Goal: Task Accomplishment & Management: Complete application form

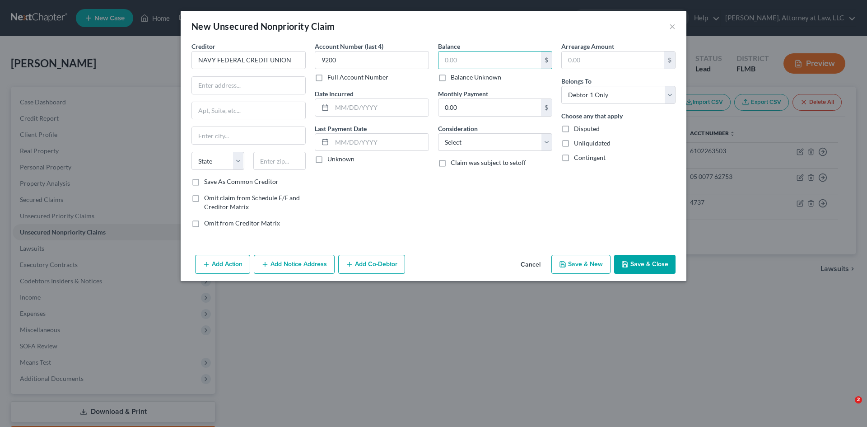
select select "0"
type input "926"
click at [379, 109] on input "text" at bounding box center [380, 107] width 97 height 17
type input "[DATE]"
click at [356, 145] on input "text" at bounding box center [380, 142] width 97 height 17
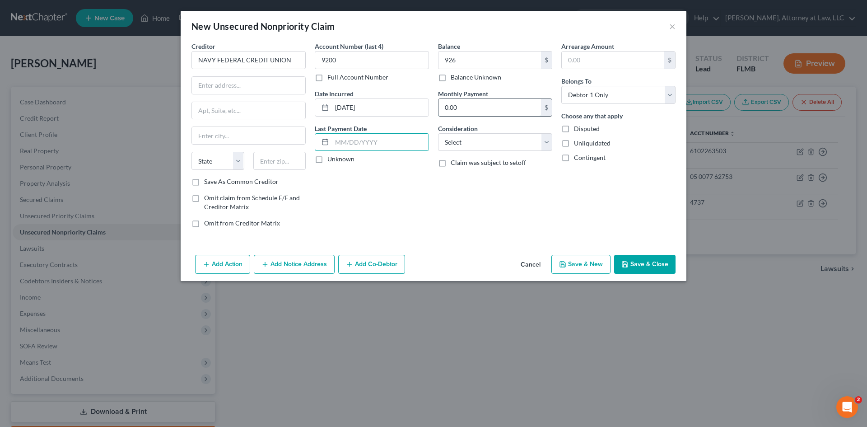
click at [486, 109] on input "0.00" at bounding box center [490, 107] width 103 height 17
type input "20"
click at [384, 147] on input "text" at bounding box center [380, 142] width 97 height 17
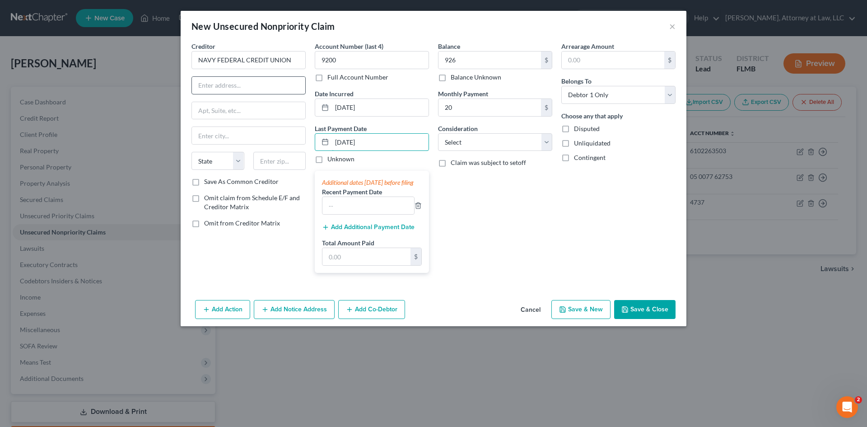
type input "[DATE]"
click at [210, 92] on input "text" at bounding box center [248, 85] width 113 height 17
type input "p"
type input "PO BOX 3700, ATTN: CBR DISPUTES"
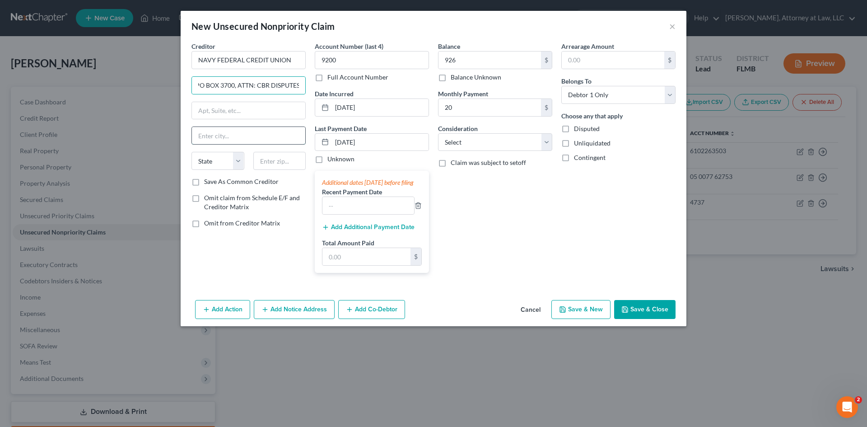
click at [233, 136] on input "text" at bounding box center [248, 135] width 113 height 17
type input "[PERSON_NAME]"
click at [239, 158] on select "State [US_STATE] AK AR AZ CA CO CT DE DC [GEOGRAPHIC_DATA] [GEOGRAPHIC_DATA] GU…" at bounding box center [218, 161] width 53 height 18
select select "48"
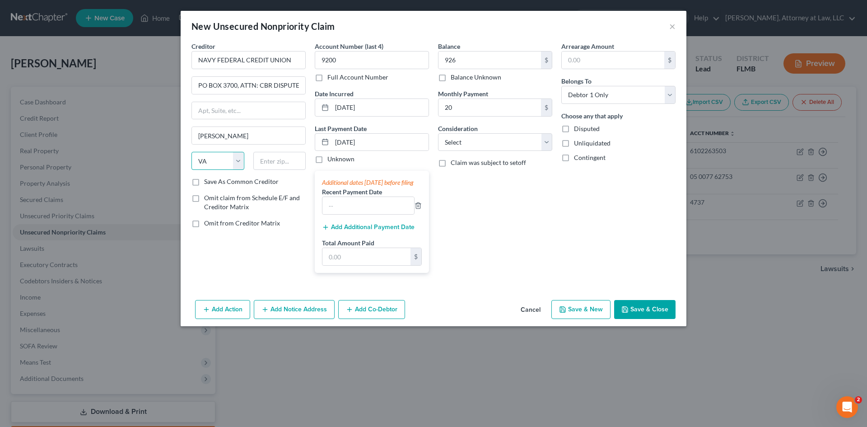
click at [192, 152] on select "State [US_STATE] AK AR AZ CA CO CT DE DC [GEOGRAPHIC_DATA] [GEOGRAPHIC_DATA] GU…" at bounding box center [218, 161] width 53 height 18
click at [293, 164] on input "text" at bounding box center [279, 161] width 53 height 18
type input "22119-3700"
click at [544, 145] on select "Select Cable / Satellite Services Collection Agency Credit Card Debt Debt Couns…" at bounding box center [495, 142] width 114 height 18
select select "2"
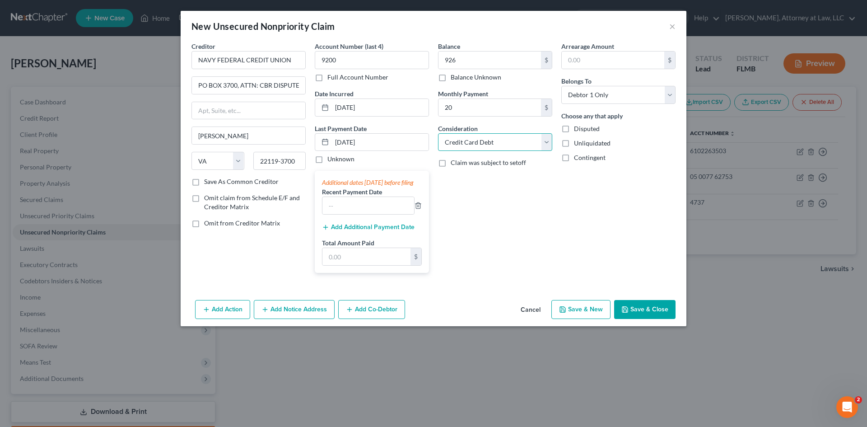
click at [438, 133] on select "Select Cable / Satellite Services Collection Agency Credit Card Debt Debt Couns…" at bounding box center [495, 142] width 114 height 18
click at [585, 317] on button "Save & New" at bounding box center [581, 309] width 59 height 19
select select "0"
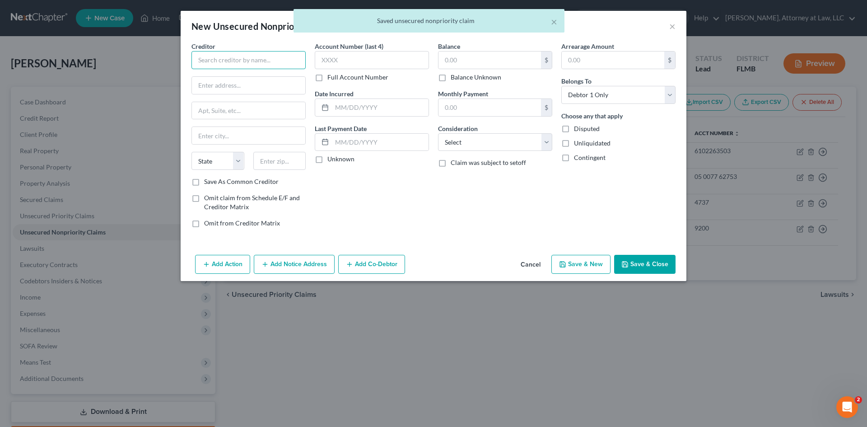
click at [274, 64] on input "text" at bounding box center [249, 60] width 114 height 18
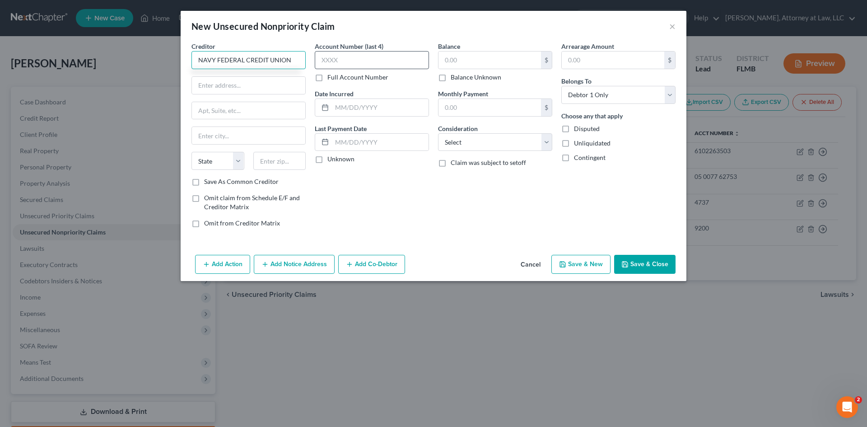
type input "NAVY FEDERAL CREDIT UNION"
click at [336, 63] on input "text" at bounding box center [372, 60] width 114 height 18
type input "7554"
click at [458, 58] on input "text" at bounding box center [490, 59] width 103 height 17
type input "2,389"
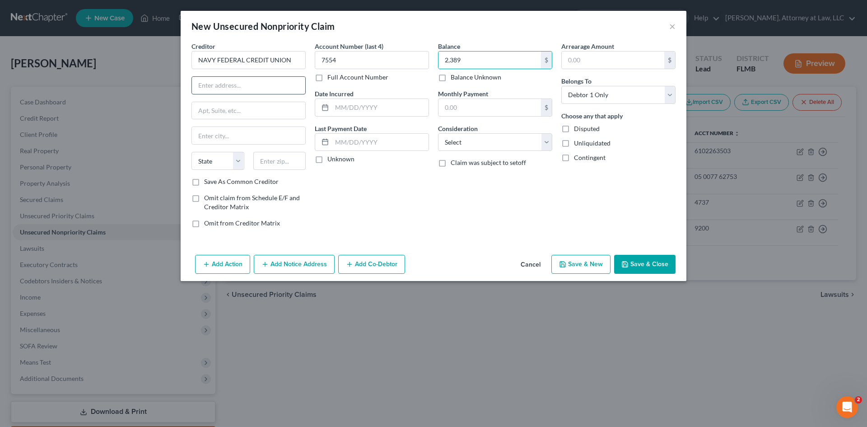
click at [247, 86] on input "text" at bounding box center [248, 85] width 113 height 17
type input "PO BOX 3700, ATTN: CBR DISPUTES"
click at [218, 136] on input "text" at bounding box center [248, 135] width 113 height 17
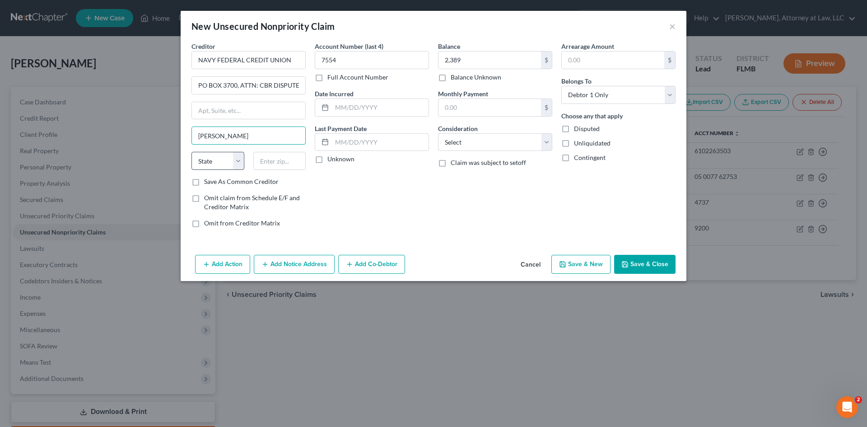
type input "[PERSON_NAME]"
click at [242, 161] on select "State [US_STATE] AK AR AZ CA CO CT DE DC [GEOGRAPHIC_DATA] [GEOGRAPHIC_DATA] GU…" at bounding box center [218, 161] width 53 height 18
select select "48"
click at [192, 152] on select "State [US_STATE] AK AR AZ CA CO CT DE DC [GEOGRAPHIC_DATA] [GEOGRAPHIC_DATA] GU…" at bounding box center [218, 161] width 53 height 18
click at [288, 163] on input "text" at bounding box center [279, 161] width 53 height 18
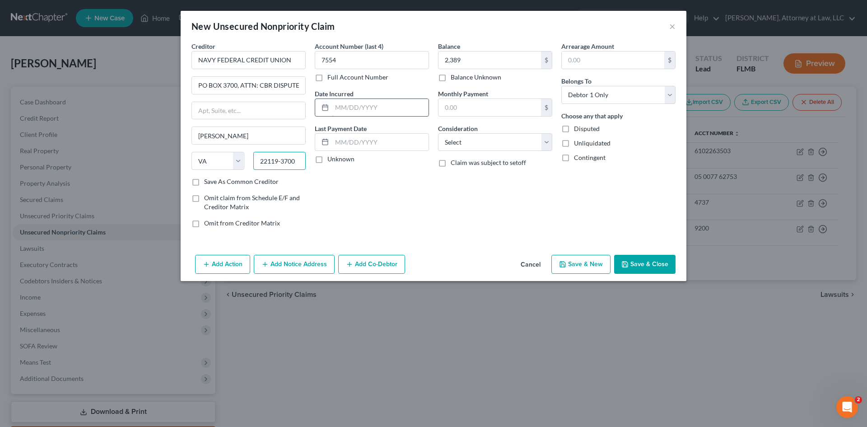
type input "22119-3700"
click at [358, 107] on input "text" at bounding box center [380, 107] width 97 height 17
click at [347, 105] on input "[DATE]" at bounding box center [380, 107] width 97 height 17
type input "[DATE]"
click at [355, 136] on input "text" at bounding box center [380, 142] width 97 height 17
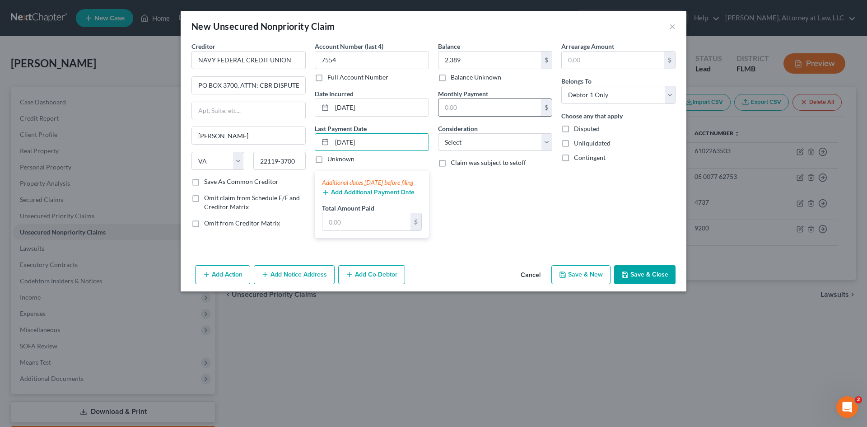
type input "[DATE]"
click at [497, 106] on input "text" at bounding box center [490, 107] width 103 height 17
type input "60"
drag, startPoint x: 506, startPoint y: 143, endPoint x: 499, endPoint y: 148, distance: 8.8
click at [506, 143] on select "Select Cable / Satellite Services Collection Agency Credit Card Debt Debt Couns…" at bounding box center [495, 142] width 114 height 18
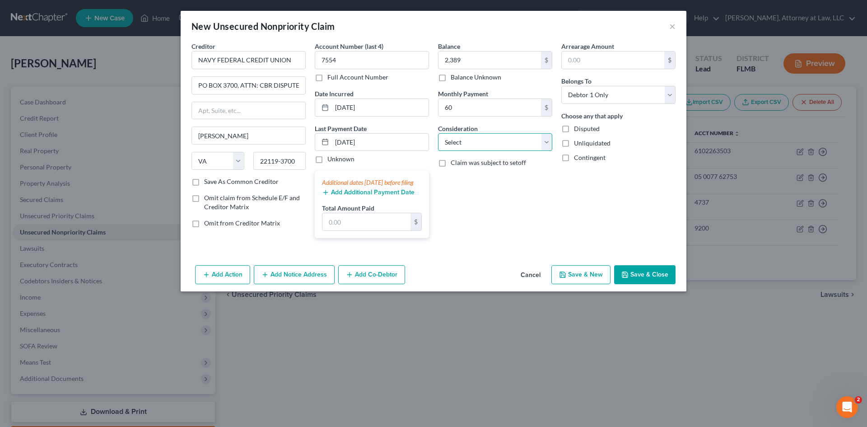
select select "2"
click at [438, 133] on select "Select Cable / Satellite Services Collection Agency Credit Card Debt Debt Couns…" at bounding box center [495, 142] width 114 height 18
click at [576, 284] on button "Save & New" at bounding box center [581, 274] width 59 height 19
select select "0"
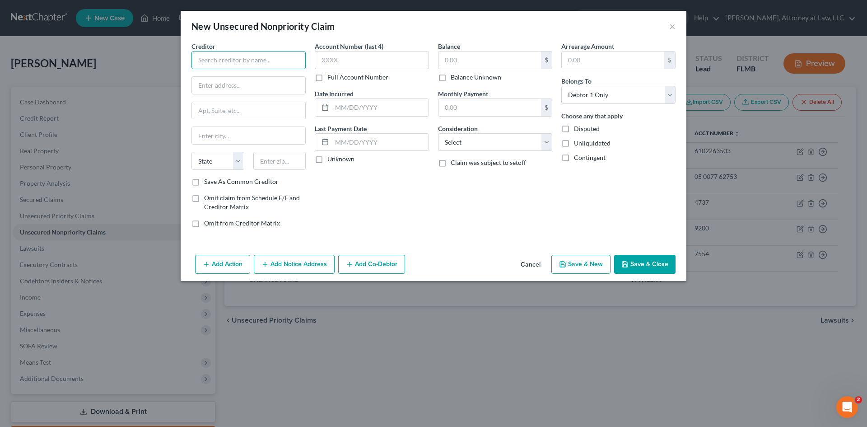
click at [226, 56] on input "text" at bounding box center [249, 60] width 114 height 18
type input "UPGRADE INC"
click at [216, 108] on input "text" at bounding box center [248, 110] width 113 height 17
click at [234, 89] on input "text" at bounding box center [248, 85] width 113 height 17
type input "[STREET_ADDRESS]"
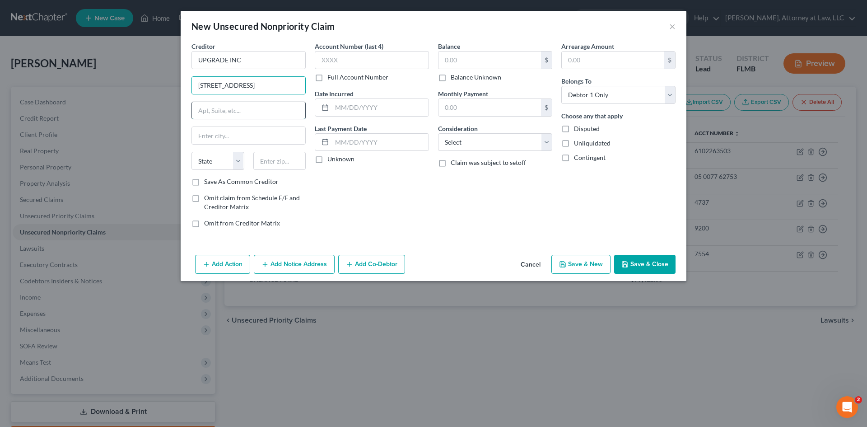
click at [248, 112] on input "text" at bounding box center [248, 110] width 113 height 17
type input "22ND FL"
click at [208, 136] on input "text" at bounding box center [248, 135] width 113 height 17
type input "[GEOGRAPHIC_DATA]"
click at [237, 159] on select "State [US_STATE] AK AR AZ CA CO CT DE DC [GEOGRAPHIC_DATA] [GEOGRAPHIC_DATA] GU…" at bounding box center [218, 161] width 53 height 18
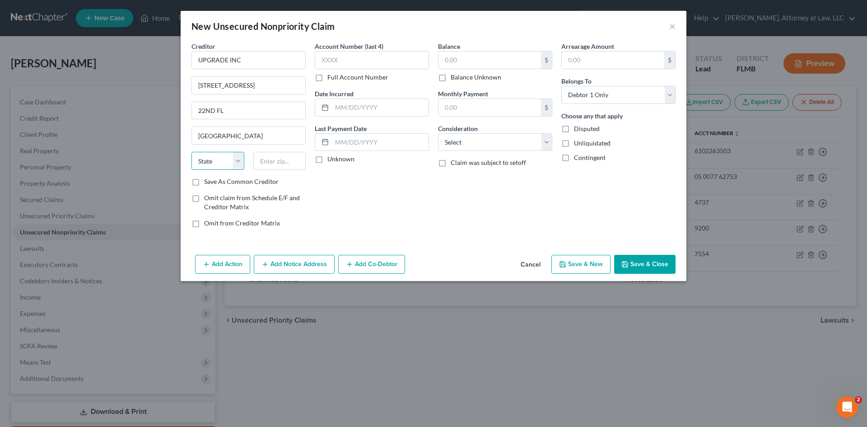
select select "4"
click at [192, 152] on select "State [US_STATE] AK AR AZ CA CO CT DE DC [GEOGRAPHIC_DATA] [GEOGRAPHIC_DATA] GU…" at bounding box center [218, 161] width 53 height 18
click at [282, 168] on input "text" at bounding box center [279, 161] width 53 height 18
type input "94111-3305"
click at [363, 112] on input "text" at bounding box center [380, 107] width 97 height 17
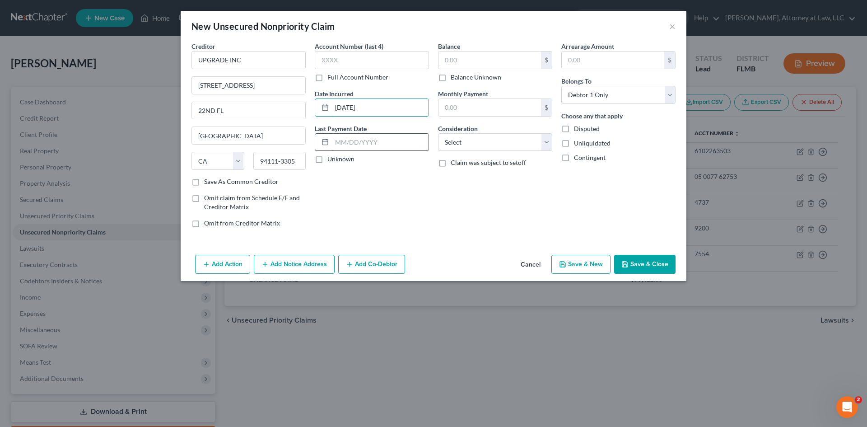
type input "[DATE]"
click at [365, 136] on input "text" at bounding box center [380, 142] width 97 height 17
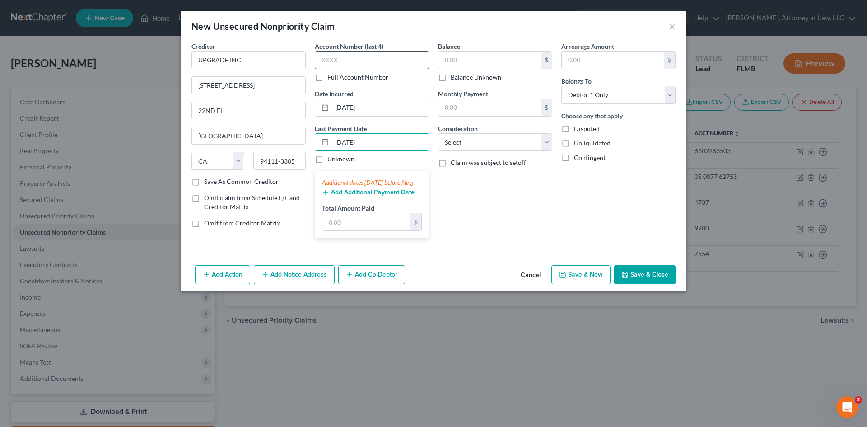
type input "[DATE]"
click at [351, 60] on input "text" at bounding box center [372, 60] width 114 height 18
type input "4512"
click at [446, 57] on input "text" at bounding box center [490, 59] width 103 height 17
type input "1,073"
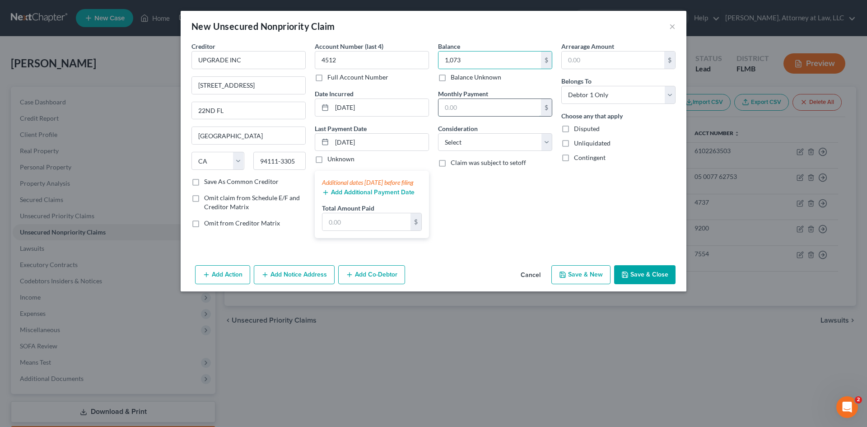
click at [497, 106] on input "text" at bounding box center [490, 107] width 103 height 17
type input "153"
click at [575, 61] on input "text" at bounding box center [613, 59] width 103 height 17
type input "1,541"
click at [550, 140] on select "Select Cable / Satellite Services Collection Agency Credit Card Debt Debt Couns…" at bounding box center [495, 142] width 114 height 18
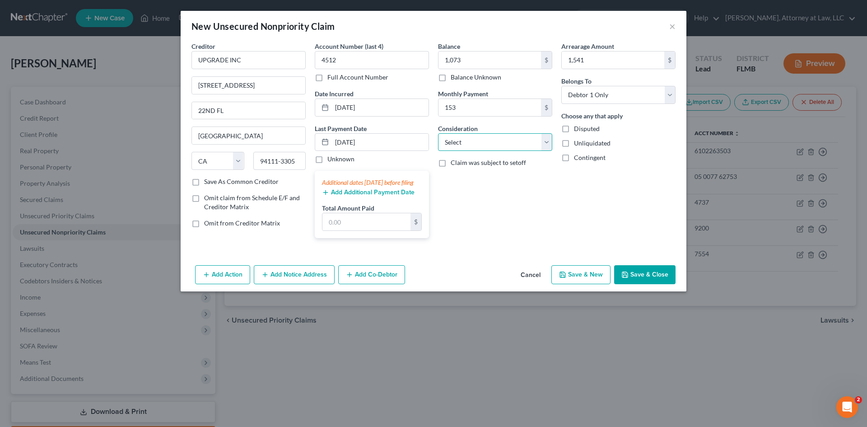
select select "14"
click at [438, 133] on select "Select Cable / Satellite Services Collection Agency Credit Card Debt Debt Couns…" at bounding box center [495, 142] width 114 height 18
click at [479, 178] on input "text" at bounding box center [495, 176] width 113 height 17
type input "UNSECURED"
click at [584, 283] on button "Save & New" at bounding box center [581, 274] width 59 height 19
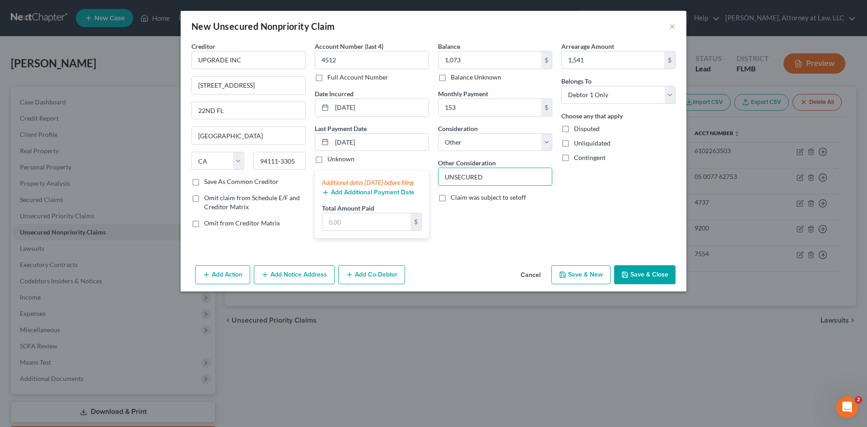
select select "0"
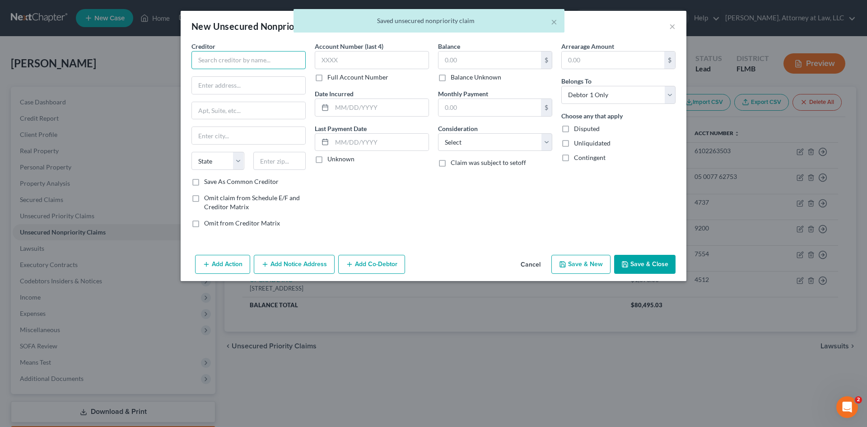
click at [274, 54] on input "text" at bounding box center [249, 60] width 114 height 18
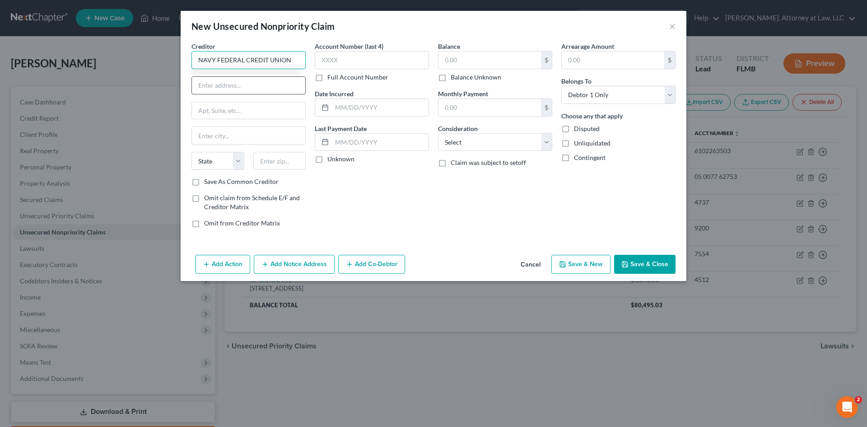
type input "NAVY FEDERAL CREDIT UNION"
click at [228, 85] on input "text" at bounding box center [248, 85] width 113 height 17
type input "PO BOX 3700, ATTN: CBR DISPUTES"
click at [223, 140] on input "text" at bounding box center [248, 135] width 113 height 17
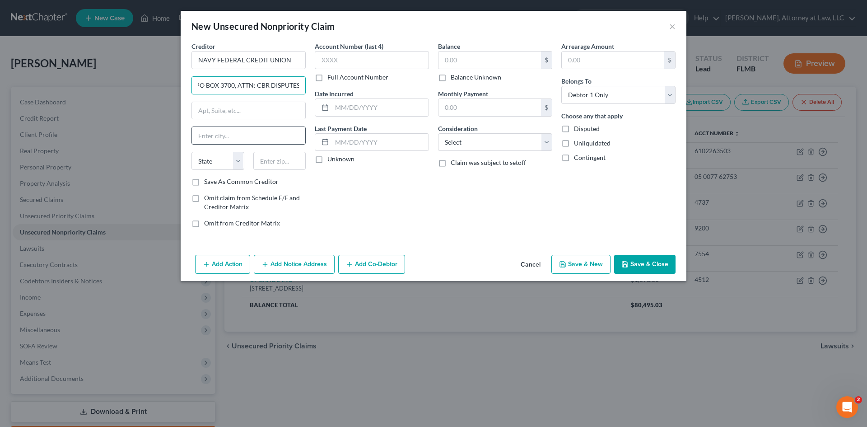
scroll to position [0, 0]
type input "[PERSON_NAME]"
click at [238, 164] on select "State [US_STATE] AK AR AZ CA CO CT DE DC [GEOGRAPHIC_DATA] [GEOGRAPHIC_DATA] GU…" at bounding box center [218, 161] width 53 height 18
select select "48"
click at [192, 152] on select "State [US_STATE] AK AR AZ CA CO CT DE DC [GEOGRAPHIC_DATA] [GEOGRAPHIC_DATA] GU…" at bounding box center [218, 161] width 53 height 18
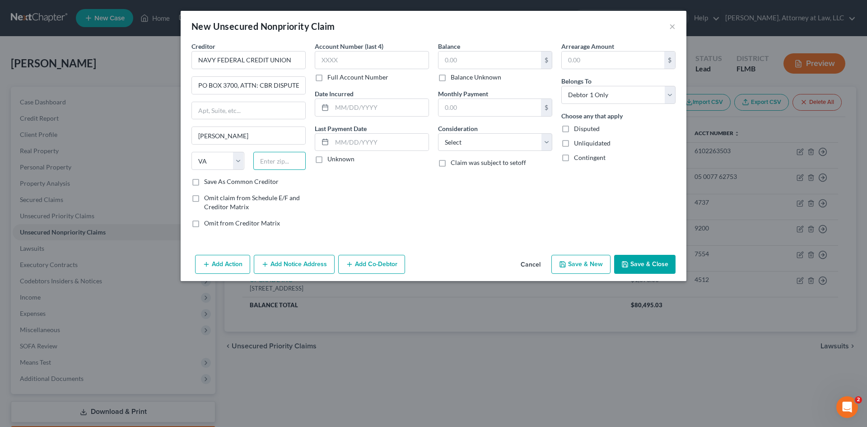
click at [284, 165] on input "text" at bounding box center [279, 161] width 53 height 18
type input "22119-3700"
click at [363, 62] on input "text" at bounding box center [372, 60] width 114 height 18
type input "0737"
click at [477, 66] on input "text" at bounding box center [490, 59] width 103 height 17
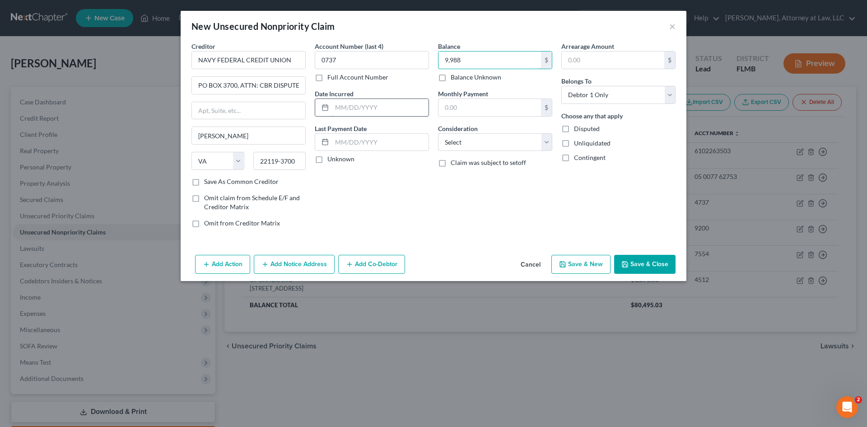
type input "9,988"
click at [356, 107] on input "text" at bounding box center [380, 107] width 97 height 17
type input "[DATE]"
click at [350, 142] on input "text" at bounding box center [380, 142] width 97 height 17
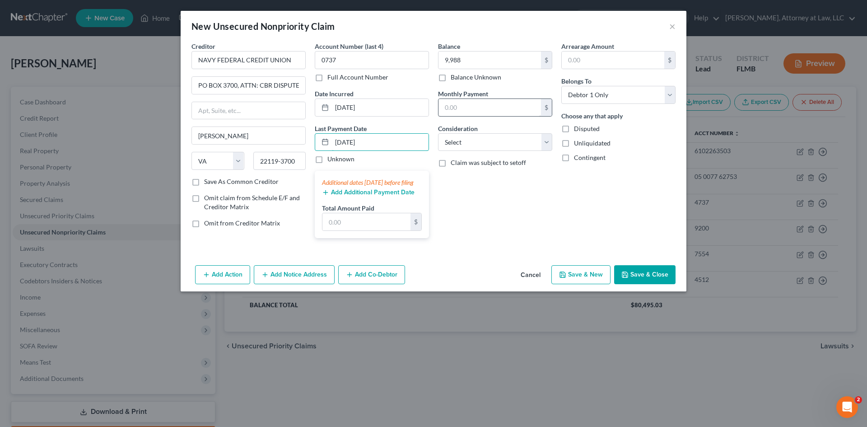
type input "[DATE]"
click at [461, 111] on input "text" at bounding box center [490, 107] width 103 height 17
type input "247"
drag, startPoint x: 503, startPoint y: 140, endPoint x: 504, endPoint y: 150, distance: 9.5
click at [503, 140] on select "Select Cable / Satellite Services Collection Agency Credit Card Debt Debt Couns…" at bounding box center [495, 142] width 114 height 18
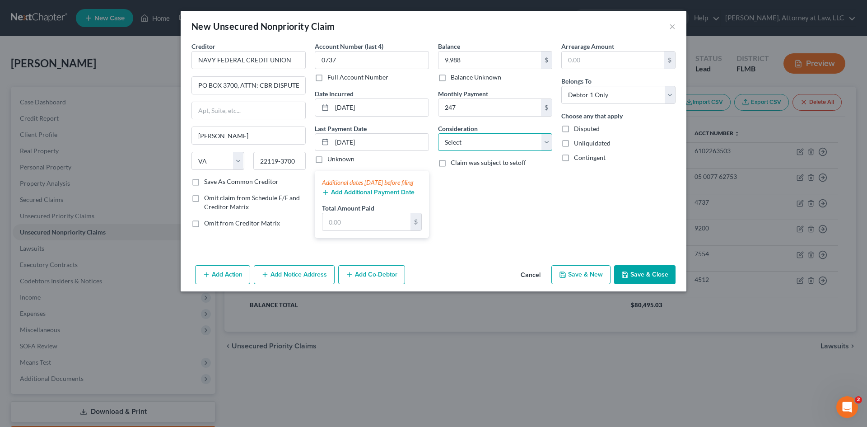
select select "2"
click at [438, 133] on select "Select Cable / Satellite Services Collection Agency Credit Card Debt Debt Couns…" at bounding box center [495, 142] width 114 height 18
click at [577, 284] on button "Save & New" at bounding box center [581, 274] width 59 height 19
select select "0"
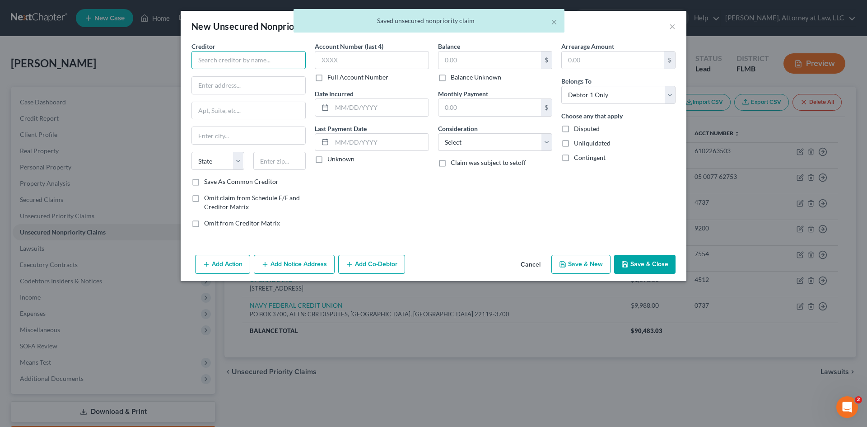
click at [258, 56] on input "text" at bounding box center [249, 60] width 114 height 18
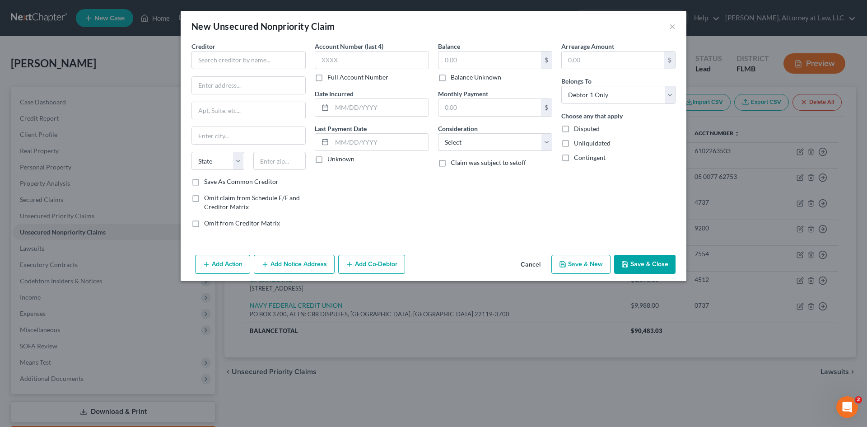
click at [186, 0] on html "Home New Case Client Portal Directory Cases [PERSON_NAME], Attorney at Law, LLC…" at bounding box center [433, 240] width 867 height 480
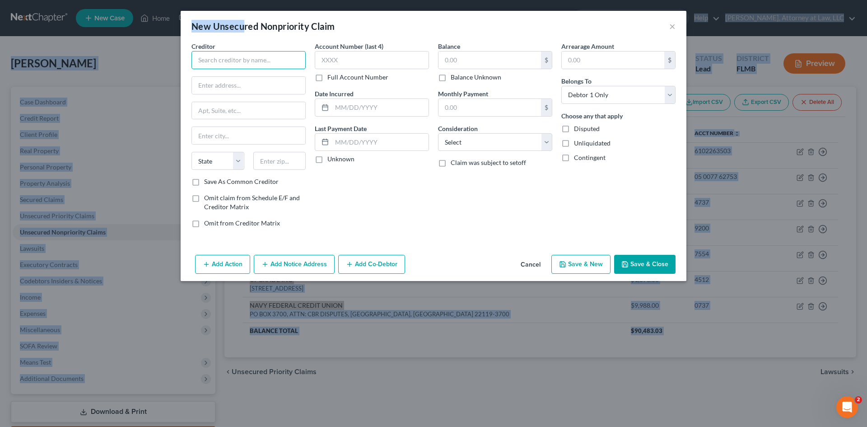
click at [213, 62] on input "text" at bounding box center [249, 60] width 114 height 18
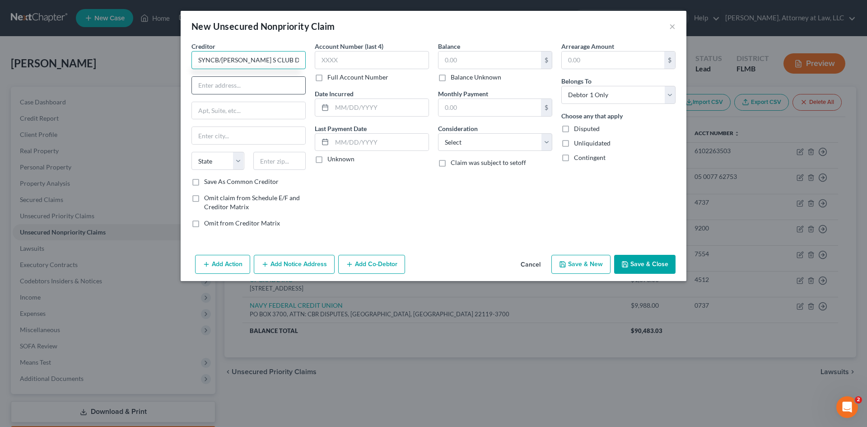
type input "SYNCB/[PERSON_NAME] S CLUB DC"
click at [219, 87] on input "text" at bounding box center [248, 85] width 113 height 17
type input "PO BOX 71727"
click at [218, 134] on input "text" at bounding box center [248, 135] width 113 height 17
type input "[GEOGRAPHIC_DATA]"
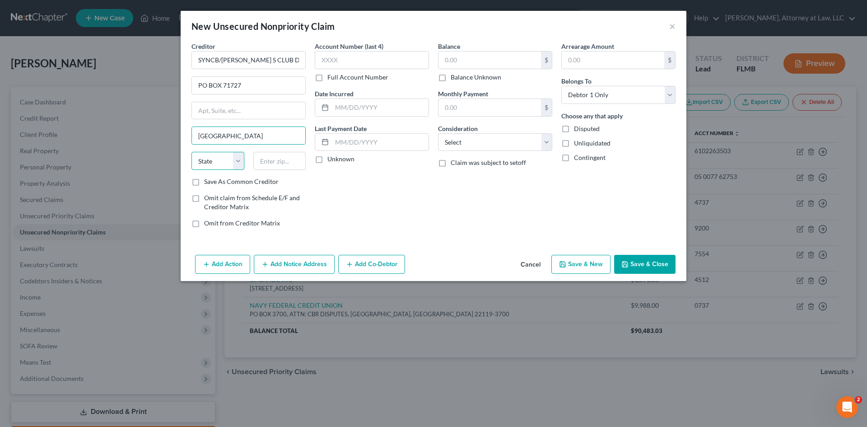
click at [237, 161] on select "State [US_STATE] AK AR AZ CA CO CT DE DC [GEOGRAPHIC_DATA] [GEOGRAPHIC_DATA] GU…" at bounding box center [218, 161] width 53 height 18
select select "39"
click at [192, 152] on select "State [US_STATE] AK AR AZ CA CO CT DE DC [GEOGRAPHIC_DATA] [GEOGRAPHIC_DATA] GU…" at bounding box center [218, 161] width 53 height 18
click at [376, 60] on input "text" at bounding box center [372, 60] width 114 height 18
type input "6303"
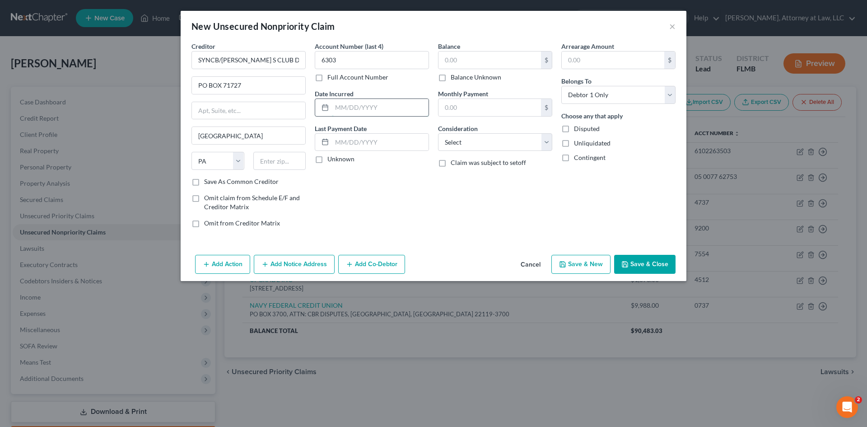
click at [350, 108] on input "text" at bounding box center [380, 107] width 97 height 17
type input "[DATE]"
click at [345, 144] on input "text" at bounding box center [380, 142] width 97 height 17
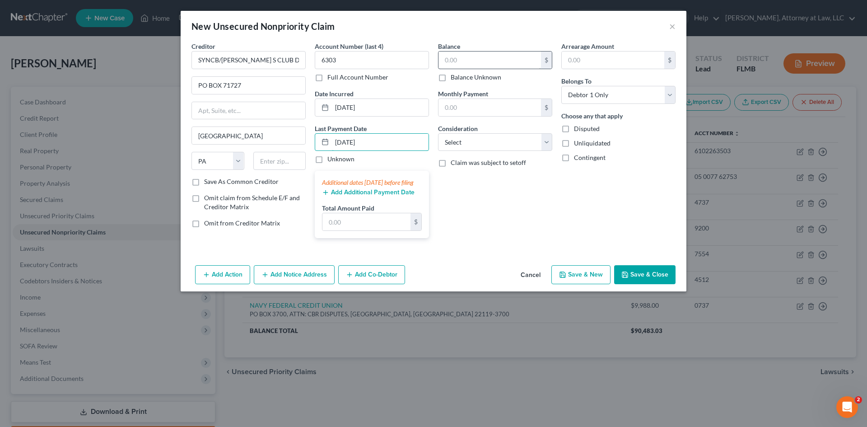
type input "[DATE]"
click at [483, 55] on input "text" at bounding box center [490, 59] width 103 height 17
type input "2,953"
click at [487, 108] on input "text" at bounding box center [490, 107] width 103 height 17
type input "141"
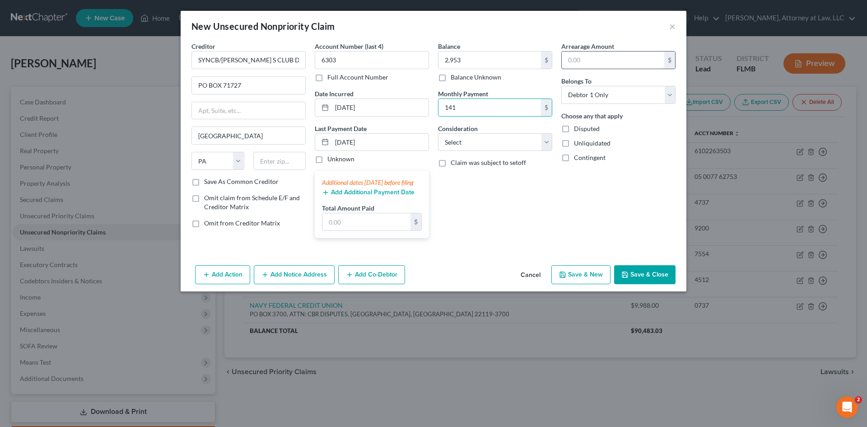
click at [586, 64] on input "text" at bounding box center [613, 59] width 103 height 17
type input "235"
click at [549, 140] on select "Select Cable / Satellite Services Collection Agency Credit Card Debt Debt Couns…" at bounding box center [495, 142] width 114 height 18
select select "2"
click at [438, 133] on select "Select Cable / Satellite Services Collection Agency Credit Card Debt Debt Couns…" at bounding box center [495, 142] width 114 height 18
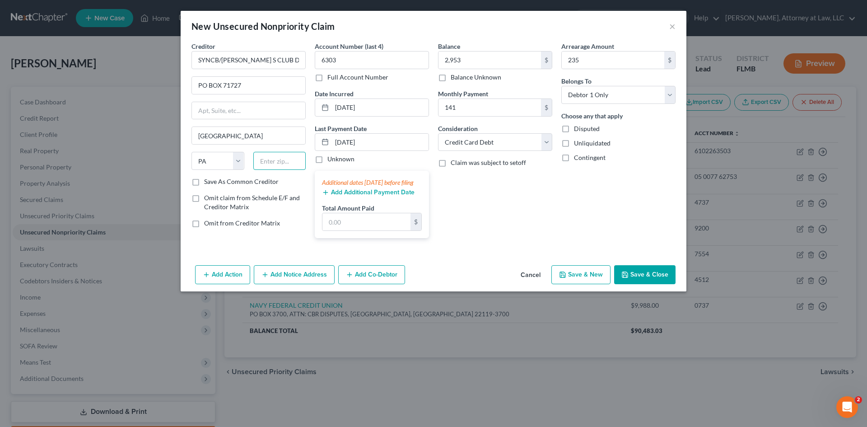
click at [287, 160] on input "text" at bounding box center [279, 161] width 53 height 18
type input "19176-1727"
click at [591, 284] on button "Save & New" at bounding box center [581, 274] width 59 height 19
select select "0"
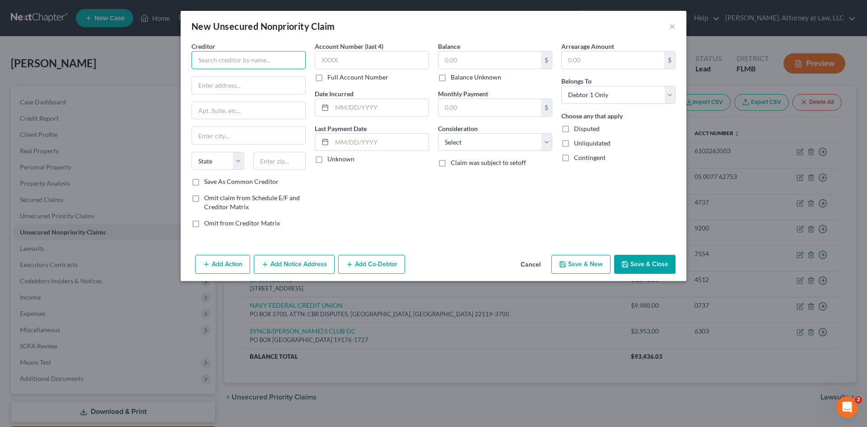
click at [276, 57] on input "text" at bounding box center [249, 60] width 114 height 18
type input "COMENITYCAPITAL/ULTAMC"
click at [367, 50] on label "Account Number (last 4)" at bounding box center [349, 46] width 69 height 9
click at [364, 60] on input "text" at bounding box center [372, 60] width 114 height 18
type input "6866"
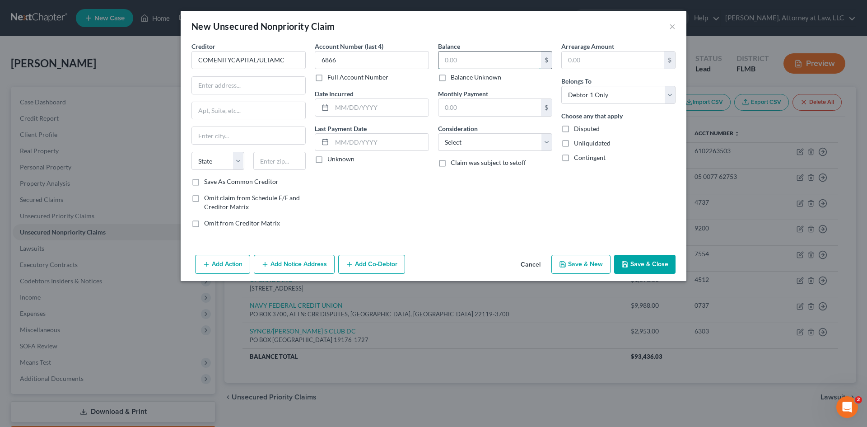
click at [487, 62] on input "text" at bounding box center [490, 59] width 103 height 17
type input "2"
click at [200, 87] on input "text" at bounding box center [248, 85] width 113 height 17
type input "PO BOX 182120"
click at [221, 134] on input "text" at bounding box center [248, 135] width 113 height 17
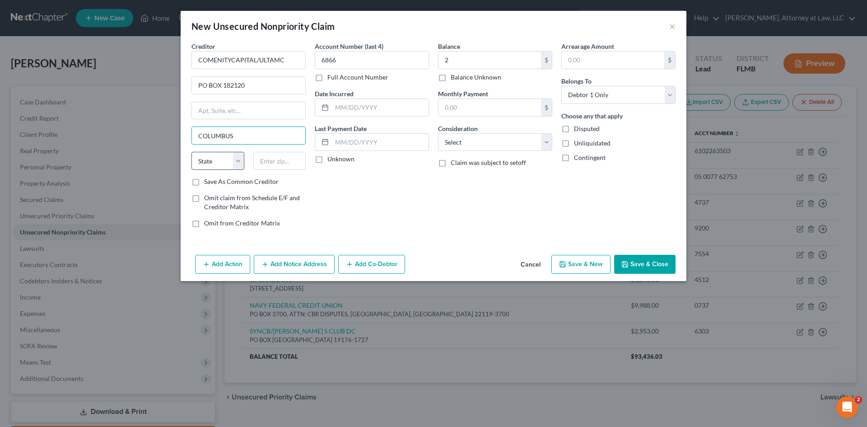
type input "COLUMBUS"
click at [211, 160] on select "State [US_STATE] AK AR AZ CA CO CT DE DC [GEOGRAPHIC_DATA] [GEOGRAPHIC_DATA] GU…" at bounding box center [218, 161] width 53 height 18
select select "36"
click at [192, 152] on select "State [US_STATE] AK AR AZ CA CO CT DE DC [GEOGRAPHIC_DATA] [GEOGRAPHIC_DATA] GU…" at bounding box center [218, 161] width 53 height 18
click at [279, 159] on input "text" at bounding box center [279, 161] width 53 height 18
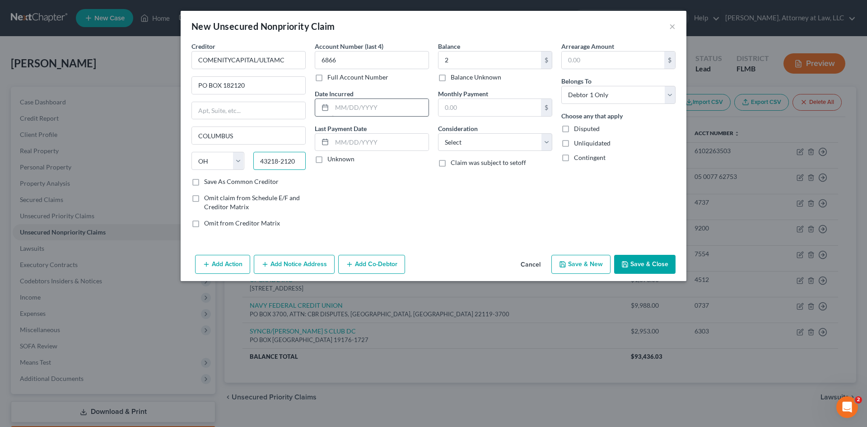
type input "43218-2120"
click at [371, 112] on input "text" at bounding box center [380, 107] width 97 height 17
type input "[DATE]"
click at [352, 142] on input "text" at bounding box center [380, 142] width 97 height 17
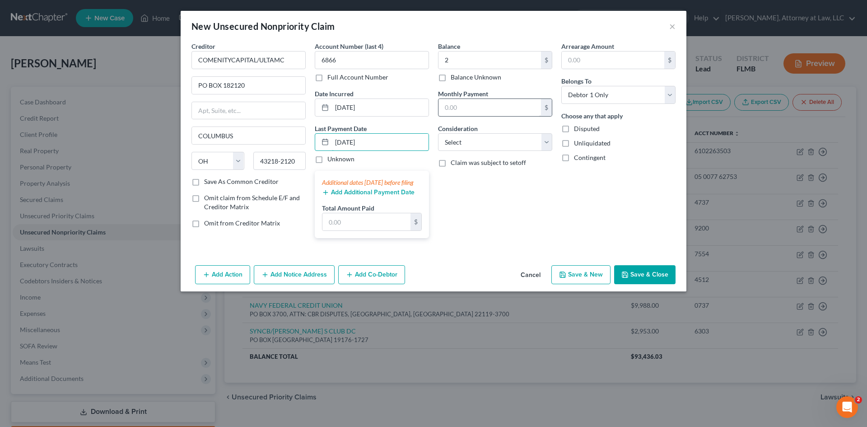
type input "[DATE]"
drag, startPoint x: 477, startPoint y: 108, endPoint x: 470, endPoint y: 115, distance: 9.6
click at [477, 108] on input "text" at bounding box center [490, 107] width 103 height 17
type input "2"
click at [582, 60] on input "text" at bounding box center [613, 59] width 103 height 17
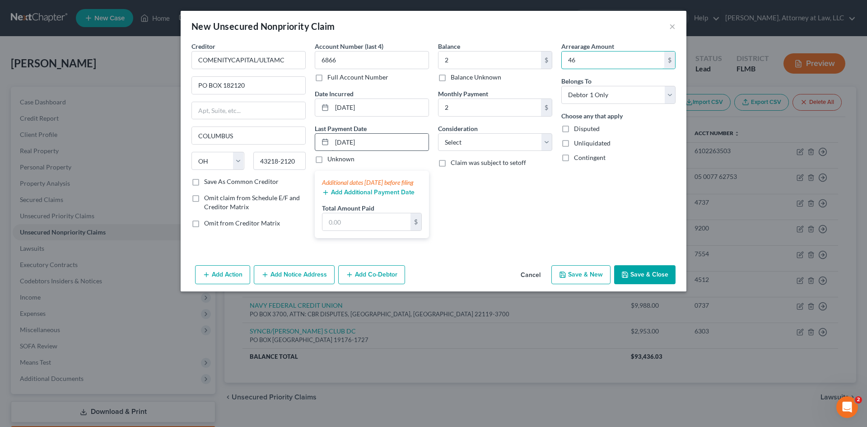
type input "46"
click at [354, 143] on input "[DATE]" at bounding box center [380, 142] width 97 height 17
type input "[DATE]"
click at [590, 283] on button "Save & New" at bounding box center [581, 274] width 59 height 19
select select "0"
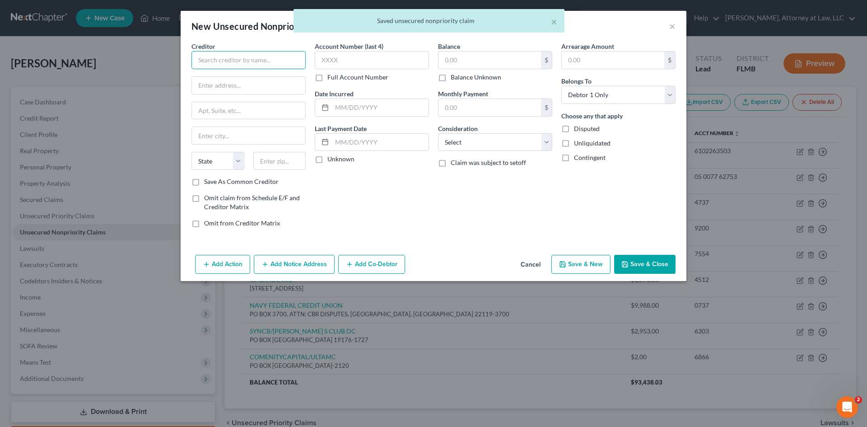
click at [257, 61] on input "text" at bounding box center [249, 60] width 114 height 18
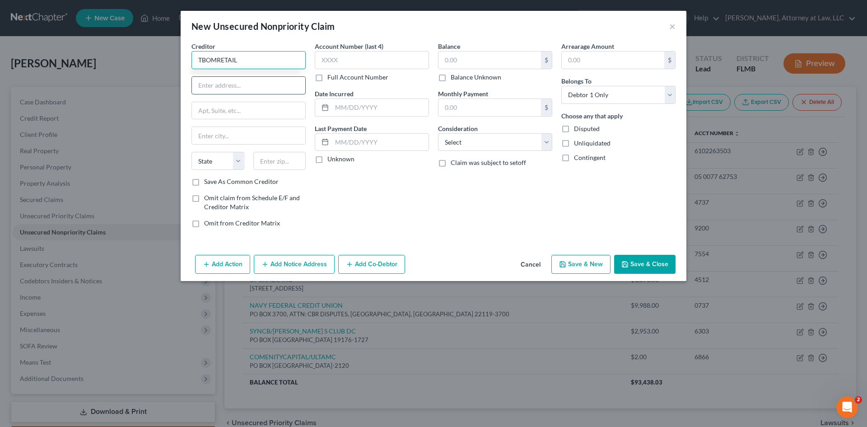
type input "TBOMRETAIL"
click at [229, 86] on input "text" at bounding box center [248, 85] width 113 height 17
type input "PO BOX 4499"
click at [241, 140] on input "text" at bounding box center [248, 135] width 113 height 17
type input "BEAVERTON"
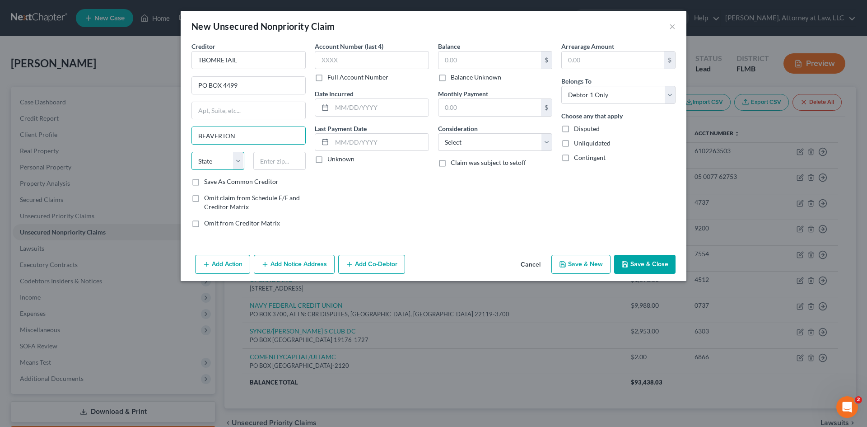
click at [236, 160] on select "State [US_STATE] AK AR AZ CA CO CT DE DC [GEOGRAPHIC_DATA] [GEOGRAPHIC_DATA] GU…" at bounding box center [218, 161] width 53 height 18
select select "38"
click at [192, 152] on select "State [US_STATE] AK AR AZ CA CO CT DE DC [GEOGRAPHIC_DATA] [GEOGRAPHIC_DATA] GU…" at bounding box center [218, 161] width 53 height 18
click at [267, 159] on input "text" at bounding box center [279, 161] width 53 height 18
type input "97076-4499"
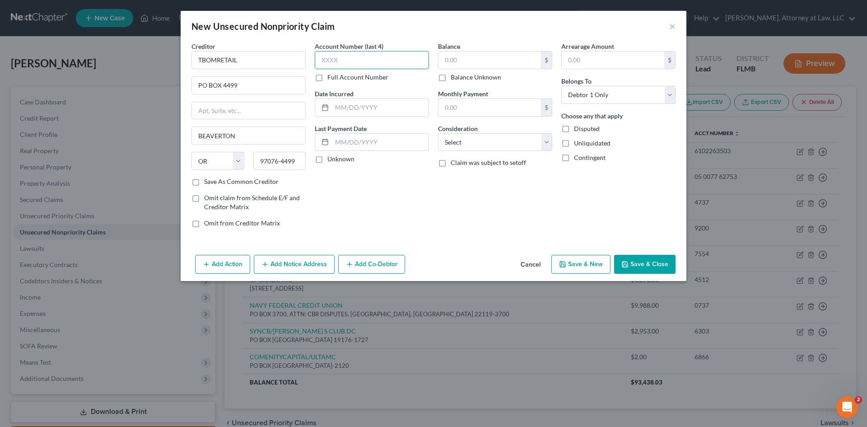
click at [346, 57] on input "text" at bounding box center [372, 60] width 114 height 18
type input "5382"
click at [456, 61] on input "text" at bounding box center [490, 59] width 103 height 17
type input "665"
click at [482, 112] on input "text" at bounding box center [490, 107] width 103 height 17
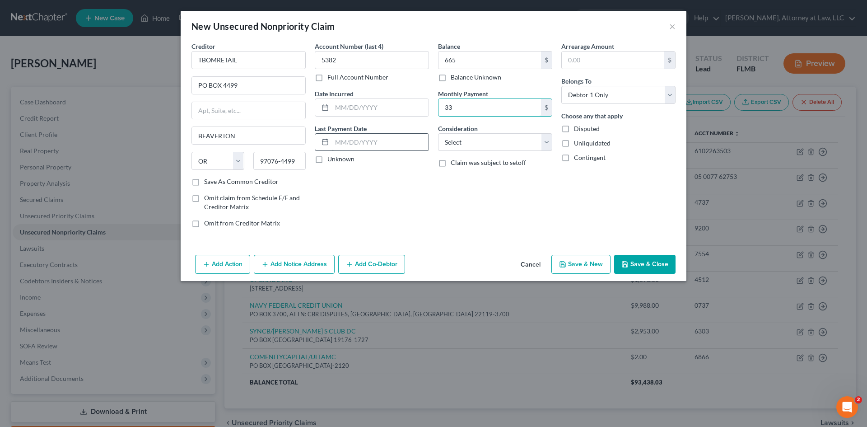
type input "33"
click at [356, 140] on input "text" at bounding box center [380, 142] width 97 height 17
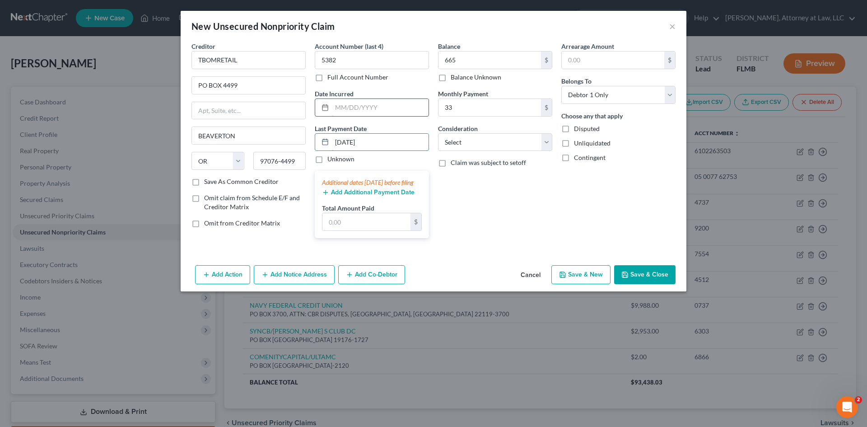
type input "[DATE]"
click at [359, 112] on input "text" at bounding box center [380, 107] width 97 height 17
type input "[DATE]"
drag, startPoint x: 524, startPoint y: 138, endPoint x: 506, endPoint y: 147, distance: 19.8
click at [524, 138] on select "Select Cable / Satellite Services Collection Agency Credit Card Debt Debt Couns…" at bounding box center [495, 142] width 114 height 18
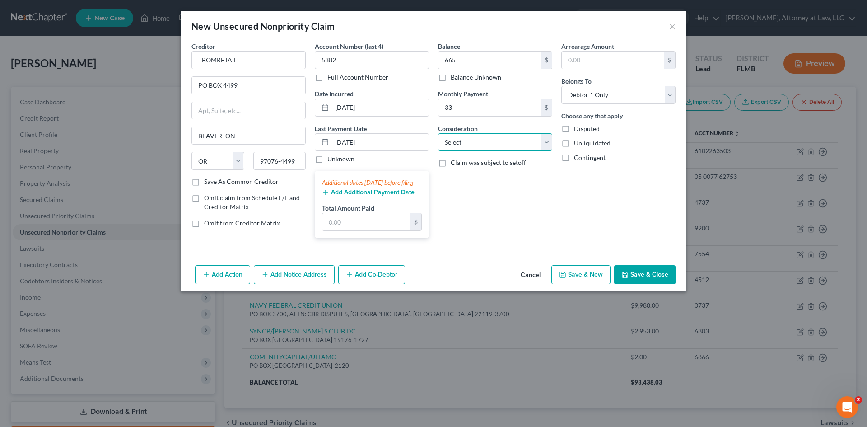
select select "2"
click at [438, 133] on select "Select Cable / Satellite Services Collection Agency Credit Card Debt Debt Couns…" at bounding box center [495, 142] width 114 height 18
click at [574, 284] on button "Save & New" at bounding box center [581, 274] width 59 height 19
select select "0"
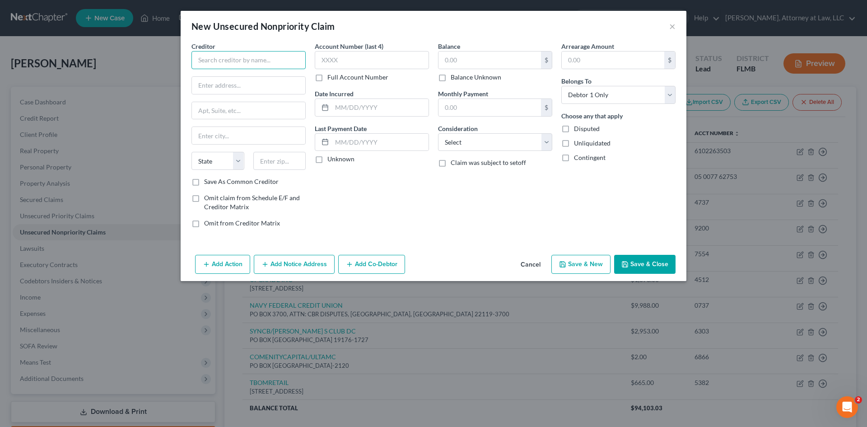
click at [257, 59] on input "text" at bounding box center [249, 60] width 114 height 18
type input "CAP1/KOHLS DEPARTMENT STORE"
click at [248, 90] on input "text" at bounding box center [248, 85] width 113 height 17
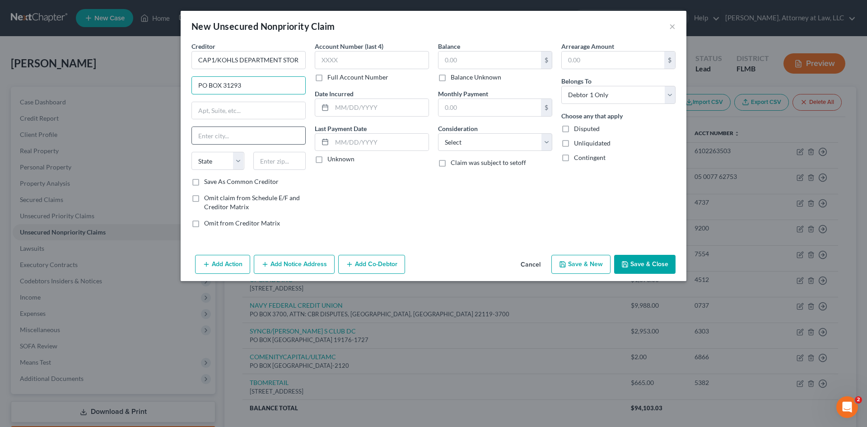
type input "PO BOX 31293"
click at [261, 142] on input "text" at bounding box center [248, 135] width 113 height 17
type input "[GEOGRAPHIC_DATA]"
click at [225, 166] on select "State [US_STATE] AK AR AZ CA CO CT DE DC [GEOGRAPHIC_DATA] [GEOGRAPHIC_DATA] GU…" at bounding box center [218, 161] width 53 height 18
select select "46"
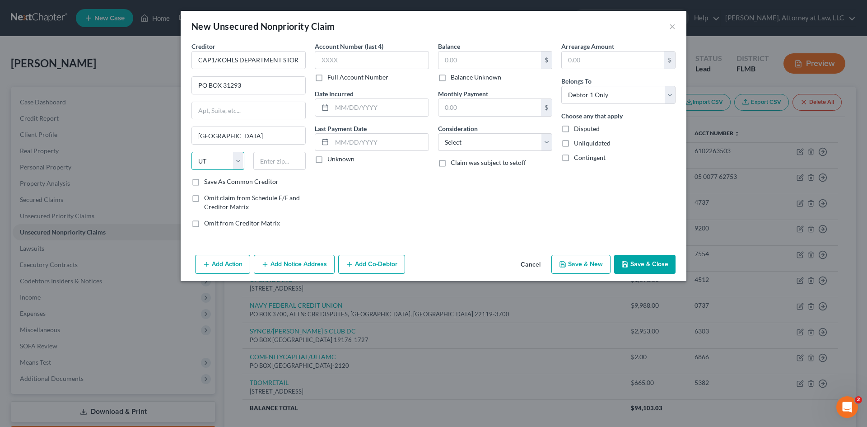
click at [192, 152] on select "State [US_STATE] AK AR AZ CA CO CT DE DC [GEOGRAPHIC_DATA] [GEOGRAPHIC_DATA] GU…" at bounding box center [218, 161] width 53 height 18
click at [276, 159] on input "text" at bounding box center [279, 161] width 53 height 18
type input "84131-0293"
click at [340, 56] on input "text" at bounding box center [372, 60] width 114 height 18
type input "3024"
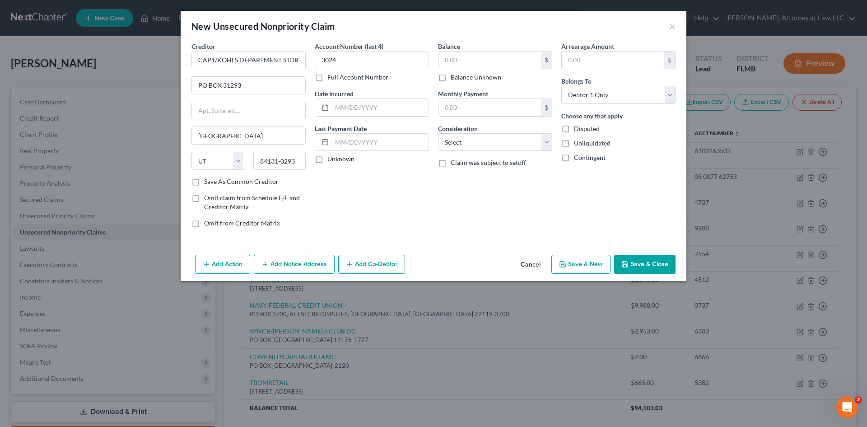
click at [356, 156] on div "Unknown" at bounding box center [372, 158] width 114 height 9
click at [354, 140] on input "text" at bounding box center [380, 142] width 97 height 17
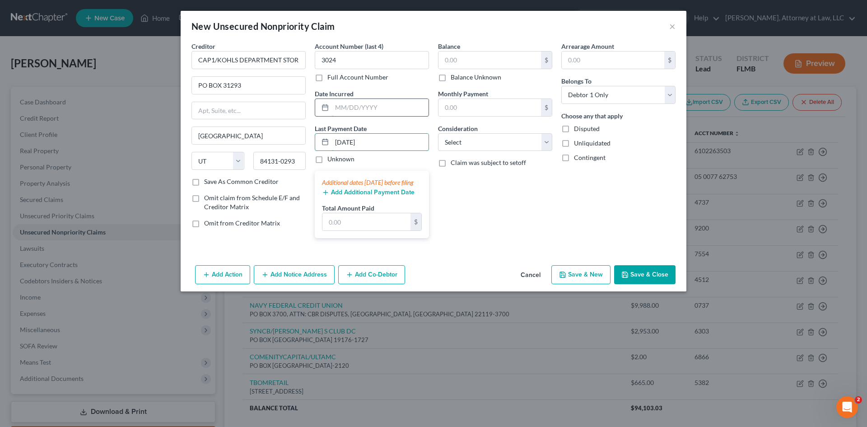
type input "[DATE]"
click at [356, 112] on input "text" at bounding box center [380, 107] width 97 height 17
type input "[DATE]"
click at [508, 60] on input "text" at bounding box center [490, 59] width 103 height 17
type input "652"
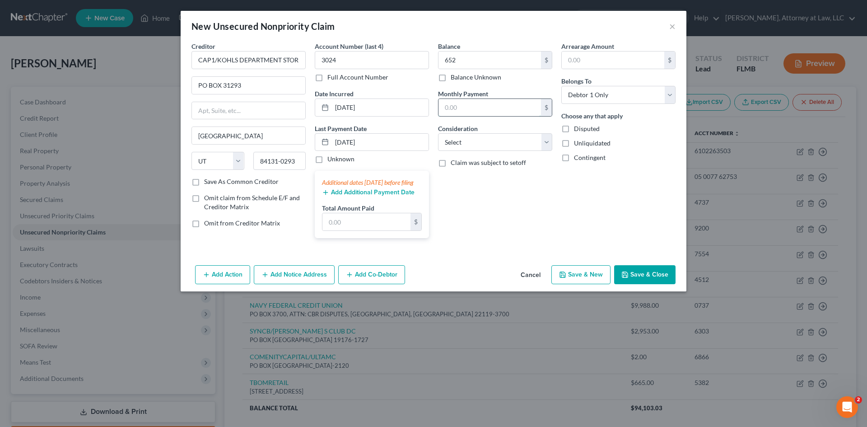
click at [508, 109] on input "text" at bounding box center [490, 107] width 103 height 17
type input "29"
drag, startPoint x: 523, startPoint y: 138, endPoint x: 520, endPoint y: 149, distance: 11.2
click at [523, 138] on select "Select Cable / Satellite Services Collection Agency Credit Card Debt Debt Couns…" at bounding box center [495, 142] width 114 height 18
select select "14"
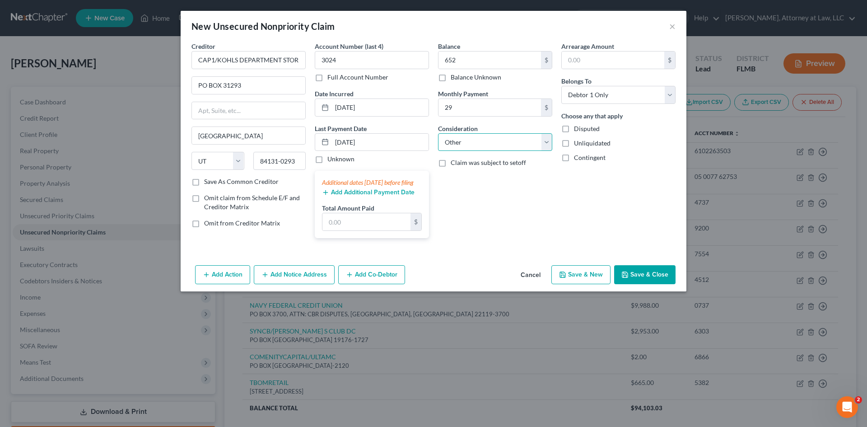
click at [438, 133] on select "Select Cable / Satellite Services Collection Agency Credit Card Debt Debt Couns…" at bounding box center [495, 142] width 114 height 18
click at [470, 179] on input "text" at bounding box center [495, 176] width 113 height 17
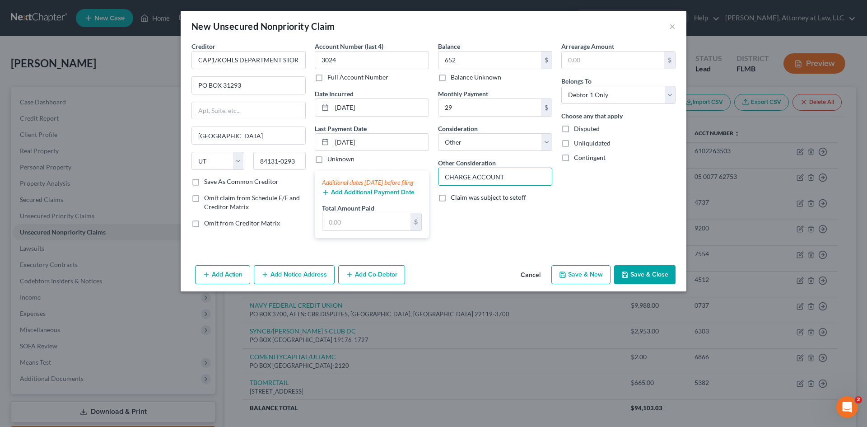
type input "CHARGE ACCOUNT"
click at [585, 284] on button "Save & New" at bounding box center [581, 274] width 59 height 19
select select "0"
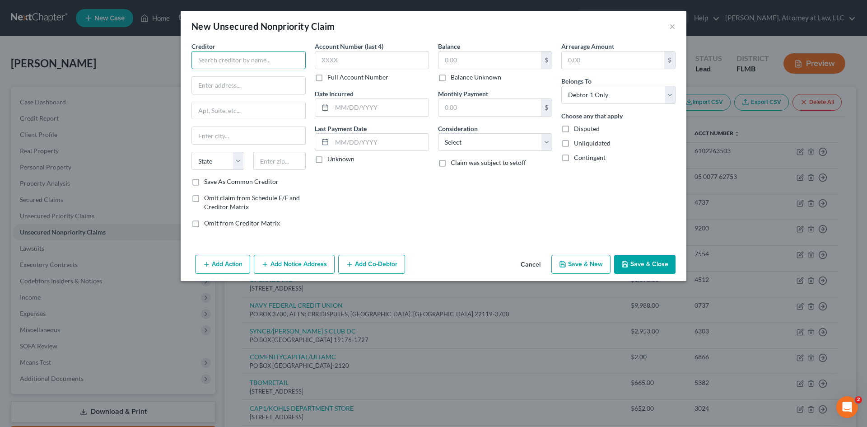
click at [222, 57] on input "text" at bounding box center [249, 60] width 114 height 18
type input "BARCLAYS BANK [US_STATE]"
click at [358, 54] on input "text" at bounding box center [372, 60] width 114 height 18
type input "6667"
click at [363, 145] on input "text" at bounding box center [380, 142] width 97 height 17
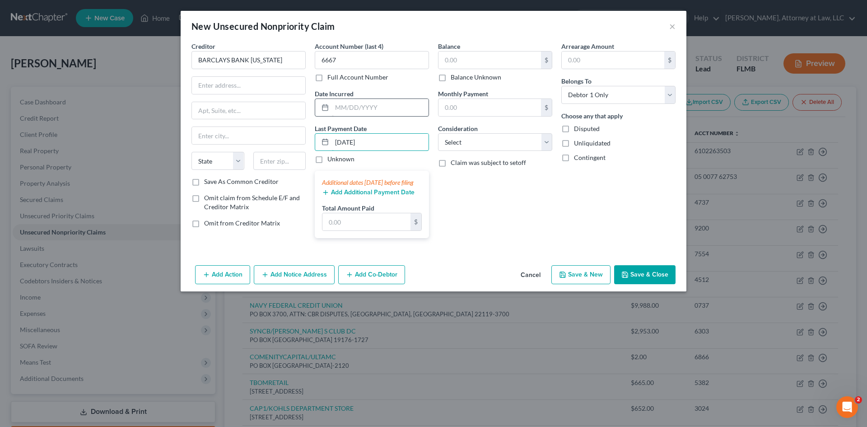
type input "[DATE]"
click at [346, 110] on input "text" at bounding box center [380, 107] width 97 height 17
type input "[DATE]"
click at [454, 60] on input "text" at bounding box center [490, 59] width 103 height 17
type input "184"
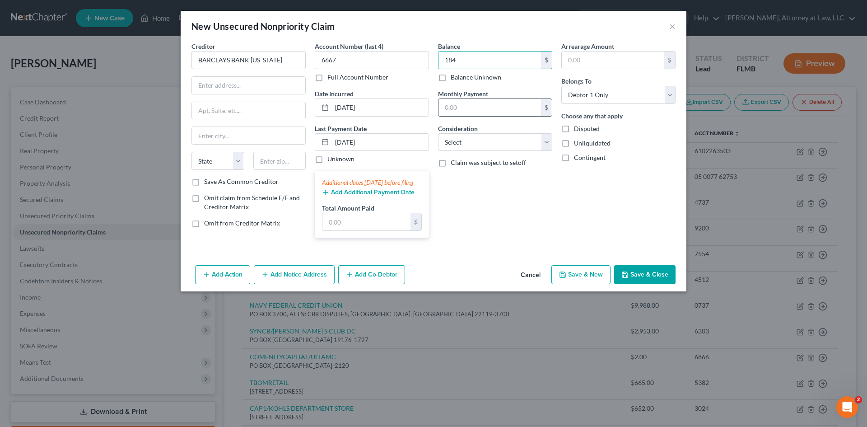
click at [502, 103] on input "text" at bounding box center [490, 107] width 103 height 17
type input "36"
click at [584, 54] on input "text" at bounding box center [613, 59] width 103 height 17
type input "65"
drag, startPoint x: 547, startPoint y: 142, endPoint x: 541, endPoint y: 146, distance: 7.4
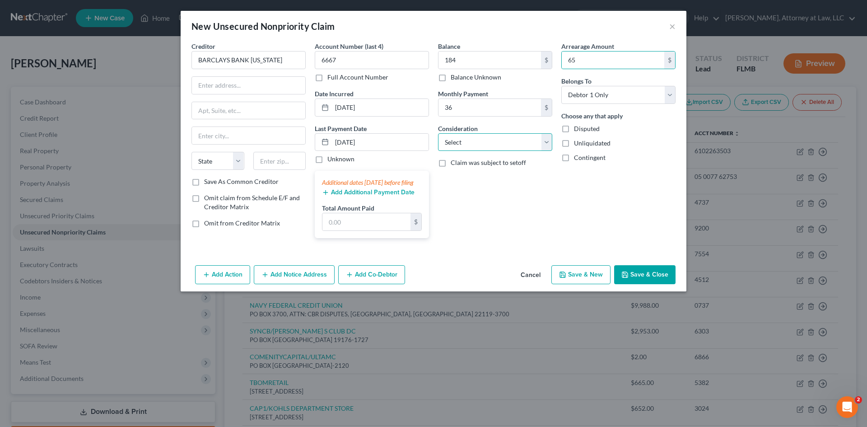
click at [547, 142] on select "Select Cable / Satellite Services Collection Agency Credit Card Debt Debt Couns…" at bounding box center [495, 142] width 114 height 18
select select "14"
click at [438, 133] on select "Select Cable / Satellite Services Collection Agency Credit Card Debt Debt Couns…" at bounding box center [495, 142] width 114 height 18
click at [479, 184] on input "text" at bounding box center [495, 176] width 113 height 17
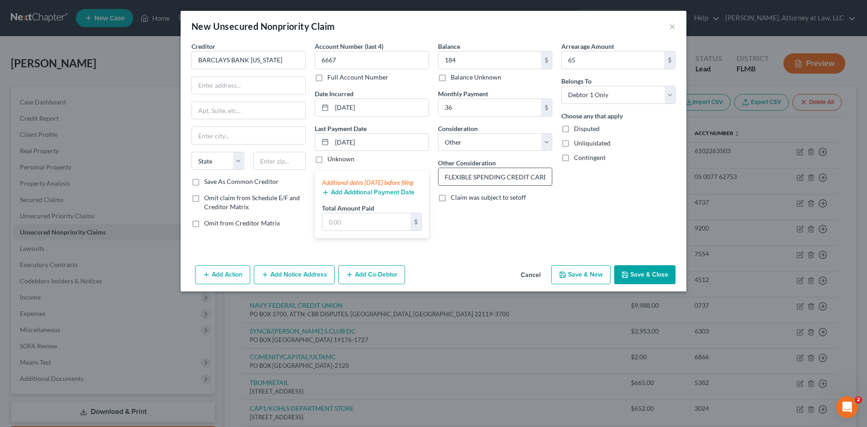
scroll to position [0, 2]
type input "FLEXIBLE SPENDING CREDIT CARD"
click at [276, 81] on input "text" at bounding box center [248, 85] width 113 height 17
type input "PO BOX 8803"
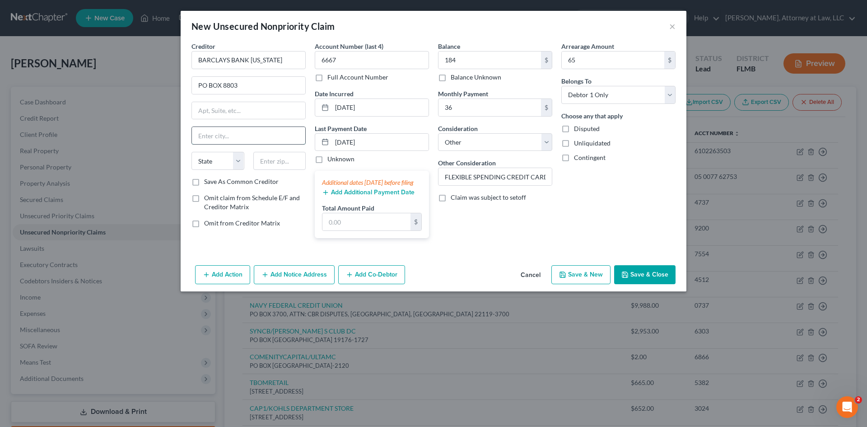
click at [235, 137] on input "text" at bounding box center [248, 135] width 113 height 17
type input "[GEOGRAPHIC_DATA]"
click at [233, 158] on select "State [US_STATE] AK AR AZ CA CO CT DE DC [GEOGRAPHIC_DATA] [GEOGRAPHIC_DATA] GU…" at bounding box center [218, 161] width 53 height 18
select select "7"
click at [192, 152] on select "State [US_STATE] AK AR AZ CA CO CT DE DC [GEOGRAPHIC_DATA] [GEOGRAPHIC_DATA] GU…" at bounding box center [218, 161] width 53 height 18
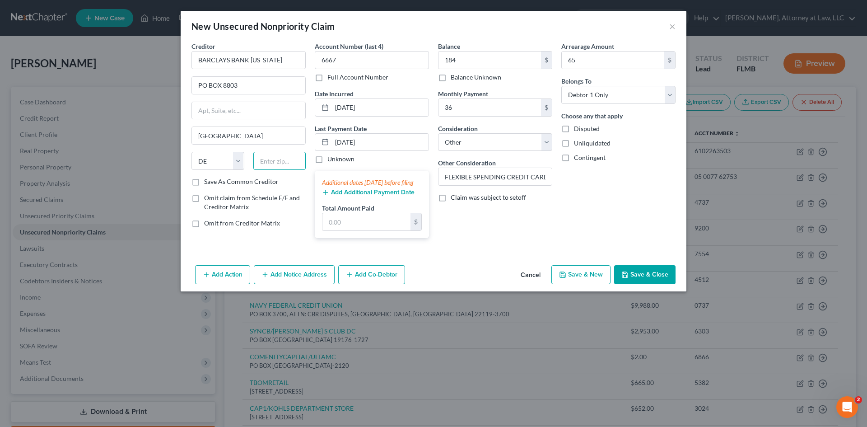
click at [277, 164] on input "text" at bounding box center [279, 161] width 53 height 18
type input "19899-8803"
click at [583, 283] on button "Save & New" at bounding box center [581, 274] width 59 height 19
select select "0"
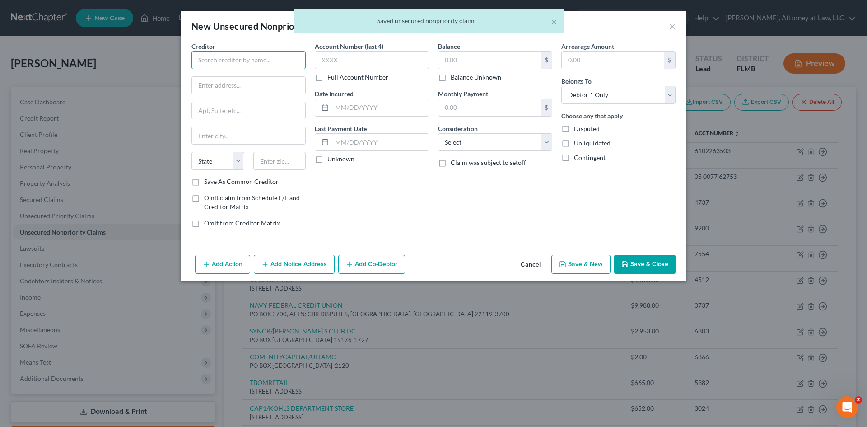
click at [233, 62] on input "text" at bounding box center [249, 60] width 114 height 18
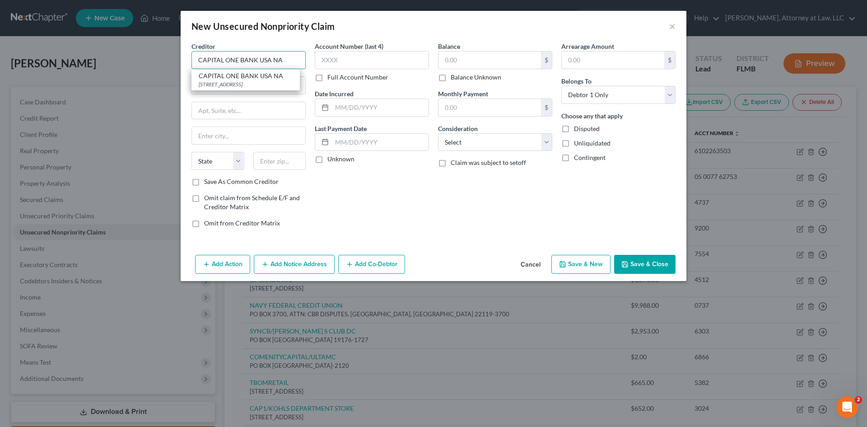
type input "CAPITAL ONE BANK USA NA"
click at [209, 95] on div "Creditor * CAPITAL ONE BANK [GEOGRAPHIC_DATA] NA CAPITAL ONE BANK [GEOGRAPHIC_D…" at bounding box center [249, 110] width 114 height 136
click at [246, 85] on input "text" at bounding box center [248, 85] width 113 height 17
type input "PO BOX 31293"
click at [222, 139] on input "text" at bounding box center [248, 135] width 113 height 17
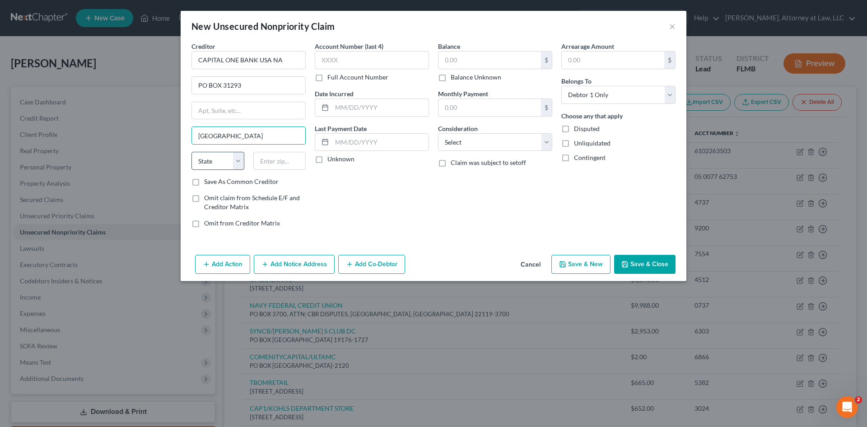
type input "[GEOGRAPHIC_DATA]"
click at [211, 159] on select "State [US_STATE] AK AR AZ CA CO CT DE DC [GEOGRAPHIC_DATA] [GEOGRAPHIC_DATA] GU…" at bounding box center [218, 161] width 53 height 18
click at [226, 150] on div "Creditor * CAPITAL ONE BANK [GEOGRAPHIC_DATA] NA PO BOX 31293 [GEOGRAPHIC_DATA]…" at bounding box center [249, 110] width 114 height 136
drag, startPoint x: 234, startPoint y: 159, endPoint x: 230, endPoint y: 166, distance: 7.7
click at [234, 159] on select "State [US_STATE] AK AR AZ CA CO CT DE DC [GEOGRAPHIC_DATA] [GEOGRAPHIC_DATA] GU…" at bounding box center [218, 161] width 53 height 18
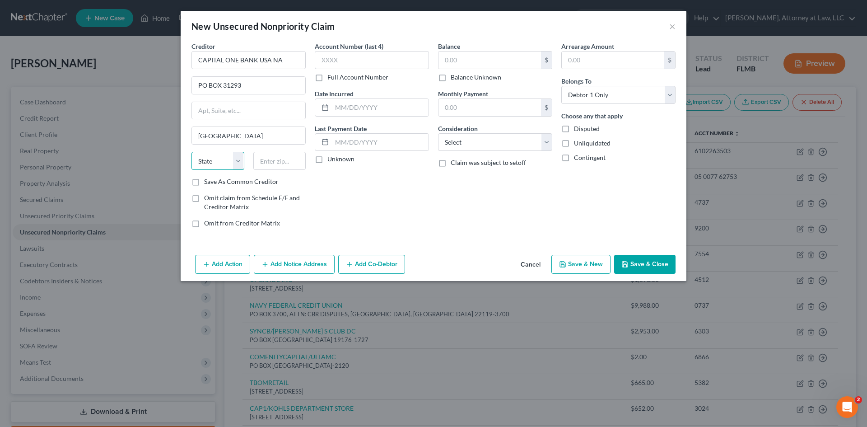
select select "46"
click at [192, 152] on select "State [US_STATE] AK AR AZ CA CO CT DE DC [GEOGRAPHIC_DATA] [GEOGRAPHIC_DATA] GU…" at bounding box center [218, 161] width 53 height 18
drag, startPoint x: 281, startPoint y: 163, endPoint x: 238, endPoint y: 198, distance: 55.6
click at [281, 163] on input "text" at bounding box center [279, 161] width 53 height 18
type input "84131-1293"
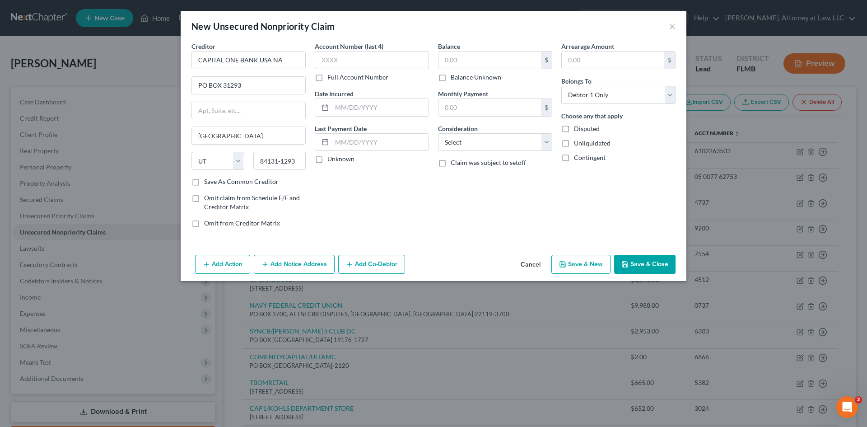
click at [350, 49] on label "Account Number (last 4)" at bounding box center [349, 46] width 69 height 9
click at [349, 59] on input "text" at bounding box center [372, 60] width 114 height 18
type input "8202"
click at [459, 61] on input "text" at bounding box center [490, 59] width 103 height 17
type input "1,921"
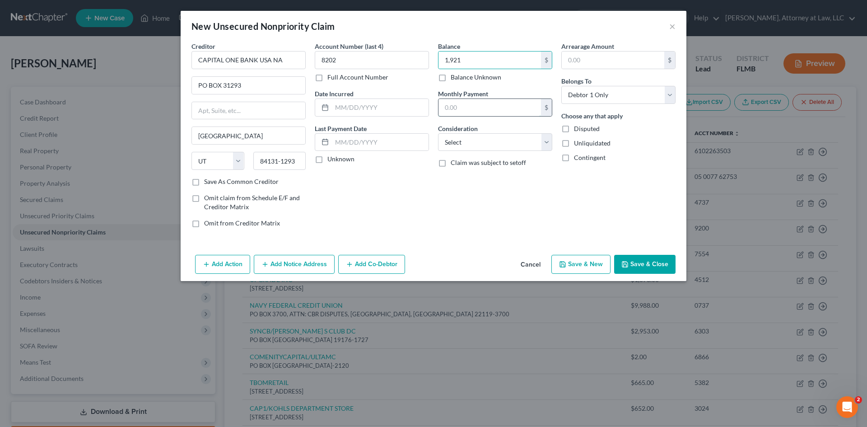
click at [461, 102] on input "text" at bounding box center [490, 107] width 103 height 17
type input "68"
drag, startPoint x: 501, startPoint y: 144, endPoint x: 500, endPoint y: 150, distance: 6.4
click at [501, 144] on select "Select Cable / Satellite Services Collection Agency Credit Card Debt Debt Couns…" at bounding box center [495, 142] width 114 height 18
select select "2"
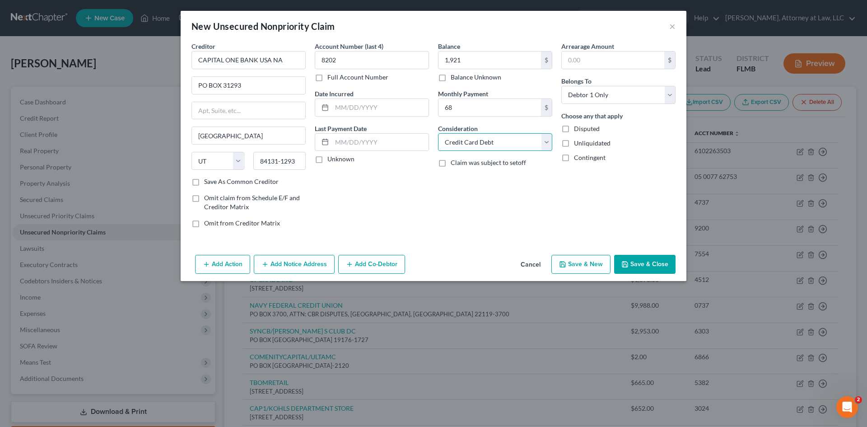
click at [438, 133] on select "Select Cable / Satellite Services Collection Agency Credit Card Debt Debt Couns…" at bounding box center [495, 142] width 114 height 18
click at [349, 145] on input "text" at bounding box center [380, 142] width 97 height 17
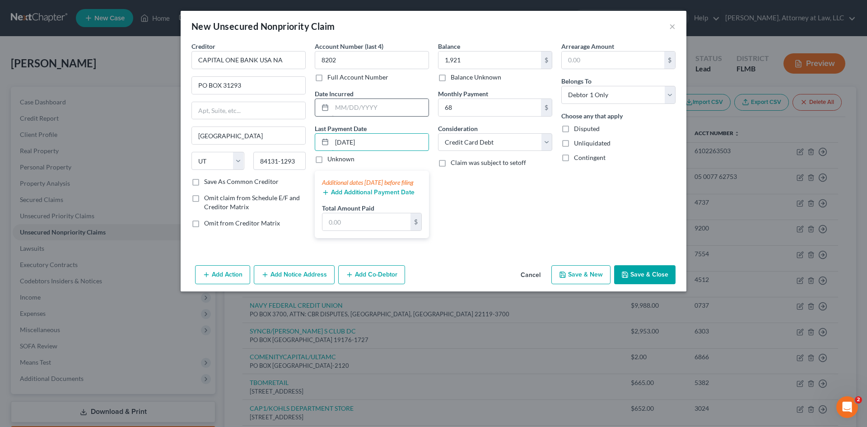
type input "[DATE]"
click at [354, 106] on input "text" at bounding box center [380, 107] width 97 height 17
type input "[DATE]"
click at [582, 284] on button "Save & New" at bounding box center [581, 274] width 59 height 19
select select "0"
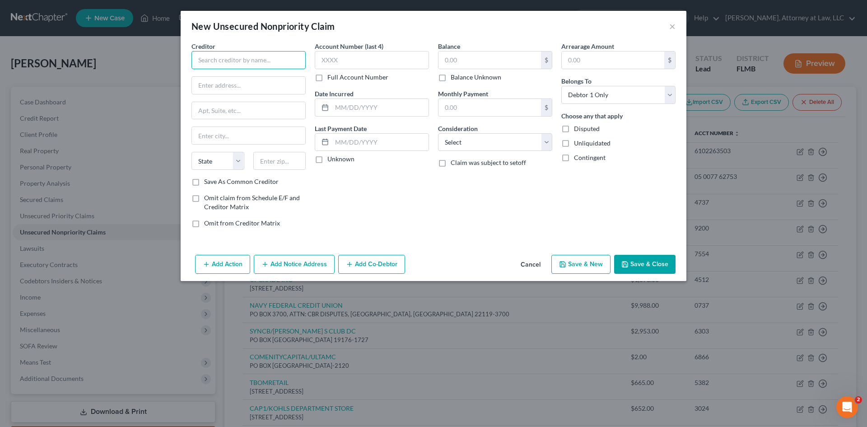
click at [234, 65] on input "text" at bounding box center [249, 60] width 114 height 18
type input "TBOM/FORTIVA"
click at [218, 84] on input "text" at bounding box center [248, 85] width 113 height 17
type input "5 CONCOURSE PKWY"
click at [207, 114] on input "text" at bounding box center [248, 110] width 113 height 17
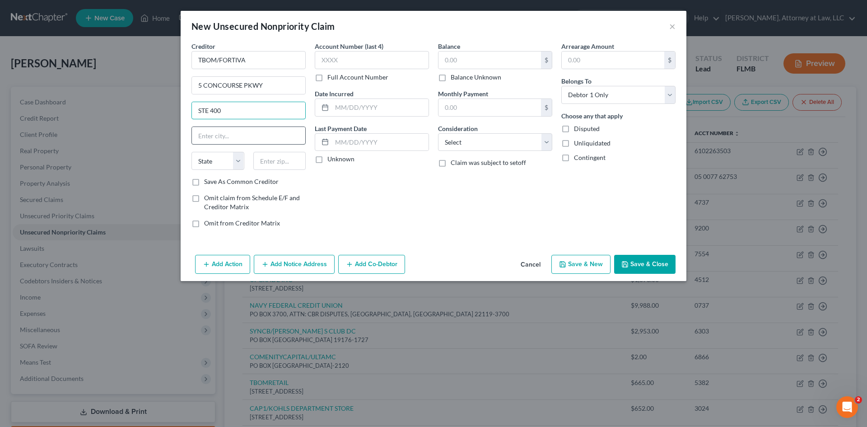
type input "STE 400"
click at [202, 135] on input "text" at bounding box center [248, 135] width 113 height 17
type input "[GEOGRAPHIC_DATA]"
click at [212, 155] on select "State [US_STATE] AK AR AZ CA CO CT DE DC [GEOGRAPHIC_DATA] [GEOGRAPHIC_DATA] GU…" at bounding box center [218, 161] width 53 height 18
select select "10"
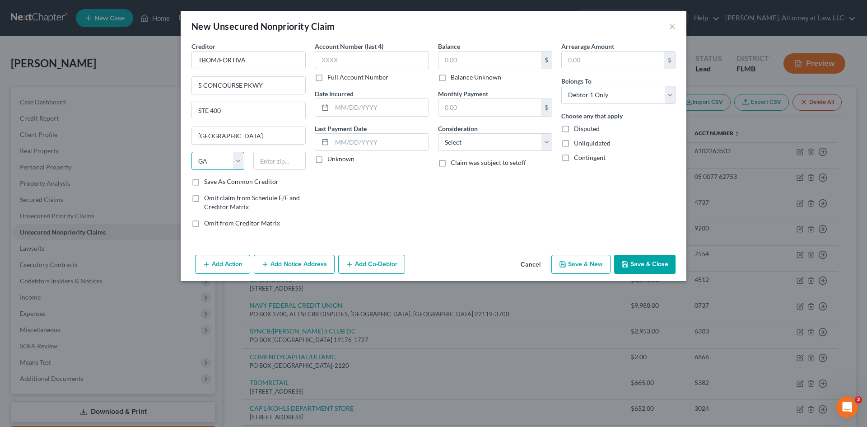
click at [192, 152] on select "State [US_STATE] AK AR AZ CA CO CT DE DC [GEOGRAPHIC_DATA] [GEOGRAPHIC_DATA] GU…" at bounding box center [218, 161] width 53 height 18
drag, startPoint x: 291, startPoint y: 164, endPoint x: 291, endPoint y: 169, distance: 5.0
click at [291, 165] on input "text" at bounding box center [279, 161] width 53 height 18
type input "30328-9114"
click at [347, 57] on input "text" at bounding box center [372, 60] width 114 height 18
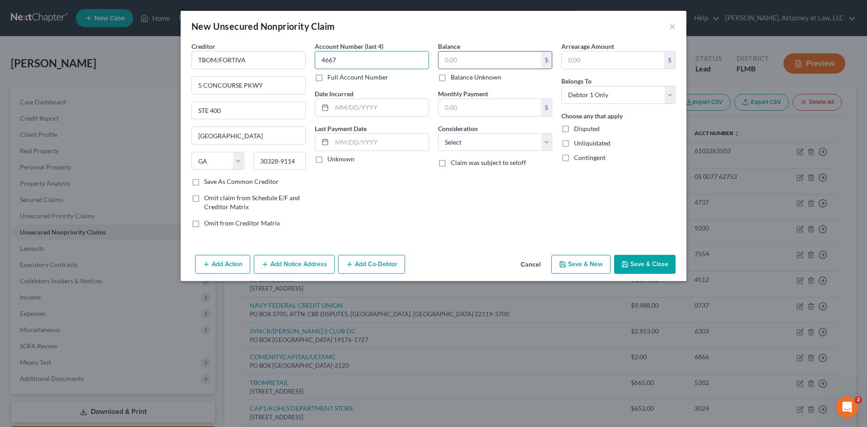
type input "4667"
click at [486, 58] on input "text" at bounding box center [490, 59] width 103 height 17
type input "2,539"
click at [554, 141] on div "Creditor * TBOM/FORTIVA 5 CONCOURSE PKWY STE 400 [GEOGRAPHIC_DATA] [US_STATE] A…" at bounding box center [433, 138] width 493 height 193
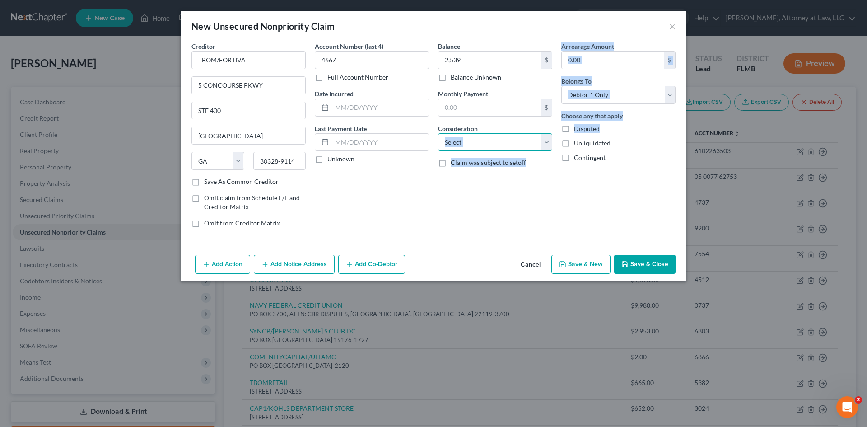
click at [518, 143] on select "Select Cable / Satellite Services Collection Agency Credit Card Debt Debt Couns…" at bounding box center [495, 142] width 114 height 18
select select "2"
click at [438, 133] on select "Select Cable / Satellite Services Collection Agency Credit Card Debt Debt Couns…" at bounding box center [495, 142] width 114 height 18
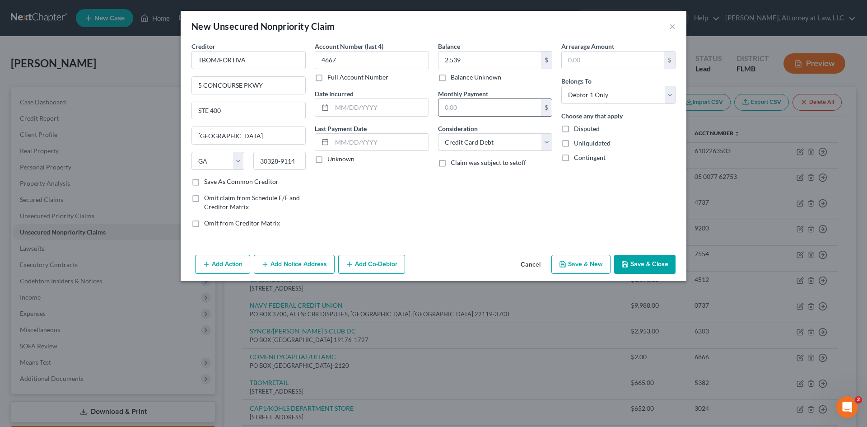
click at [481, 111] on input "text" at bounding box center [490, 107] width 103 height 17
type input "59"
click at [572, 61] on input "text" at bounding box center [613, 59] width 103 height 17
type input "59"
click at [351, 143] on input "text" at bounding box center [380, 142] width 97 height 17
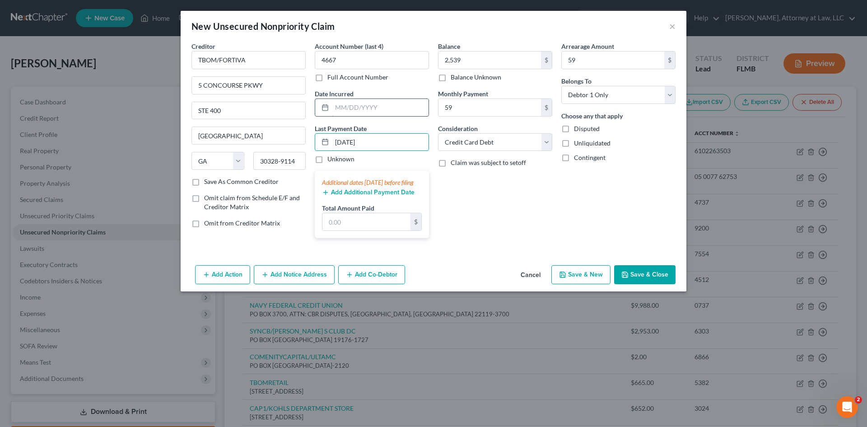
type input "[DATE]"
click at [372, 111] on input "text" at bounding box center [380, 107] width 97 height 17
type input "[DATE]"
click at [580, 284] on button "Save & New" at bounding box center [581, 274] width 59 height 19
select select "0"
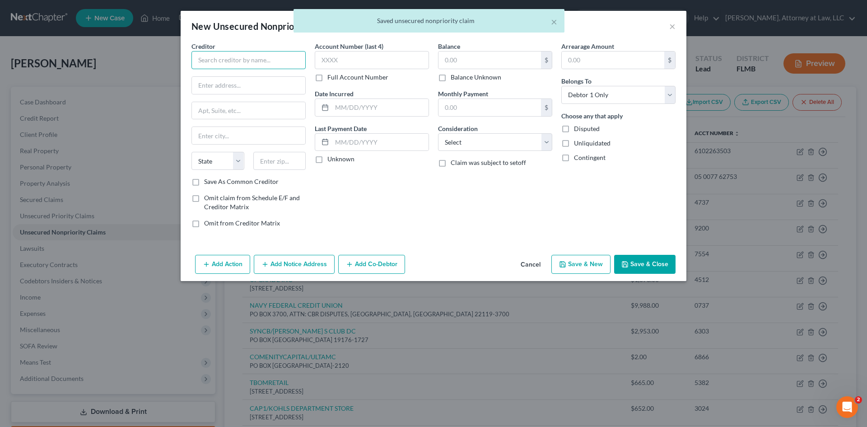
click at [252, 60] on input "text" at bounding box center [249, 60] width 114 height 18
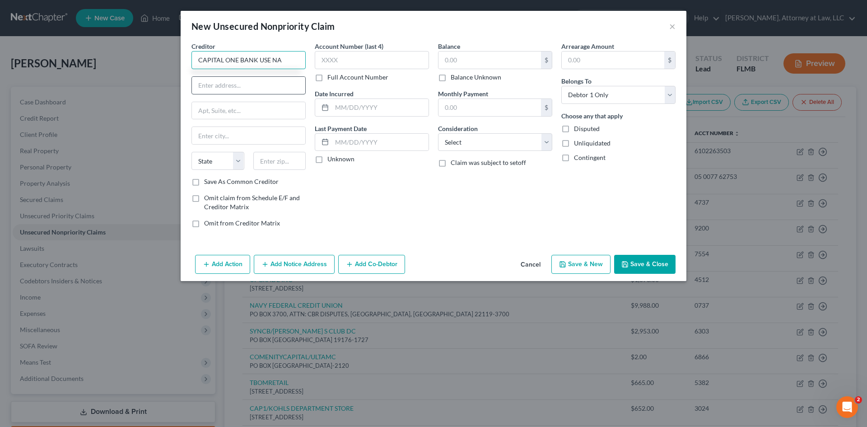
type input "CAPITAL ONE BANK USE NA"
click at [251, 85] on input "text" at bounding box center [248, 85] width 113 height 17
type input "PO BOX 31293"
click at [218, 135] on input "text" at bounding box center [248, 135] width 113 height 17
type input "[GEOGRAPHIC_DATA]"
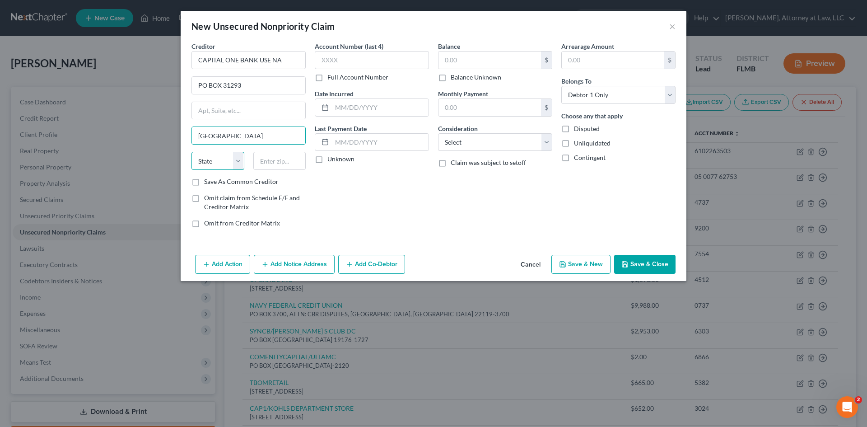
click at [204, 165] on select "State [US_STATE] AK AR AZ CA CO CT DE DC [GEOGRAPHIC_DATA] [GEOGRAPHIC_DATA] GU…" at bounding box center [218, 161] width 53 height 18
select select "46"
click at [192, 152] on select "State [US_STATE] AK AR AZ CA CO CT DE DC [GEOGRAPHIC_DATA] [GEOGRAPHIC_DATA] GU…" at bounding box center [218, 161] width 53 height 18
click at [340, 47] on label "Account Number (last 4)" at bounding box center [349, 46] width 69 height 9
click at [337, 57] on input "text" at bounding box center [372, 60] width 114 height 18
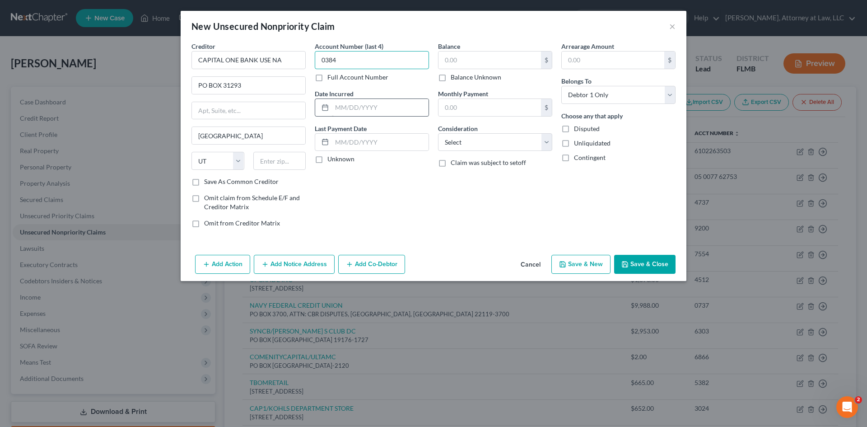
type input "0384"
click at [344, 100] on input "text" at bounding box center [380, 107] width 97 height 17
type input "[DATE]"
click at [359, 141] on input "text" at bounding box center [380, 142] width 97 height 17
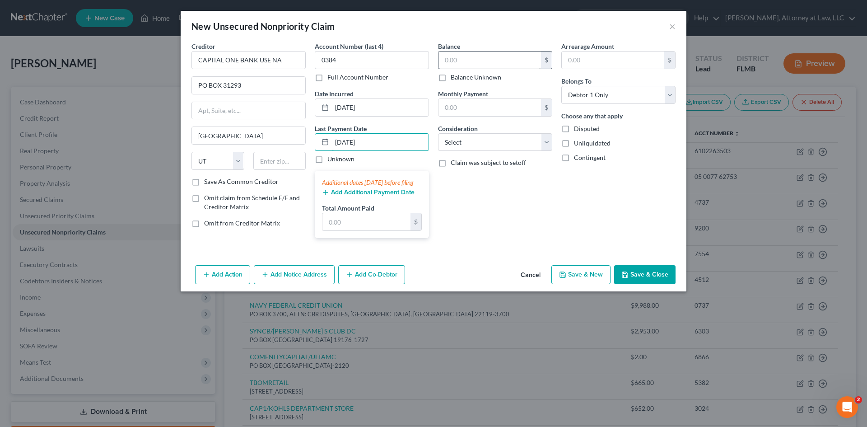
type input "[DATE]"
click at [473, 56] on input "text" at bounding box center [490, 59] width 103 height 17
type input "2,952"
click at [512, 112] on input "text" at bounding box center [490, 107] width 103 height 17
type input "109"
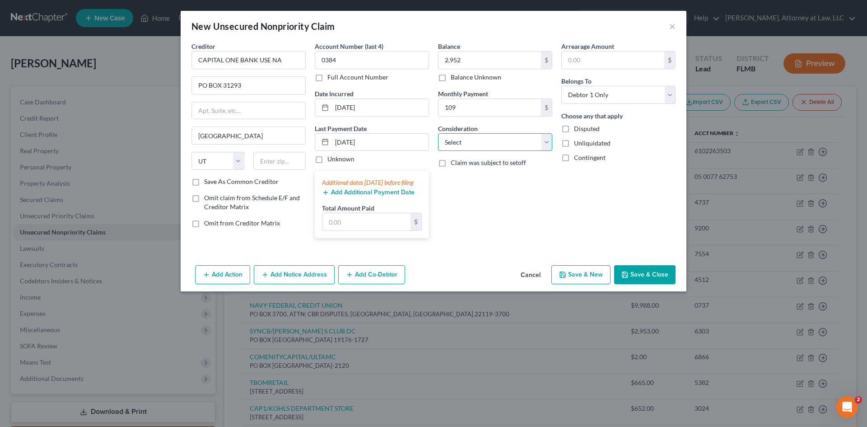
click at [498, 144] on select "Select Cable / Satellite Services Collection Agency Credit Card Debt Debt Couns…" at bounding box center [495, 142] width 114 height 18
select select "2"
click at [438, 133] on select "Select Cable / Satellite Services Collection Agency Credit Card Debt Debt Couns…" at bounding box center [495, 142] width 114 height 18
click at [595, 283] on button "Save & New" at bounding box center [581, 274] width 59 height 19
select select "0"
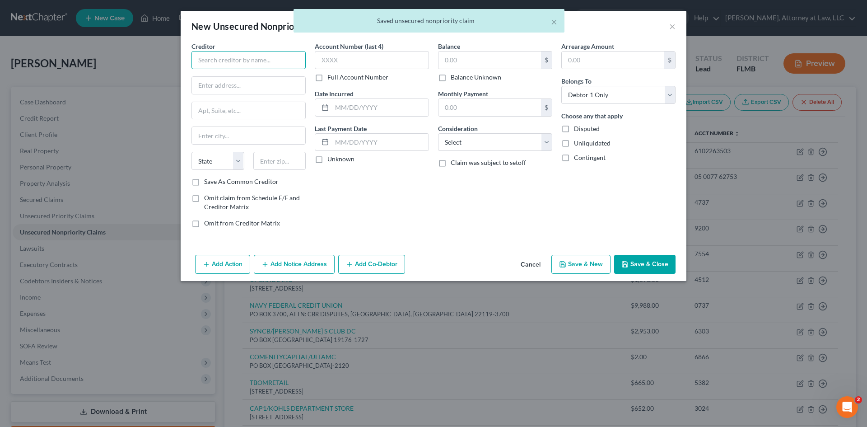
click at [231, 65] on input "text" at bounding box center [249, 60] width 114 height 18
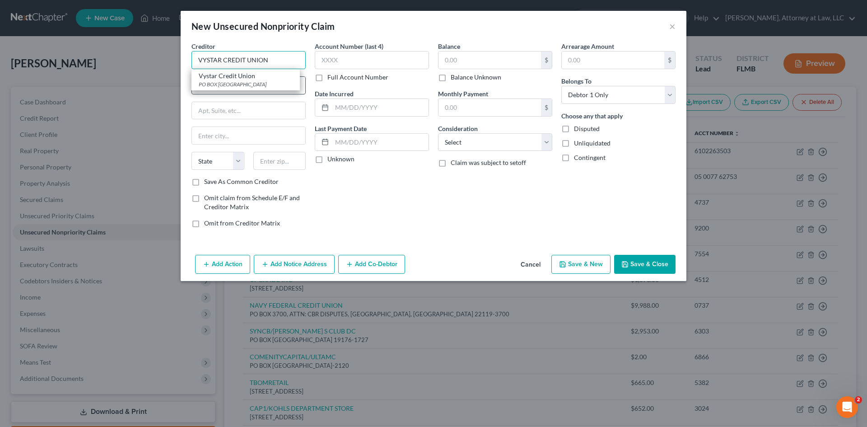
type input "VYSTAR CREDIT UNION"
click at [208, 94] on input "text" at bounding box center [248, 85] width 113 height 17
type input "PO BOX 45085"
click at [230, 139] on input "text" at bounding box center [248, 135] width 113 height 17
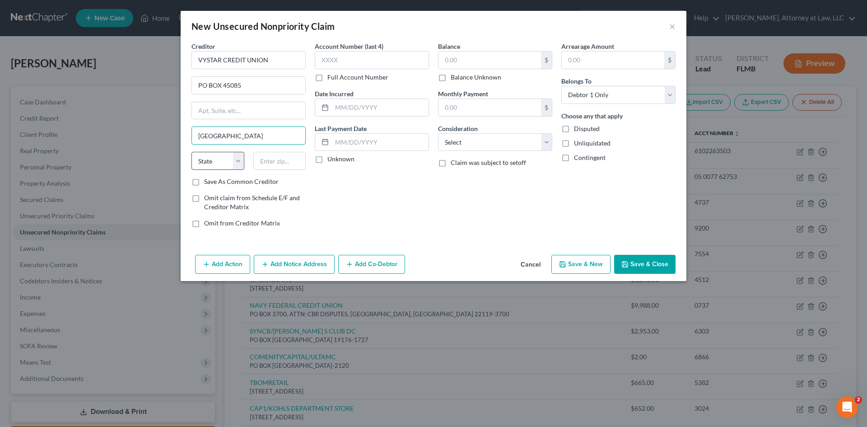
type input "[GEOGRAPHIC_DATA]"
click at [212, 160] on select "State [US_STATE] AK AR AZ CA CO CT DE DC [GEOGRAPHIC_DATA] [GEOGRAPHIC_DATA] GU…" at bounding box center [218, 161] width 53 height 18
select select "9"
click at [192, 152] on select "State [US_STATE] AK AR AZ CA CO CT DE DC [GEOGRAPHIC_DATA] [GEOGRAPHIC_DATA] GU…" at bounding box center [218, 161] width 53 height 18
click at [270, 161] on input "text" at bounding box center [279, 161] width 53 height 18
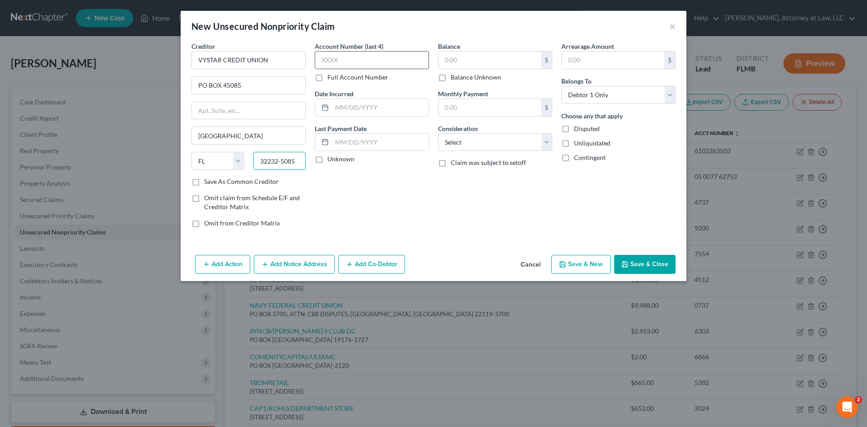
type input "32232-5085"
click at [351, 58] on input "text" at bounding box center [372, 60] width 114 height 18
type input "7554"
click at [362, 109] on input "text" at bounding box center [380, 107] width 97 height 17
type input "[DATE]"
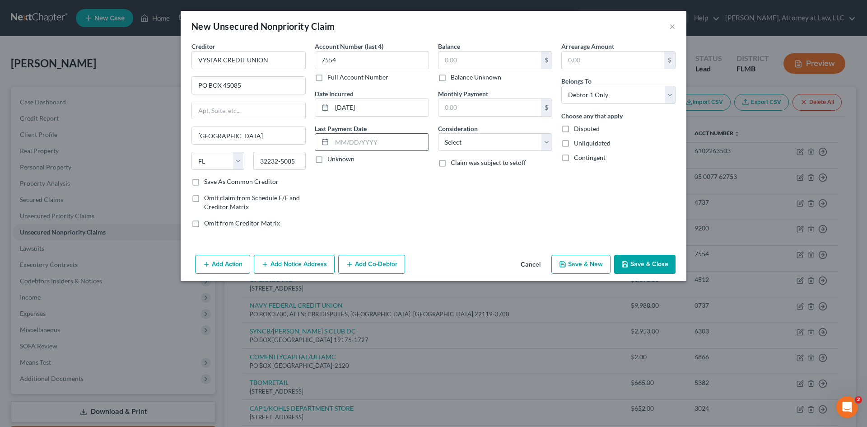
click at [363, 140] on input "text" at bounding box center [380, 142] width 97 height 17
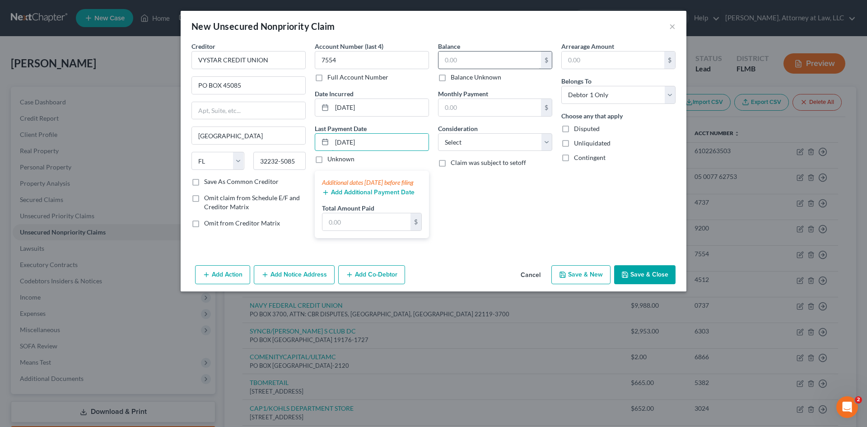
type input "[DATE]"
click at [491, 66] on input "text" at bounding box center [490, 59] width 103 height 17
type input "2,751"
click at [492, 113] on input "text" at bounding box center [490, 107] width 103 height 17
type input "55"
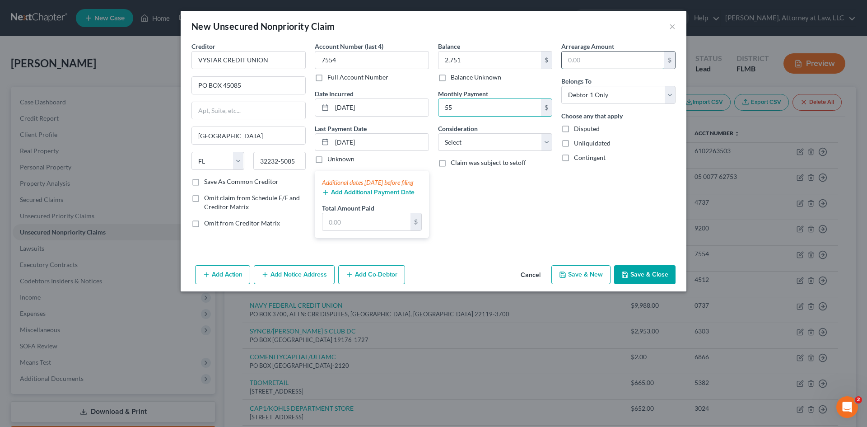
click at [586, 58] on input "text" at bounding box center [613, 59] width 103 height 17
type input "111"
click at [467, 145] on select "Select Cable / Satellite Services Collection Agency Credit Card Debt Debt Couns…" at bounding box center [495, 142] width 114 height 18
select select "2"
click at [438, 133] on select "Select Cable / Satellite Services Collection Agency Credit Card Debt Debt Couns…" at bounding box center [495, 142] width 114 height 18
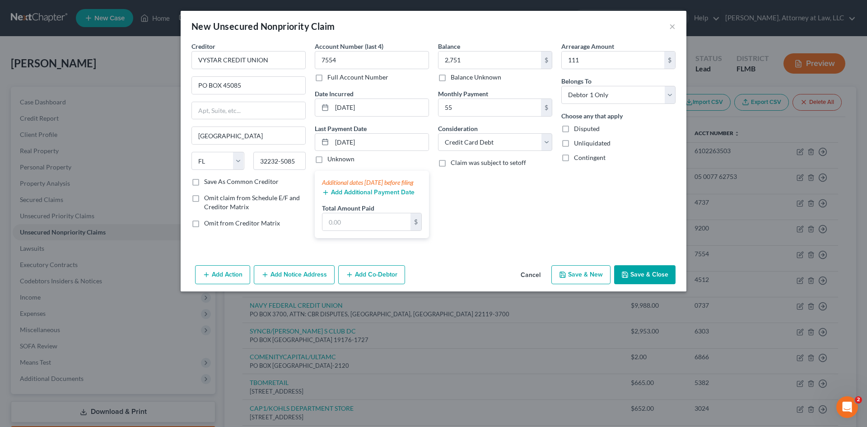
click at [566, 278] on icon "button" at bounding box center [562, 274] width 7 height 7
select select "0"
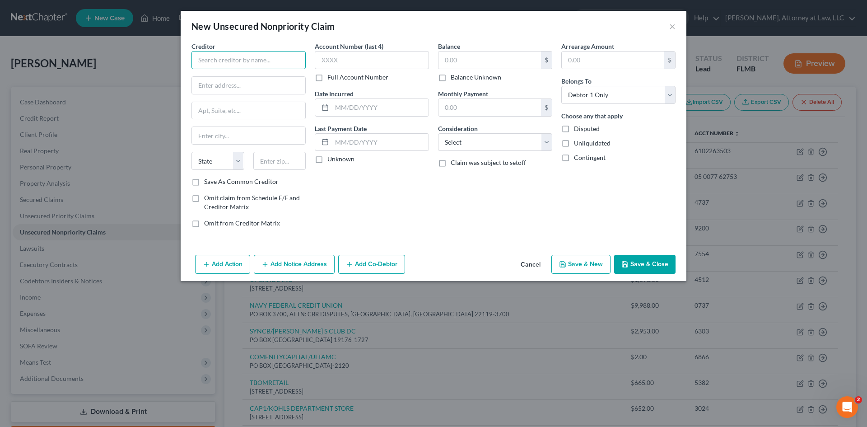
click at [206, 61] on input "text" at bounding box center [249, 60] width 114 height 18
type input "SYNCB/TJX CO DC"
click at [222, 88] on input "text" at bounding box center [248, 85] width 113 height 17
type input "PO BOX 71737"
click at [223, 140] on input "text" at bounding box center [248, 135] width 113 height 17
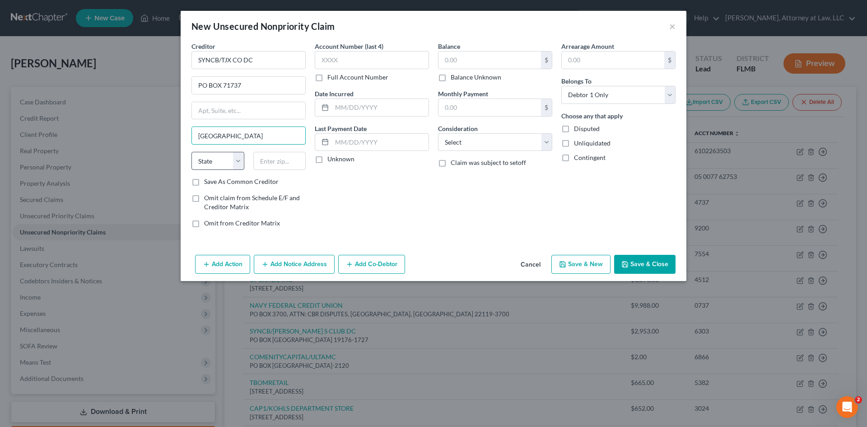
type input "[GEOGRAPHIC_DATA]"
drag, startPoint x: 235, startPoint y: 160, endPoint x: 229, endPoint y: 169, distance: 10.9
click at [235, 160] on select "State [US_STATE] AK AR AZ CA CO CT DE DC [GEOGRAPHIC_DATA] [GEOGRAPHIC_DATA] GU…" at bounding box center [218, 161] width 53 height 18
select select "39"
click at [192, 152] on select "State [US_STATE] AK AR AZ CA CO CT DE DC [GEOGRAPHIC_DATA] [GEOGRAPHIC_DATA] GU…" at bounding box center [218, 161] width 53 height 18
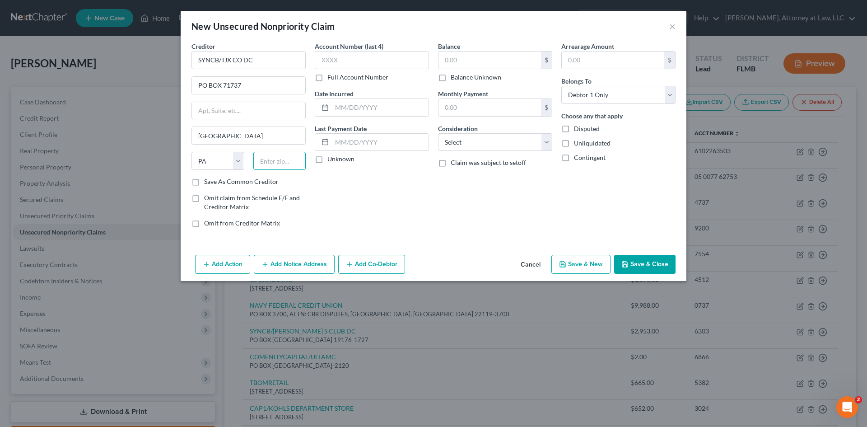
click at [271, 159] on input "text" at bounding box center [279, 161] width 53 height 18
type input "19176-1737"
click at [367, 64] on input "text" at bounding box center [372, 60] width 114 height 18
type input "3034"
click at [358, 110] on input "text" at bounding box center [380, 107] width 97 height 17
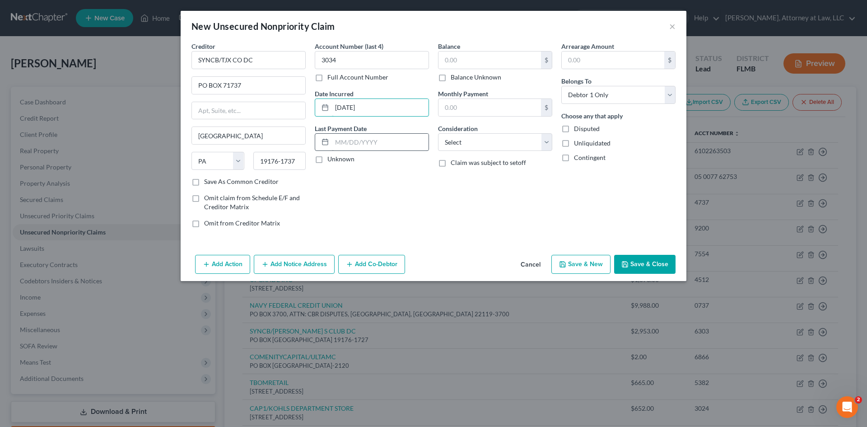
type input "[DATE]"
click at [366, 134] on input "text" at bounding box center [380, 142] width 97 height 17
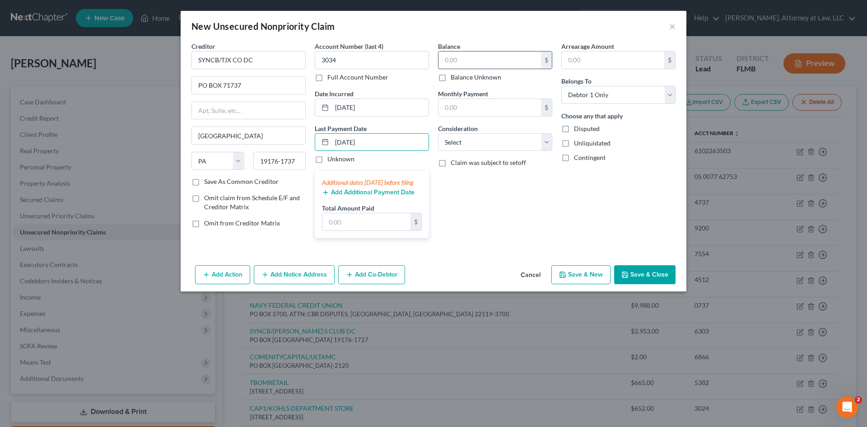
type input "[DATE]"
click at [464, 62] on input "text" at bounding box center [490, 59] width 103 height 17
type input "1,099"
click at [470, 103] on input "text" at bounding box center [490, 107] width 103 height 17
type input "41"
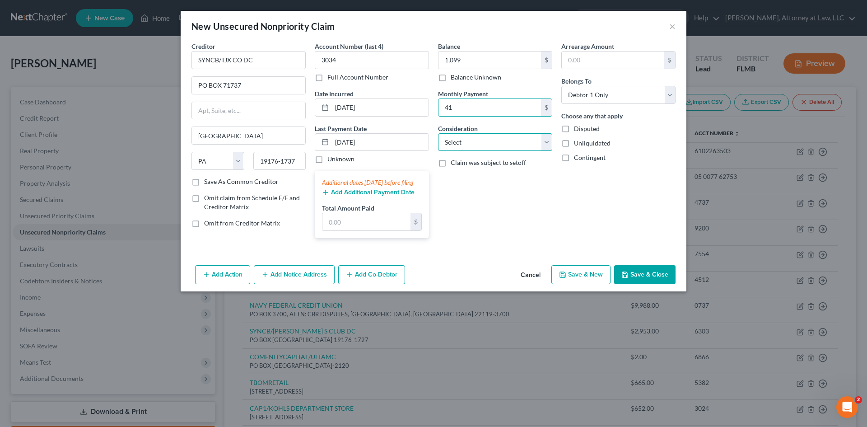
click at [459, 145] on select "Select Cable / Satellite Services Collection Agency Credit Card Debt Debt Couns…" at bounding box center [495, 142] width 114 height 18
select select "2"
click at [438, 133] on select "Select Cable / Satellite Services Collection Agency Credit Card Debt Debt Couns…" at bounding box center [495, 142] width 114 height 18
drag, startPoint x: 602, startPoint y: 55, endPoint x: 590, endPoint y: 60, distance: 12.8
click at [602, 55] on input "text" at bounding box center [613, 59] width 103 height 17
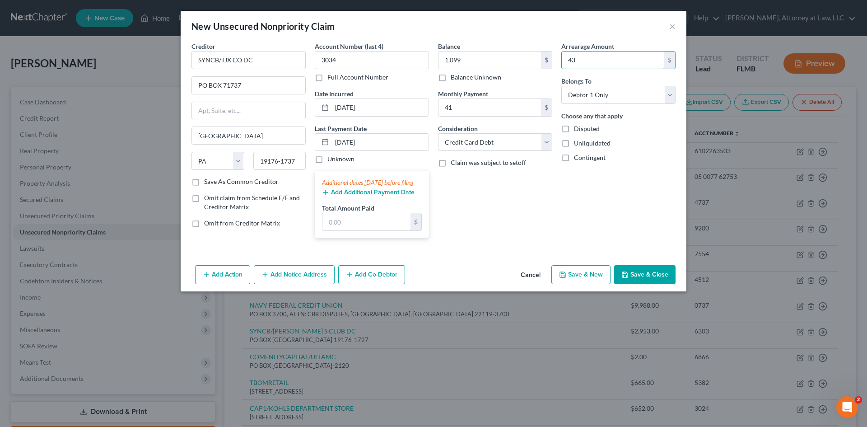
type input "43"
click at [577, 284] on button "Save & New" at bounding box center [581, 274] width 59 height 19
select select "0"
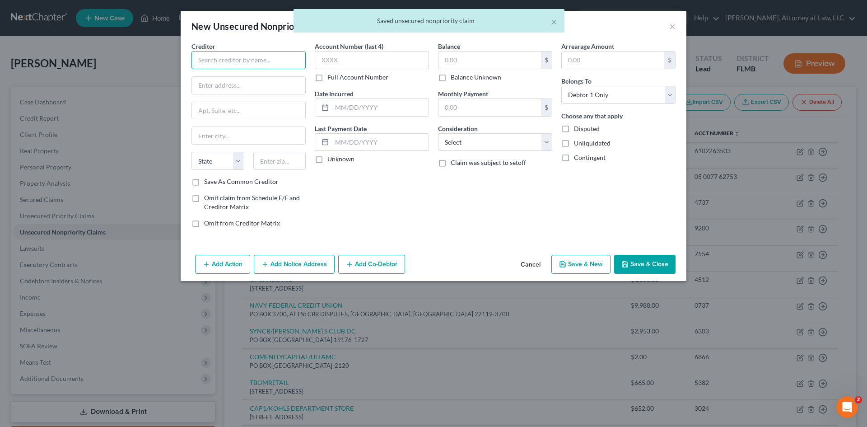
click at [276, 63] on input "text" at bounding box center [249, 60] width 114 height 18
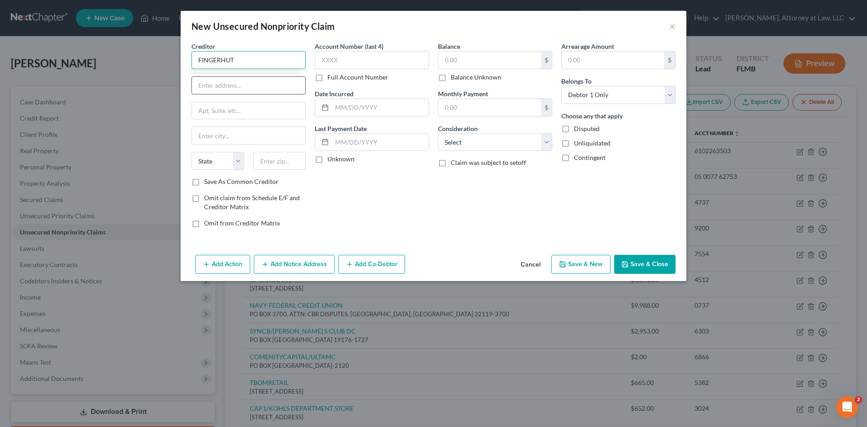
type input "FINGERHUT"
click at [238, 92] on input "text" at bounding box center [248, 85] width 113 height 17
type input "[STREET_ADDRESS]"
click at [277, 138] on input "text" at bounding box center [248, 135] width 113 height 17
type input "SAINT CLOUD"
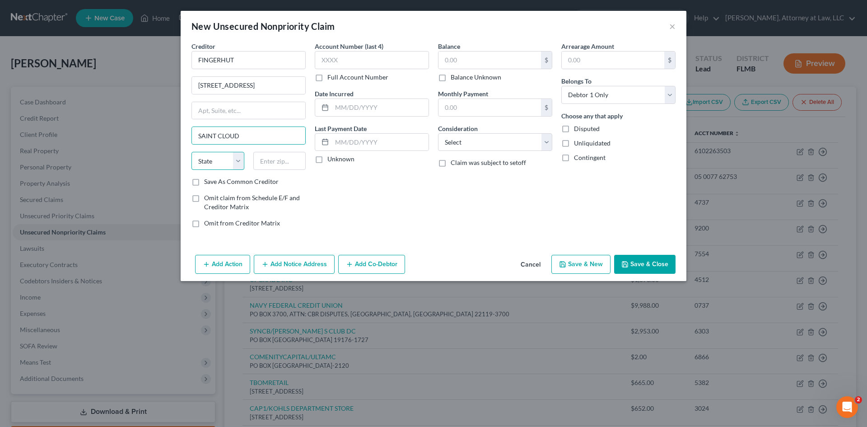
drag, startPoint x: 239, startPoint y: 159, endPoint x: 234, endPoint y: 169, distance: 11.1
click at [239, 159] on select "State [US_STATE] AK AR AZ CA CO CT DE DC [GEOGRAPHIC_DATA] [GEOGRAPHIC_DATA] GU…" at bounding box center [218, 161] width 53 height 18
select select "24"
click at [192, 152] on select "State [US_STATE] AK AR AZ CA CO CT DE DC [GEOGRAPHIC_DATA] [GEOGRAPHIC_DATA] GU…" at bounding box center [218, 161] width 53 height 18
click at [266, 169] on input "text" at bounding box center [279, 161] width 53 height 18
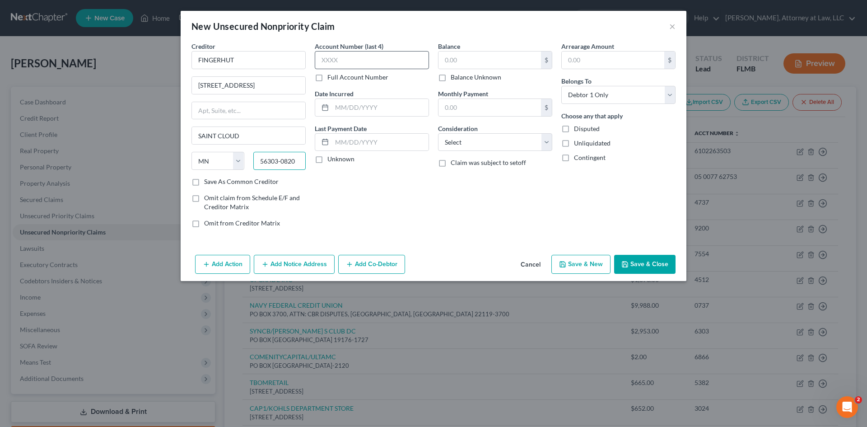
type input "56303-0820"
click at [332, 60] on input "text" at bounding box center [372, 60] width 114 height 18
type input "6260"
click at [363, 105] on input "text" at bounding box center [380, 107] width 97 height 17
type input "[DATE]"
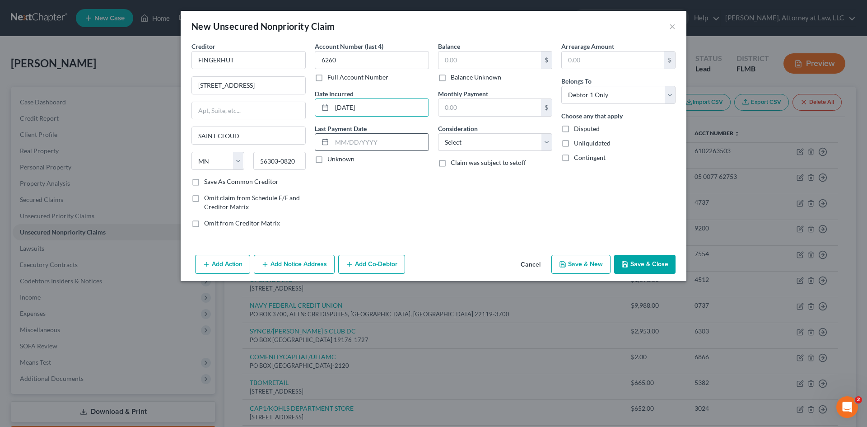
click at [331, 137] on div at bounding box center [323, 142] width 17 height 17
click at [337, 148] on input "text" at bounding box center [380, 142] width 97 height 17
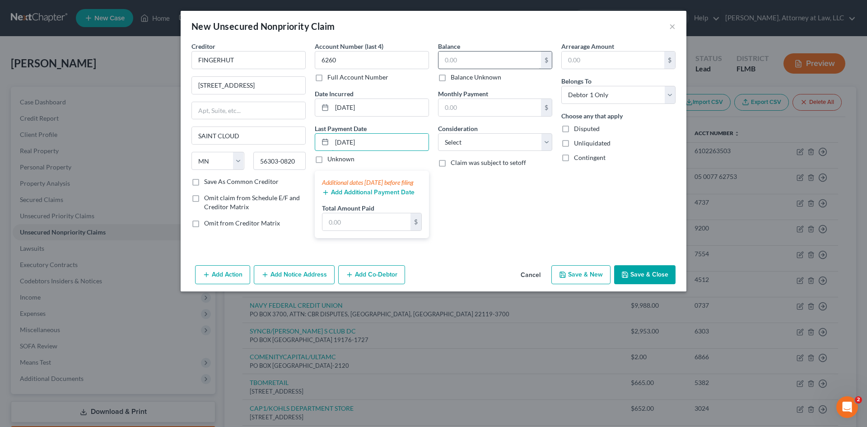
type input "[DATE]"
click at [472, 59] on input "text" at bounding box center [490, 59] width 103 height 17
type input "1,187"
click at [483, 112] on input "text" at bounding box center [490, 107] width 103 height 17
type input "1"
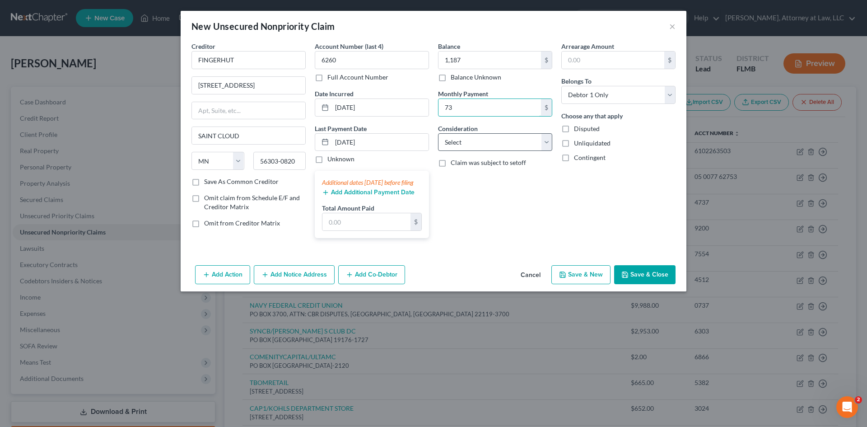
type input "73"
drag, startPoint x: 520, startPoint y: 141, endPoint x: 516, endPoint y: 149, distance: 8.3
click at [520, 141] on select "Select Cable / Satellite Services Collection Agency Credit Card Debt Debt Couns…" at bounding box center [495, 142] width 114 height 18
select select "14"
click at [438, 133] on select "Select Cable / Satellite Services Collection Agency Credit Card Debt Debt Couns…" at bounding box center [495, 142] width 114 height 18
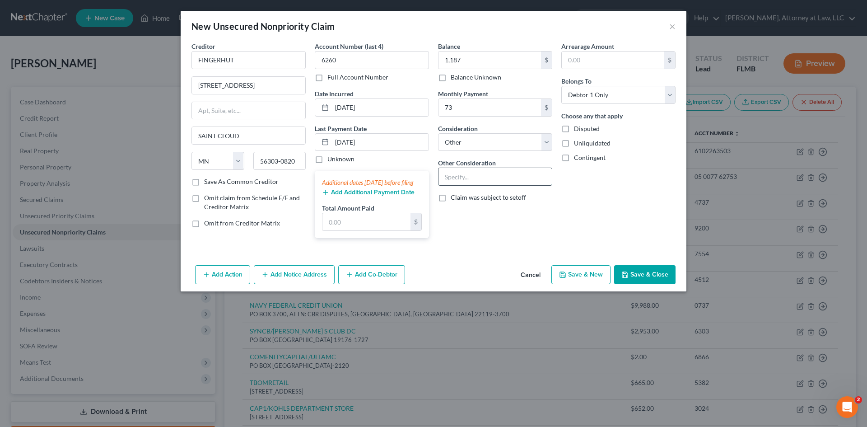
click at [475, 180] on input "text" at bounding box center [495, 176] width 113 height 17
type input "CHARGE ACCOUNT"
click at [643, 66] on input "text" at bounding box center [613, 59] width 103 height 17
type input "73"
click at [585, 282] on button "Save & New" at bounding box center [581, 274] width 59 height 19
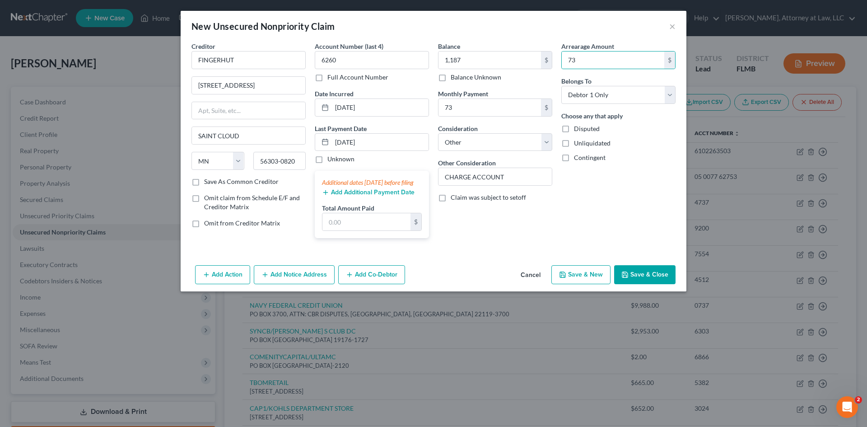
select select "0"
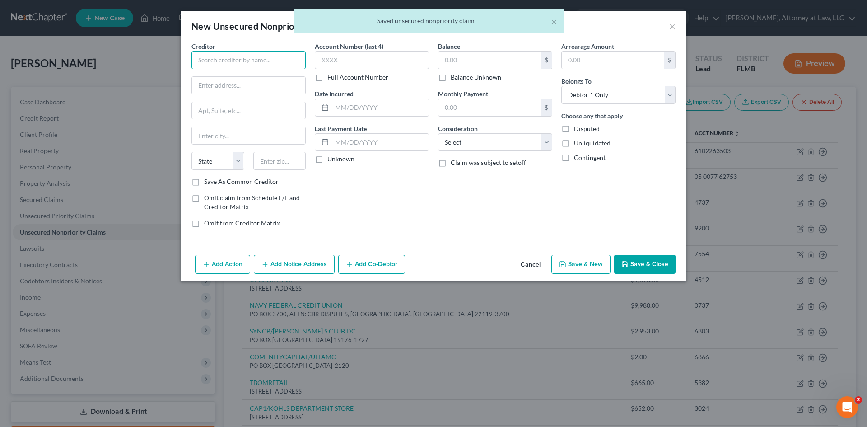
click at [249, 57] on input "text" at bounding box center [249, 60] width 114 height 18
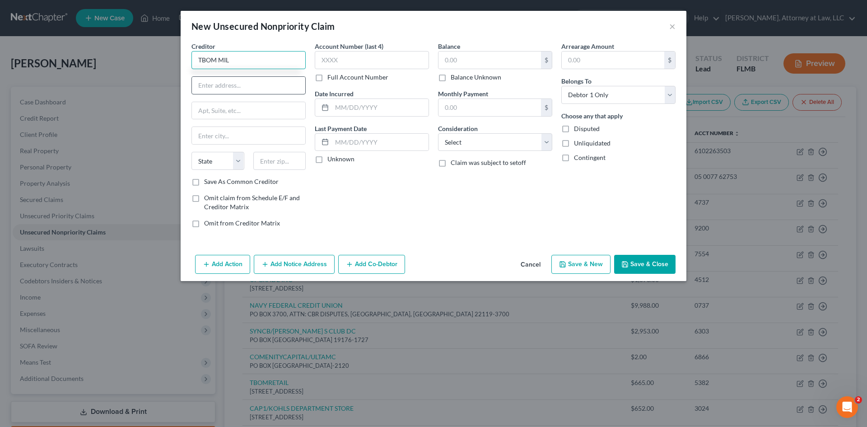
type input "TBOM MIL"
click at [229, 83] on input "text" at bounding box center [248, 85] width 113 height 17
type input "PO BOX 4499"
click at [229, 132] on input "text" at bounding box center [248, 135] width 113 height 17
type input "BEAVERTON"
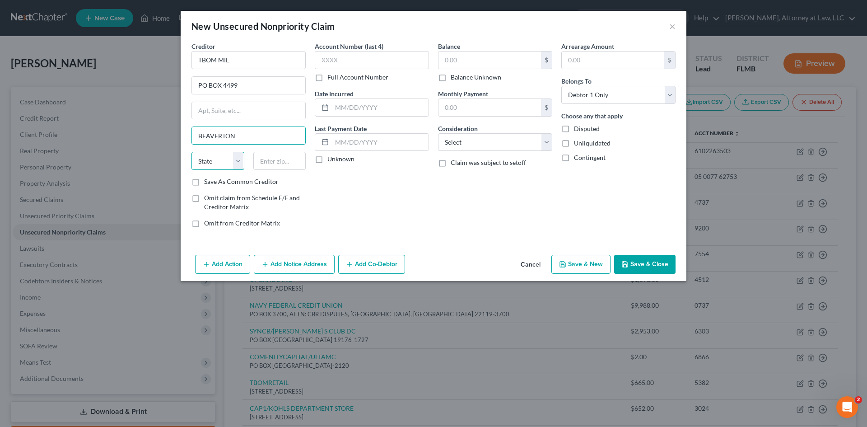
drag, startPoint x: 211, startPoint y: 156, endPoint x: 218, endPoint y: 169, distance: 14.3
click at [212, 156] on select "State [US_STATE] AK AR AZ CA CO CT DE DC [GEOGRAPHIC_DATA] [GEOGRAPHIC_DATA] GU…" at bounding box center [218, 161] width 53 height 18
drag, startPoint x: 241, startPoint y: 160, endPoint x: 235, endPoint y: 169, distance: 10.5
click at [241, 160] on select "State [US_STATE] AK AR AZ CA CO CT DE DC [GEOGRAPHIC_DATA] [GEOGRAPHIC_DATA] GU…" at bounding box center [218, 161] width 53 height 18
select select "38"
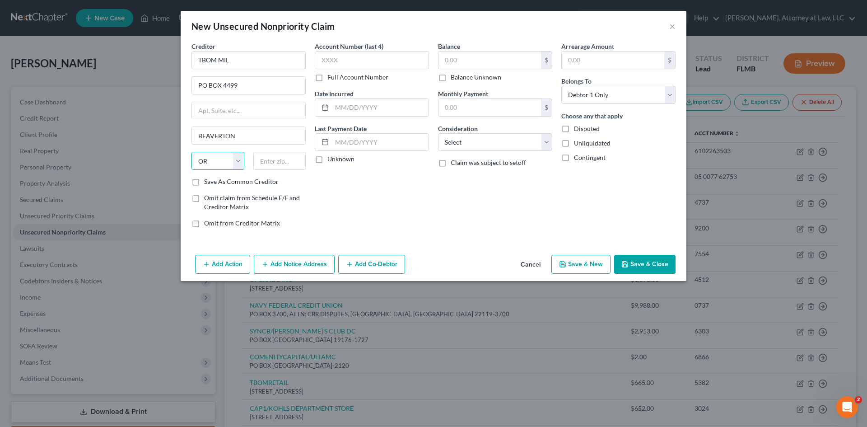
click at [192, 152] on select "State [US_STATE] AK AR AZ CA CO CT DE DC [GEOGRAPHIC_DATA] [GEOGRAPHIC_DATA] GU…" at bounding box center [218, 161] width 53 height 18
click at [282, 160] on input "text" at bounding box center [279, 161] width 53 height 18
type input "97076"
click at [366, 59] on input "text" at bounding box center [372, 60] width 114 height 18
type input "Beaverton"
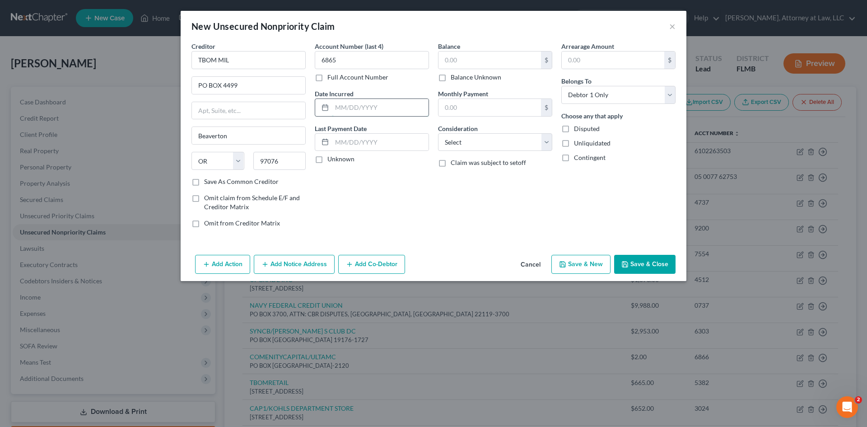
click at [355, 106] on input "text" at bounding box center [380, 107] width 97 height 17
click at [353, 146] on input "text" at bounding box center [380, 142] width 97 height 17
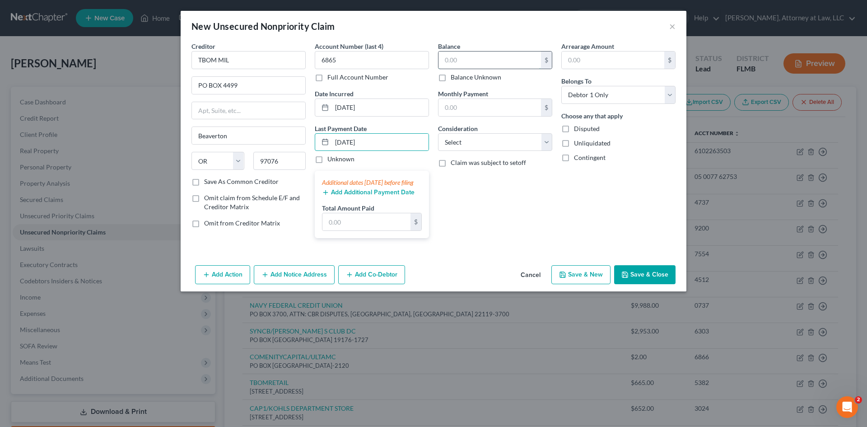
click at [468, 57] on input "text" at bounding box center [490, 59] width 103 height 17
click at [476, 108] on input "text" at bounding box center [490, 107] width 103 height 17
click at [584, 51] on input "text" at bounding box center [613, 59] width 103 height 17
click at [529, 145] on select "Select Cable / Satellite Services Collection Agency Credit Card Debt Debt Couns…" at bounding box center [495, 142] width 114 height 18
click at [438, 133] on select "Select Cable / Satellite Services Collection Agency Credit Card Debt Debt Couns…" at bounding box center [495, 142] width 114 height 18
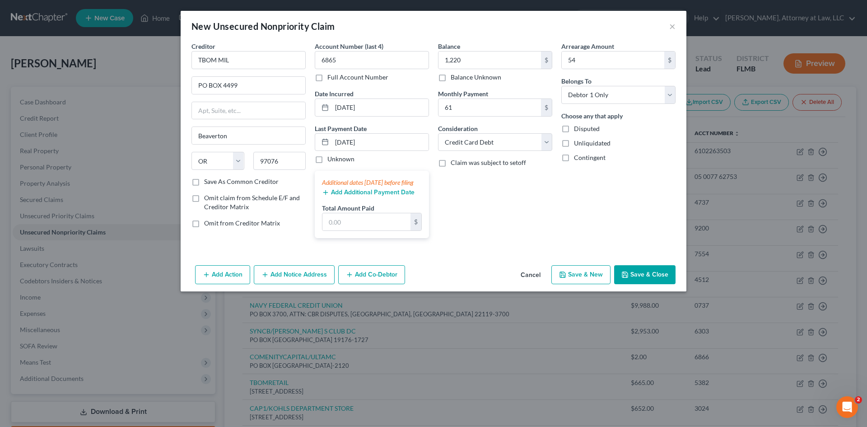
click at [587, 284] on button "Save & New" at bounding box center [581, 274] width 59 height 19
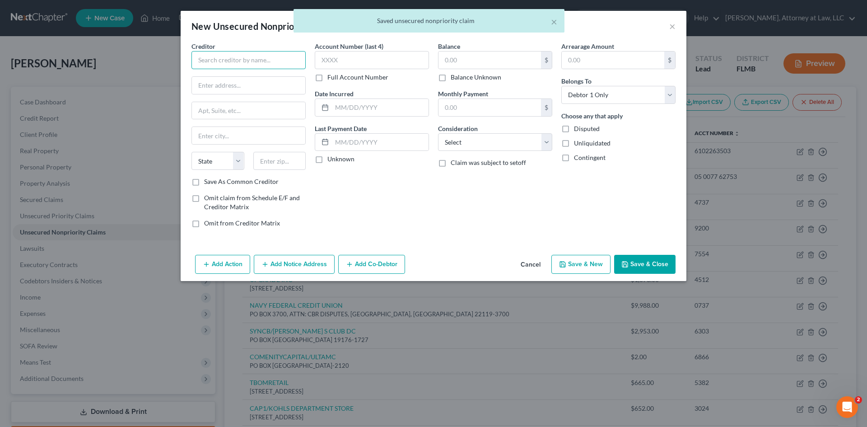
click at [250, 61] on input "text" at bounding box center [249, 60] width 114 height 18
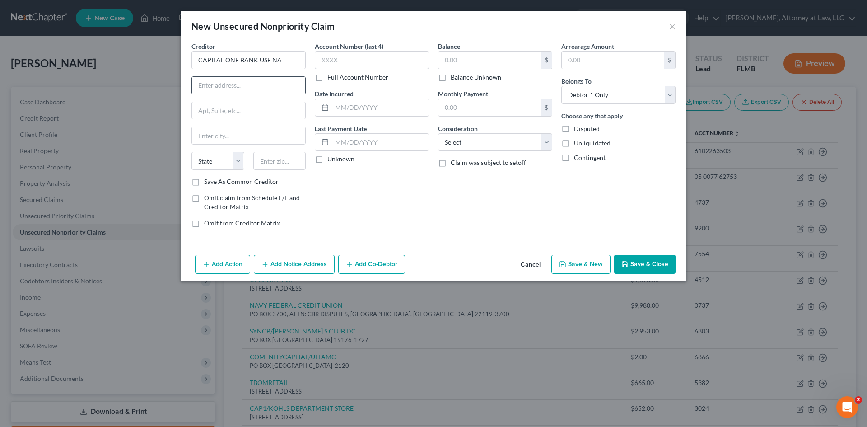
click at [243, 80] on input "text" at bounding box center [248, 85] width 113 height 17
click at [220, 138] on input "text" at bounding box center [248, 135] width 113 height 17
click at [220, 160] on select "State [US_STATE] AK AR AZ CA CO CT DE DC [GEOGRAPHIC_DATA] [GEOGRAPHIC_DATA] GU…" at bounding box center [218, 161] width 53 height 18
click at [192, 152] on select "State [US_STATE] AK AR AZ CA CO CT DE DC [GEOGRAPHIC_DATA] [GEOGRAPHIC_DATA] GU…" at bounding box center [218, 161] width 53 height 18
click at [286, 163] on input "text" at bounding box center [279, 161] width 53 height 18
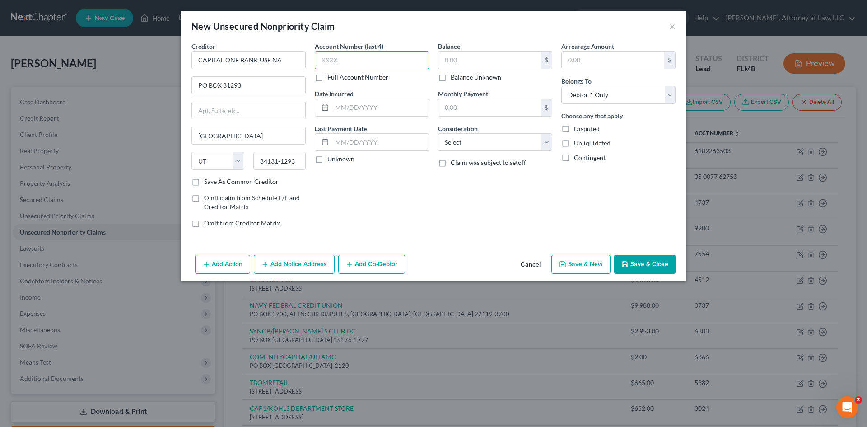
click at [389, 62] on input "text" at bounding box center [372, 60] width 114 height 18
click at [373, 110] on input "text" at bounding box center [380, 107] width 97 height 17
click at [368, 142] on input "text" at bounding box center [380, 142] width 97 height 17
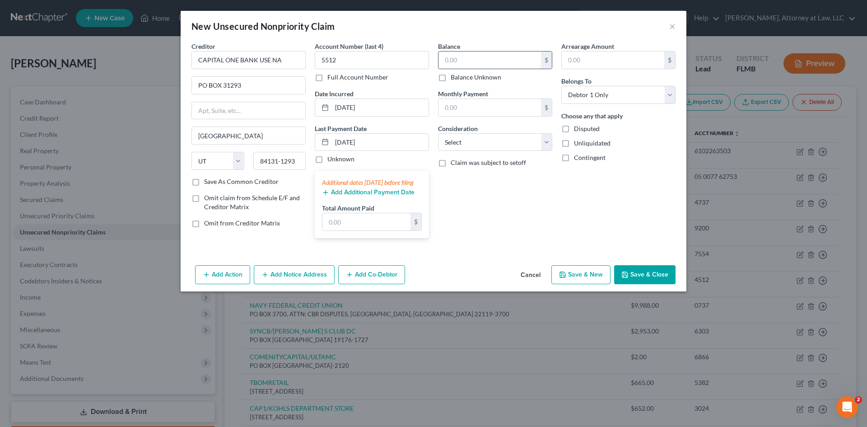
click at [469, 62] on input "text" at bounding box center [490, 59] width 103 height 17
click at [482, 99] on input "text" at bounding box center [490, 107] width 103 height 17
drag, startPoint x: 505, startPoint y: 142, endPoint x: 502, endPoint y: 150, distance: 7.7
click at [505, 142] on select "Select Cable / Satellite Services Collection Agency Credit Card Debt Debt Couns…" at bounding box center [495, 142] width 114 height 18
click at [438, 133] on select "Select Cable / Satellite Services Collection Agency Credit Card Debt Debt Couns…" at bounding box center [495, 142] width 114 height 18
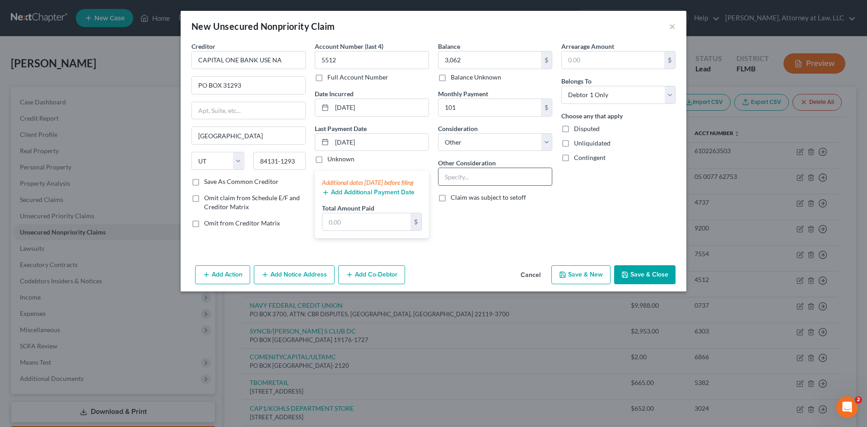
click at [458, 178] on input "text" at bounding box center [495, 176] width 113 height 17
click at [577, 278] on button "Save & New" at bounding box center [581, 274] width 59 height 19
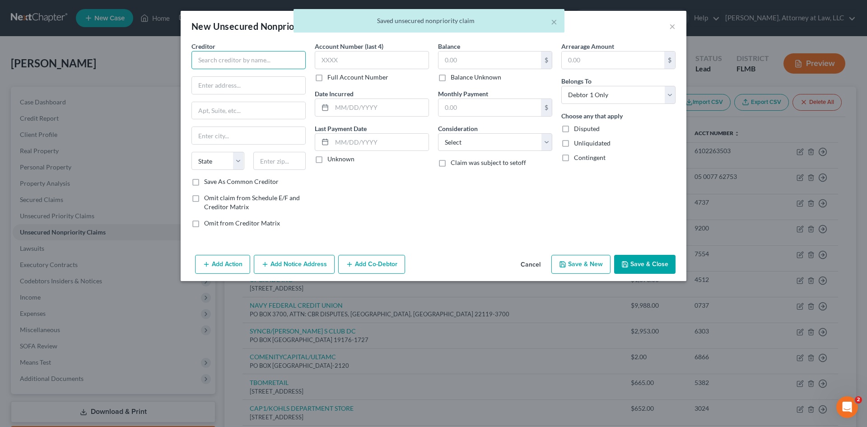
click at [277, 64] on input "text" at bounding box center [249, 60] width 114 height 18
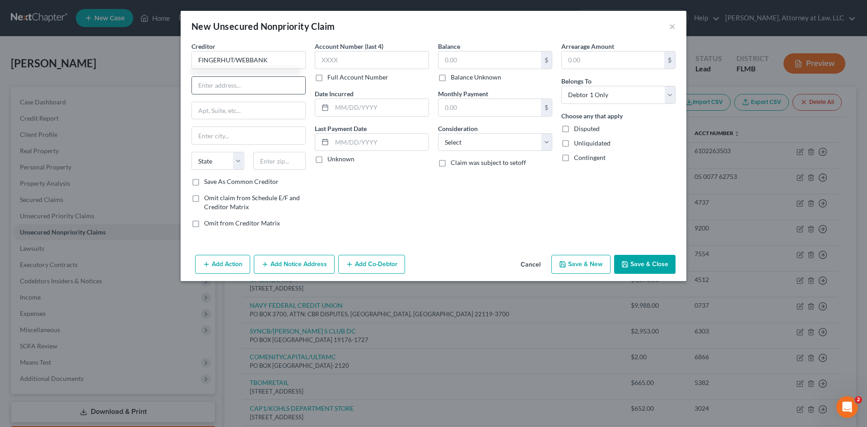
click at [254, 80] on input "text" at bounding box center [248, 85] width 113 height 17
click at [234, 127] on input "text" at bounding box center [248, 135] width 113 height 17
drag, startPoint x: 211, startPoint y: 162, endPoint x: 253, endPoint y: 225, distance: 75.2
click at [211, 162] on select "State [US_STATE] AK AR AZ CA CO CT DE DC [GEOGRAPHIC_DATA] [GEOGRAPHIC_DATA] GU…" at bounding box center [218, 161] width 53 height 18
click at [192, 152] on select "State [US_STATE] AK AR AZ CA CO CT DE DC [GEOGRAPHIC_DATA] [GEOGRAPHIC_DATA] GU…" at bounding box center [218, 161] width 53 height 18
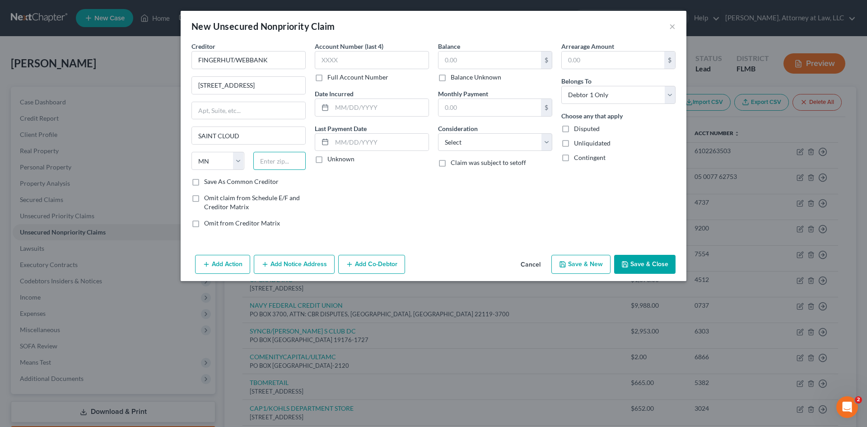
click at [267, 158] on input "text" at bounding box center [279, 161] width 53 height 18
click at [361, 55] on input "text" at bounding box center [372, 60] width 114 height 18
click at [372, 109] on input "text" at bounding box center [380, 107] width 97 height 17
click at [375, 140] on input "text" at bounding box center [380, 142] width 97 height 17
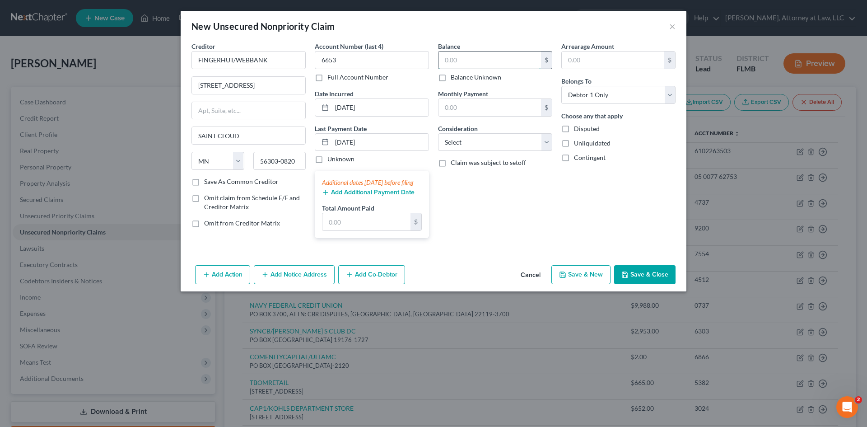
click at [482, 56] on input "text" at bounding box center [490, 59] width 103 height 17
click at [493, 109] on input "text" at bounding box center [490, 107] width 103 height 17
click at [497, 139] on select "Select Cable / Satellite Services Collection Agency Credit Card Debt Debt Couns…" at bounding box center [495, 142] width 114 height 18
click at [438, 133] on select "Select Cable / Satellite Services Collection Agency Credit Card Debt Debt Couns…" at bounding box center [495, 142] width 114 height 18
click at [455, 183] on input "text" at bounding box center [495, 176] width 113 height 17
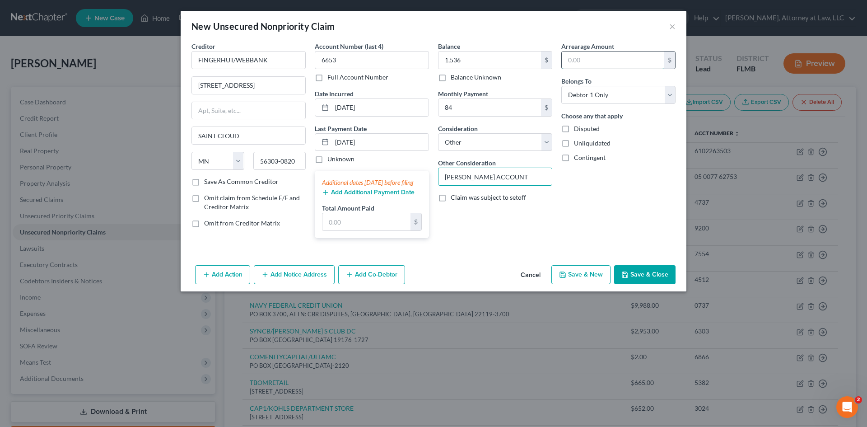
click at [592, 66] on input "text" at bounding box center [613, 59] width 103 height 17
click at [589, 284] on button "Save & New" at bounding box center [581, 274] width 59 height 19
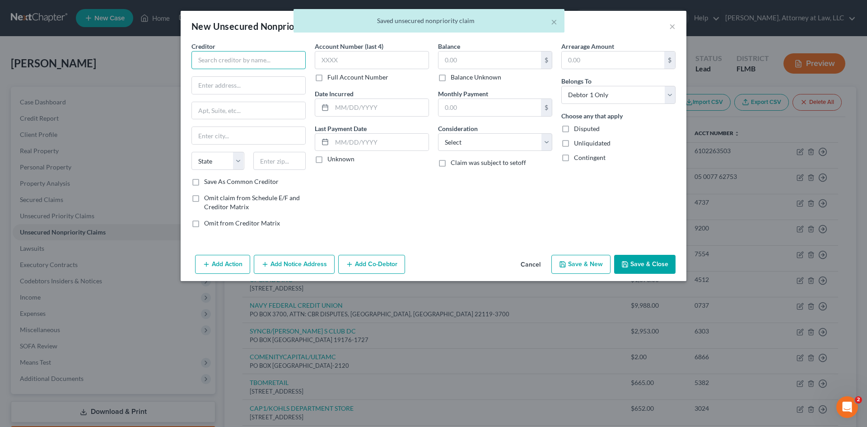
click at [272, 60] on input "text" at bounding box center [249, 60] width 114 height 18
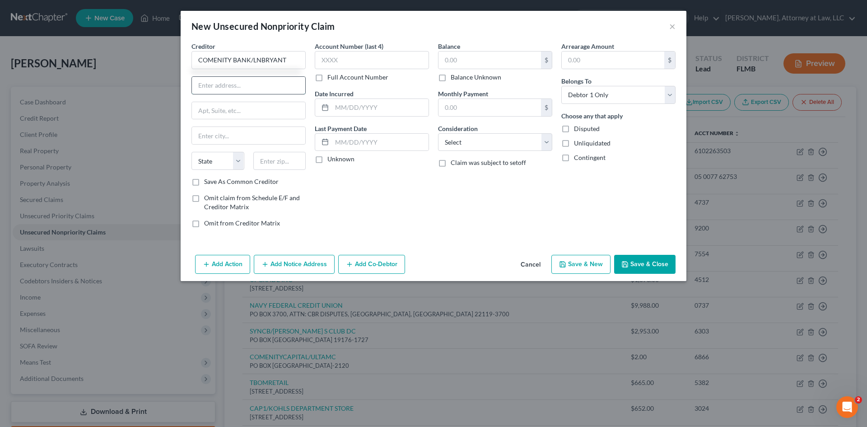
click at [241, 84] on input "text" at bounding box center [248, 85] width 113 height 17
click at [215, 133] on input "text" at bounding box center [248, 135] width 113 height 17
click at [223, 157] on select "State [US_STATE] AK AR AZ CA CO CT DE DC [GEOGRAPHIC_DATA] [GEOGRAPHIC_DATA] GU…" at bounding box center [218, 161] width 53 height 18
click at [192, 152] on select "State [US_STATE] AK AR AZ CA CO CT DE DC [GEOGRAPHIC_DATA] [GEOGRAPHIC_DATA] GU…" at bounding box center [218, 161] width 53 height 18
click at [275, 165] on input "text" at bounding box center [279, 161] width 53 height 18
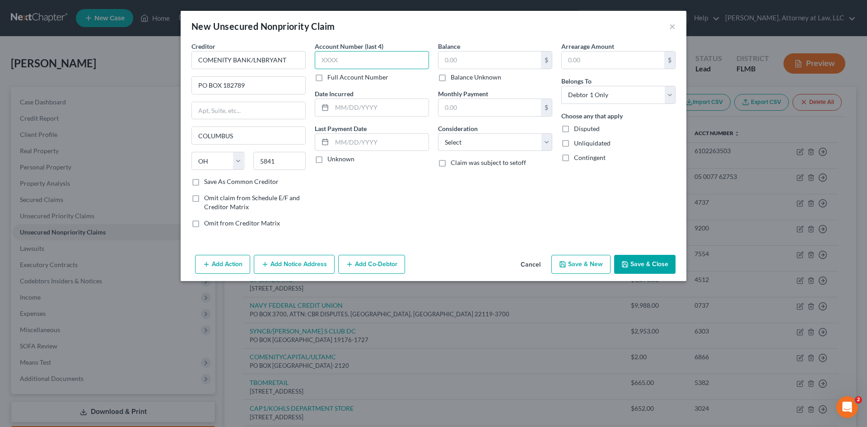
click at [365, 65] on input "text" at bounding box center [372, 60] width 114 height 18
drag, startPoint x: 277, startPoint y: 161, endPoint x: 257, endPoint y: 169, distance: 21.9
click at [257, 168] on input "5841" at bounding box center [279, 161] width 53 height 18
click at [342, 62] on input "text" at bounding box center [372, 60] width 114 height 18
click at [346, 112] on input "text" at bounding box center [380, 107] width 97 height 17
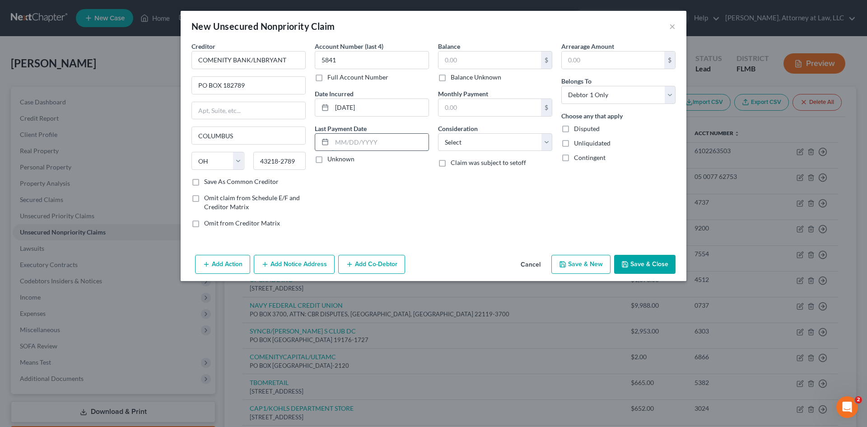
click at [344, 138] on input "text" at bounding box center [380, 142] width 97 height 17
click at [474, 61] on input "text" at bounding box center [490, 59] width 103 height 17
click at [476, 140] on select "Select Cable / Satellite Services Collection Agency Credit Card Debt Debt Couns…" at bounding box center [495, 142] width 114 height 18
click at [438, 133] on select "Select Cable / Satellite Services Collection Agency Credit Card Debt Debt Couns…" at bounding box center [495, 142] width 114 height 18
click at [465, 173] on input "text" at bounding box center [495, 176] width 113 height 17
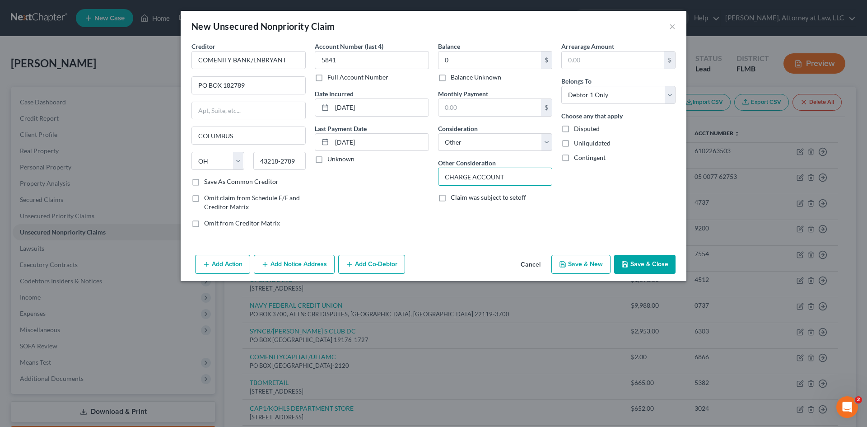
click at [660, 261] on button "Save & Close" at bounding box center [644, 264] width 61 height 19
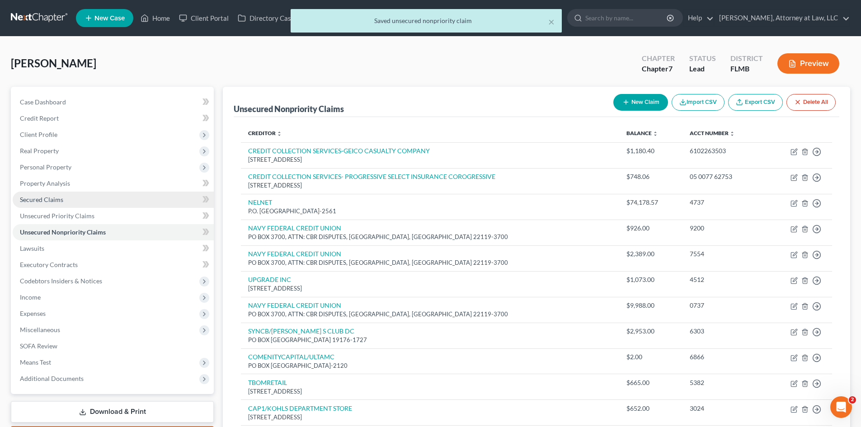
click at [57, 196] on span "Secured Claims" at bounding box center [41, 200] width 43 height 8
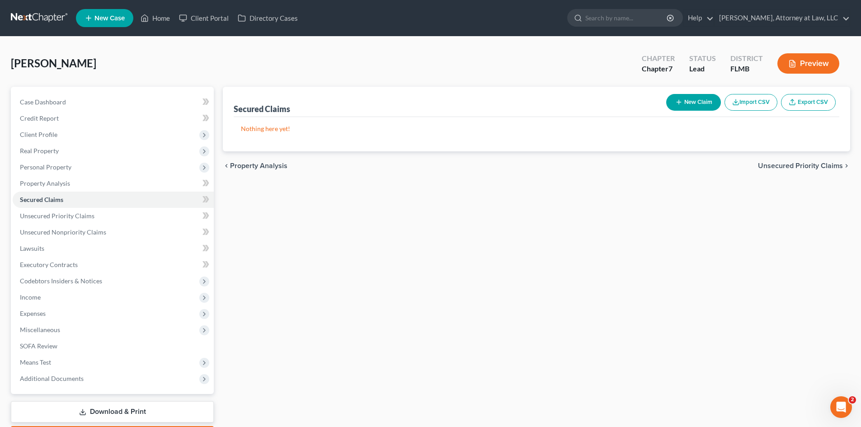
click at [679, 99] on icon "button" at bounding box center [678, 101] width 7 height 7
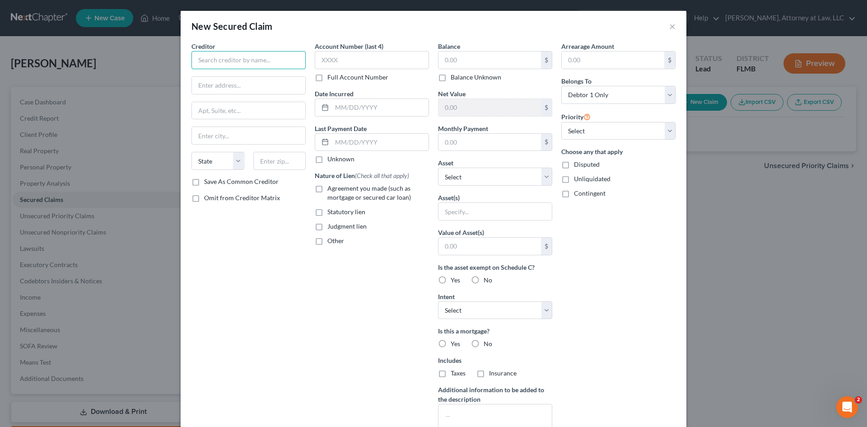
click at [221, 60] on input "text" at bounding box center [249, 60] width 114 height 18
click at [220, 89] on input "text" at bounding box center [248, 85] width 113 height 17
click at [220, 138] on input "text" at bounding box center [248, 135] width 113 height 17
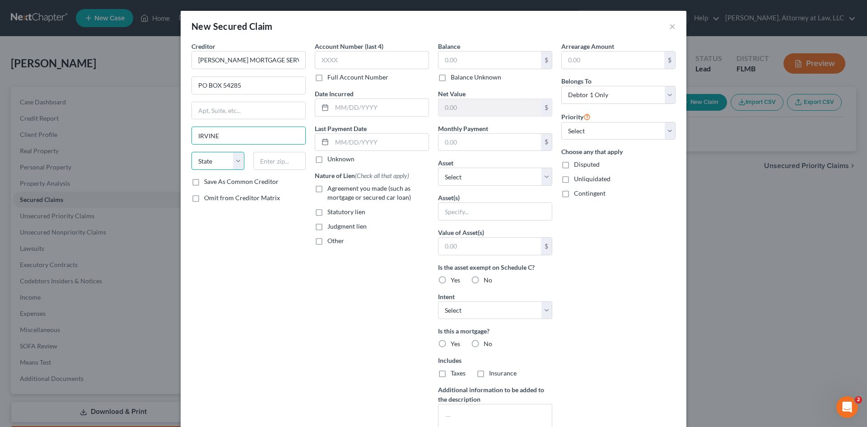
click at [218, 163] on select "State [US_STATE] AK AR AZ CA CO CT DE DC [GEOGRAPHIC_DATA] [GEOGRAPHIC_DATA] GU…" at bounding box center [218, 161] width 53 height 18
click at [192, 152] on select "State [US_STATE] AK AR AZ CA CO CT DE DC [GEOGRAPHIC_DATA] [GEOGRAPHIC_DATA] GU…" at bounding box center [218, 161] width 53 height 18
click at [268, 164] on input "text" at bounding box center [279, 161] width 53 height 18
click at [361, 64] on input "text" at bounding box center [372, 60] width 114 height 18
click at [373, 108] on input "text" at bounding box center [380, 107] width 97 height 17
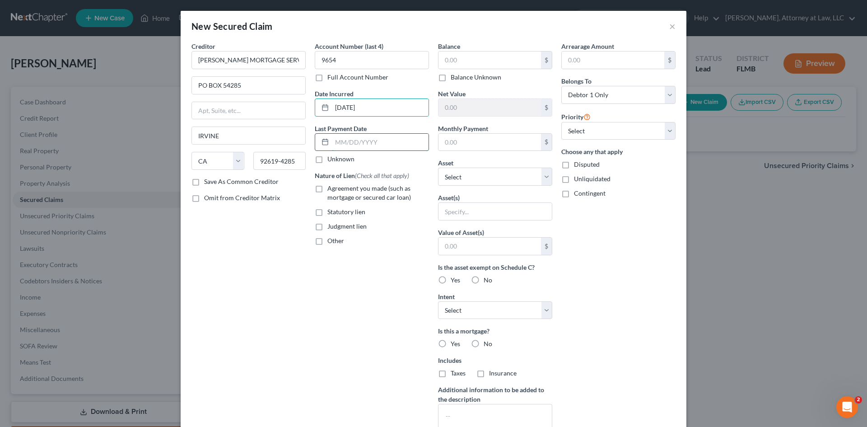
click at [336, 144] on input "text" at bounding box center [380, 142] width 97 height 17
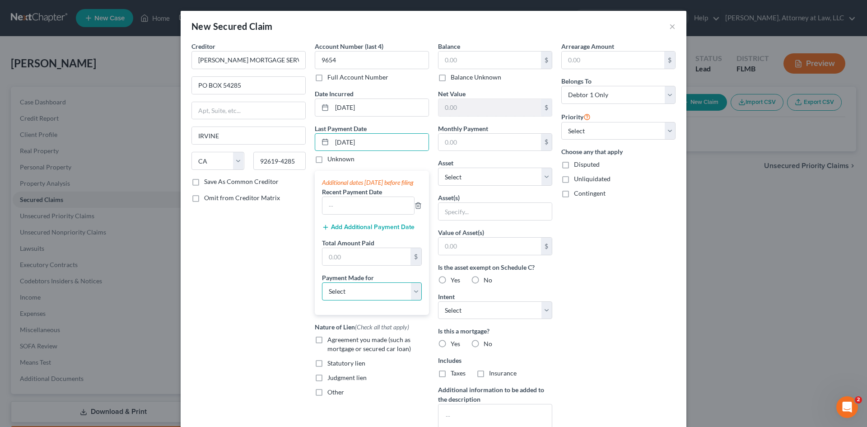
click at [409, 300] on select "Select Car Credit Card Loan Repayment Mortgage Other Suppliers Or Vendors" at bounding box center [372, 291] width 100 height 18
click at [382, 214] on input "text" at bounding box center [369, 205] width 92 height 17
click at [366, 265] on input "text" at bounding box center [367, 256] width 88 height 17
click at [393, 300] on select "Select Car Credit Card Loan Repayment Mortgage Other Suppliers Or Vendors" at bounding box center [372, 291] width 100 height 18
click at [322, 291] on select "Select Car Credit Card Loan Repayment Mortgage Other Suppliers Or Vendors" at bounding box center [372, 291] width 100 height 18
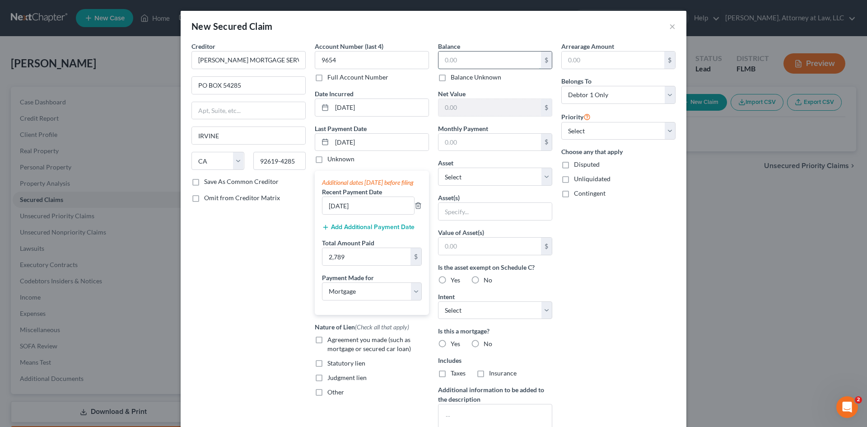
click at [461, 60] on input "text" at bounding box center [490, 59] width 103 height 17
click at [654, 97] on select "Select Debtor 1 Only Debtor 2 Only Debtor 1 And Debtor 2 Only At Least One Of T…" at bounding box center [619, 95] width 114 height 18
click at [562, 86] on select "Select Debtor 1 Only Debtor 2 Only Debtor 1 And Debtor 2 Only At Least One Of T…" at bounding box center [619, 95] width 114 height 18
click at [616, 128] on select "Select 1st 2nd 3rd 4th 5th 6th 7th 8th 9th 10th 11th 12th 13th 14th 15th 16th 1…" at bounding box center [619, 131] width 114 height 18
click at [632, 109] on div "Arrearage Amount $ Belongs To * Select Debtor 1 Only Debtor 2 Only Debtor 1 And…" at bounding box center [618, 243] width 123 height 403
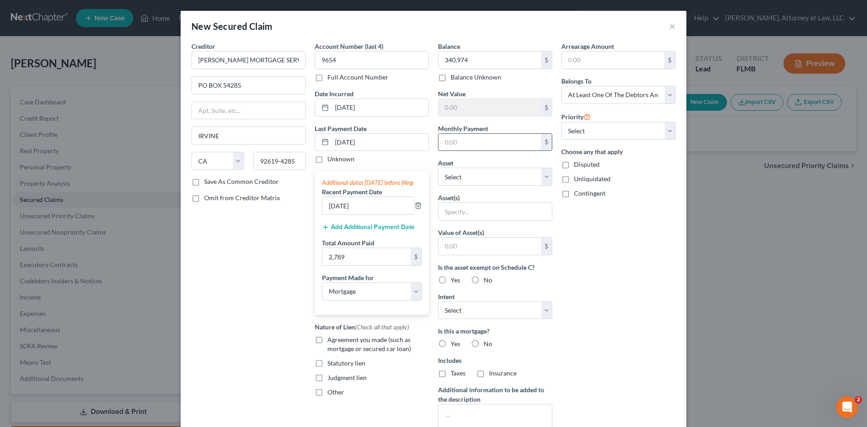
click at [496, 144] on input "text" at bounding box center [490, 142] width 103 height 17
click at [489, 209] on input "text" at bounding box center [495, 211] width 113 height 17
click at [530, 178] on select "Select Other Multiple Assets [PERSON_NAME] CORPORATION 401(K) RETIREMENT PLAN -…" at bounding box center [495, 177] width 114 height 18
click at [438, 168] on select "Select Other Multiple Assets [PERSON_NAME] CORPORATION 401(K) RETIREMENT PLAN -…" at bounding box center [495, 177] width 114 height 18
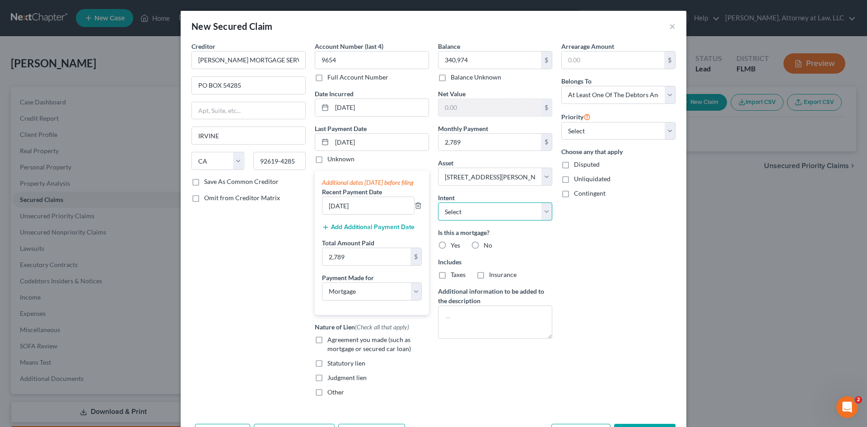
click at [532, 213] on select "Select Surrender Redeem Reaffirm Avoid Other" at bounding box center [495, 211] width 114 height 18
drag, startPoint x: 593, startPoint y: 226, endPoint x: 587, endPoint y: 229, distance: 6.7
click at [592, 226] on div "Arrearage Amount $ Belongs To * Select Debtor 1 Only Debtor 2 Only Debtor 1 And…" at bounding box center [618, 223] width 123 height 362
click at [451, 244] on label "Yes" at bounding box center [455, 245] width 9 height 9
click at [454, 244] on input "Yes" at bounding box center [457, 244] width 6 height 6
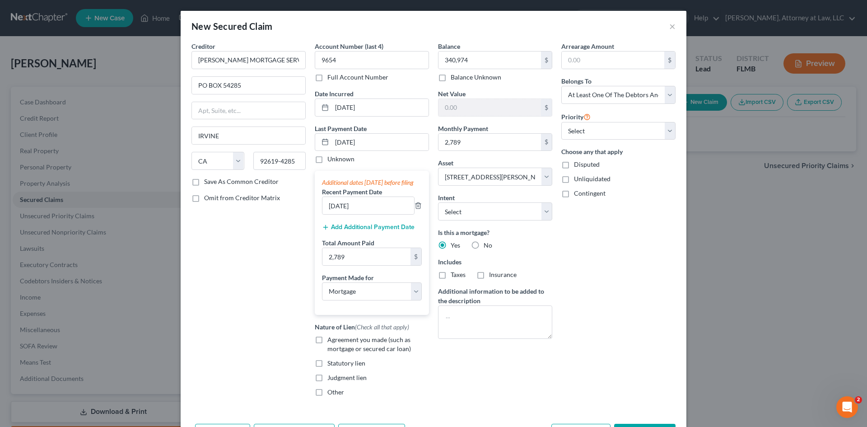
click at [451, 276] on label "Taxes" at bounding box center [458, 274] width 15 height 9
click at [454, 276] on input "Taxes" at bounding box center [457, 273] width 6 height 6
click at [489, 274] on label "Insurance" at bounding box center [503, 274] width 28 height 9
click at [493, 274] on input "Insurance" at bounding box center [496, 273] width 6 height 6
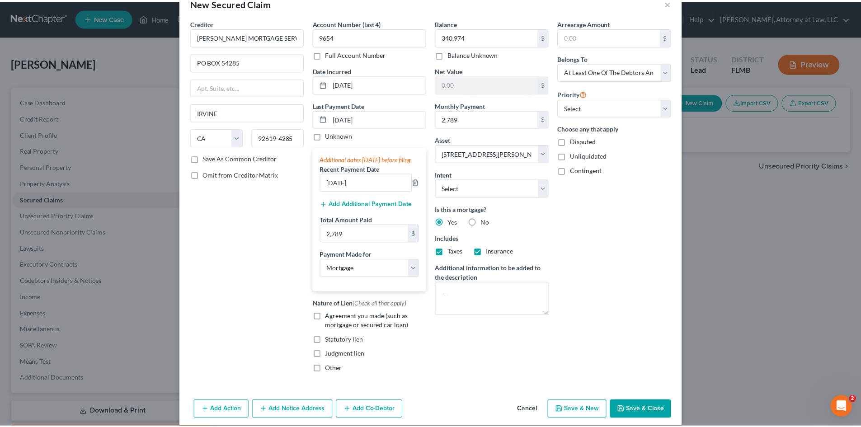
scroll to position [42, 0]
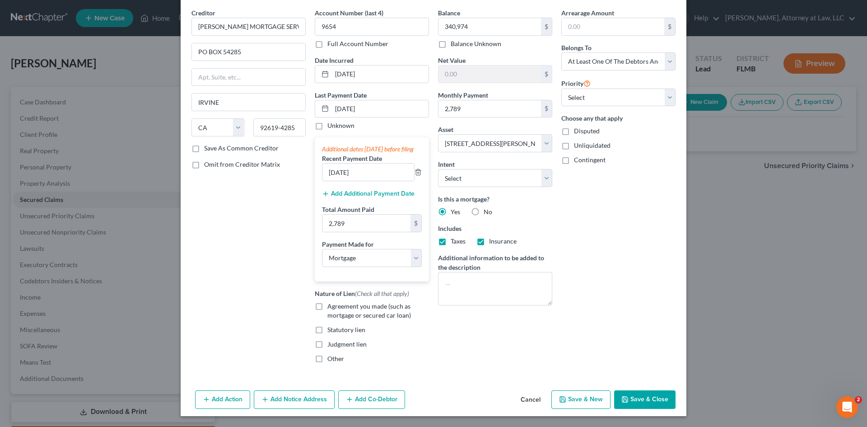
click at [650, 403] on button "Save & Close" at bounding box center [644, 399] width 61 height 19
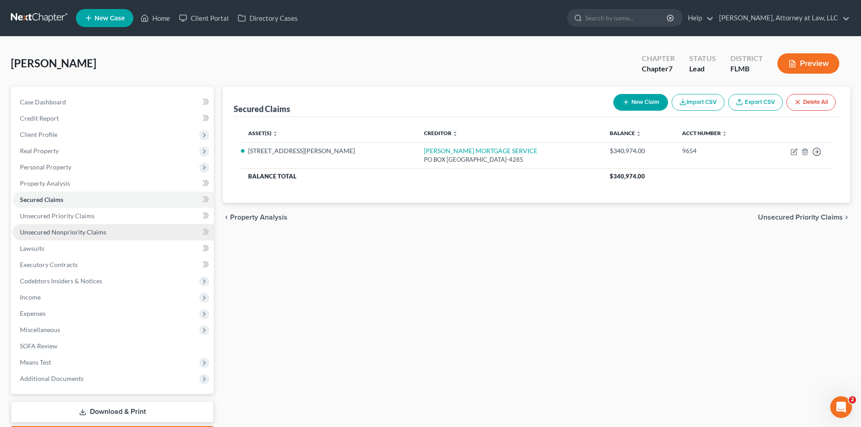
drag, startPoint x: 60, startPoint y: 230, endPoint x: 131, endPoint y: 233, distance: 71.9
click at [60, 230] on span "Unsecured Nonpriority Claims" at bounding box center [63, 232] width 86 height 8
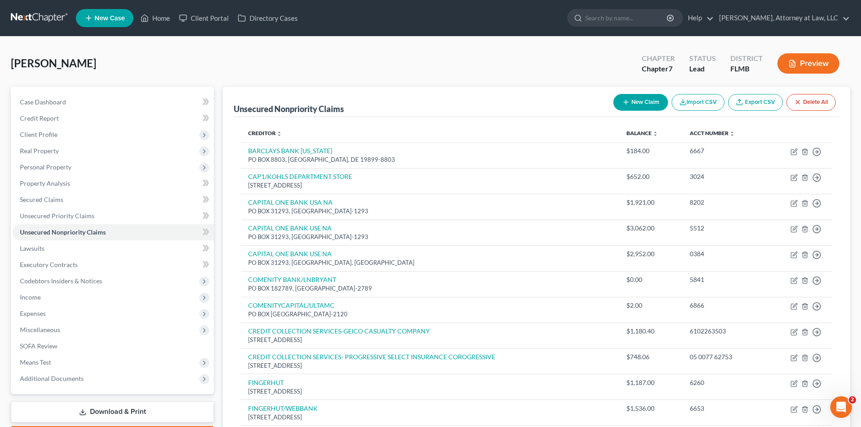
click at [644, 102] on button "New Claim" at bounding box center [640, 102] width 55 height 17
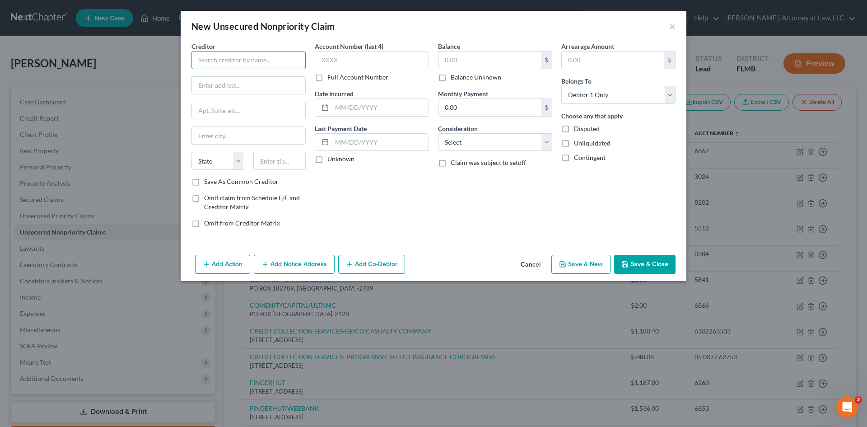
click at [254, 65] on input "text" at bounding box center [249, 60] width 114 height 18
click at [262, 126] on div "Creditor * DEPT OF ED DEPT OF ED/AIDV [STREET_ADDRESS] DEPT OF ED/AIDVANTAGE P.…" at bounding box center [249, 110] width 114 height 136
click at [240, 90] on input "text" at bounding box center [248, 85] width 113 height 17
click at [218, 131] on input "text" at bounding box center [248, 135] width 113 height 17
click at [238, 162] on select "State [US_STATE] AK AR AZ CA CO CT DE DC [GEOGRAPHIC_DATA] [GEOGRAPHIC_DATA] GU…" at bounding box center [218, 161] width 53 height 18
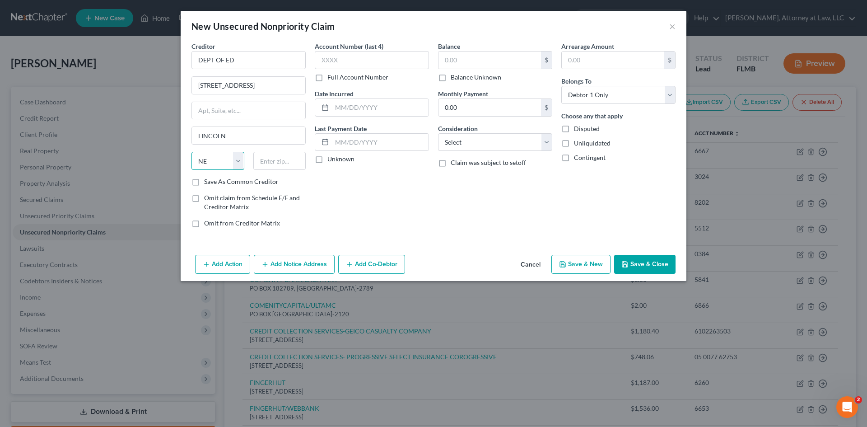
click at [192, 152] on select "State [US_STATE] AK AR AZ CA CO CT DE DC [GEOGRAPHIC_DATA] [GEOGRAPHIC_DATA] GU…" at bounding box center [218, 161] width 53 height 18
click at [277, 157] on input "text" at bounding box center [279, 161] width 53 height 18
click at [356, 55] on input "text" at bounding box center [372, 60] width 114 height 18
click at [381, 109] on input "text" at bounding box center [380, 107] width 97 height 17
click at [389, 138] on input "text" at bounding box center [380, 142] width 97 height 17
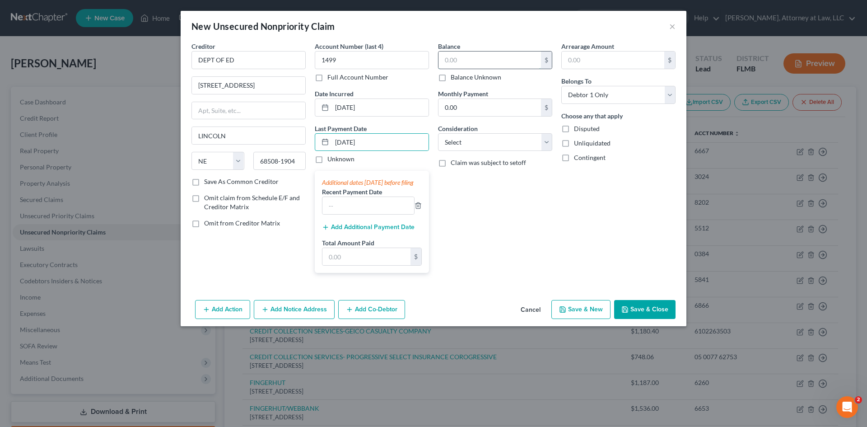
click at [463, 62] on input "text" at bounding box center [490, 59] width 103 height 17
click at [483, 110] on input "0.00" at bounding box center [490, 107] width 103 height 17
click at [578, 52] on input "text" at bounding box center [613, 59] width 103 height 17
click at [523, 215] on div "Balance 5,514.00 $ Balance Unknown Balance Undetermined 5,514 $ Balance Unknown…" at bounding box center [495, 161] width 123 height 239
click at [547, 138] on select "Select Cable / Satellite Services Collection Agency Credit Card Debt Debt Couns…" at bounding box center [495, 142] width 114 height 18
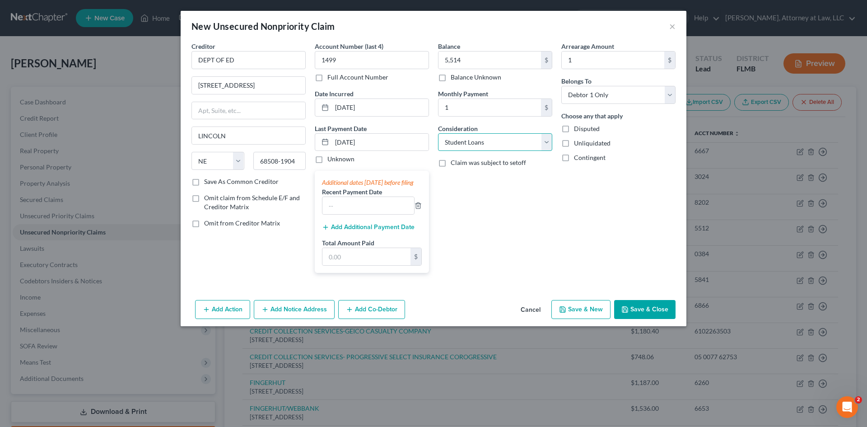
click at [438, 133] on select "Select Cable / Satellite Services Collection Agency Credit Card Debt Debt Couns…" at bounding box center [495, 142] width 114 height 18
click at [589, 319] on button "Save & New" at bounding box center [581, 309] width 59 height 19
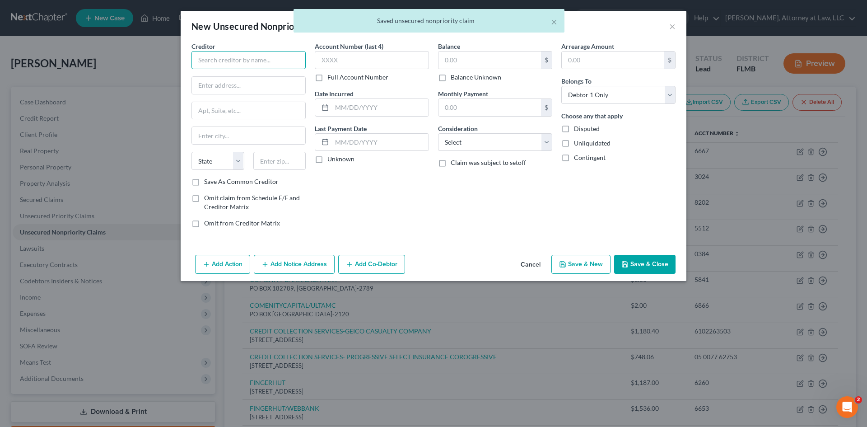
click at [226, 67] on input "text" at bounding box center [249, 60] width 114 height 18
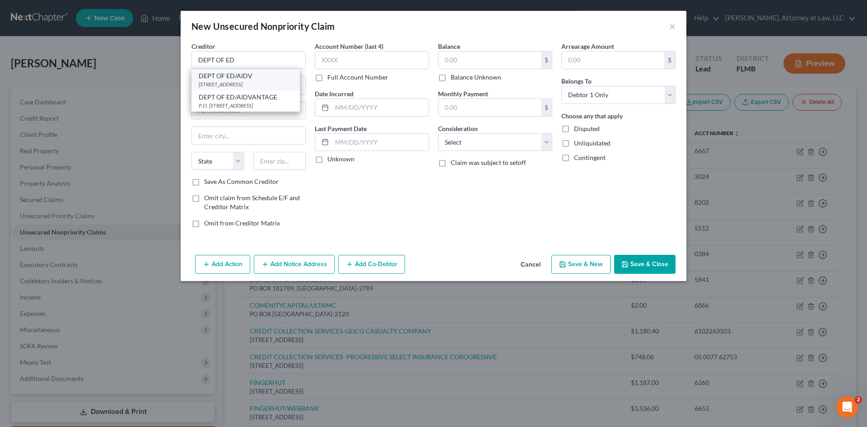
click at [227, 81] on div "[STREET_ADDRESS]" at bounding box center [246, 84] width 94 height 8
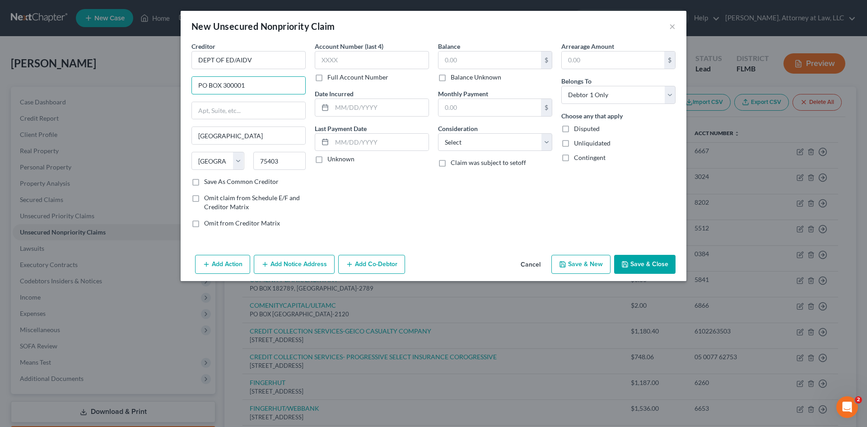
drag, startPoint x: 252, startPoint y: 84, endPoint x: 165, endPoint y: 88, distance: 86.8
click at [165, 88] on div "New Unsecured Nonpriority Claim × Creditor * DEPT OF ED/AIDV PO BOX 300001 [GEO…" at bounding box center [433, 213] width 867 height 427
drag, startPoint x: 246, startPoint y: 132, endPoint x: 178, endPoint y: 140, distance: 68.2
click at [178, 140] on div "New Unsecured Nonpriority Claim × Creditor * DEPT OF ED/AIDV [STREET_ADDRESS][G…" at bounding box center [433, 213] width 867 height 427
click at [226, 162] on select "State [US_STATE] AK AR AZ CA CO CT DE DC [GEOGRAPHIC_DATA] [GEOGRAPHIC_DATA] GU…" at bounding box center [218, 161] width 53 height 18
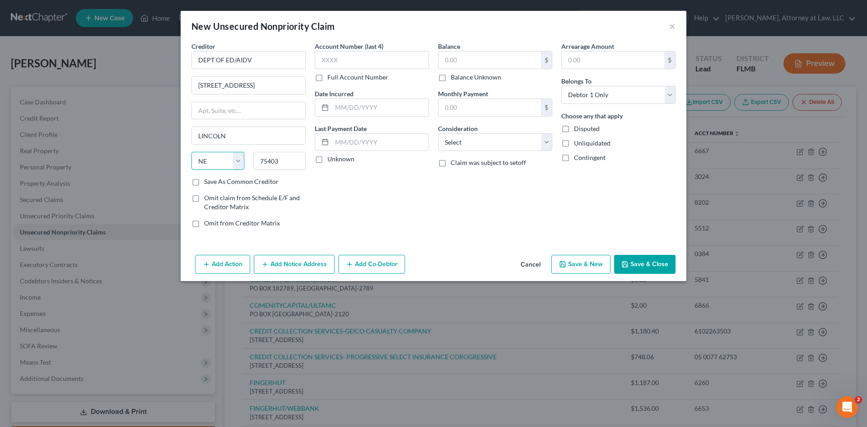
click at [192, 152] on select "State [US_STATE] AK AR AZ CA CO CT DE DC [GEOGRAPHIC_DATA] [GEOGRAPHIC_DATA] GU…" at bounding box center [218, 161] width 53 height 18
drag, startPoint x: 281, startPoint y: 160, endPoint x: 250, endPoint y: 164, distance: 30.9
click at [250, 164] on div "75403" at bounding box center [280, 161] width 62 height 18
click at [337, 52] on input "text" at bounding box center [372, 60] width 114 height 18
click at [356, 104] on input "text" at bounding box center [380, 107] width 97 height 17
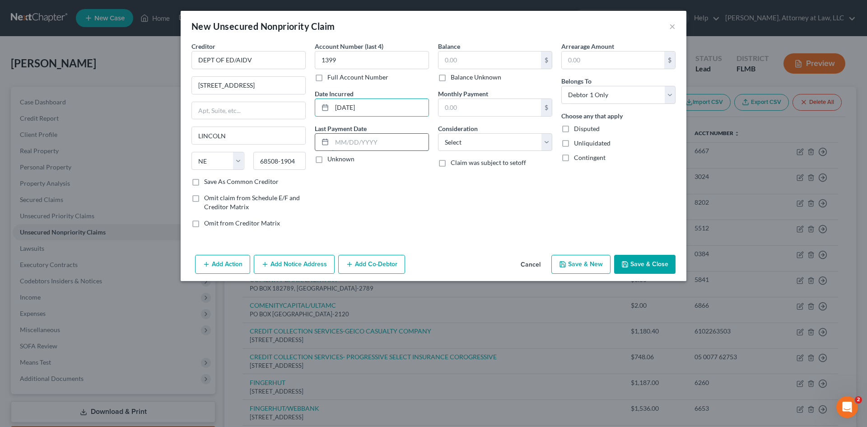
click at [351, 149] on input "text" at bounding box center [380, 142] width 97 height 17
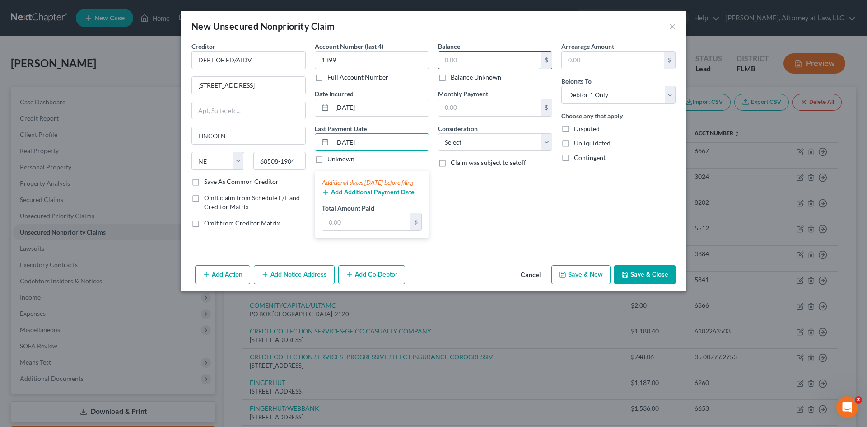
click at [491, 62] on input "text" at bounding box center [490, 59] width 103 height 17
click at [491, 100] on input "text" at bounding box center [490, 107] width 103 height 17
click at [567, 67] on input "text" at bounding box center [613, 59] width 103 height 17
drag, startPoint x: 524, startPoint y: 137, endPoint x: 520, endPoint y: 150, distance: 13.7
click at [524, 137] on select "Select Cable / Satellite Services Collection Agency Credit Card Debt Debt Couns…" at bounding box center [495, 142] width 114 height 18
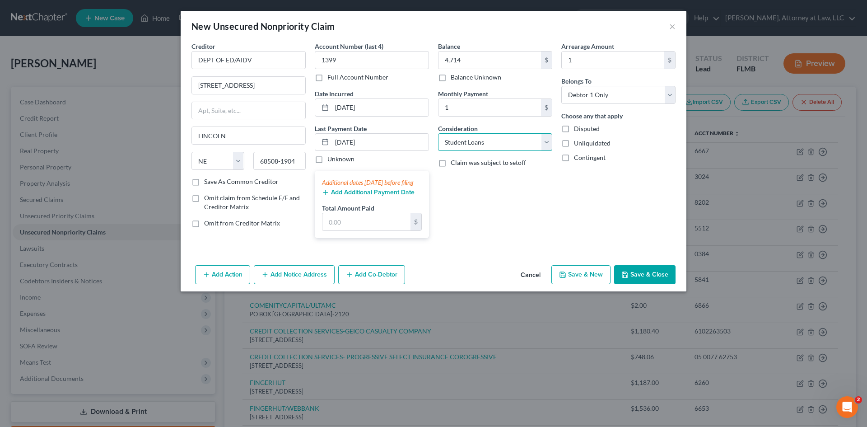
click at [438, 133] on select "Select Cable / Satellite Services Collection Agency Credit Card Debt Debt Couns…" at bounding box center [495, 142] width 114 height 18
click at [581, 283] on button "Save & New" at bounding box center [581, 274] width 59 height 19
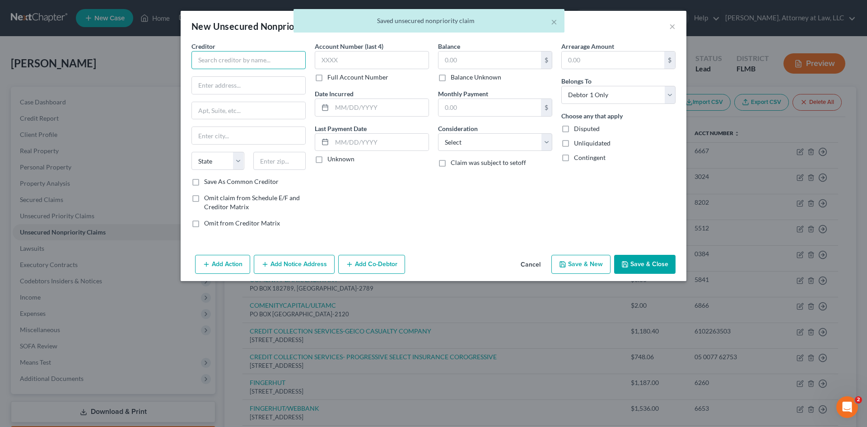
click at [239, 64] on input "text" at bounding box center [249, 60] width 114 height 18
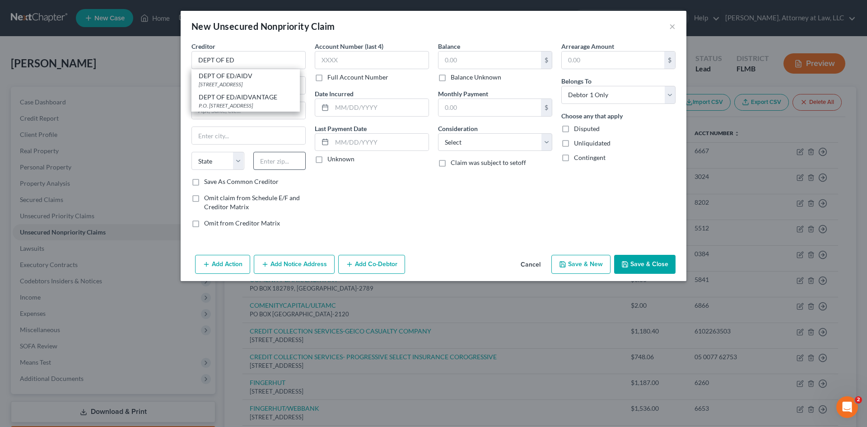
click at [323, 182] on div "Account Number (last 4) Full Account Number Date Incurred Last Payment Date Unk…" at bounding box center [371, 138] width 123 height 193
drag, startPoint x: 207, startPoint y: 92, endPoint x: 232, endPoint y: 114, distance: 33.6
click at [207, 92] on input "text" at bounding box center [248, 85] width 113 height 17
drag, startPoint x: 223, startPoint y: 140, endPoint x: 232, endPoint y: 144, distance: 10.3
click at [223, 140] on input "text" at bounding box center [248, 135] width 113 height 17
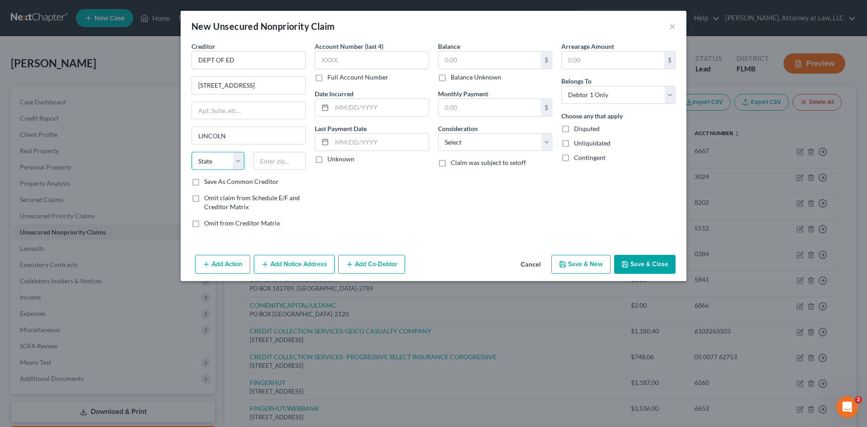
click at [201, 165] on select "State [US_STATE] AK AR AZ CA CO CT DE DC [GEOGRAPHIC_DATA] [GEOGRAPHIC_DATA] GU…" at bounding box center [218, 161] width 53 height 18
click at [192, 152] on select "State [US_STATE] AK AR AZ CA CO CT DE DC [GEOGRAPHIC_DATA] [GEOGRAPHIC_DATA] GU…" at bounding box center [218, 161] width 53 height 18
click at [267, 160] on input "text" at bounding box center [279, 161] width 53 height 18
click at [355, 61] on input "text" at bounding box center [372, 60] width 114 height 18
click at [360, 103] on input "text" at bounding box center [380, 107] width 97 height 17
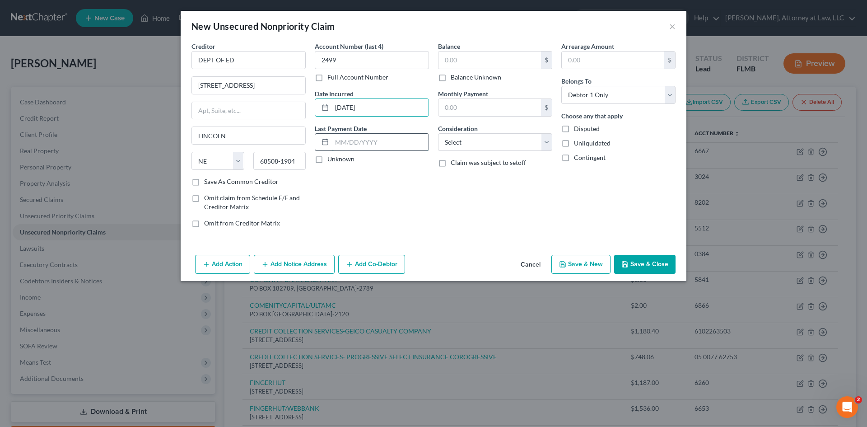
click at [386, 144] on input "text" at bounding box center [380, 142] width 97 height 17
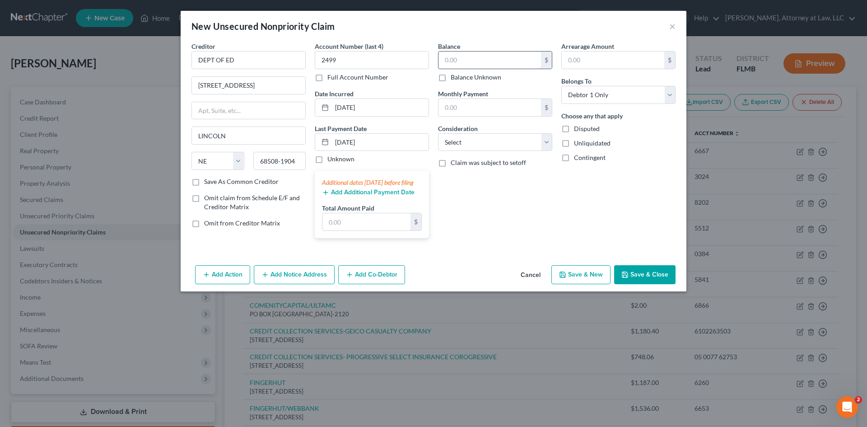
click at [473, 58] on input "text" at bounding box center [490, 59] width 103 height 17
click at [511, 109] on input "text" at bounding box center [490, 107] width 103 height 17
drag, startPoint x: 522, startPoint y: 139, endPoint x: 519, endPoint y: 145, distance: 7.1
click at [522, 139] on select "Select Cable / Satellite Services Collection Agency Credit Card Debt Debt Couns…" at bounding box center [495, 142] width 114 height 18
click at [438, 133] on select "Select Cable / Satellite Services Collection Agency Credit Card Debt Debt Couns…" at bounding box center [495, 142] width 114 height 18
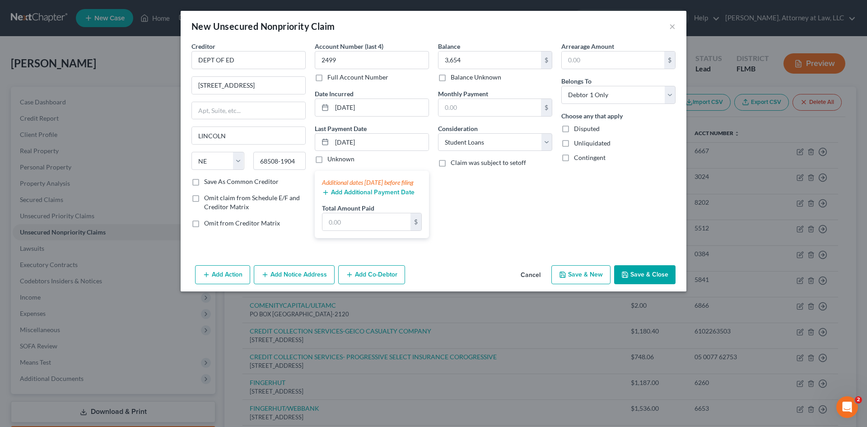
click at [577, 277] on button "Save & New" at bounding box center [581, 274] width 59 height 19
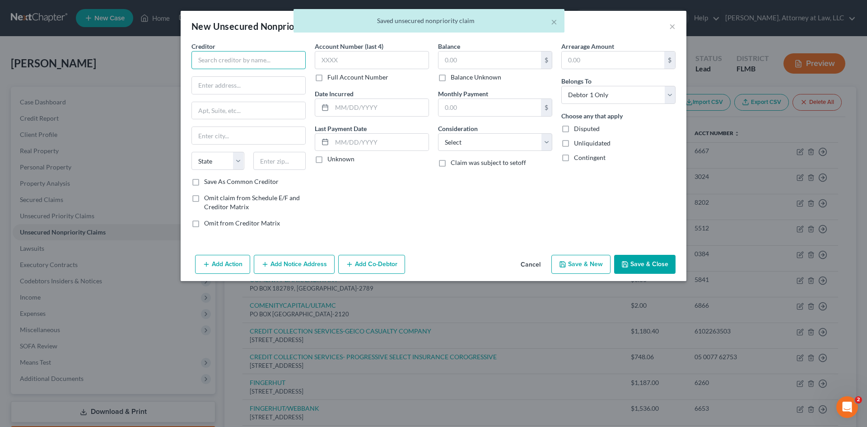
click at [255, 62] on input "text" at bounding box center [249, 60] width 114 height 18
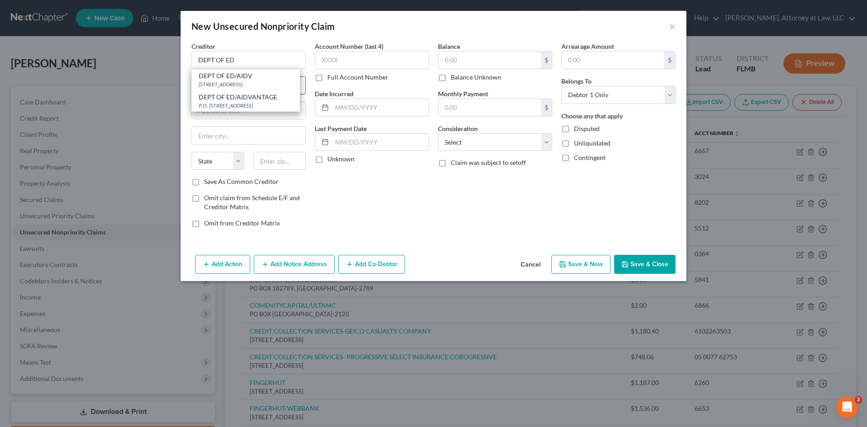
click at [253, 83] on div "[STREET_ADDRESS]" at bounding box center [246, 84] width 94 height 8
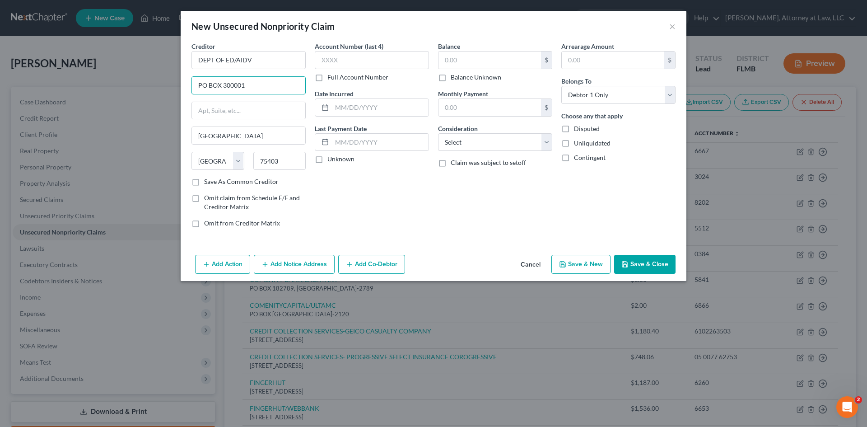
drag, startPoint x: 253, startPoint y: 84, endPoint x: 147, endPoint y: 87, distance: 105.3
click at [147, 87] on div "New Unsecured Nonpriority Claim × Creditor * DEPT OF ED/AIDV PO BOX 300001 [GEO…" at bounding box center [433, 213] width 867 height 427
drag, startPoint x: 238, startPoint y: 139, endPoint x: 146, endPoint y: 133, distance: 91.9
click at [147, 133] on div "New Unsecured Nonpriority Claim × Creditor * DEPT OF ED/AIDV [STREET_ADDRESS][G…" at bounding box center [433, 213] width 867 height 427
drag, startPoint x: 229, startPoint y: 158, endPoint x: 232, endPoint y: 165, distance: 7.9
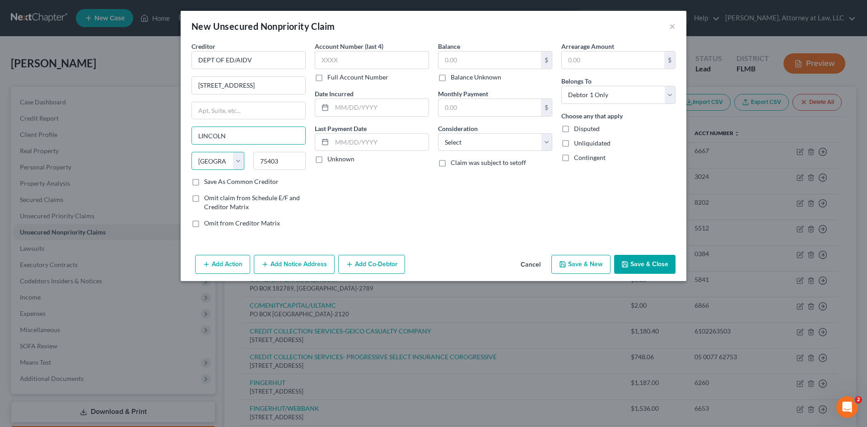
click at [229, 158] on select "State [US_STATE] AK AR AZ CA CO CT DE DC [GEOGRAPHIC_DATA] [GEOGRAPHIC_DATA] GU…" at bounding box center [218, 161] width 53 height 18
click at [192, 152] on select "State [US_STATE] AK AR AZ CA CO CT DE DC [GEOGRAPHIC_DATA] [GEOGRAPHIC_DATA] GU…" at bounding box center [218, 161] width 53 height 18
drag, startPoint x: 290, startPoint y: 162, endPoint x: 251, endPoint y: 167, distance: 39.7
click at [251, 167] on div "75403" at bounding box center [280, 161] width 62 height 18
click at [387, 67] on input "text" at bounding box center [372, 60] width 114 height 18
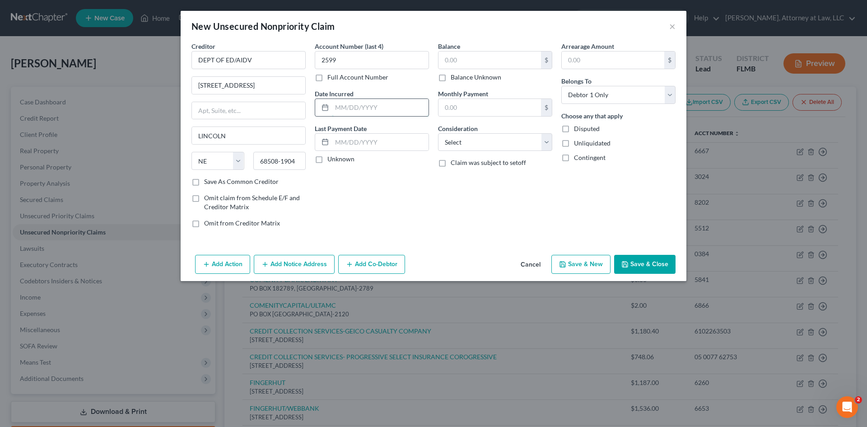
click at [376, 108] on input "text" at bounding box center [380, 107] width 97 height 17
click at [397, 141] on input "text" at bounding box center [380, 142] width 97 height 17
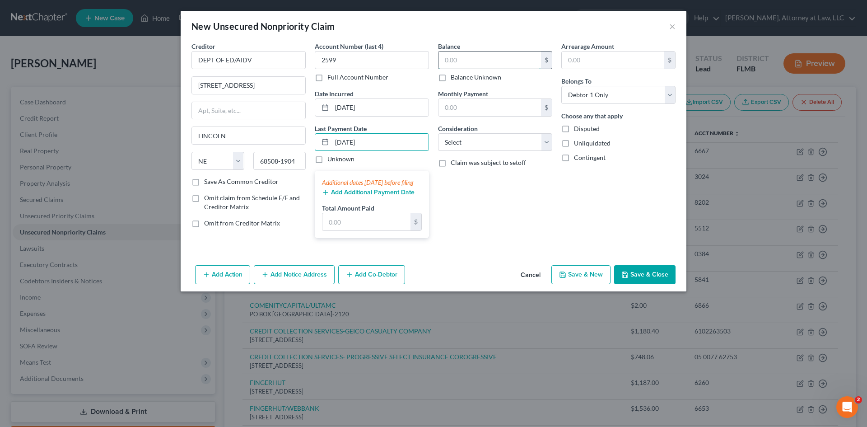
click at [477, 52] on input "text" at bounding box center [490, 59] width 103 height 17
click at [492, 107] on input "text" at bounding box center [490, 107] width 103 height 17
click at [470, 146] on select "Select Cable / Satellite Services Collection Agency Credit Card Debt Debt Couns…" at bounding box center [495, 142] width 114 height 18
click at [438, 133] on select "Select Cable / Satellite Services Collection Agency Credit Card Debt Debt Couns…" at bounding box center [495, 142] width 114 height 18
click at [577, 284] on button "Save & New" at bounding box center [581, 274] width 59 height 19
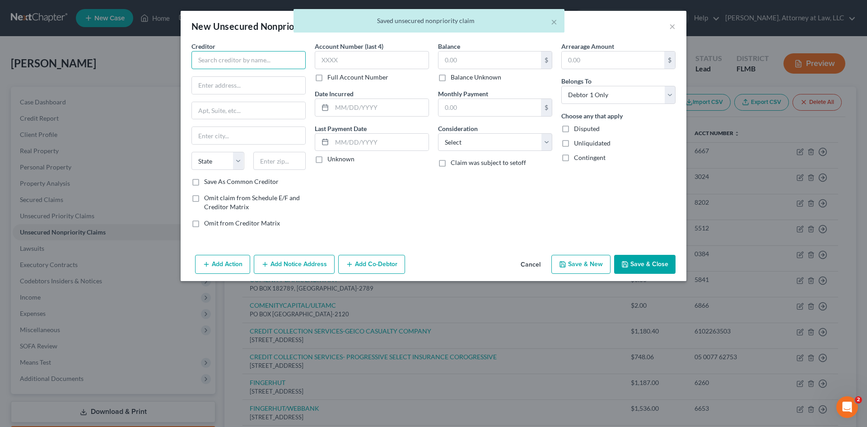
click at [255, 62] on input "text" at bounding box center [249, 60] width 114 height 18
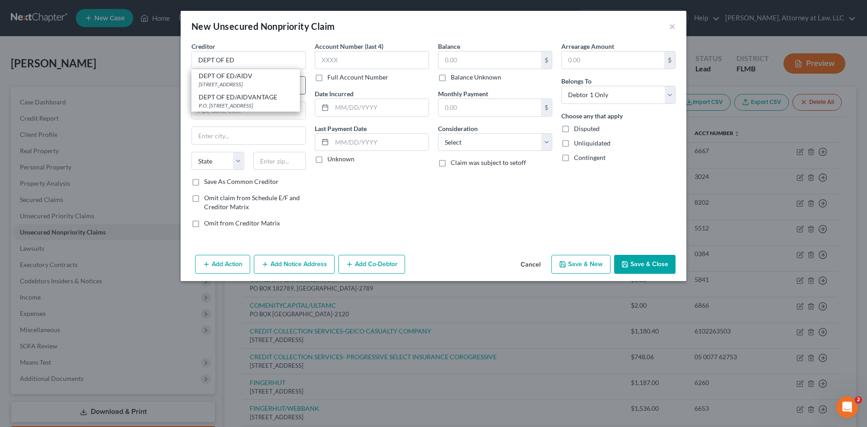
click at [236, 80] on div "DEPT OF ED/AIDV" at bounding box center [246, 75] width 94 height 9
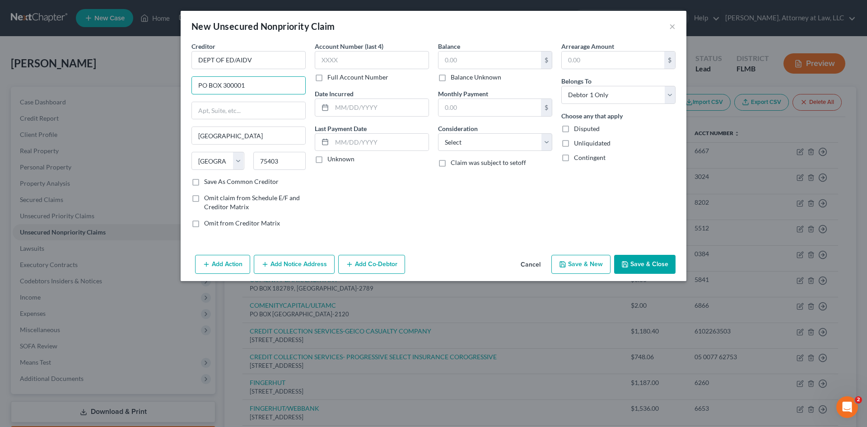
drag, startPoint x: 248, startPoint y: 89, endPoint x: 145, endPoint y: 94, distance: 103.1
click at [145, 94] on div "New Unsecured Nonpriority Claim × Creditor * DEPT OF ED/AIDV PO BOX 300001 [GEO…" at bounding box center [433, 213] width 867 height 427
drag, startPoint x: 239, startPoint y: 139, endPoint x: 155, endPoint y: 138, distance: 83.1
click at [155, 138] on div "New Unsecured Nonpriority Claim × Creditor * DEPT OF ED/AIDV [STREET_ADDRESS][G…" at bounding box center [433, 213] width 867 height 427
drag, startPoint x: 239, startPoint y: 155, endPoint x: 234, endPoint y: 161, distance: 7.8
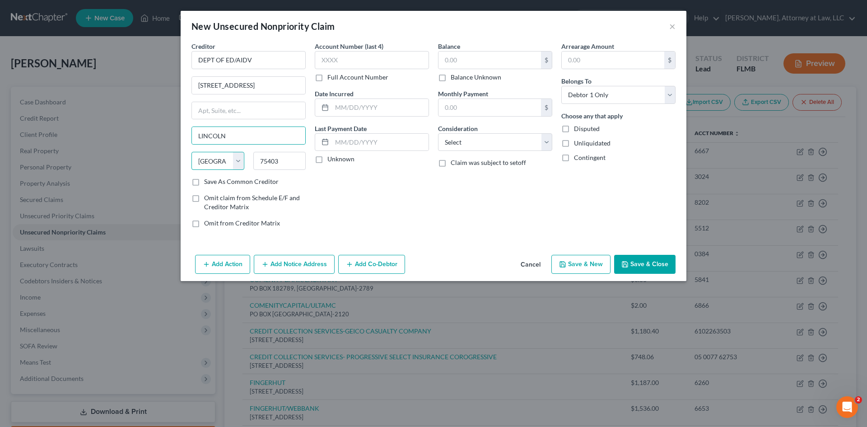
click at [239, 155] on select "State [US_STATE] AK AR AZ CA CO CT DE DC [GEOGRAPHIC_DATA] [GEOGRAPHIC_DATA] GU…" at bounding box center [218, 161] width 53 height 18
click at [192, 152] on select "State [US_STATE] AK AR AZ CA CO CT DE DC [GEOGRAPHIC_DATA] [GEOGRAPHIC_DATA] GU…" at bounding box center [218, 161] width 53 height 18
drag, startPoint x: 274, startPoint y: 160, endPoint x: 238, endPoint y: 162, distance: 35.8
click at [239, 162] on div "State [US_STATE] AK AR AZ CA CO CT DE DC [GEOGRAPHIC_DATA] [GEOGRAPHIC_DATA] GU…" at bounding box center [248, 164] width 123 height 25
click at [384, 57] on input "text" at bounding box center [372, 60] width 114 height 18
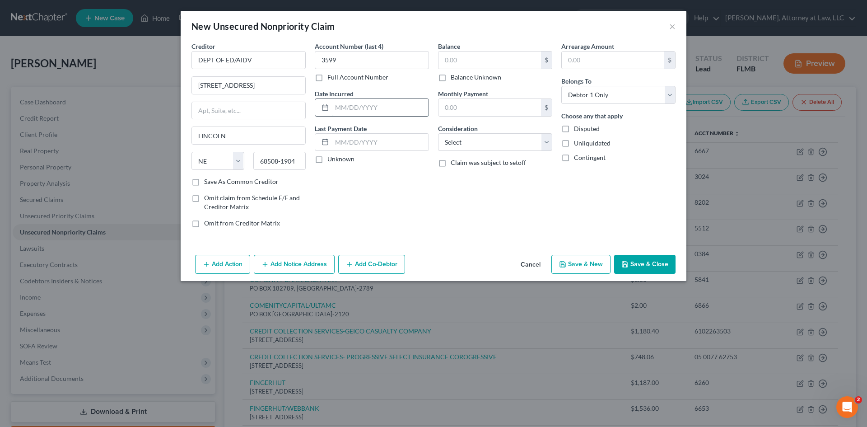
click at [384, 100] on input "text" at bounding box center [380, 107] width 97 height 17
click at [388, 136] on input "text" at bounding box center [380, 142] width 97 height 17
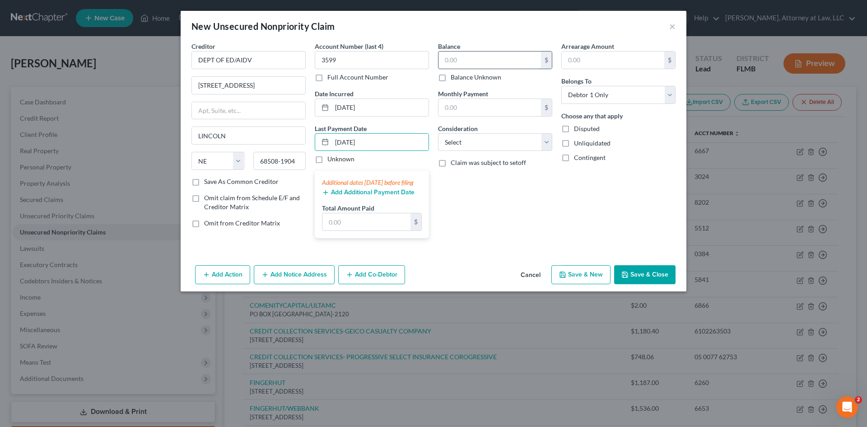
click at [472, 59] on input "text" at bounding box center [490, 59] width 103 height 17
click at [480, 109] on input "text" at bounding box center [490, 107] width 103 height 17
drag, startPoint x: 462, startPoint y: 140, endPoint x: 459, endPoint y: 150, distance: 10.2
click at [462, 140] on select "Select Cable / Satellite Services Collection Agency Credit Card Debt Debt Couns…" at bounding box center [495, 142] width 114 height 18
click at [438, 133] on select "Select Cable / Satellite Services Collection Agency Credit Card Debt Debt Couns…" at bounding box center [495, 142] width 114 height 18
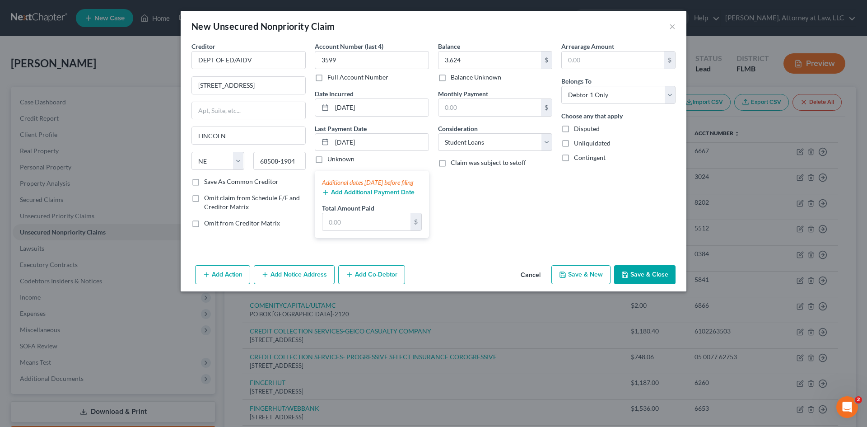
click at [571, 283] on button "Save & New" at bounding box center [581, 274] width 59 height 19
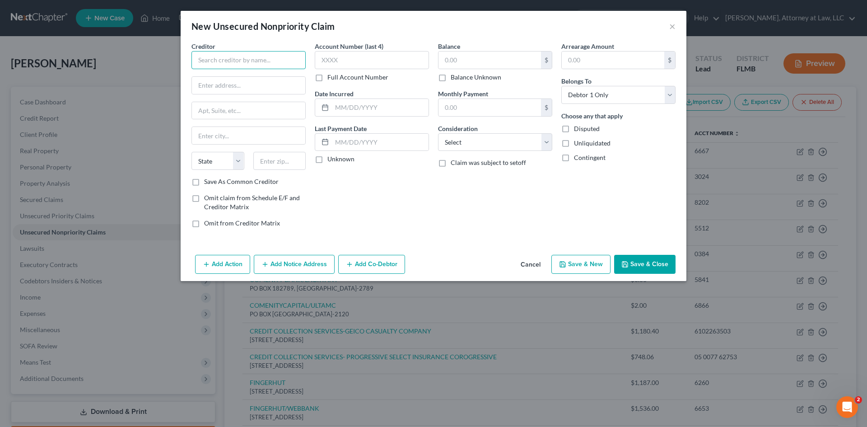
click at [228, 65] on input "text" at bounding box center [249, 60] width 114 height 18
drag, startPoint x: 252, startPoint y: 135, endPoint x: 226, endPoint y: 117, distance: 31.8
click at [252, 135] on input "text" at bounding box center [248, 135] width 113 height 17
click at [216, 87] on input "text" at bounding box center [248, 85] width 113 height 17
click at [252, 129] on input "text" at bounding box center [248, 135] width 113 height 17
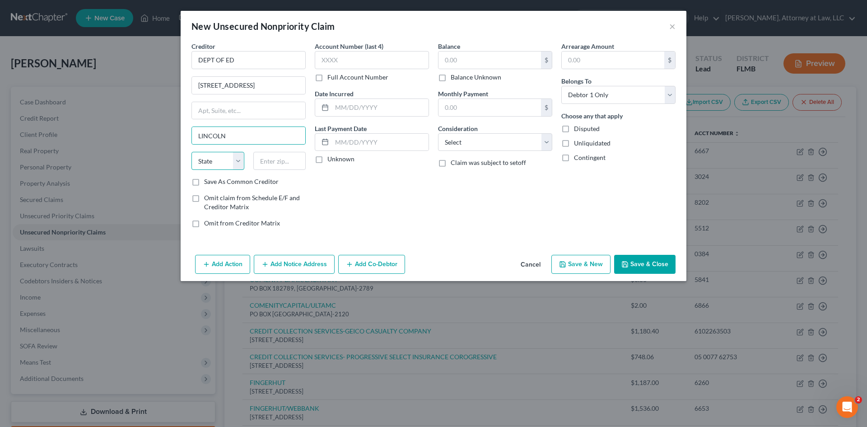
click at [229, 166] on select "State [US_STATE] AK AR AZ CA CO CT DE DC [GEOGRAPHIC_DATA] [GEOGRAPHIC_DATA] GU…" at bounding box center [218, 161] width 53 height 18
click at [192, 152] on select "State [US_STATE] AK AR AZ CA CO CT DE DC [GEOGRAPHIC_DATA] [GEOGRAPHIC_DATA] GU…" at bounding box center [218, 161] width 53 height 18
click at [270, 163] on input "text" at bounding box center [279, 161] width 53 height 18
click at [394, 66] on input "text" at bounding box center [372, 60] width 114 height 18
click at [370, 103] on input "text" at bounding box center [380, 107] width 97 height 17
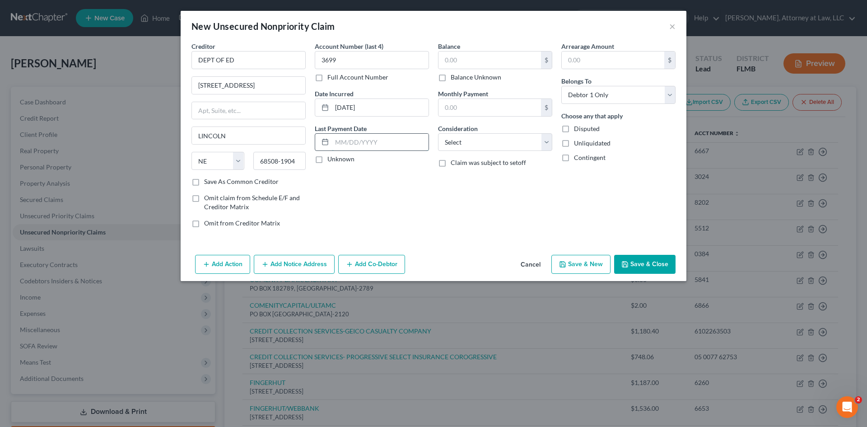
click at [365, 138] on input "text" at bounding box center [380, 142] width 97 height 17
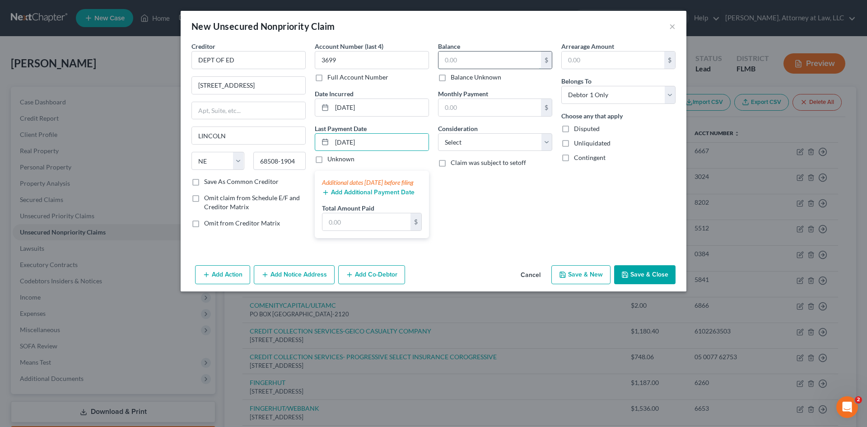
click at [491, 59] on input "text" at bounding box center [490, 59] width 103 height 17
click at [503, 108] on input "text" at bounding box center [490, 107] width 103 height 17
drag, startPoint x: 585, startPoint y: 54, endPoint x: 601, endPoint y: 77, distance: 27.9
click at [586, 54] on input "text" at bounding box center [613, 59] width 103 height 17
drag, startPoint x: 506, startPoint y: 141, endPoint x: 500, endPoint y: 150, distance: 10.4
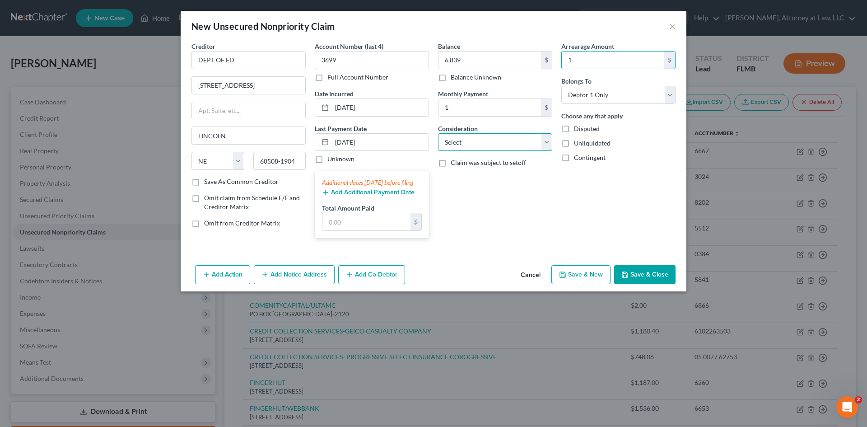
click at [506, 141] on select "Select Cable / Satellite Services Collection Agency Credit Card Debt Debt Couns…" at bounding box center [495, 142] width 114 height 18
click at [438, 133] on select "Select Cable / Satellite Services Collection Agency Credit Card Debt Debt Couns…" at bounding box center [495, 142] width 114 height 18
click at [596, 284] on button "Save & New" at bounding box center [581, 274] width 59 height 19
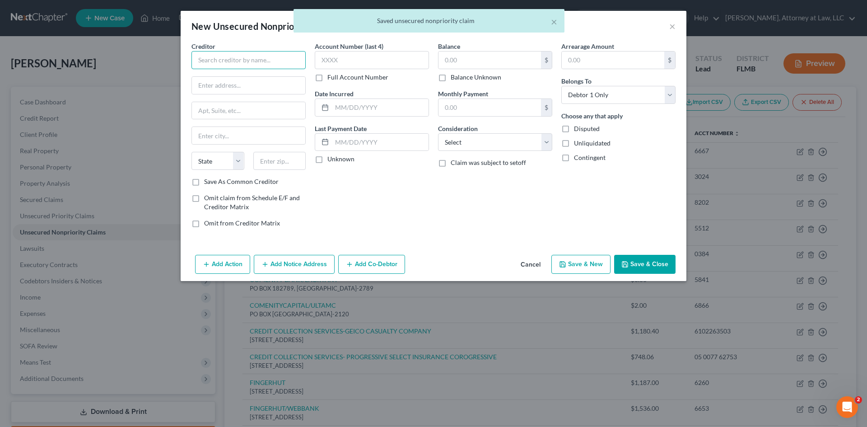
click at [241, 64] on input "text" at bounding box center [249, 60] width 114 height 18
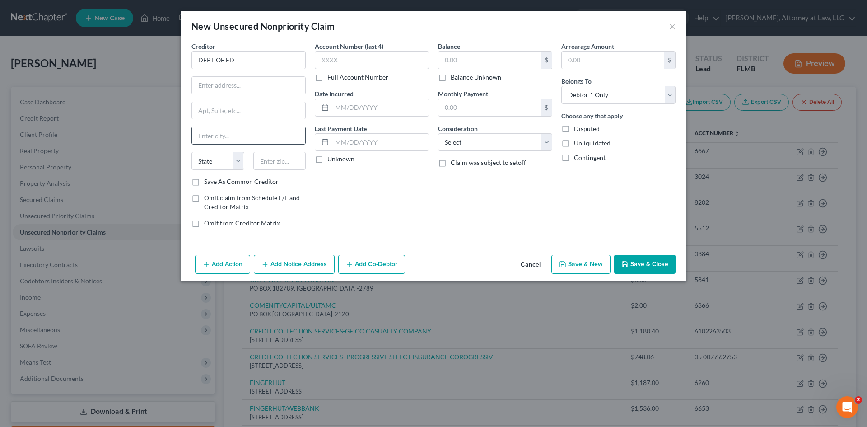
click at [221, 139] on input "text" at bounding box center [248, 135] width 113 height 17
click at [222, 93] on input "text" at bounding box center [248, 85] width 113 height 17
click at [243, 131] on input "text" at bounding box center [248, 135] width 113 height 17
click at [234, 161] on select "State [US_STATE] AK AR AZ CA CO CT DE DC [GEOGRAPHIC_DATA] [GEOGRAPHIC_DATA] GU…" at bounding box center [218, 161] width 53 height 18
click at [192, 152] on select "State [US_STATE] AK AR AZ CA CO CT DE DC [GEOGRAPHIC_DATA] [GEOGRAPHIC_DATA] GU…" at bounding box center [218, 161] width 53 height 18
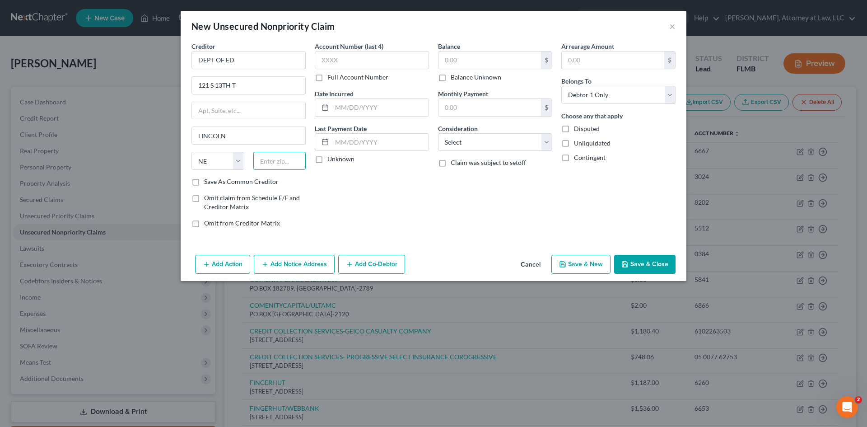
click at [274, 160] on input "text" at bounding box center [279, 161] width 53 height 18
click at [369, 66] on input "text" at bounding box center [372, 60] width 114 height 18
drag, startPoint x: 390, startPoint y: 99, endPoint x: 388, endPoint y: 105, distance: 6.0
click at [390, 100] on input "text" at bounding box center [380, 107] width 97 height 17
click at [379, 145] on input "text" at bounding box center [380, 142] width 97 height 17
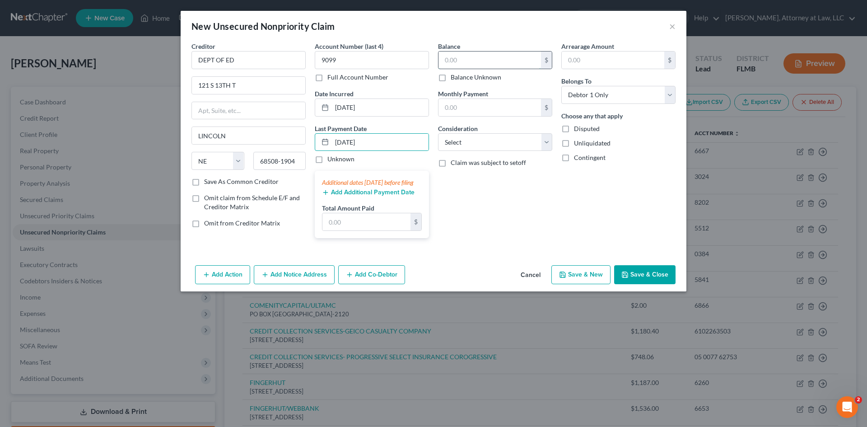
click at [504, 61] on input "text" at bounding box center [490, 59] width 103 height 17
click at [486, 105] on input "text" at bounding box center [490, 107] width 103 height 17
click at [597, 48] on label "Arrearage Amount" at bounding box center [588, 46] width 53 height 9
click at [591, 57] on input "text" at bounding box center [613, 59] width 103 height 17
click at [529, 144] on select "Select Cable / Satellite Services Collection Agency Credit Card Debt Debt Couns…" at bounding box center [495, 142] width 114 height 18
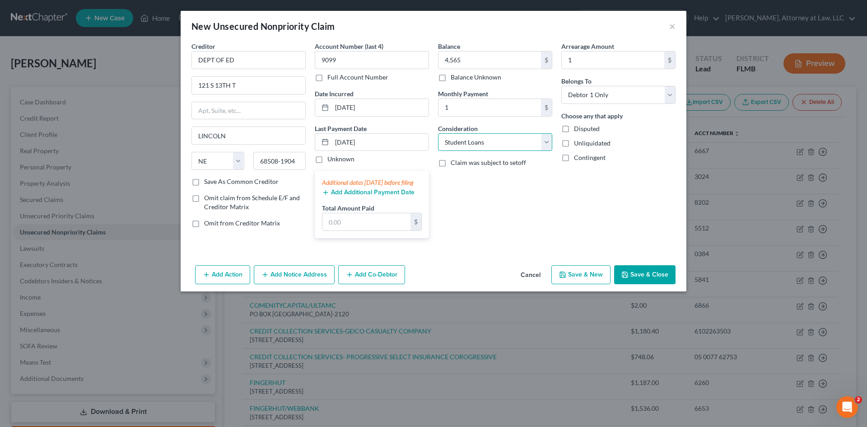
click at [438, 133] on select "Select Cable / Satellite Services Collection Agency Credit Card Debt Debt Couns…" at bounding box center [495, 142] width 114 height 18
click at [582, 281] on button "Save & New" at bounding box center [581, 274] width 59 height 19
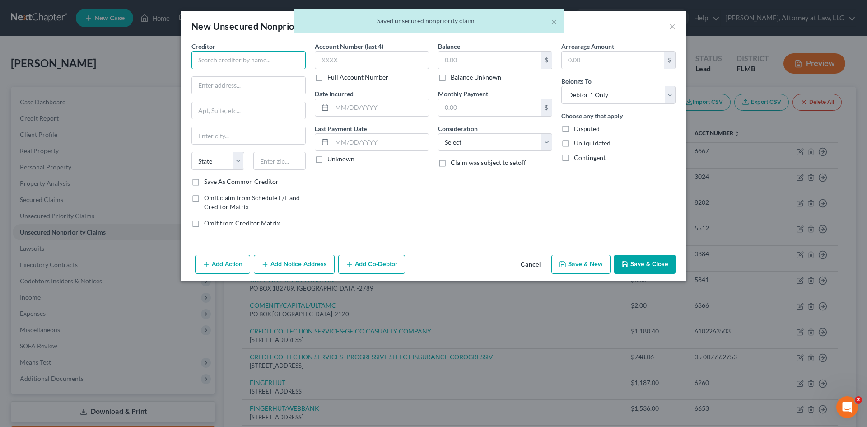
click at [250, 60] on input "text" at bounding box center [249, 60] width 114 height 18
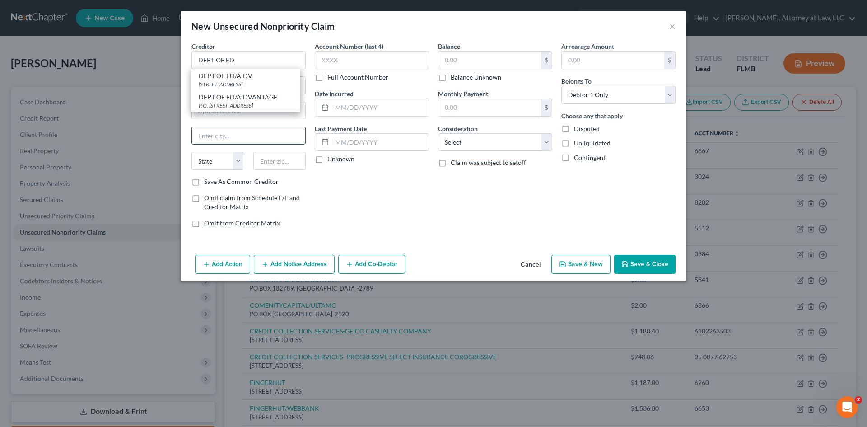
click at [231, 142] on input "text" at bounding box center [248, 135] width 113 height 17
click at [225, 91] on input "text" at bounding box center [248, 85] width 113 height 17
click at [222, 136] on input "text" at bounding box center [248, 135] width 113 height 17
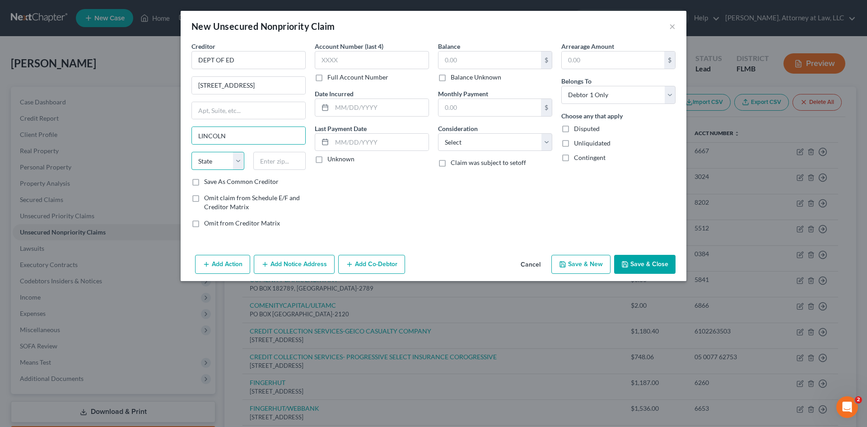
click at [243, 166] on select "State [US_STATE] AK AR AZ CA CO CT DE DC [GEOGRAPHIC_DATA] [GEOGRAPHIC_DATA] GU…" at bounding box center [218, 161] width 53 height 18
click at [192, 152] on select "State [US_STATE] AK AR AZ CA CO CT DE DC [GEOGRAPHIC_DATA] [GEOGRAPHIC_DATA] GU…" at bounding box center [218, 161] width 53 height 18
drag, startPoint x: 274, startPoint y: 163, endPoint x: 274, endPoint y: 169, distance: 5.4
click at [274, 168] on input "text" at bounding box center [279, 161] width 53 height 18
click at [365, 64] on input "text" at bounding box center [372, 60] width 114 height 18
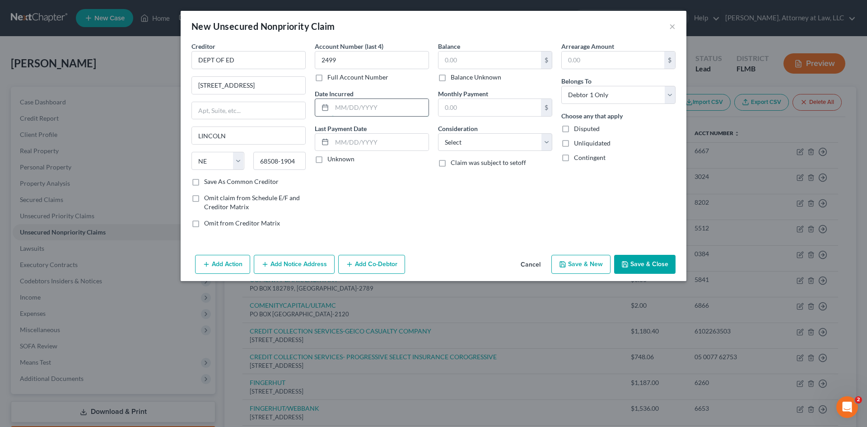
click at [395, 105] on input "text" at bounding box center [380, 107] width 97 height 17
click at [396, 141] on input "text" at bounding box center [380, 142] width 97 height 17
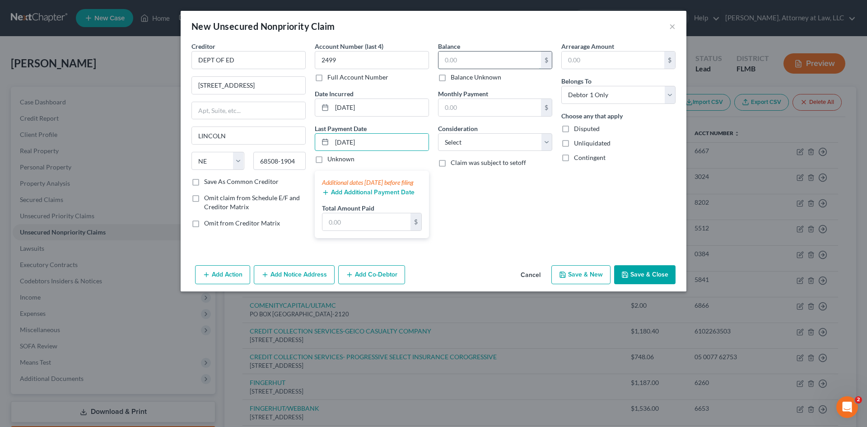
click at [459, 66] on input "text" at bounding box center [490, 59] width 103 height 17
click at [497, 142] on select "Select Cable / Satellite Services Collection Agency Credit Card Debt Debt Couns…" at bounding box center [495, 142] width 114 height 18
click at [438, 133] on select "Select Cable / Satellite Services Collection Agency Credit Card Debt Debt Couns…" at bounding box center [495, 142] width 114 height 18
click at [583, 280] on button "Save & New" at bounding box center [581, 274] width 59 height 19
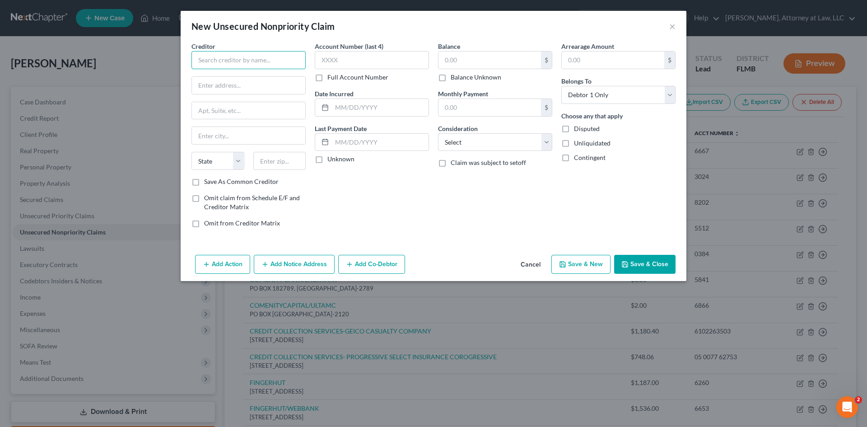
click at [229, 59] on input "text" at bounding box center [249, 60] width 114 height 18
click at [241, 147] on div "Creditor * DEPT OF ED DEPT OF ED/AIDV [STREET_ADDRESS] DEPT OF ED/AIDVANTAGE P.…" at bounding box center [249, 110] width 114 height 136
drag, startPoint x: 241, startPoint y: 135, endPoint x: 220, endPoint y: 105, distance: 37.0
click at [241, 135] on input "text" at bounding box center [248, 135] width 113 height 17
click at [218, 89] on input "text" at bounding box center [248, 85] width 113 height 17
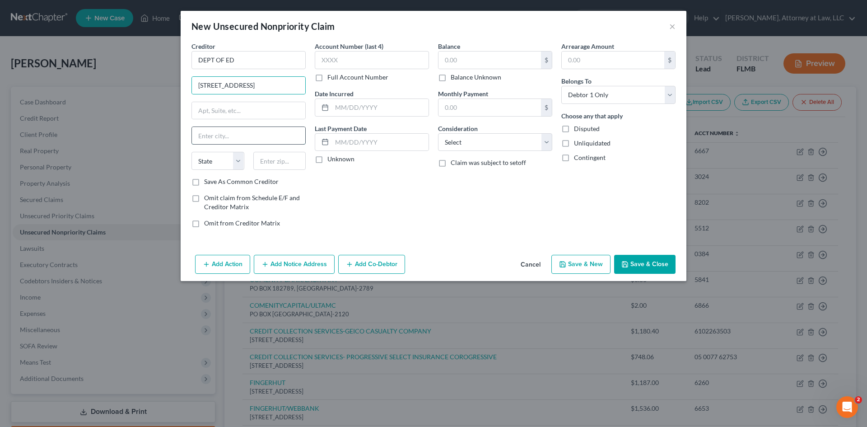
click at [270, 137] on input "text" at bounding box center [248, 135] width 113 height 17
click at [216, 159] on select "State [US_STATE] AK AR AZ CA CO CT DE DC [GEOGRAPHIC_DATA] [GEOGRAPHIC_DATA] GU…" at bounding box center [218, 161] width 53 height 18
click at [192, 152] on select "State [US_STATE] AK AR AZ CA CO CT DE DC [GEOGRAPHIC_DATA] [GEOGRAPHIC_DATA] GU…" at bounding box center [218, 161] width 53 height 18
click at [286, 161] on input "text" at bounding box center [279, 161] width 53 height 18
click at [368, 59] on input "text" at bounding box center [372, 60] width 114 height 18
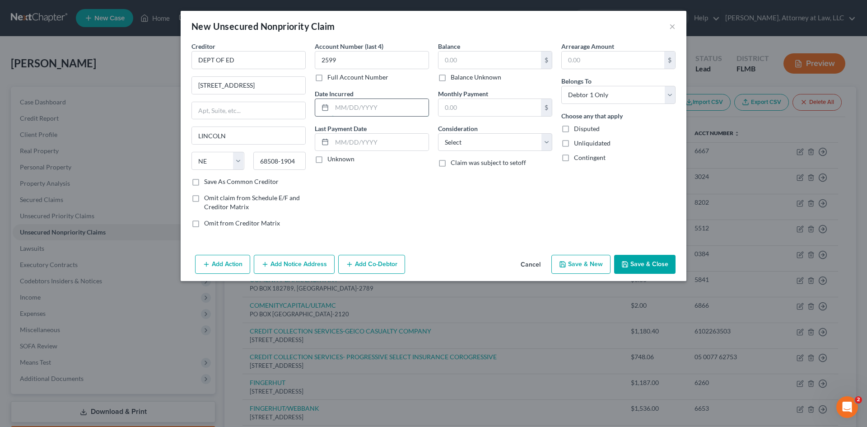
click at [363, 104] on input "text" at bounding box center [380, 107] width 97 height 17
click at [337, 137] on input "text" at bounding box center [380, 142] width 97 height 17
drag, startPoint x: 864, startPoint y: 70, endPoint x: 428, endPoint y: 143, distance: 441.9
click at [424, 138] on input "0000000000000000000000000000000000000000000000000000000000000000000000000000000…" at bounding box center [380, 142] width 97 height 17
drag, startPoint x: 427, startPoint y: 142, endPoint x: 332, endPoint y: 144, distance: 95.3
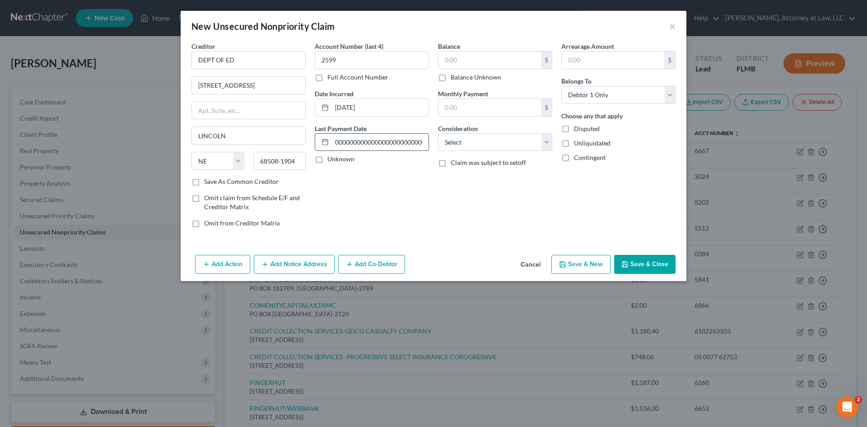
click at [332, 144] on div "0000000000000000000000000000000000000000000000000000000000000000000000000000000…" at bounding box center [372, 142] width 114 height 18
drag, startPoint x: 424, startPoint y: 141, endPoint x: 314, endPoint y: 145, distance: 109.8
click at [314, 145] on div "Account Number (last 4) 2599 Full Account Number Date Incurred [DATE] Last Paym…" at bounding box center [371, 138] width 123 height 193
drag, startPoint x: 418, startPoint y: 142, endPoint x: 334, endPoint y: 144, distance: 83.6
click at [334, 144] on input "0000000000000000000000000000000000000000000000000000000000000000000000000000000…" at bounding box center [380, 142] width 97 height 17
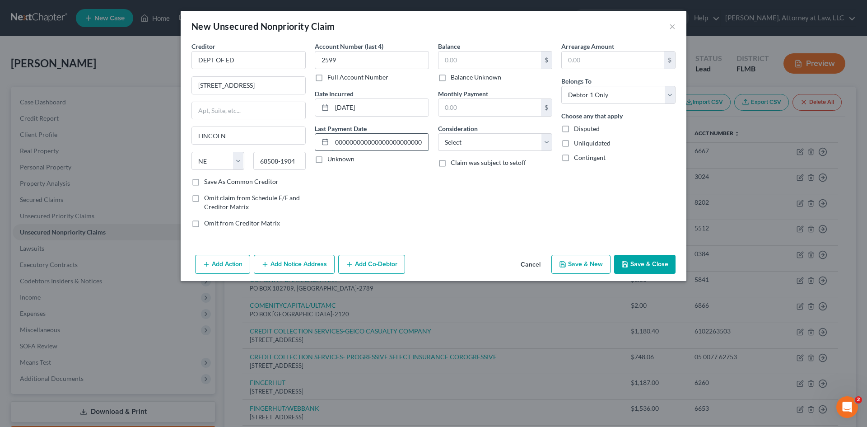
drag, startPoint x: 419, startPoint y: 142, endPoint x: 333, endPoint y: 143, distance: 86.3
click at [333, 143] on input "0000000000000000000000000000000000000000000000000000000000000000000000000000000…" at bounding box center [380, 142] width 97 height 17
drag, startPoint x: 423, startPoint y: 138, endPoint x: 327, endPoint y: 140, distance: 96.7
click at [327, 140] on div "0000000000000000000000000000000000000000000000000000000000000000000000000000000…" at bounding box center [372, 142] width 114 height 18
drag, startPoint x: 410, startPoint y: 142, endPoint x: 336, endPoint y: 142, distance: 73.6
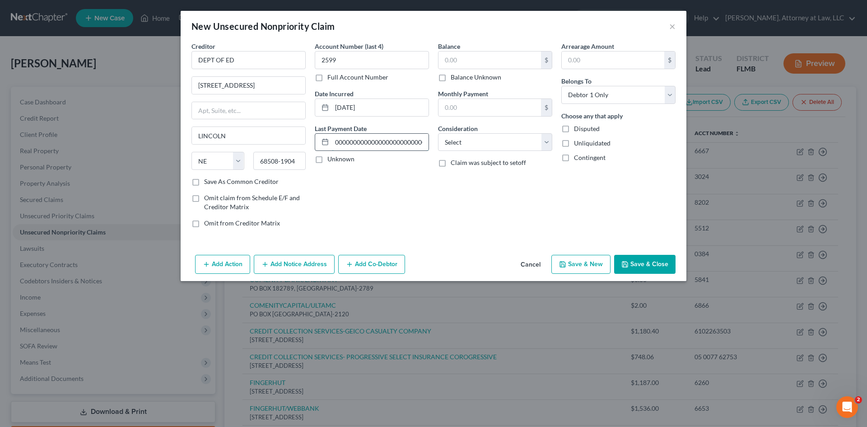
click at [336, 142] on input "0000000000000000000000000000000000000000000000000000000000000000000000000000000…" at bounding box center [380, 142] width 97 height 17
drag, startPoint x: 424, startPoint y: 143, endPoint x: 321, endPoint y: 139, distance: 103.1
click at [321, 139] on div "0000000000000000000000000000000000000000000000000000000000000000000000000000000…" at bounding box center [372, 142] width 114 height 18
drag, startPoint x: 420, startPoint y: 141, endPoint x: 314, endPoint y: 144, distance: 105.7
click at [321, 141] on div "0000000000000000000000000000000000000000000000000000000000000000000000000000000…" at bounding box center [372, 142] width 114 height 18
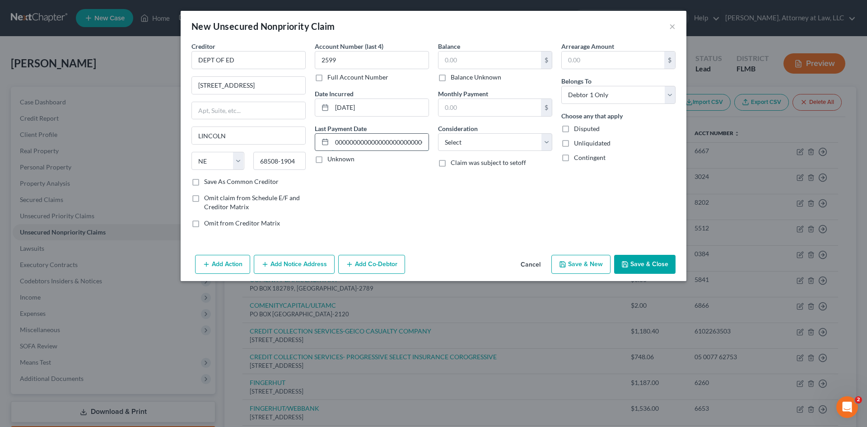
drag, startPoint x: 425, startPoint y: 145, endPoint x: 328, endPoint y: 136, distance: 97.1
click at [328, 136] on div "0000000000000000000000000000000000000000000000000000000000000000000000000000000…" at bounding box center [372, 142] width 114 height 18
drag, startPoint x: 422, startPoint y: 143, endPoint x: 334, endPoint y: 148, distance: 88.3
click at [337, 146] on input "0000000000000000000000000000000000000000000000000000000000000000000000000000000…" at bounding box center [380, 142] width 97 height 17
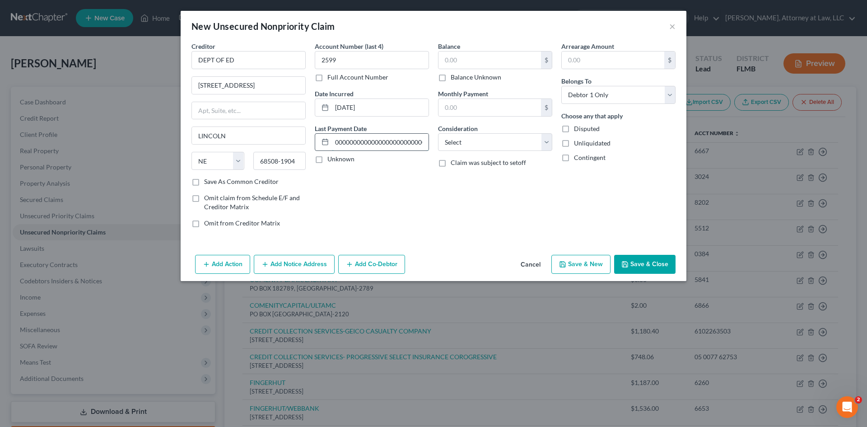
scroll to position [0, 8]
drag, startPoint x: 421, startPoint y: 143, endPoint x: 339, endPoint y: 143, distance: 82.2
click at [339, 143] on input "0000000000000000000000000000000000000000000000000000000000000000000000000000000…" at bounding box center [380, 142] width 97 height 17
drag, startPoint x: 420, startPoint y: 145, endPoint x: 337, endPoint y: 143, distance: 82.7
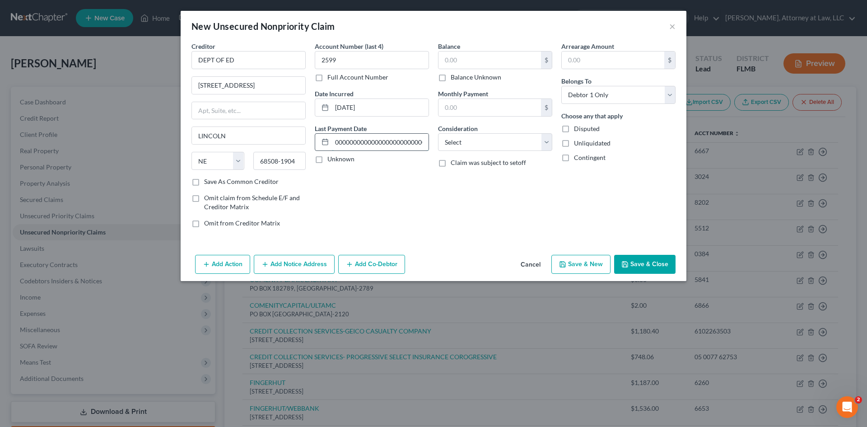
click at [337, 143] on input "0000000000000000000000000000000000000000000000000000000000000000000000000000000…" at bounding box center [380, 142] width 97 height 17
drag, startPoint x: 421, startPoint y: 144, endPoint x: 335, endPoint y: 142, distance: 85.9
click at [335, 142] on input "0000000000000000000000000000000000000000000000000000000000000000000000000000000…" at bounding box center [380, 142] width 97 height 17
drag, startPoint x: 423, startPoint y: 141, endPoint x: 327, endPoint y: 134, distance: 96.0
click at [327, 134] on div "0000000000000000000000000000000000000000000000000000000000000000000000000000000…" at bounding box center [372, 142] width 114 height 18
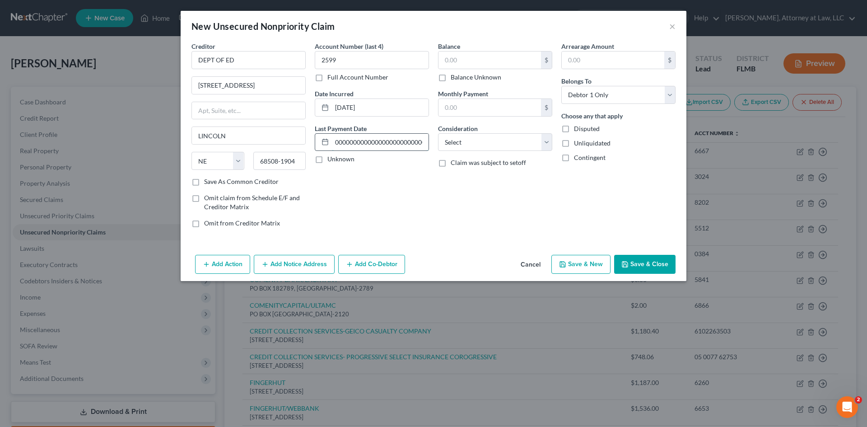
drag, startPoint x: 423, startPoint y: 140, endPoint x: 333, endPoint y: 142, distance: 90.4
click at [333, 142] on input "0000000000000000000000000000000000000000000000000000000000000000000000000000000…" at bounding box center [380, 142] width 97 height 17
drag, startPoint x: 423, startPoint y: 139, endPoint x: 334, endPoint y: 138, distance: 89.0
click at [334, 138] on input "0000000000000000000000000000000000000000000000000000000000000000000000000000000…" at bounding box center [380, 142] width 97 height 17
drag, startPoint x: 425, startPoint y: 140, endPoint x: 335, endPoint y: 142, distance: 90.4
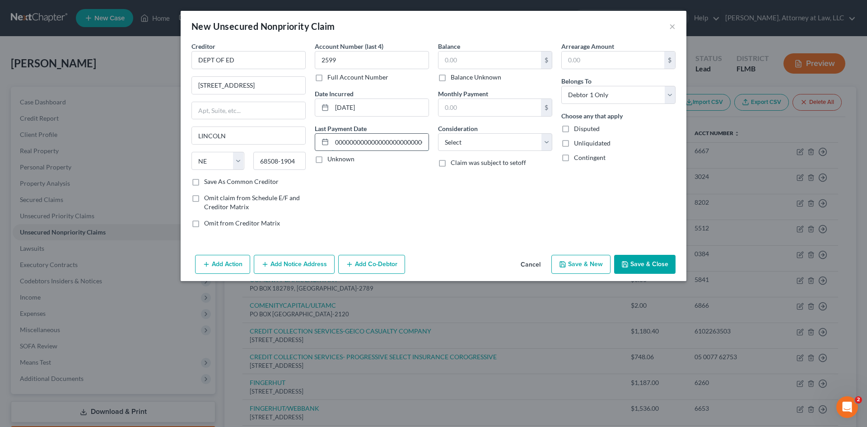
click at [335, 142] on input "00000000000000000000000000000000000000000000000000000000000000000" at bounding box center [380, 142] width 97 height 17
drag, startPoint x: 422, startPoint y: 143, endPoint x: 354, endPoint y: 143, distance: 68.7
click at [354, 143] on input "0000000000000000000000000000000000000000" at bounding box center [380, 142] width 97 height 17
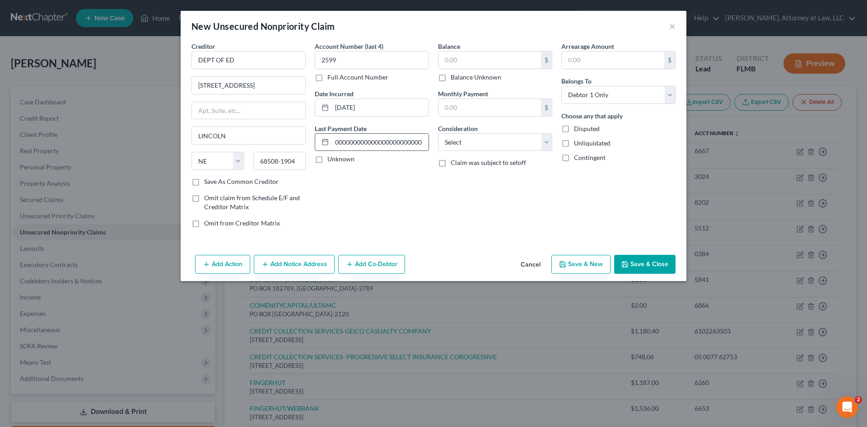
drag, startPoint x: 412, startPoint y: 145, endPoint x: 340, endPoint y: 143, distance: 72.3
click at [340, 143] on input "000000000000000000000000" at bounding box center [380, 142] width 97 height 17
drag, startPoint x: 358, startPoint y: 145, endPoint x: 306, endPoint y: 145, distance: 51.5
click at [309, 145] on div "Creditor * DEPT OF ED 121 S 13TH [GEOGRAPHIC_DATA] [US_STATE] AK AR AZ CA CO [G…" at bounding box center [433, 138] width 493 height 193
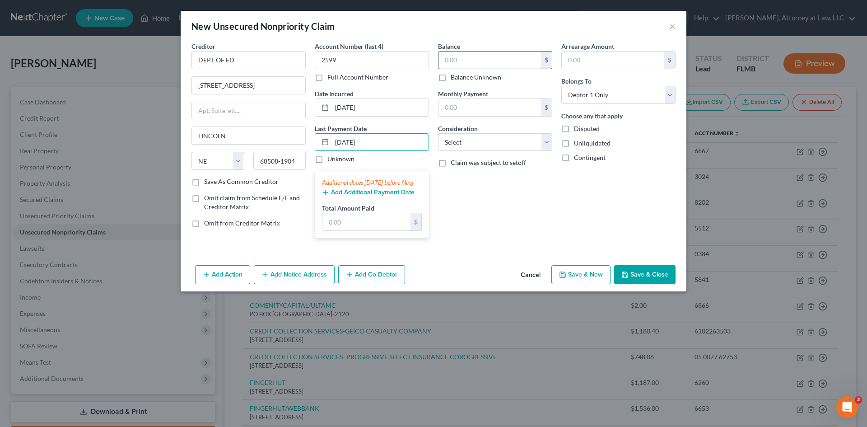
click at [473, 58] on input "text" at bounding box center [490, 59] width 103 height 17
drag, startPoint x: 491, startPoint y: 145, endPoint x: 491, endPoint y: 150, distance: 5.0
click at [491, 145] on select "Select Cable / Satellite Services Collection Agency Credit Card Debt Debt Couns…" at bounding box center [495, 142] width 114 height 18
click at [438, 133] on select "Select Cable / Satellite Services Collection Agency Credit Card Debt Debt Couns…" at bounding box center [495, 142] width 114 height 18
click at [578, 280] on button "Save & New" at bounding box center [581, 274] width 59 height 19
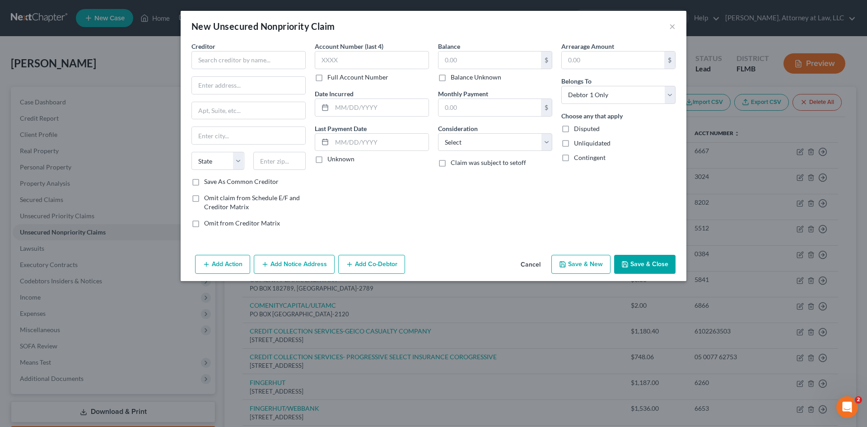
click at [235, 69] on div "Creditor * State [US_STATE] AK AR AZ CA CO [GEOGRAPHIC_DATA] DE DC [GEOGRAPHIC_…" at bounding box center [249, 110] width 114 height 136
click at [235, 65] on input "text" at bounding box center [249, 60] width 114 height 18
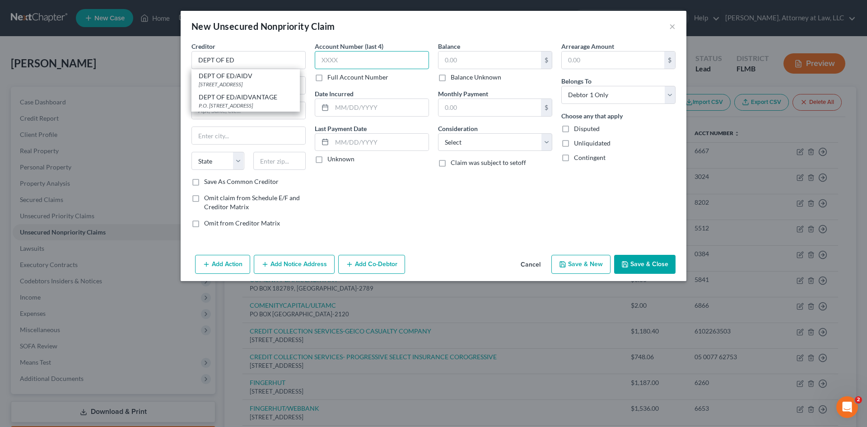
click at [332, 53] on input "text" at bounding box center [372, 60] width 114 height 18
click at [235, 85] on input "text" at bounding box center [248, 85] width 113 height 17
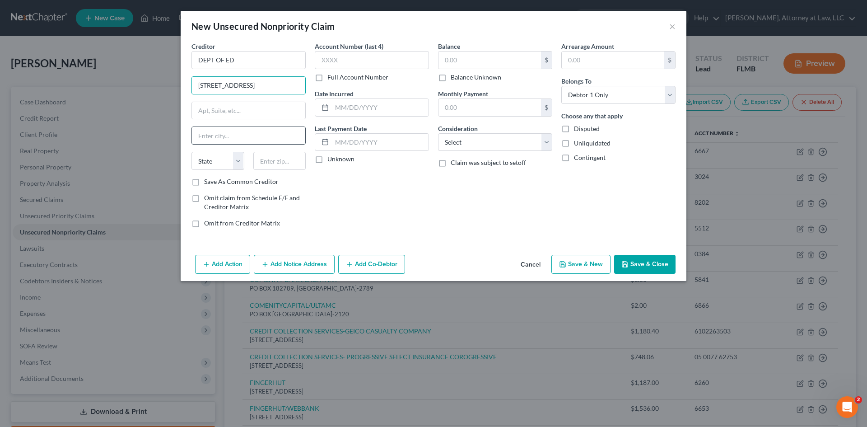
click at [248, 132] on input "text" at bounding box center [248, 135] width 113 height 17
drag, startPoint x: 241, startPoint y: 164, endPoint x: 236, endPoint y: 169, distance: 7.0
click at [241, 164] on select "State [US_STATE] AK AR AZ CA CO CT DE DC [GEOGRAPHIC_DATA] [GEOGRAPHIC_DATA] GU…" at bounding box center [218, 161] width 53 height 18
click at [192, 152] on select "State [US_STATE] AK AR AZ CA CO CT DE DC [GEOGRAPHIC_DATA] [GEOGRAPHIC_DATA] GU…" at bounding box center [218, 161] width 53 height 18
click at [281, 168] on input "text" at bounding box center [279, 161] width 53 height 18
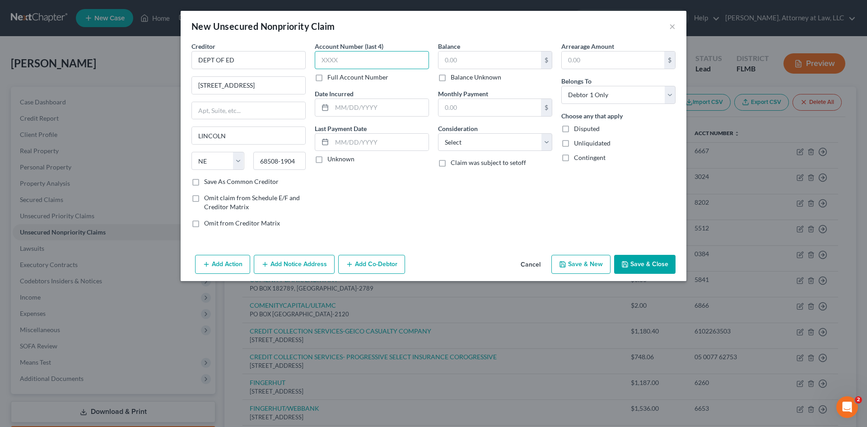
click at [350, 69] on input "text" at bounding box center [372, 60] width 114 height 18
click at [351, 111] on input "text" at bounding box center [380, 107] width 97 height 17
click at [476, 66] on input "text" at bounding box center [490, 59] width 103 height 17
click at [474, 141] on select "Select Cable / Satellite Services Collection Agency Credit Card Debt Debt Couns…" at bounding box center [495, 142] width 114 height 18
click at [438, 133] on select "Select Cable / Satellite Services Collection Agency Credit Card Debt Debt Couns…" at bounding box center [495, 142] width 114 height 18
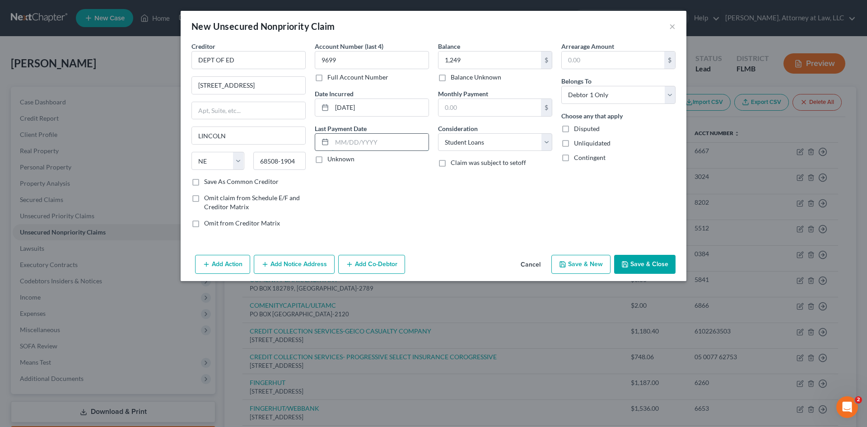
click at [376, 144] on input "text" at bounding box center [380, 142] width 97 height 17
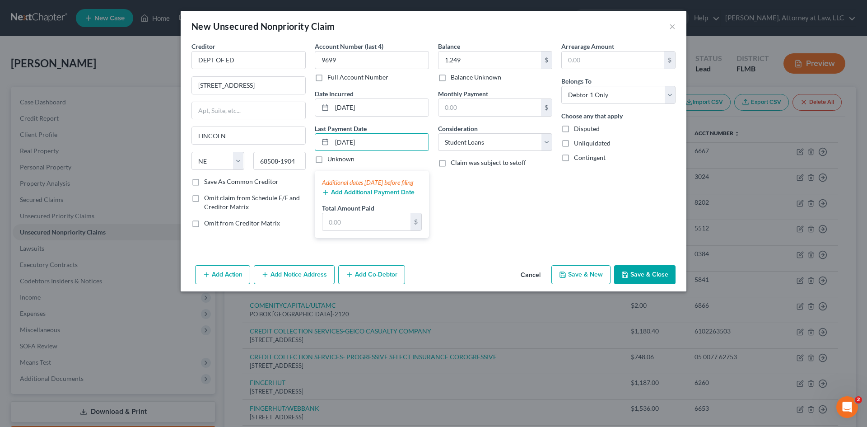
click at [594, 281] on button "Save & New" at bounding box center [581, 274] width 59 height 19
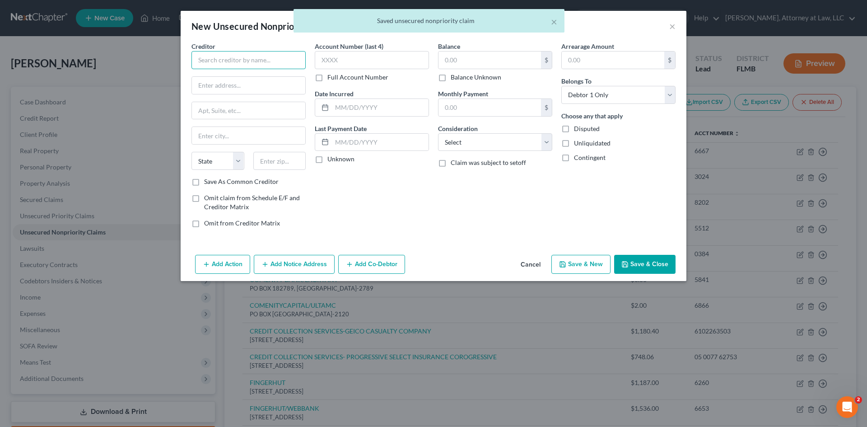
click at [247, 61] on input "text" at bounding box center [249, 60] width 114 height 18
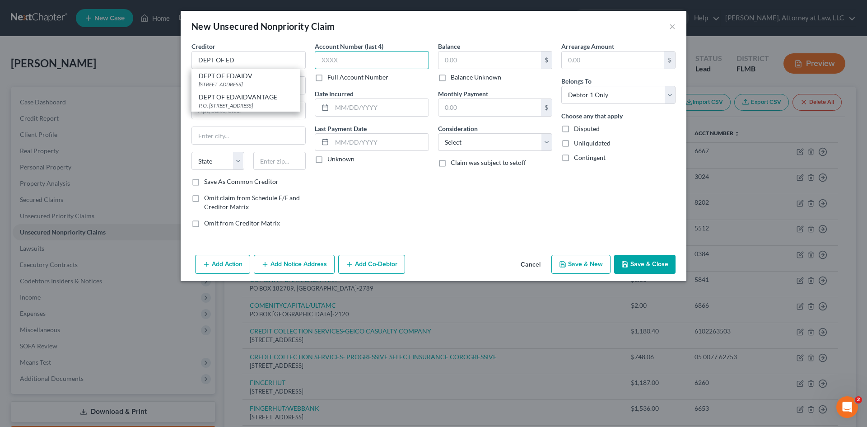
click at [332, 56] on input "text" at bounding box center [372, 60] width 114 height 18
click at [238, 87] on input "text" at bounding box center [248, 85] width 113 height 17
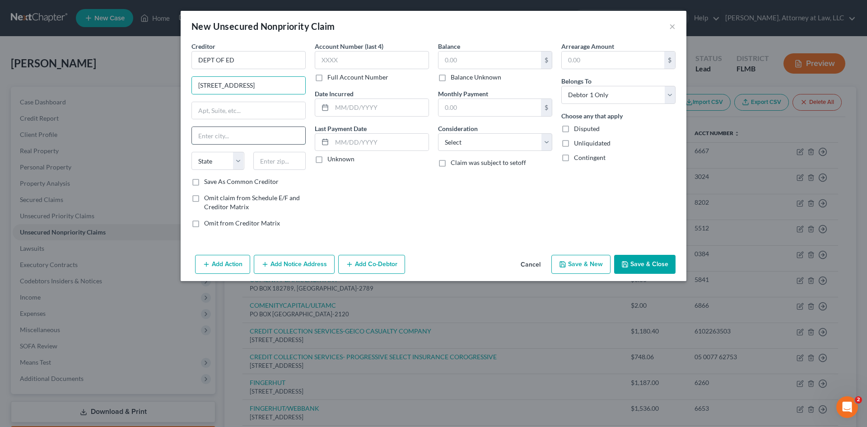
click at [239, 134] on input "text" at bounding box center [248, 135] width 113 height 17
click at [226, 164] on select "State [US_STATE] AK AR AZ CA CO CT DE DC [GEOGRAPHIC_DATA] [GEOGRAPHIC_DATA] GU…" at bounding box center [218, 161] width 53 height 18
click at [192, 152] on select "State [US_STATE] AK AR AZ CA CO CT DE DC [GEOGRAPHIC_DATA] [GEOGRAPHIC_DATA] GU…" at bounding box center [218, 161] width 53 height 18
click at [284, 164] on input "text" at bounding box center [279, 161] width 53 height 18
click at [350, 61] on input "text" at bounding box center [372, 60] width 114 height 18
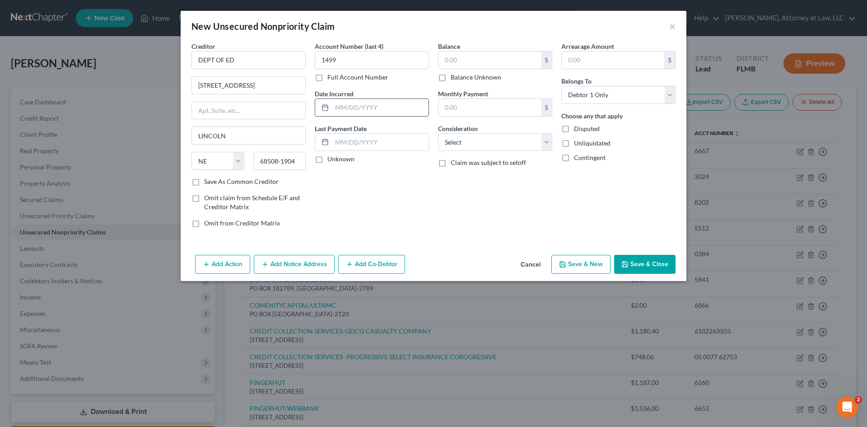
click at [354, 111] on input "text" at bounding box center [380, 107] width 97 height 17
drag, startPoint x: 353, startPoint y: 143, endPoint x: 360, endPoint y: 146, distance: 8.1
click at [356, 146] on input "text" at bounding box center [380, 142] width 97 height 17
click at [328, 162] on label "Unknown" at bounding box center [341, 158] width 27 height 9
click at [331, 160] on input "Unknown" at bounding box center [334, 157] width 6 height 6
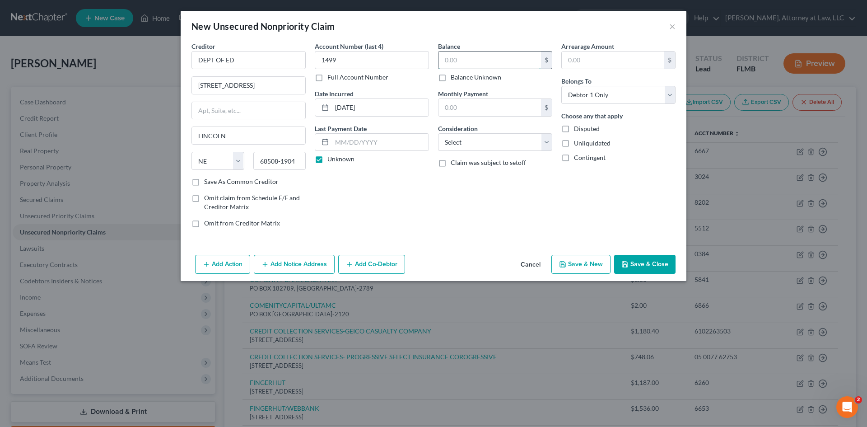
click at [487, 61] on input "text" at bounding box center [490, 59] width 103 height 17
click at [469, 140] on select "Select Cable / Satellite Services Collection Agency Credit Card Debt Debt Couns…" at bounding box center [495, 142] width 114 height 18
click at [438, 133] on select "Select Cable / Satellite Services Collection Agency Credit Card Debt Debt Couns…" at bounding box center [495, 142] width 114 height 18
click at [575, 269] on button "Save & New" at bounding box center [581, 264] width 59 height 19
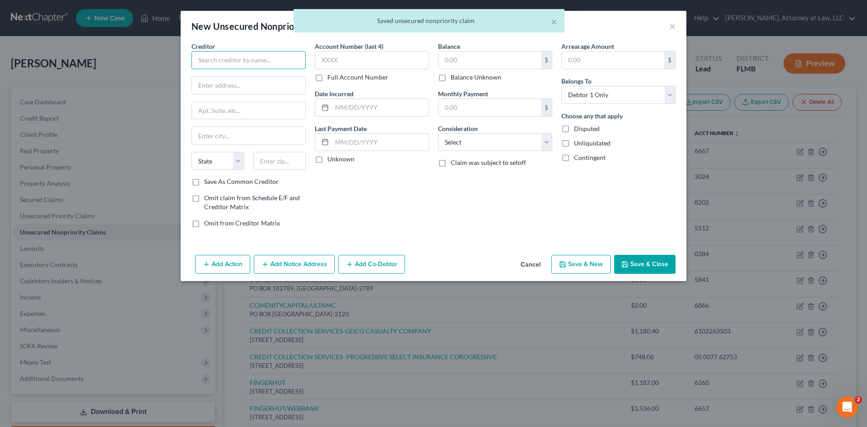
click at [262, 68] on input "text" at bounding box center [249, 60] width 114 height 18
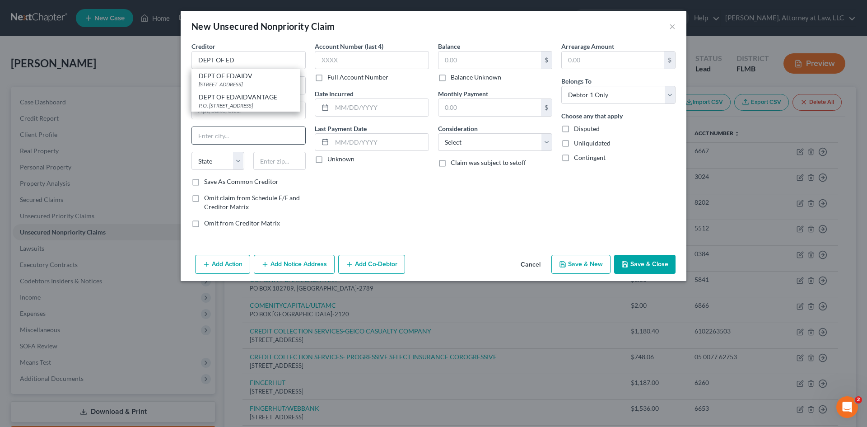
click at [214, 136] on input "text" at bounding box center [248, 135] width 113 height 17
click at [218, 82] on input "text" at bounding box center [248, 85] width 113 height 17
click at [226, 135] on input "text" at bounding box center [248, 135] width 113 height 17
click at [232, 164] on select "State [US_STATE] AK AR AZ CA CO CT DE DC [GEOGRAPHIC_DATA] [GEOGRAPHIC_DATA] GU…" at bounding box center [218, 161] width 53 height 18
click at [192, 152] on select "State [US_STATE] AK AR AZ CA CO CT DE DC [GEOGRAPHIC_DATA] [GEOGRAPHIC_DATA] GU…" at bounding box center [218, 161] width 53 height 18
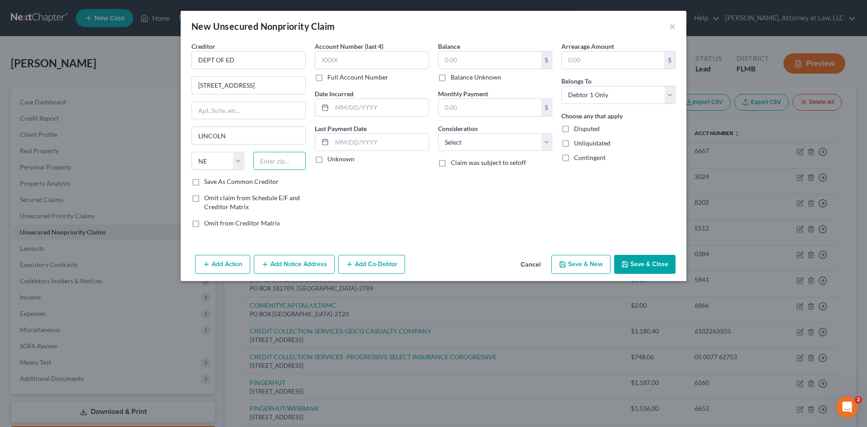
click at [284, 164] on input "text" at bounding box center [279, 161] width 53 height 18
click at [336, 61] on input "text" at bounding box center [372, 60] width 114 height 18
click at [334, 109] on input "text" at bounding box center [380, 107] width 97 height 17
drag, startPoint x: 338, startPoint y: 146, endPoint x: 339, endPoint y: 153, distance: 6.5
click at [339, 151] on div "Last Payment Date Unknown" at bounding box center [372, 144] width 114 height 40
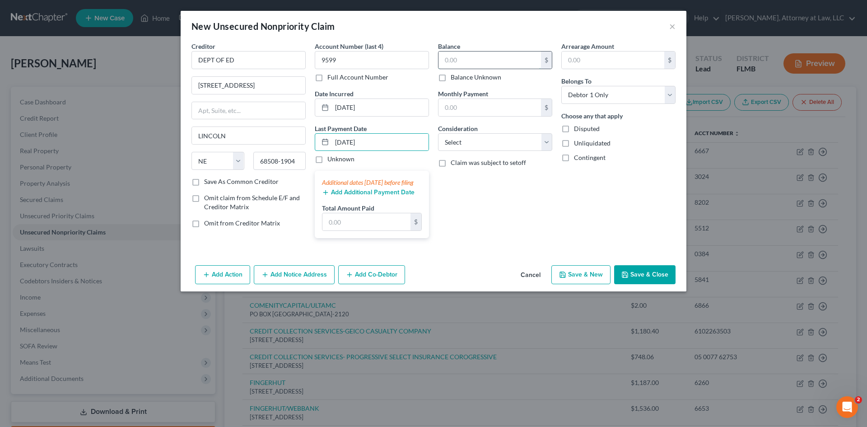
click at [449, 67] on input "text" at bounding box center [490, 59] width 103 height 17
drag, startPoint x: 538, startPoint y: 145, endPoint x: 530, endPoint y: 150, distance: 10.2
click at [538, 145] on select "Select Cable / Satellite Services Collection Agency Credit Card Debt Debt Couns…" at bounding box center [495, 142] width 114 height 18
click at [438, 133] on select "Select Cable / Satellite Services Collection Agency Credit Card Debt Debt Couns…" at bounding box center [495, 142] width 114 height 18
click at [570, 281] on button "Save & New" at bounding box center [581, 274] width 59 height 19
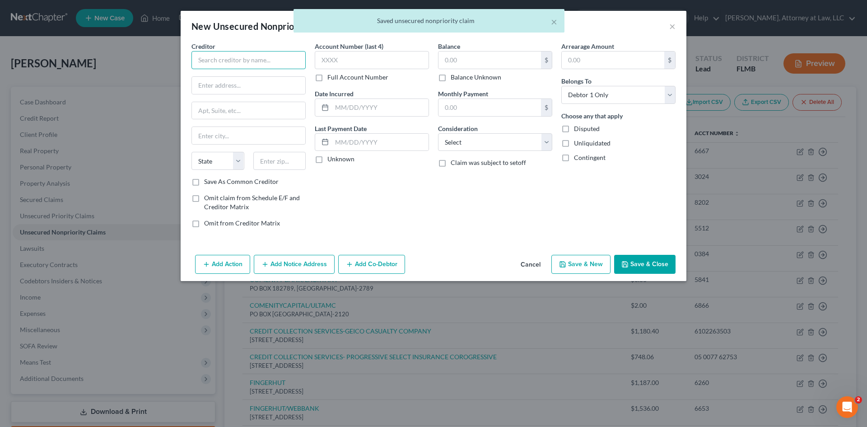
click at [260, 59] on input "text" at bounding box center [249, 60] width 114 height 18
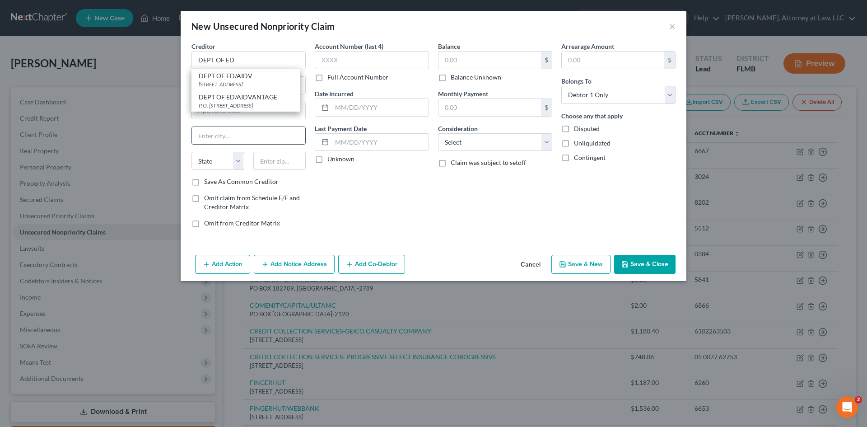
click at [274, 128] on input "text" at bounding box center [248, 135] width 113 height 17
click at [250, 102] on div at bounding box center [249, 111] width 114 height 18
click at [249, 89] on input "text" at bounding box center [248, 85] width 113 height 17
click at [233, 135] on input "text" at bounding box center [248, 135] width 113 height 17
click at [236, 164] on select "State [US_STATE] AK AR AZ CA CO CT DE DC [GEOGRAPHIC_DATA] [GEOGRAPHIC_DATA] GU…" at bounding box center [218, 161] width 53 height 18
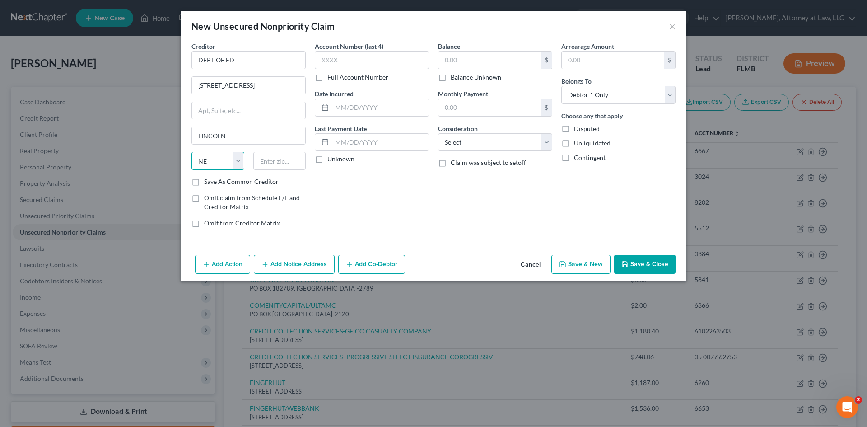
click at [192, 152] on select "State [US_STATE] AK AR AZ CA CO CT DE DC [GEOGRAPHIC_DATA] [GEOGRAPHIC_DATA] GU…" at bounding box center [218, 161] width 53 height 18
click at [278, 164] on input "text" at bounding box center [279, 161] width 53 height 18
click at [351, 66] on input "text" at bounding box center [372, 60] width 114 height 18
click at [351, 103] on input "text" at bounding box center [380, 107] width 97 height 17
click at [350, 146] on input "text" at bounding box center [380, 142] width 97 height 17
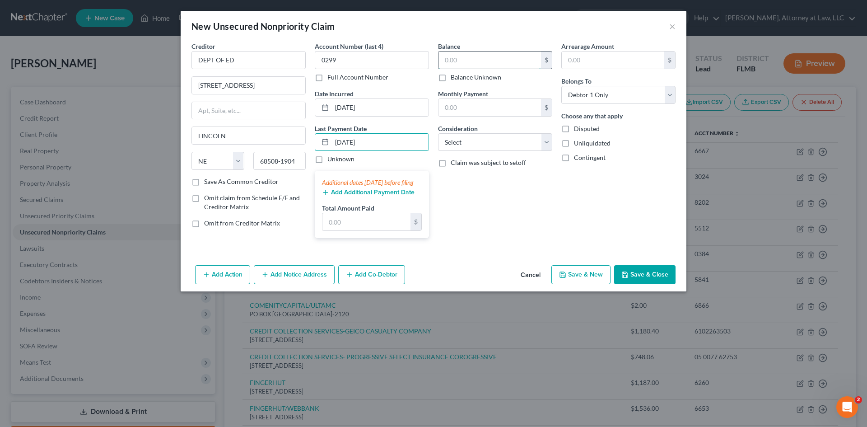
click at [449, 57] on input "text" at bounding box center [490, 59] width 103 height 17
click at [470, 109] on input "text" at bounding box center [490, 107] width 103 height 17
click at [632, 49] on div "Arrearage Amount $" at bounding box center [619, 56] width 114 height 28
drag, startPoint x: 629, startPoint y: 60, endPoint x: 589, endPoint y: 90, distance: 50.4
click at [629, 60] on input "text" at bounding box center [613, 59] width 103 height 17
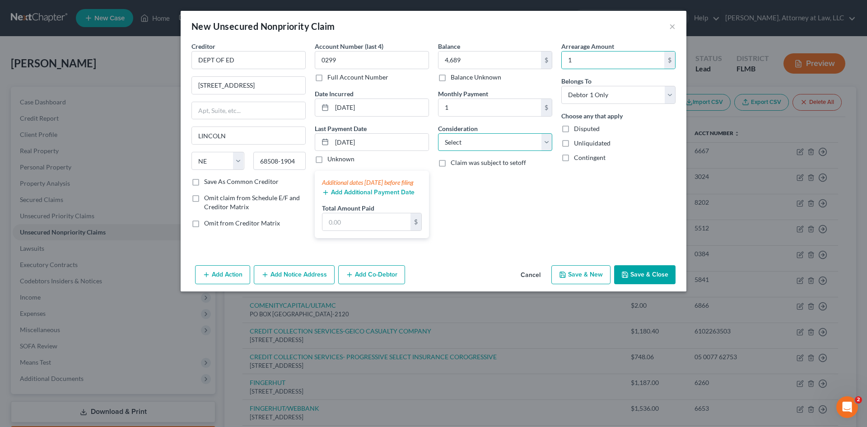
drag, startPoint x: 524, startPoint y: 138, endPoint x: 518, endPoint y: 150, distance: 13.7
click at [524, 138] on select "Select Cable / Satellite Services Collection Agency Credit Card Debt Debt Couns…" at bounding box center [495, 142] width 114 height 18
click at [438, 133] on select "Select Cable / Satellite Services Collection Agency Credit Card Debt Debt Couns…" at bounding box center [495, 142] width 114 height 18
click at [582, 284] on button "Save & New" at bounding box center [581, 274] width 59 height 19
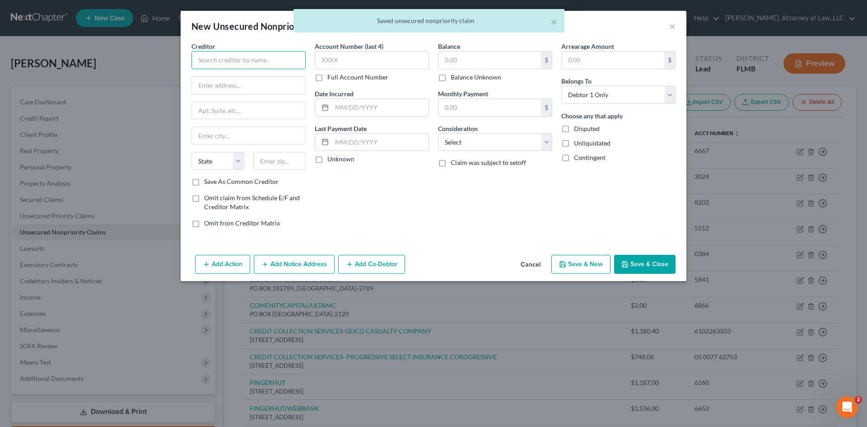
click at [245, 62] on input "text" at bounding box center [249, 60] width 114 height 18
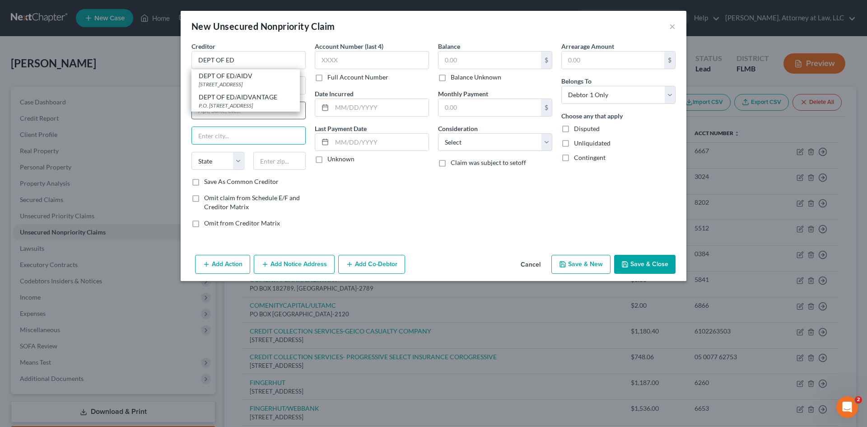
drag, startPoint x: 251, startPoint y: 134, endPoint x: 239, endPoint y: 114, distance: 23.5
click at [251, 134] on input "text" at bounding box center [248, 135] width 113 height 17
click at [246, 94] on div at bounding box center [249, 85] width 114 height 18
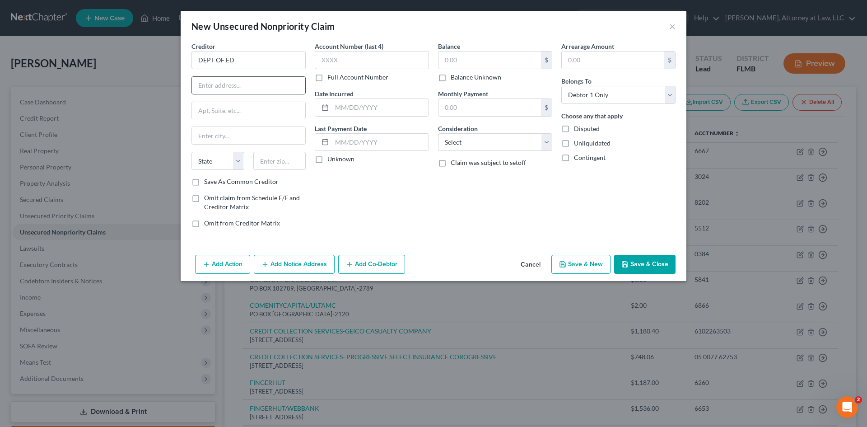
click at [252, 88] on input "text" at bounding box center [248, 85] width 113 height 17
click at [229, 129] on input "text" at bounding box center [248, 135] width 113 height 17
click at [233, 165] on select "State [US_STATE] AK AR AZ CA CO CT DE DC [GEOGRAPHIC_DATA] [GEOGRAPHIC_DATA] GU…" at bounding box center [218, 161] width 53 height 18
click at [192, 152] on select "State [US_STATE] AK AR AZ CA CO CT DE DC [GEOGRAPHIC_DATA] [GEOGRAPHIC_DATA] GU…" at bounding box center [218, 161] width 53 height 18
click at [281, 167] on input "text" at bounding box center [279, 161] width 53 height 18
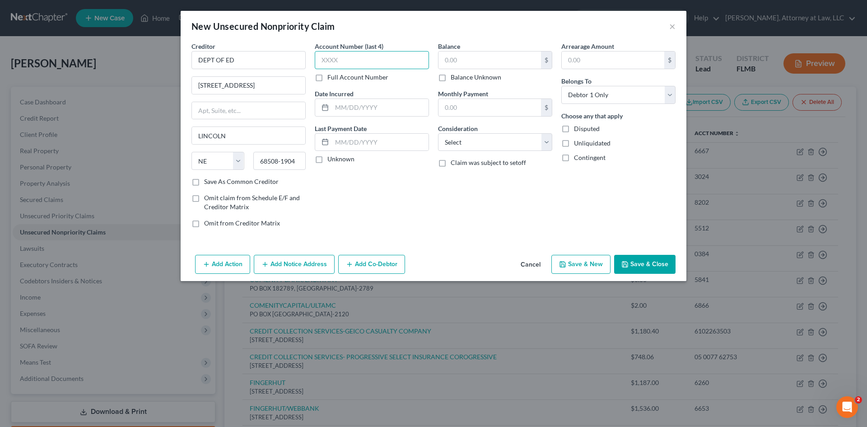
click at [360, 58] on input "text" at bounding box center [372, 60] width 114 height 18
click at [368, 108] on input "text" at bounding box center [380, 107] width 97 height 17
click at [360, 139] on input "text" at bounding box center [380, 142] width 97 height 17
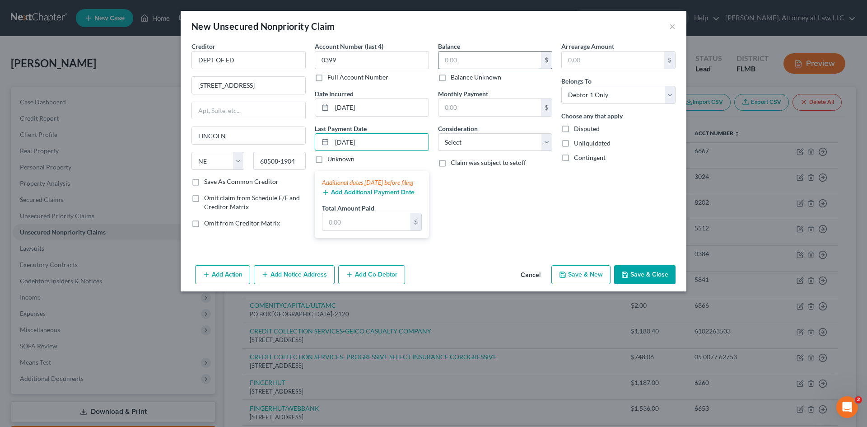
click at [489, 59] on input "text" at bounding box center [490, 59] width 103 height 17
click at [491, 101] on input "text" at bounding box center [490, 107] width 103 height 17
drag, startPoint x: 612, startPoint y: 57, endPoint x: 607, endPoint y: 68, distance: 11.7
click at [612, 57] on input "text" at bounding box center [613, 59] width 103 height 17
drag, startPoint x: 493, startPoint y: 142, endPoint x: 493, endPoint y: 150, distance: 7.2
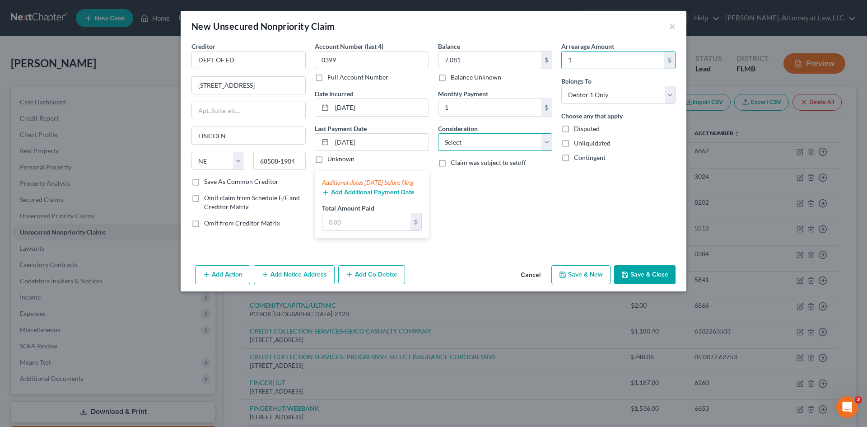
click at [493, 142] on select "Select Cable / Satellite Services Collection Agency Credit Card Debt Debt Couns…" at bounding box center [495, 142] width 114 height 18
click at [438, 133] on select "Select Cable / Satellite Services Collection Agency Credit Card Debt Debt Couns…" at bounding box center [495, 142] width 114 height 18
click at [570, 284] on button "Save & New" at bounding box center [581, 274] width 59 height 19
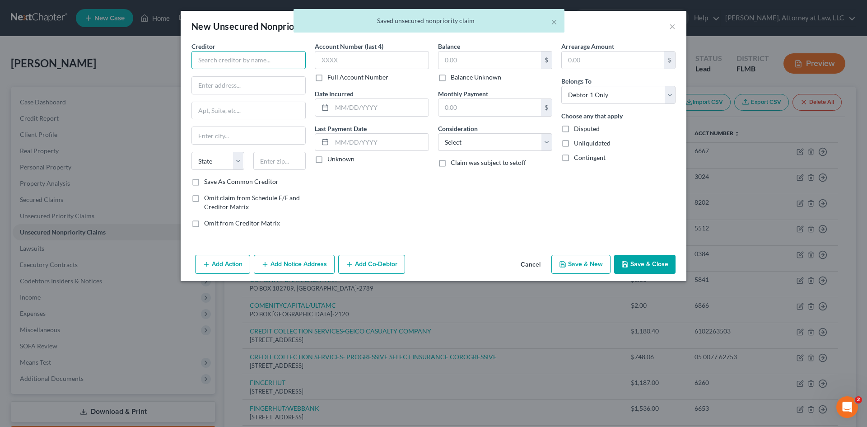
click at [220, 56] on input "text" at bounding box center [249, 60] width 114 height 18
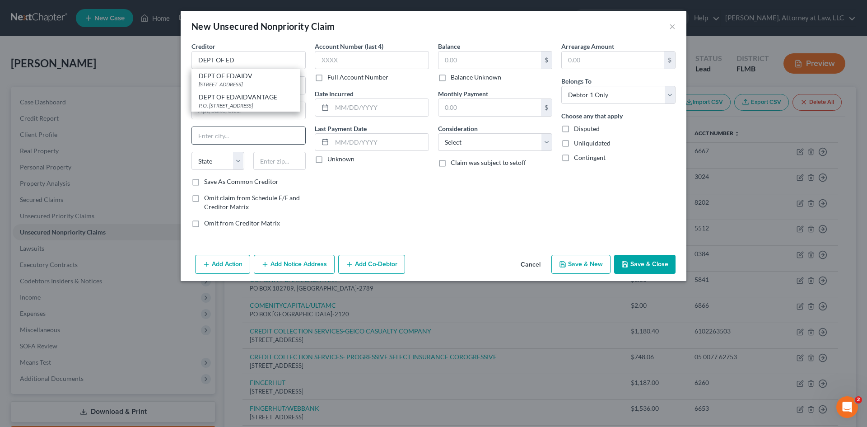
drag, startPoint x: 235, startPoint y: 139, endPoint x: 207, endPoint y: 127, distance: 30.4
click at [235, 139] on input "text" at bounding box center [248, 135] width 113 height 17
drag, startPoint x: 200, startPoint y: 84, endPoint x: 254, endPoint y: 91, distance: 54.8
click at [200, 84] on input "text" at bounding box center [248, 85] width 113 height 17
click at [226, 131] on input "text" at bounding box center [248, 135] width 113 height 17
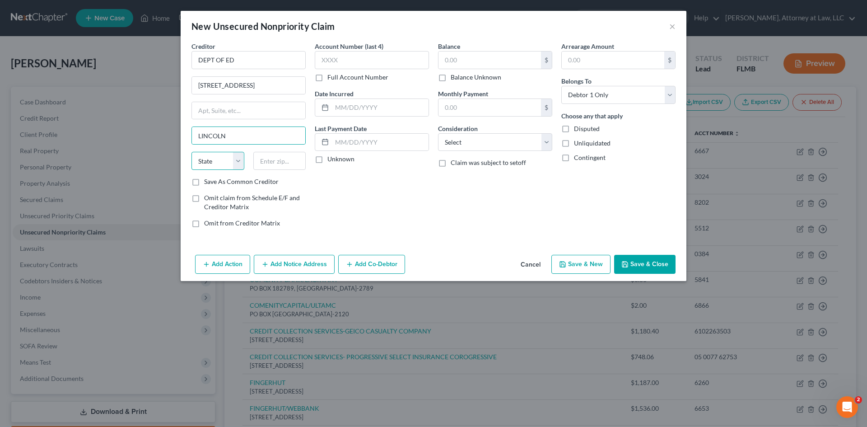
drag, startPoint x: 225, startPoint y: 156, endPoint x: 225, endPoint y: 169, distance: 13.6
click at [225, 156] on select "State [US_STATE] AK AR AZ CA CO CT DE DC [GEOGRAPHIC_DATA] [GEOGRAPHIC_DATA] GU…" at bounding box center [218, 161] width 53 height 18
click at [192, 152] on select "State [US_STATE] AK AR AZ CA CO CT DE DC [GEOGRAPHIC_DATA] [GEOGRAPHIC_DATA] GU…" at bounding box center [218, 161] width 53 height 18
click at [275, 167] on input "text" at bounding box center [279, 161] width 53 height 18
click at [366, 57] on input "text" at bounding box center [372, 60] width 114 height 18
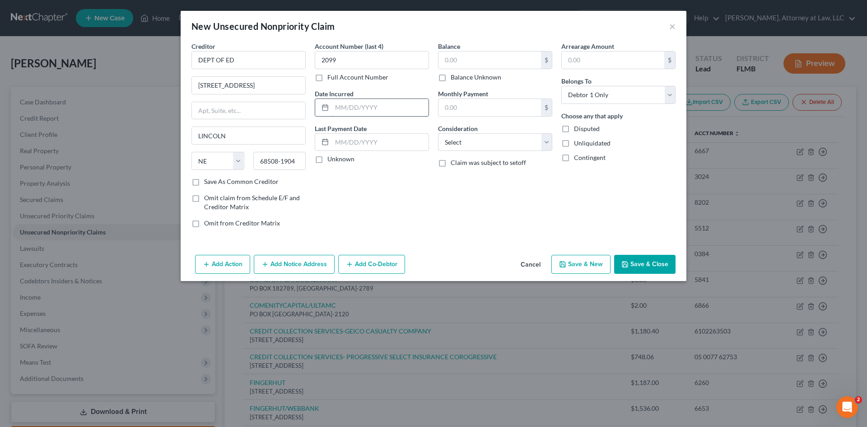
click at [356, 112] on input "text" at bounding box center [380, 107] width 97 height 17
click at [365, 144] on input "text" at bounding box center [380, 142] width 97 height 17
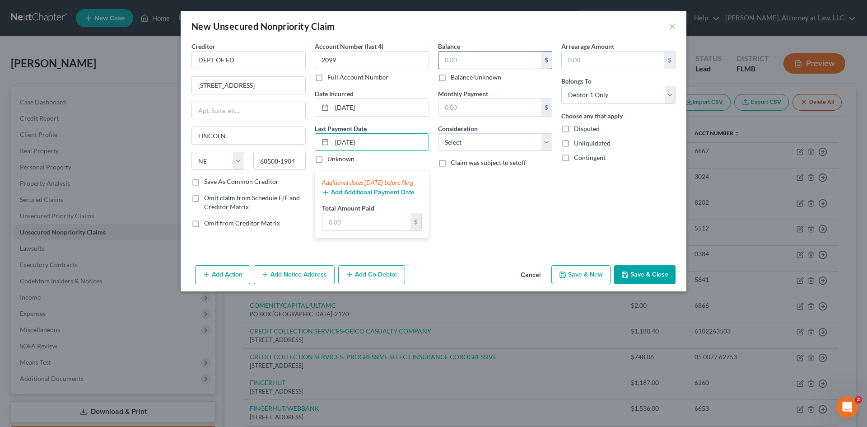
click at [482, 57] on input "text" at bounding box center [490, 59] width 103 height 17
click at [483, 111] on input "text" at bounding box center [490, 107] width 103 height 17
click at [581, 53] on input "text" at bounding box center [613, 59] width 103 height 17
drag, startPoint x: 503, startPoint y: 144, endPoint x: 503, endPoint y: 150, distance: 6.3
click at [503, 144] on select "Select Cable / Satellite Services Collection Agency Credit Card Debt Debt Couns…" at bounding box center [495, 142] width 114 height 18
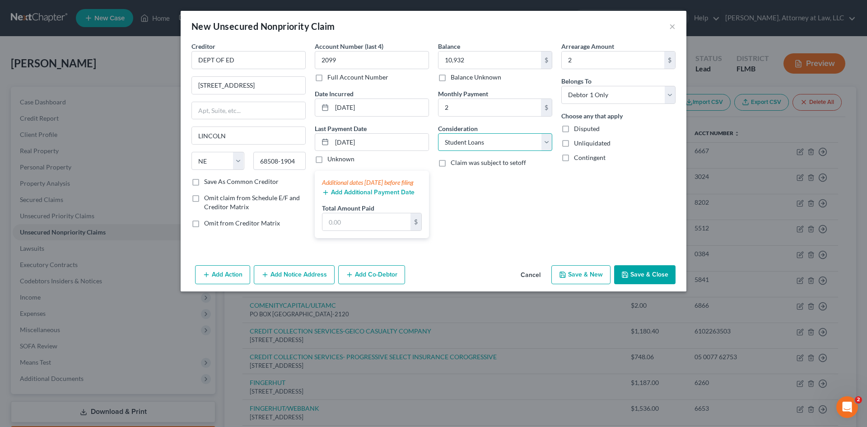
click at [438, 133] on select "Select Cable / Satellite Services Collection Agency Credit Card Debt Debt Couns…" at bounding box center [495, 142] width 114 height 18
click at [586, 282] on button "Save & New" at bounding box center [581, 274] width 59 height 19
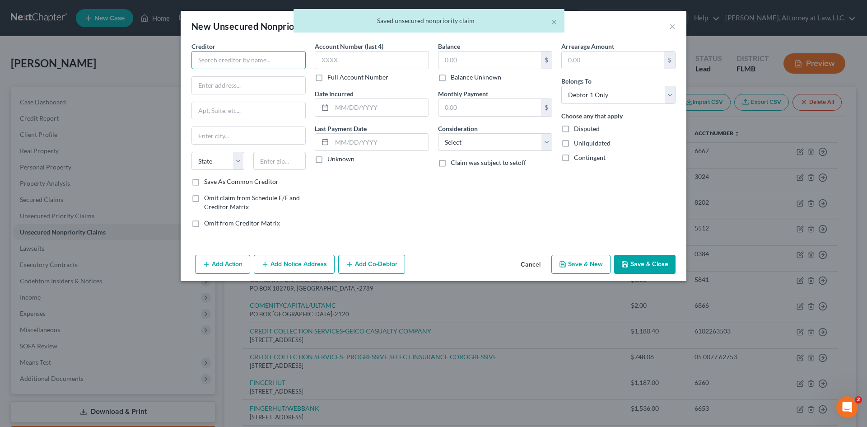
click at [247, 61] on input "text" at bounding box center [249, 60] width 114 height 18
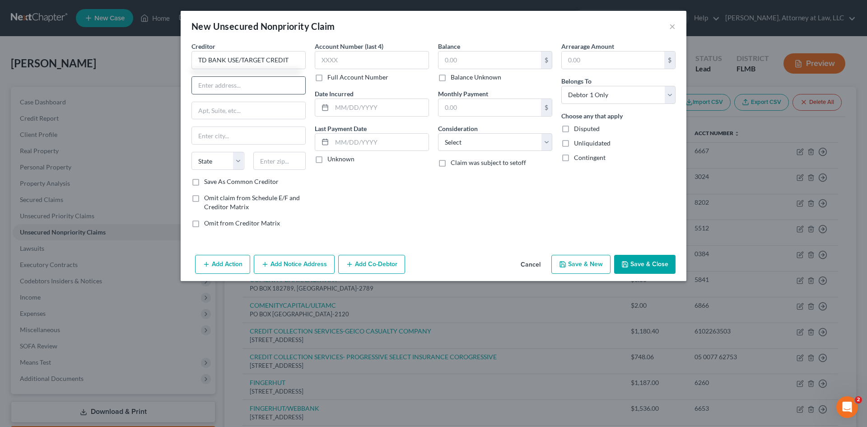
click at [237, 80] on input "text" at bounding box center [248, 85] width 113 height 17
click at [251, 139] on input "text" at bounding box center [248, 135] width 113 height 17
click at [223, 156] on select "State [US_STATE] AK AR AZ CA CO CT DE DC [GEOGRAPHIC_DATA] [GEOGRAPHIC_DATA] GU…" at bounding box center [218, 161] width 53 height 18
click at [192, 152] on select "State [US_STATE] AK AR AZ CA CO CT DE DC [GEOGRAPHIC_DATA] [GEOGRAPHIC_DATA] GU…" at bounding box center [218, 161] width 53 height 18
click at [290, 158] on input "text" at bounding box center [279, 161] width 53 height 18
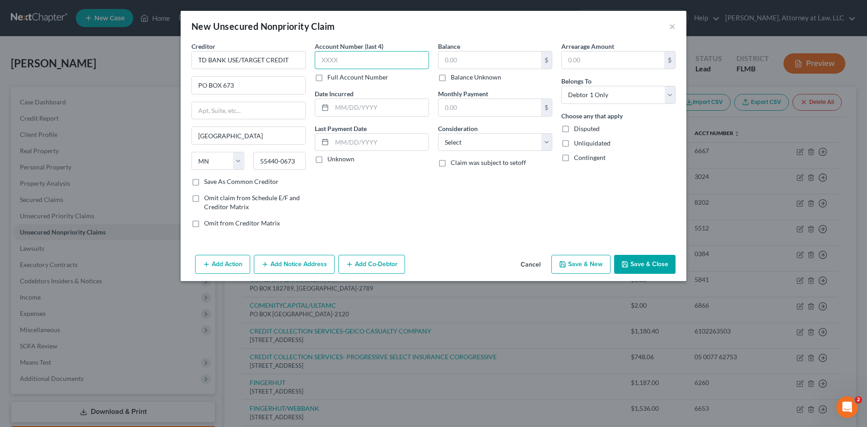
click at [345, 61] on input "text" at bounding box center [372, 60] width 114 height 18
click at [346, 103] on input "text" at bounding box center [380, 107] width 97 height 17
click at [355, 146] on input "text" at bounding box center [380, 142] width 97 height 17
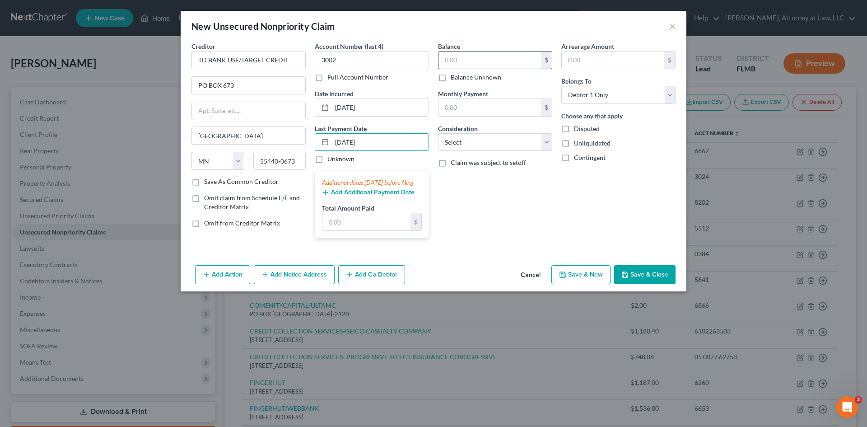
click at [475, 61] on input "text" at bounding box center [490, 59] width 103 height 17
click at [484, 105] on input "text" at bounding box center [490, 107] width 103 height 17
click at [600, 60] on input "text" at bounding box center [613, 59] width 103 height 17
drag, startPoint x: 496, startPoint y: 143, endPoint x: 495, endPoint y: 150, distance: 7.5
click at [496, 143] on select "Select Cable / Satellite Services Collection Agency Credit Card Debt Debt Couns…" at bounding box center [495, 142] width 114 height 18
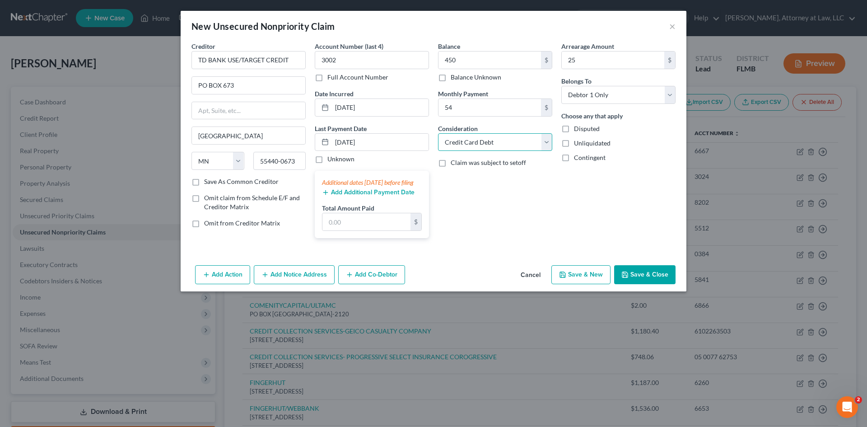
click at [438, 133] on select "Select Cable / Satellite Services Collection Agency Credit Card Debt Debt Couns…" at bounding box center [495, 142] width 114 height 18
click at [593, 281] on button "Save & New" at bounding box center [581, 274] width 59 height 19
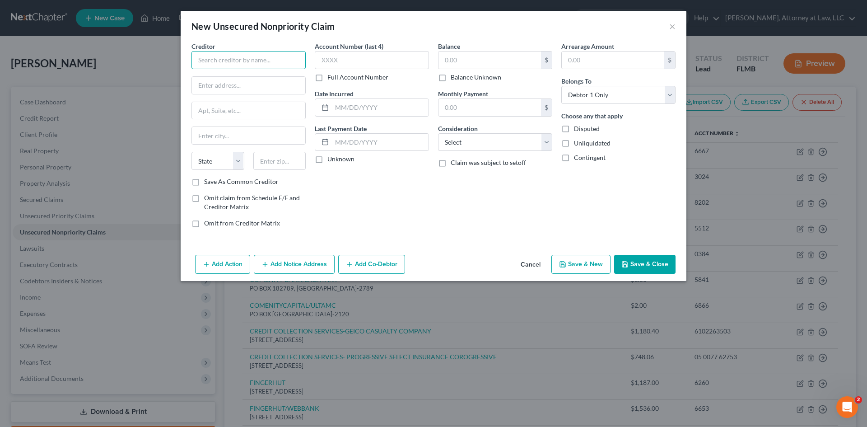
click at [256, 61] on input "text" at bounding box center [249, 60] width 114 height 18
click at [255, 80] on input "text" at bounding box center [248, 85] width 113 height 17
click at [257, 112] on input "text" at bounding box center [248, 110] width 113 height 17
click at [271, 130] on input "text" at bounding box center [248, 135] width 113 height 17
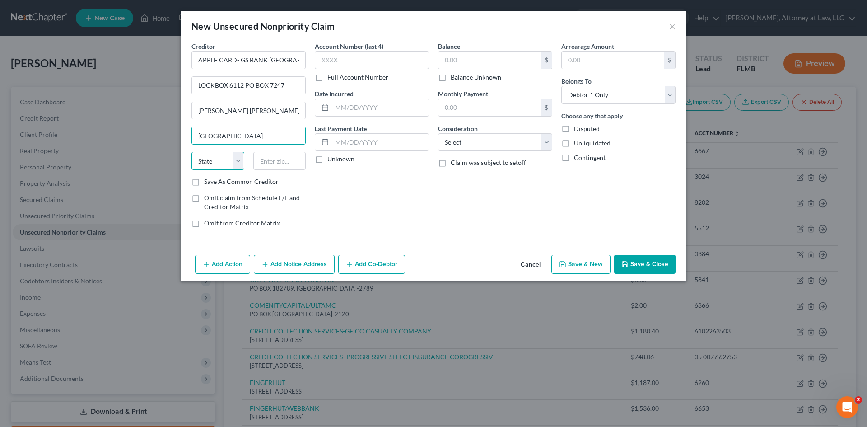
drag, startPoint x: 229, startPoint y: 158, endPoint x: 229, endPoint y: 163, distance: 5.0
click at [229, 158] on select "State [US_STATE] AK AR AZ CA CO CT DE DC [GEOGRAPHIC_DATA] [GEOGRAPHIC_DATA] GU…" at bounding box center [218, 161] width 53 height 18
click at [192, 152] on select "State [US_STATE] AK AR AZ CA CO CT DE DC [GEOGRAPHIC_DATA] [GEOGRAPHIC_DATA] GU…" at bounding box center [218, 161] width 53 height 18
click at [290, 164] on input "text" at bounding box center [279, 161] width 53 height 18
click at [341, 51] on input "text" at bounding box center [372, 60] width 114 height 18
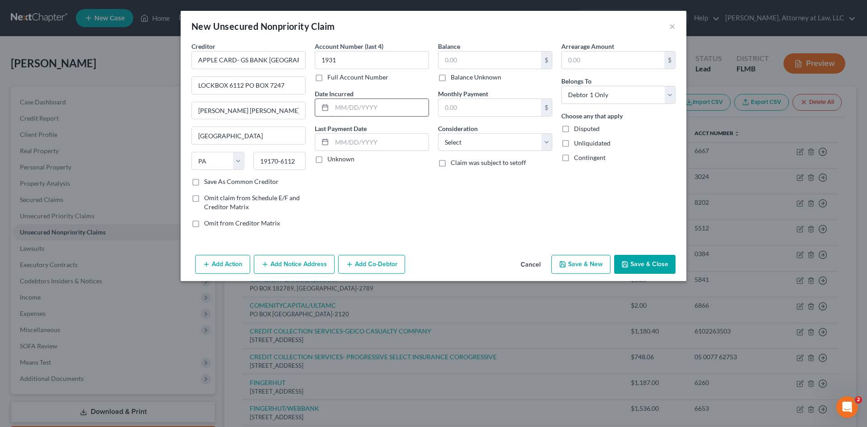
click at [348, 112] on input "text" at bounding box center [380, 107] width 97 height 17
click at [380, 144] on input "text" at bounding box center [380, 142] width 97 height 17
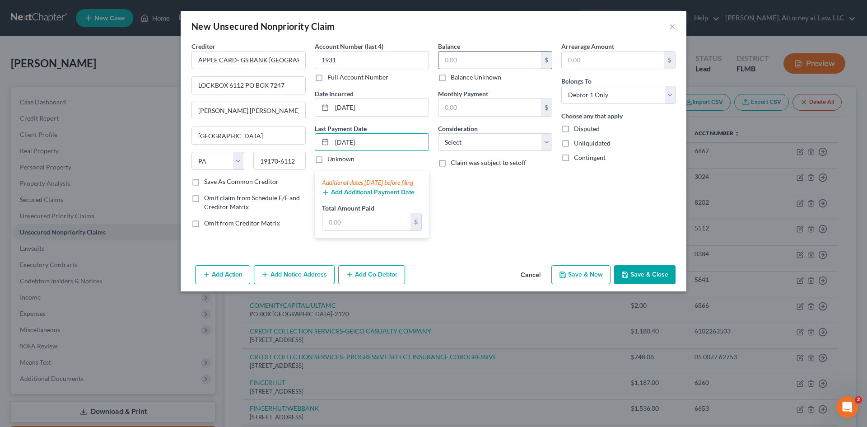
click at [458, 59] on input "text" at bounding box center [490, 59] width 103 height 17
click at [495, 101] on input "text" at bounding box center [490, 107] width 103 height 17
click at [646, 60] on input "text" at bounding box center [613, 59] width 103 height 17
drag, startPoint x: 520, startPoint y: 143, endPoint x: 513, endPoint y: 150, distance: 9.9
click at [520, 143] on select "Select Cable / Satellite Services Collection Agency Credit Card Debt Debt Couns…" at bounding box center [495, 142] width 114 height 18
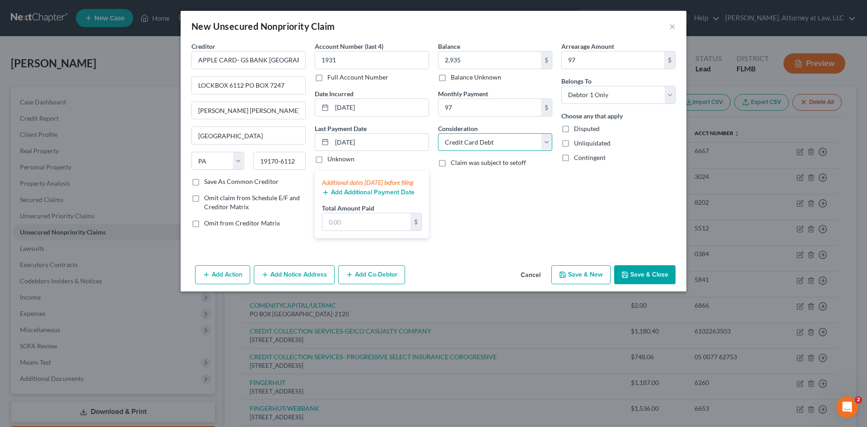
click at [438, 133] on select "Select Cable / Satellite Services Collection Agency Credit Card Debt Debt Couns…" at bounding box center [495, 142] width 114 height 18
click at [647, 283] on button "Save & Close" at bounding box center [644, 274] width 61 height 19
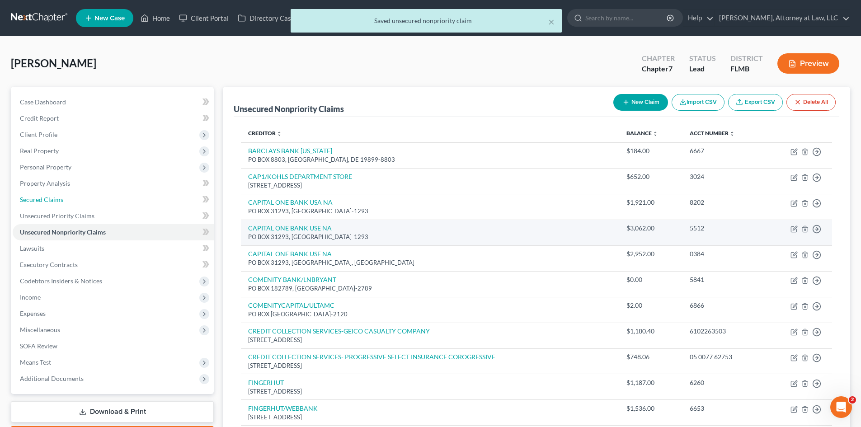
drag, startPoint x: 58, startPoint y: 202, endPoint x: 436, endPoint y: 236, distance: 380.1
click at [58, 202] on span "Secured Claims" at bounding box center [41, 200] width 43 height 8
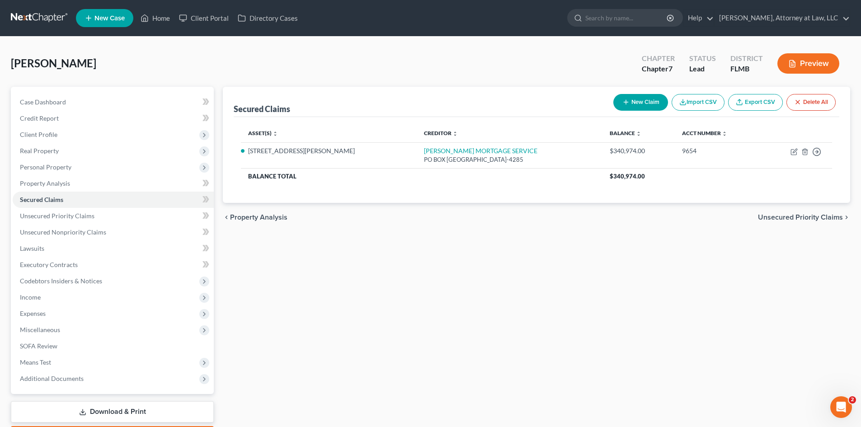
click at [643, 104] on button "New Claim" at bounding box center [640, 102] width 55 height 17
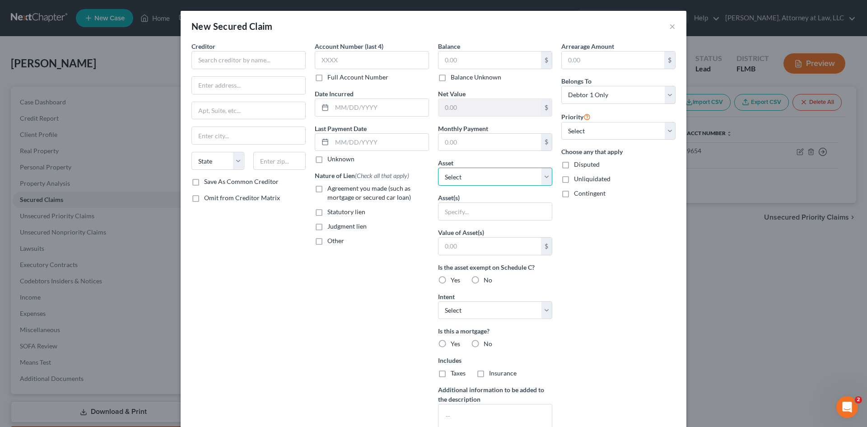
click at [539, 180] on select "Select Other Multiple Assets [PERSON_NAME] CORPORATION 401(K) RETIREMENT PLAN -…" at bounding box center [495, 177] width 114 height 18
click at [835, 270] on div "New Secured Claim × Creditor * State [US_STATE] AK AR AZ CA CO [GEOGRAPHIC_DATA…" at bounding box center [433, 213] width 867 height 427
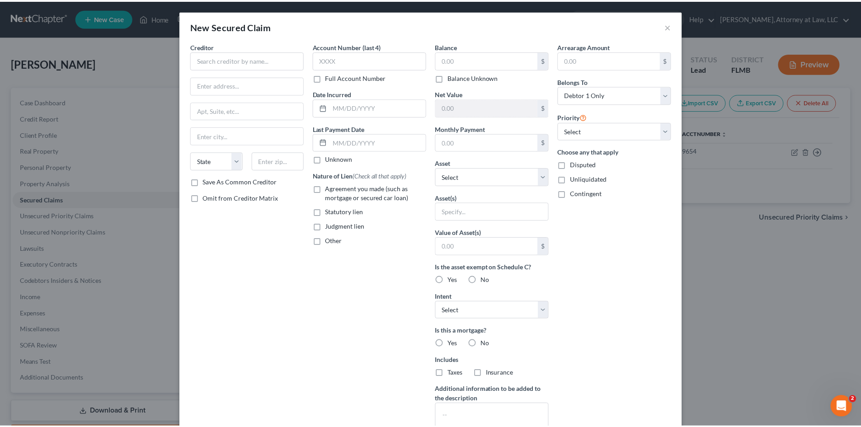
scroll to position [75, 0]
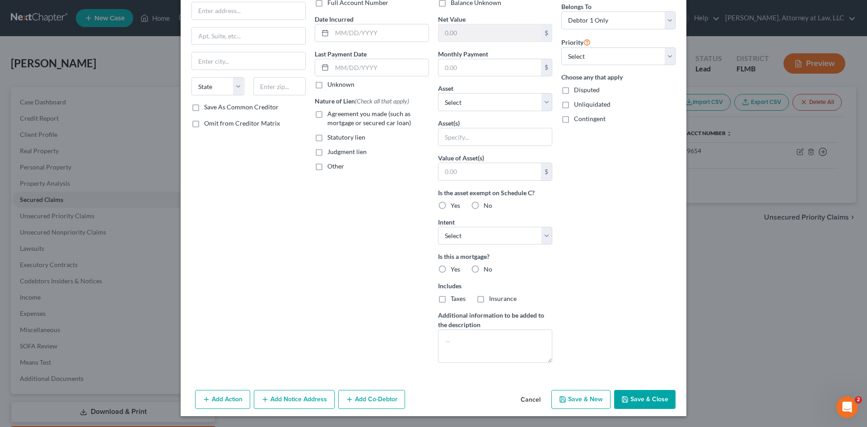
click at [526, 399] on button "Cancel" at bounding box center [531, 400] width 34 height 18
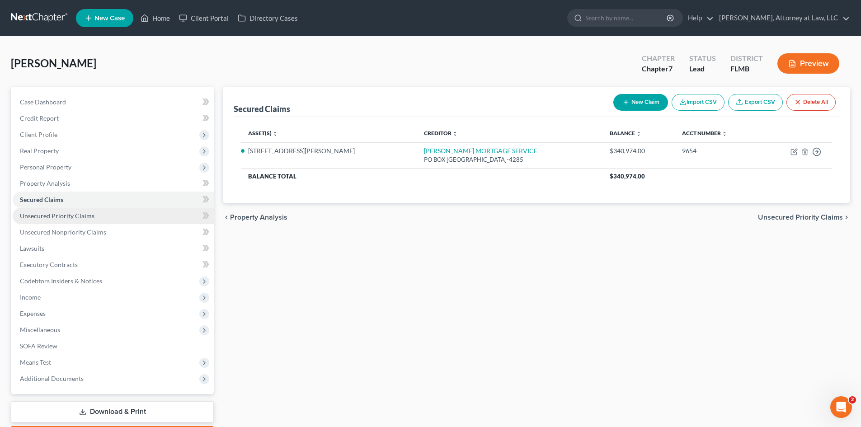
drag, startPoint x: 88, startPoint y: 215, endPoint x: 136, endPoint y: 219, distance: 48.0
click at [88, 215] on span "Unsecured Priority Claims" at bounding box center [57, 216] width 75 height 8
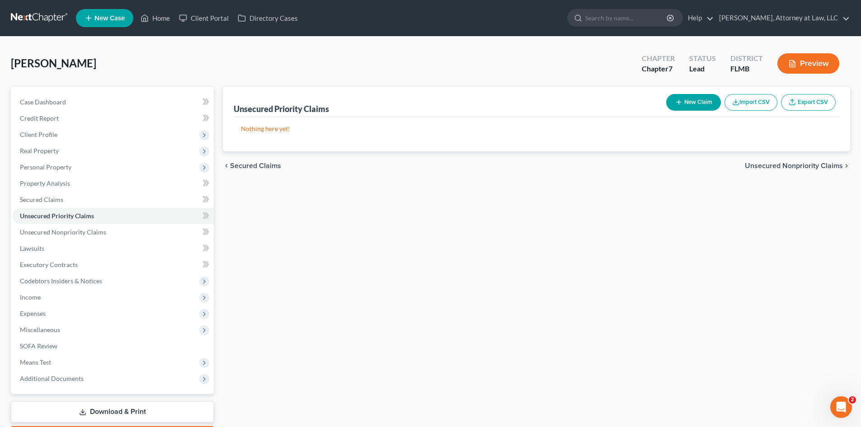
click at [675, 99] on icon "button" at bounding box center [678, 101] width 7 height 7
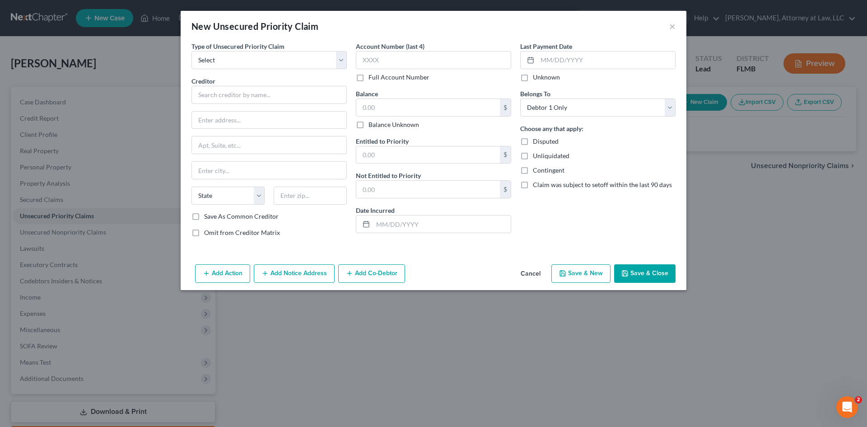
click at [347, 56] on div "Type of Unsecured Priority Claim * Select Taxes & Other Government Units Domest…" at bounding box center [269, 143] width 164 height 203
click at [342, 63] on select "Select Taxes & Other Government Units Domestic Support Obligations Extensions o…" at bounding box center [269, 60] width 155 height 18
click at [357, 360] on div "New Unsecured Priority Claim × Type of Unsecured Priority Claim * Select Taxes …" at bounding box center [433, 213] width 867 height 427
click at [525, 270] on button "Cancel" at bounding box center [531, 274] width 34 height 18
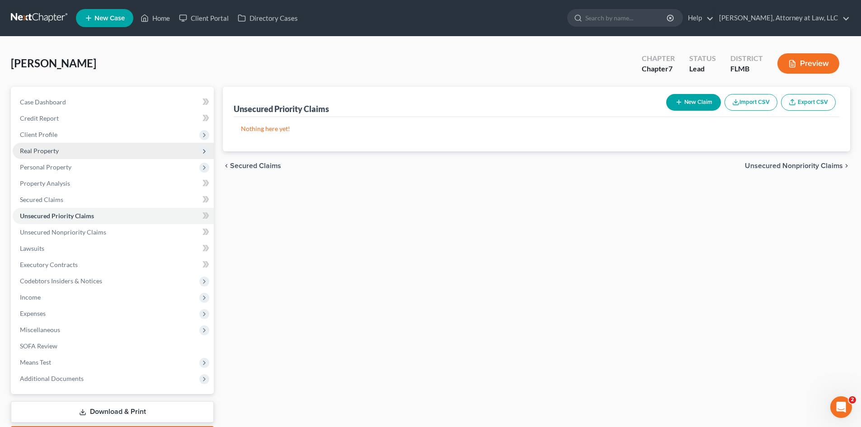
click at [56, 154] on span "Real Property" at bounding box center [39, 151] width 39 height 8
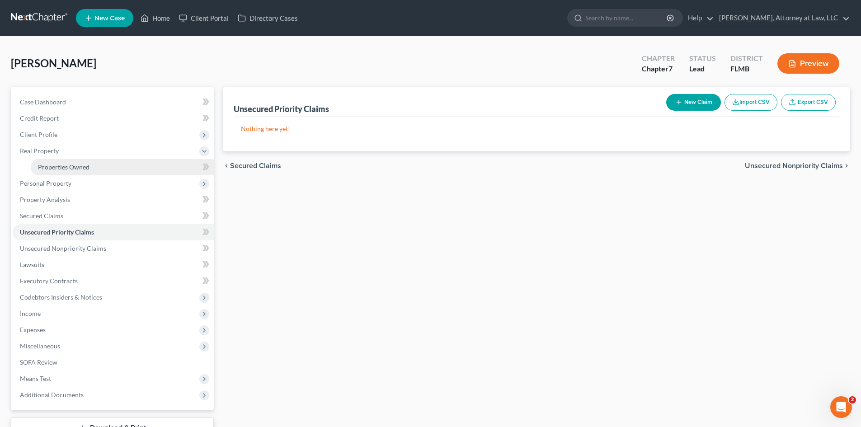
click at [70, 171] on link "Properties Owned" at bounding box center [122, 167] width 183 height 16
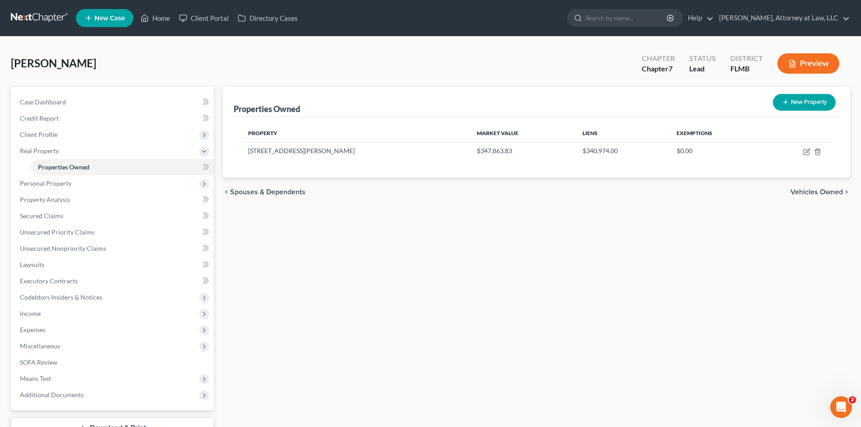
click at [796, 191] on span "Vehicles Owned" at bounding box center [816, 191] width 52 height 7
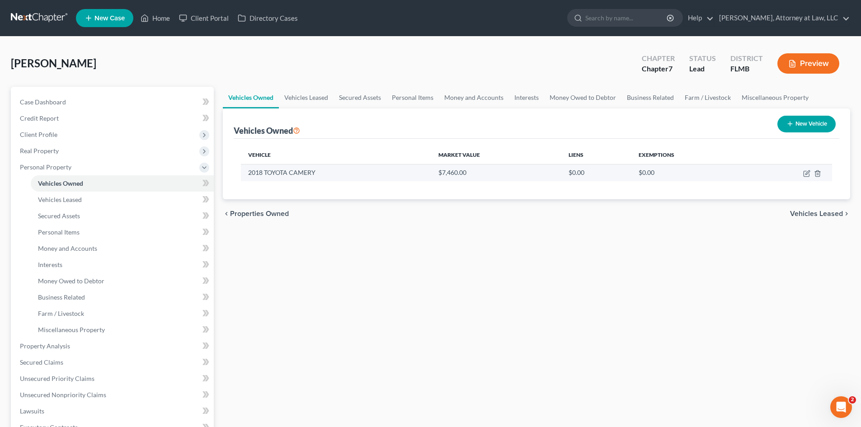
click at [802, 172] on td at bounding box center [790, 172] width 84 height 17
click at [809, 173] on icon "button" at bounding box center [806, 173] width 7 height 7
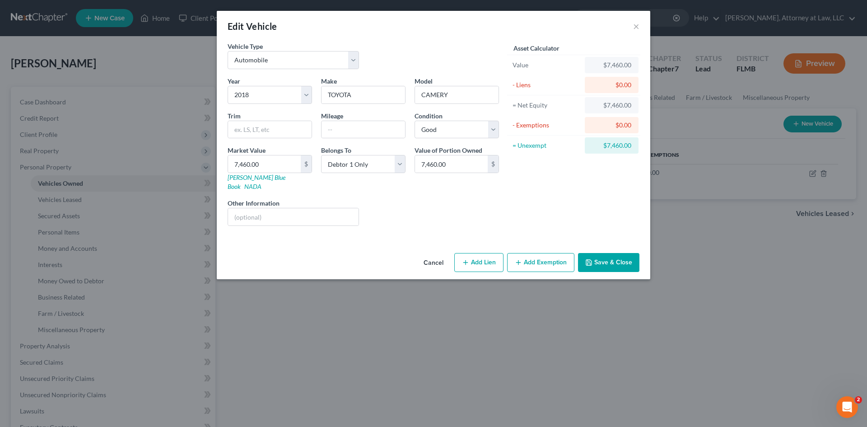
click at [617, 256] on button "Save & Close" at bounding box center [608, 262] width 61 height 19
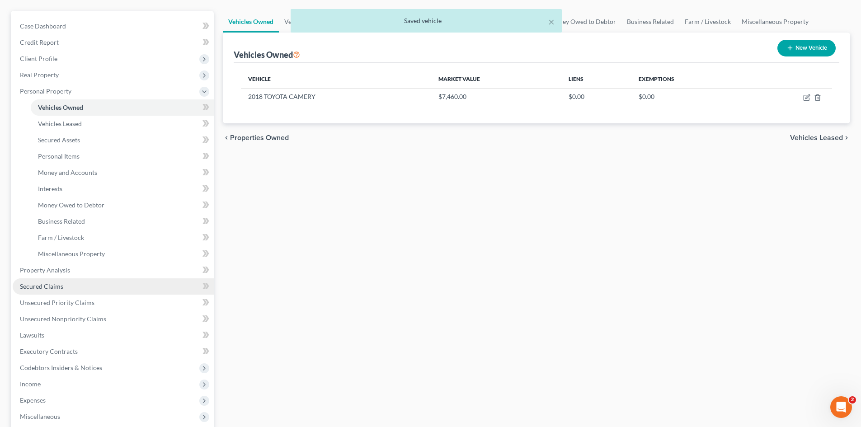
scroll to position [90, 0]
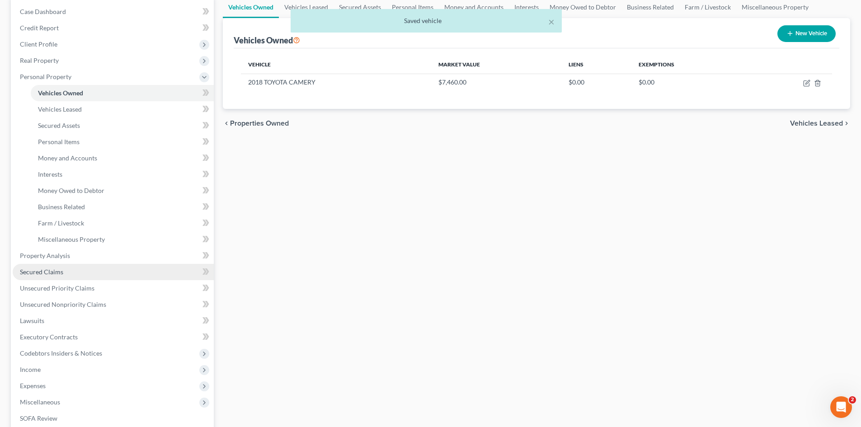
click at [52, 271] on span "Secured Claims" at bounding box center [41, 272] width 43 height 8
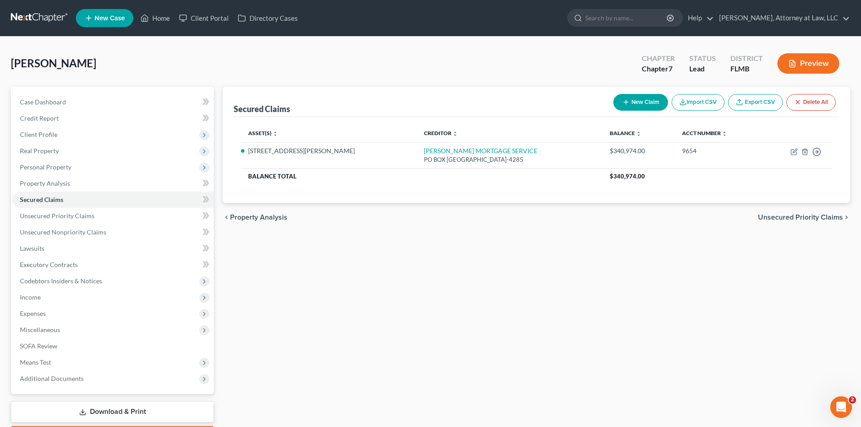
click at [659, 100] on button "New Claim" at bounding box center [640, 102] width 55 height 17
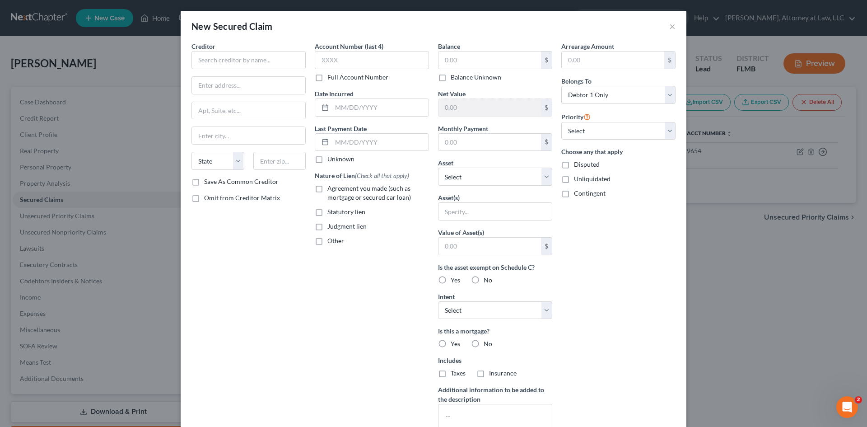
click at [551, 177] on div "Balance $ Balance Unknown Balance Undetermined $ Balance Unknown Net Value $ Mo…" at bounding box center [495, 243] width 123 height 403
click at [538, 177] on select "Select Other Multiple Assets [PERSON_NAME] CORPORATION 401(K) RETIREMENT PLAN -…" at bounding box center [495, 177] width 114 height 18
click at [438, 168] on select "Select Other Multiple Assets [PERSON_NAME] CORPORATION 401(K) RETIREMENT PLAN -…" at bounding box center [495, 177] width 114 height 18
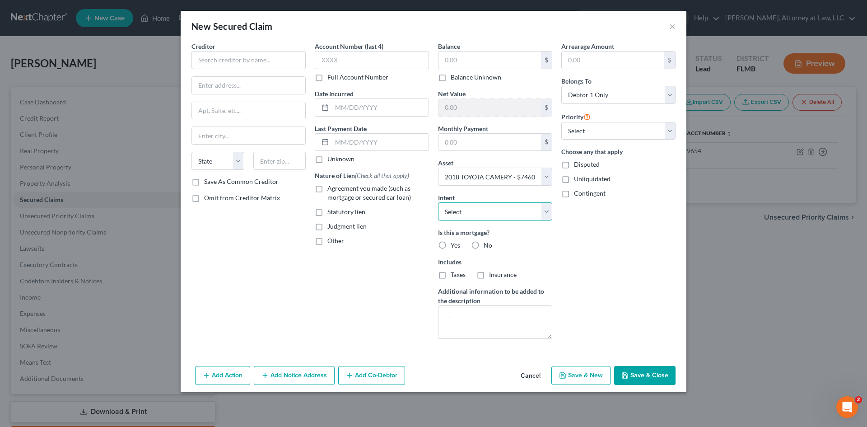
click at [541, 215] on select "Select Surrender Redeem Reaffirm Avoid Other" at bounding box center [495, 211] width 114 height 18
drag, startPoint x: 557, startPoint y: 229, endPoint x: 563, endPoint y: 232, distance: 6.9
click at [557, 229] on div "Arrearage Amount $ Belongs To * Select Debtor 1 Only Debtor 2 Only Debtor 1 And…" at bounding box center [618, 194] width 123 height 304
click at [484, 243] on label "No" at bounding box center [488, 245] width 9 height 9
click at [487, 243] on input "No" at bounding box center [490, 244] width 6 height 6
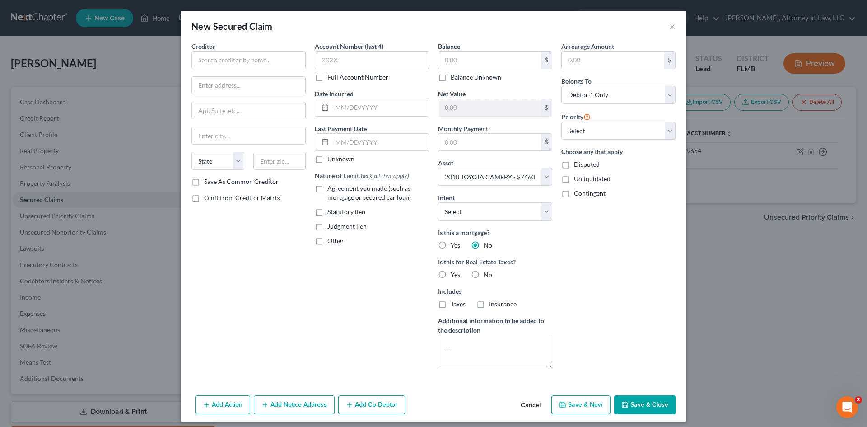
click at [484, 273] on label "No" at bounding box center [488, 274] width 9 height 9
click at [487, 273] on input "No" at bounding box center [490, 273] width 6 height 6
click at [227, 66] on input "text" at bounding box center [249, 60] width 114 height 18
click at [225, 115] on input "text" at bounding box center [248, 110] width 113 height 17
click at [212, 85] on input "text" at bounding box center [248, 85] width 113 height 17
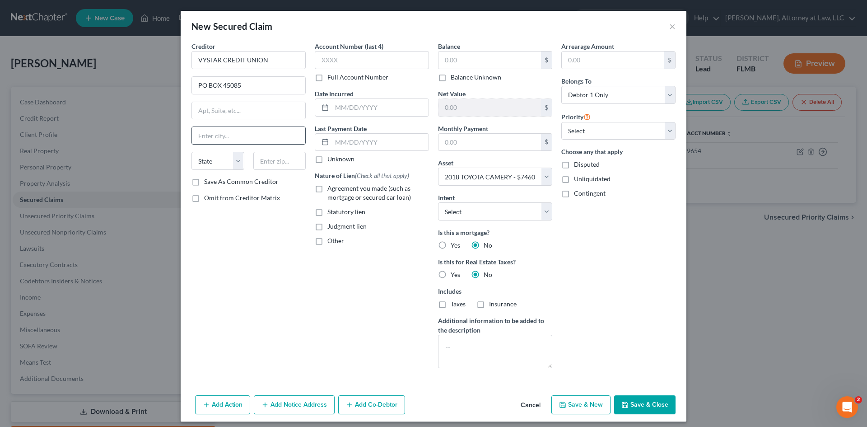
click at [217, 138] on input "text" at bounding box center [248, 135] width 113 height 17
click at [213, 163] on select "State [US_STATE] AK AR AZ CA CO CT DE DC [GEOGRAPHIC_DATA] [GEOGRAPHIC_DATA] GU…" at bounding box center [218, 161] width 53 height 18
click at [192, 152] on select "State [US_STATE] AK AR AZ CA CO CT DE DC [GEOGRAPHIC_DATA] [GEOGRAPHIC_DATA] GU…" at bounding box center [218, 161] width 53 height 18
click at [266, 166] on input "text" at bounding box center [279, 161] width 53 height 18
click at [363, 58] on input "text" at bounding box center [372, 60] width 114 height 18
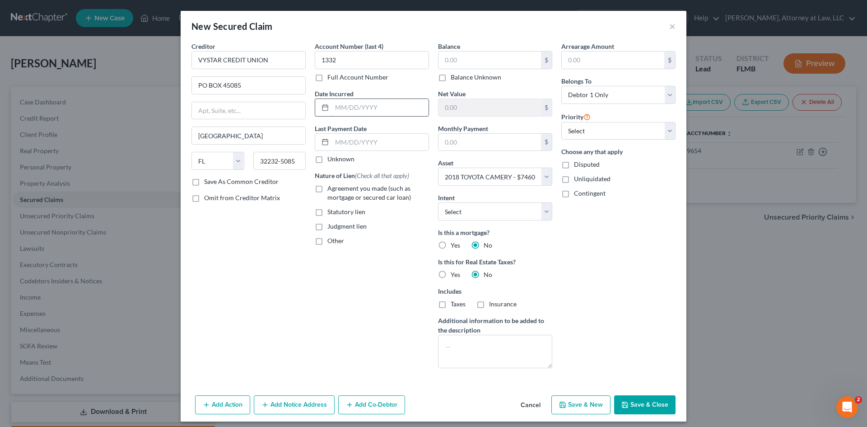
click at [356, 108] on input "text" at bounding box center [380, 107] width 97 height 17
click at [337, 140] on input "text" at bounding box center [380, 142] width 97 height 17
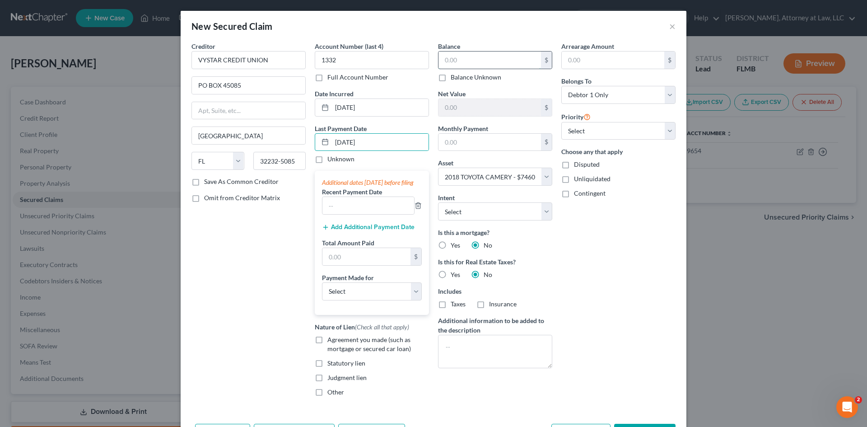
click at [501, 59] on input "text" at bounding box center [490, 59] width 103 height 17
click at [520, 144] on input "text" at bounding box center [490, 142] width 103 height 17
click at [626, 64] on input "text" at bounding box center [613, 59] width 103 height 17
click at [648, 100] on select "Select Debtor 1 Only Debtor 2 Only Debtor 1 And Debtor 2 Only At Least One Of T…" at bounding box center [619, 95] width 114 height 18
click at [562, 86] on select "Select Debtor 1 Only Debtor 2 Only Debtor 1 And Debtor 2 Only At Least One Of T…" at bounding box center [619, 95] width 114 height 18
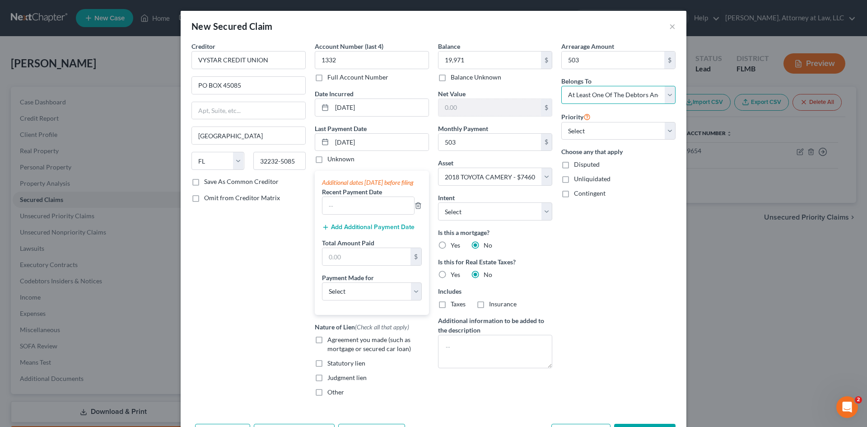
drag, startPoint x: 658, startPoint y: 92, endPoint x: 663, endPoint y: 94, distance: 5.7
click at [658, 92] on select "Select Debtor 1 Only Debtor 2 Only Debtor 1 And Debtor 2 Only At Least One Of T…" at bounding box center [619, 95] width 114 height 18
click at [647, 219] on div "Arrearage Amount 503 $ Belongs To * Select Debtor 1 Only Debtor 2 Only Debtor 1…" at bounding box center [618, 223] width 123 height 362
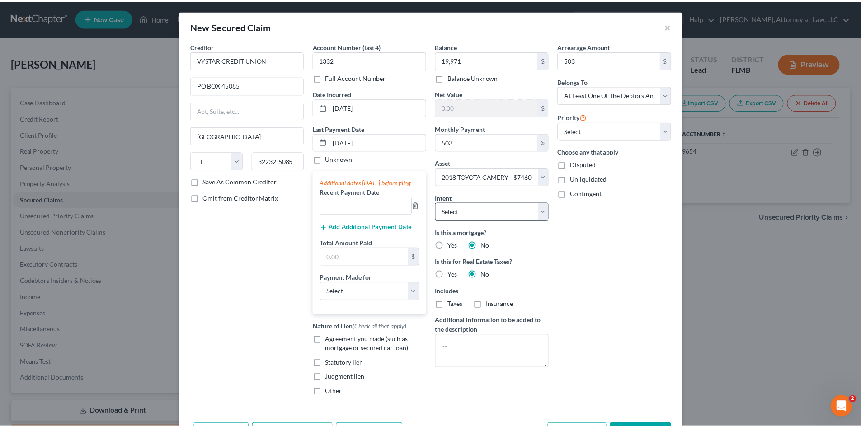
scroll to position [42, 0]
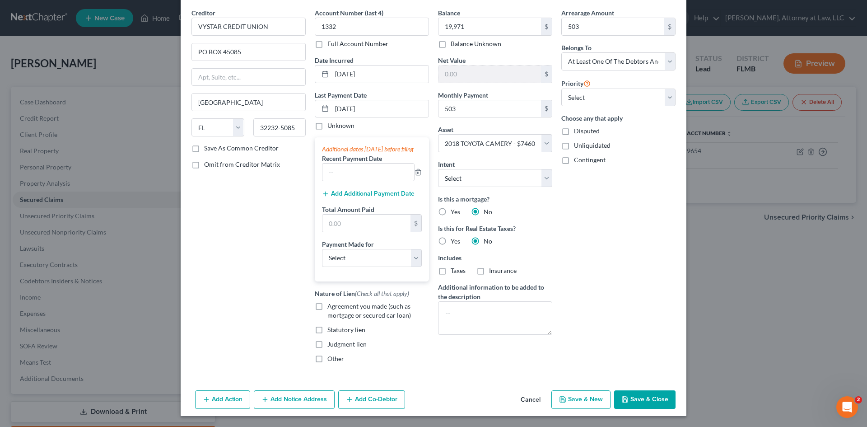
click at [654, 400] on button "Save & Close" at bounding box center [644, 399] width 61 height 19
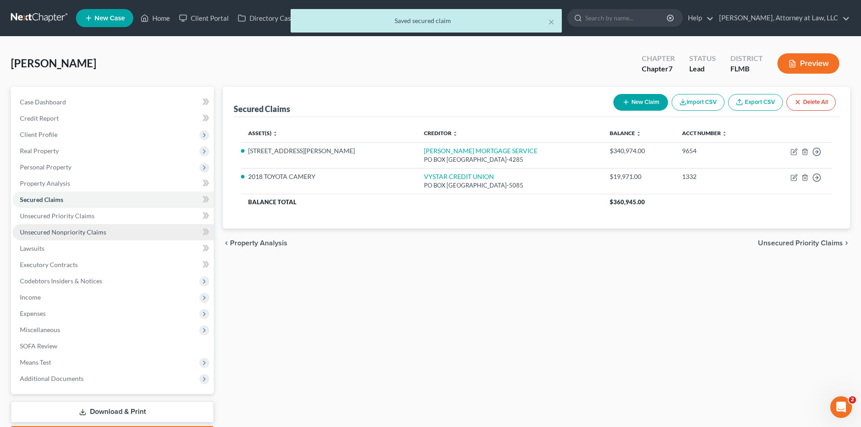
click at [78, 227] on link "Unsecured Nonpriority Claims" at bounding box center [113, 232] width 201 height 16
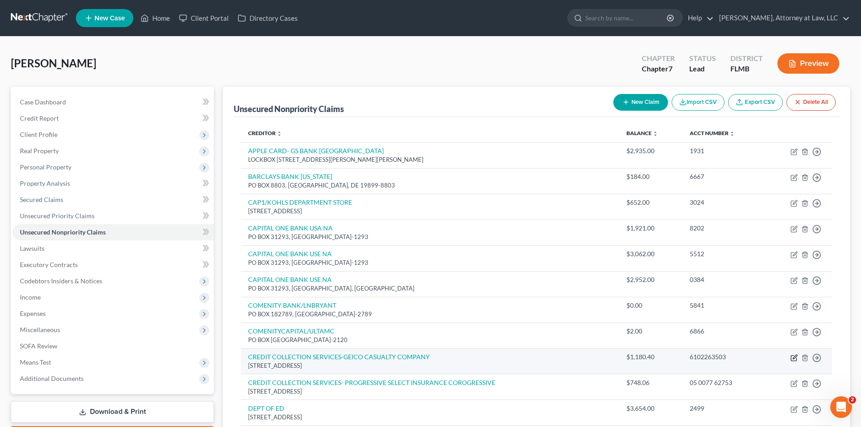
click at [795, 357] on icon "button" at bounding box center [794, 357] width 4 height 4
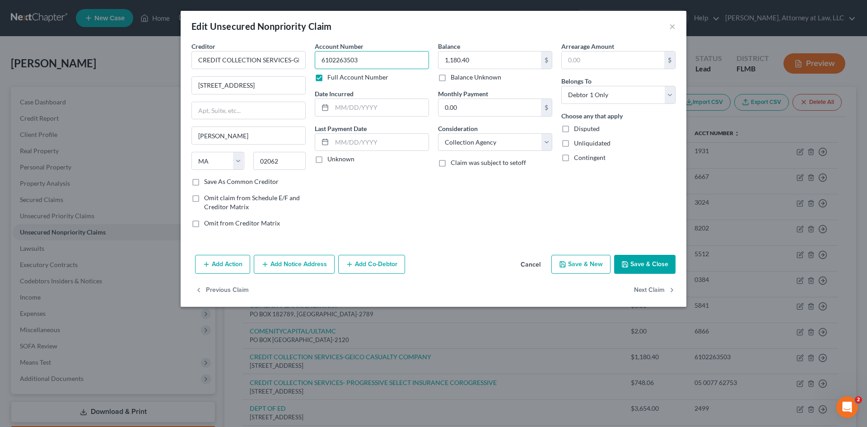
drag, startPoint x: 373, startPoint y: 59, endPoint x: 313, endPoint y: 66, distance: 60.5
click at [313, 66] on div "Account Number 6102263503 Full Account Number Date Incurred Last Payment Date U…" at bounding box center [371, 138] width 123 height 193
click at [328, 76] on label "Full Account Number" at bounding box center [358, 77] width 61 height 9
click at [331, 76] on input "Full Account Number" at bounding box center [334, 76] width 6 height 6
drag, startPoint x: 351, startPoint y: 61, endPoint x: 315, endPoint y: 62, distance: 36.2
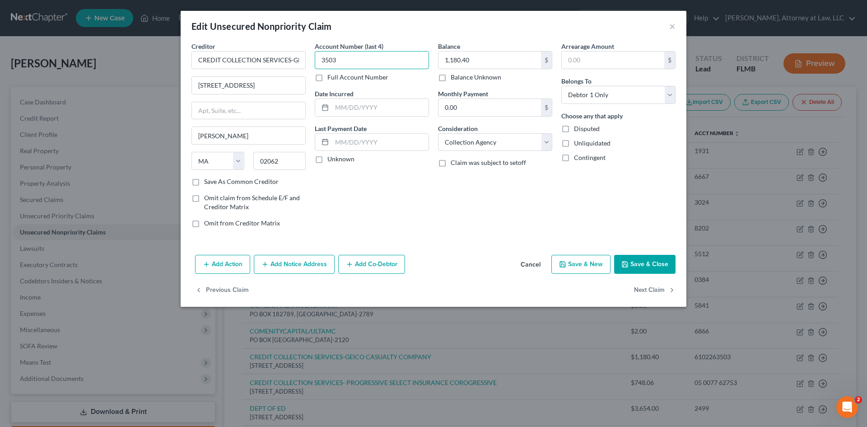
click at [315, 62] on input "3503" at bounding box center [372, 60] width 114 height 18
click at [380, 107] on input "text" at bounding box center [380, 107] width 97 height 17
click at [451, 166] on label "Claim was subject to setoff" at bounding box center [488, 162] width 75 height 9
click at [454, 164] on input "Claim was subject to setoff" at bounding box center [457, 161] width 6 height 6
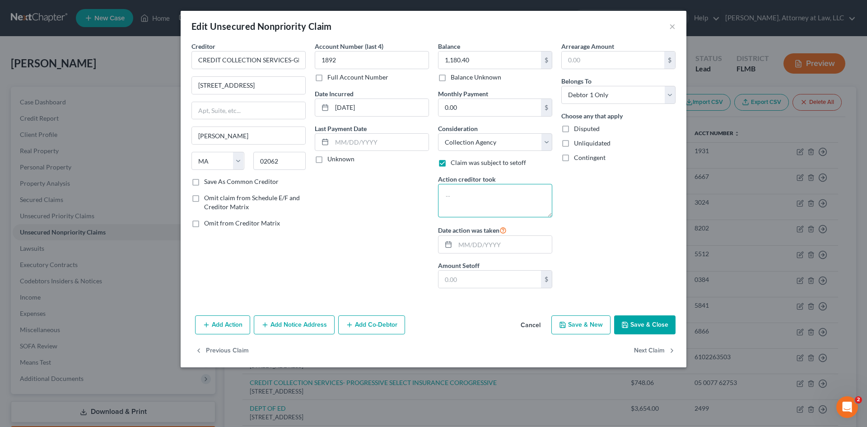
click at [472, 206] on textarea at bounding box center [495, 200] width 114 height 33
click at [475, 244] on input "text" at bounding box center [503, 244] width 97 height 17
click at [491, 286] on input "text" at bounding box center [490, 279] width 103 height 17
click at [660, 326] on button "Save & Close" at bounding box center [644, 324] width 61 height 19
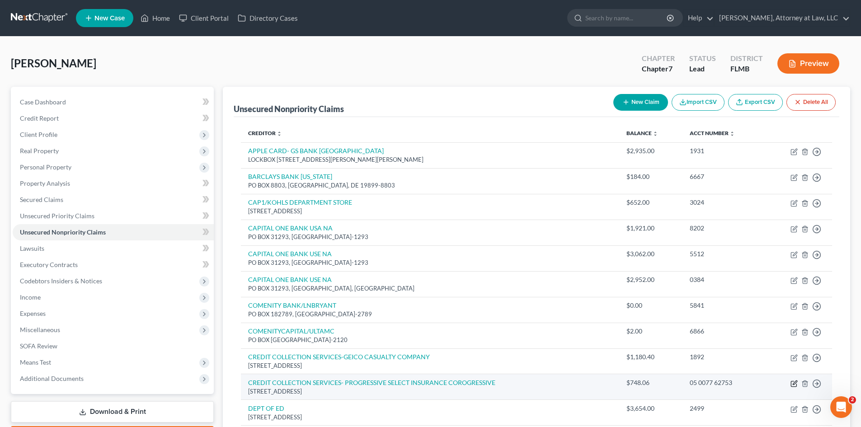
click at [792, 382] on icon "button" at bounding box center [793, 383] width 7 height 7
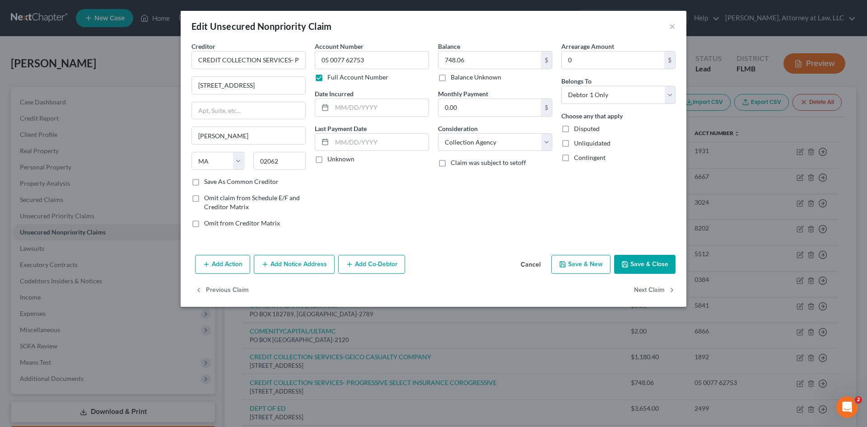
click at [328, 77] on label "Full Account Number" at bounding box center [358, 77] width 61 height 9
click at [331, 77] on input "Full Account Number" at bounding box center [334, 76] width 6 height 6
drag, startPoint x: 350, startPoint y: 59, endPoint x: 325, endPoint y: 66, distance: 26.3
click at [322, 59] on input "2753" at bounding box center [372, 60] width 114 height 18
click at [391, 60] on input "2753" at bounding box center [372, 60] width 114 height 18
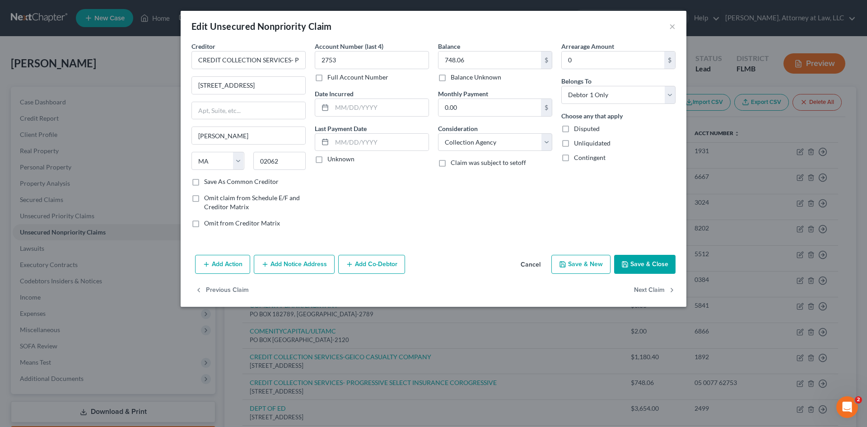
drag, startPoint x: 447, startPoint y: 162, endPoint x: 452, endPoint y: 169, distance: 9.1
click at [451, 162] on label "Claim was subject to setoff" at bounding box center [488, 162] width 75 height 9
click at [454, 162] on input "Claim was subject to setoff" at bounding box center [457, 161] width 6 height 6
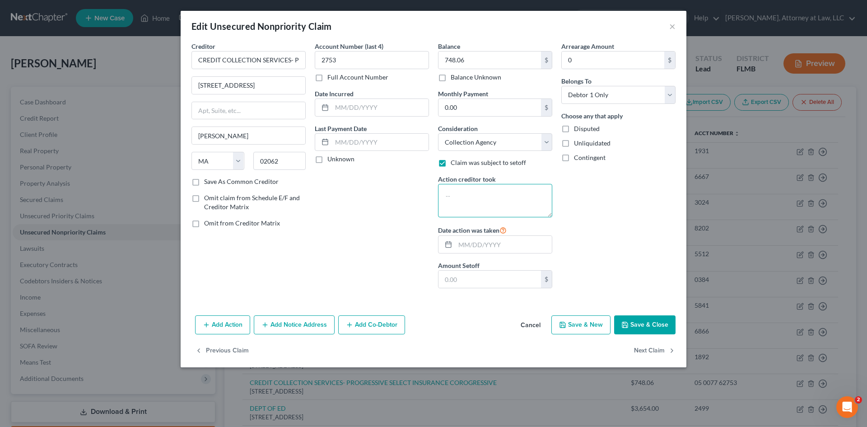
click at [463, 191] on textarea at bounding box center [495, 200] width 114 height 33
click at [618, 183] on div "Arrearage Amount 0 $ Belongs To * Select Debtor 1 Only Debtor 2 Only Debtor 1 A…" at bounding box center [618, 169] width 123 height 254
click at [359, 105] on input "text" at bounding box center [380, 107] width 97 height 17
click at [328, 161] on label "Unknown" at bounding box center [341, 158] width 27 height 9
click at [331, 160] on input "Unknown" at bounding box center [334, 157] width 6 height 6
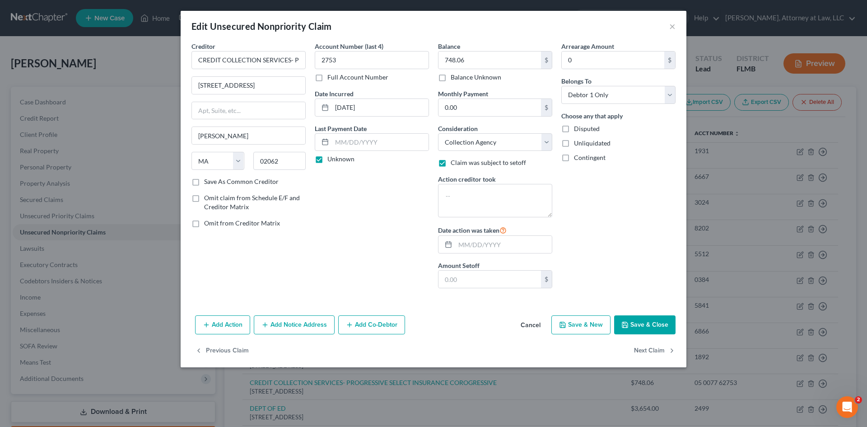
click at [643, 323] on button "Save & Close" at bounding box center [644, 324] width 61 height 19
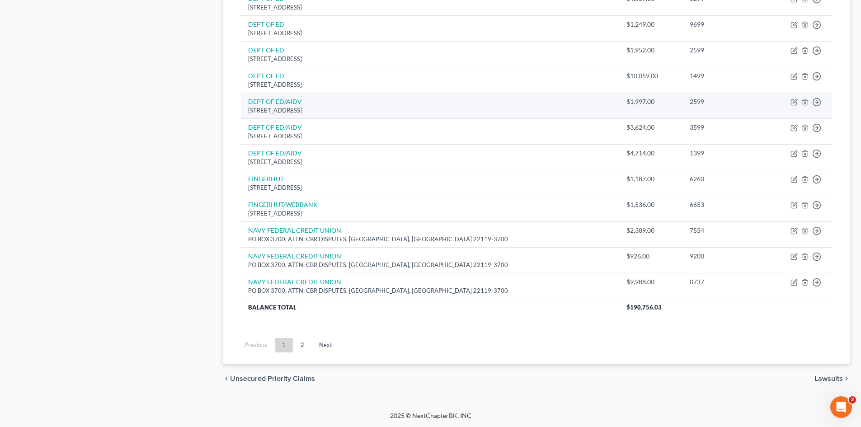
scroll to position [616, 0]
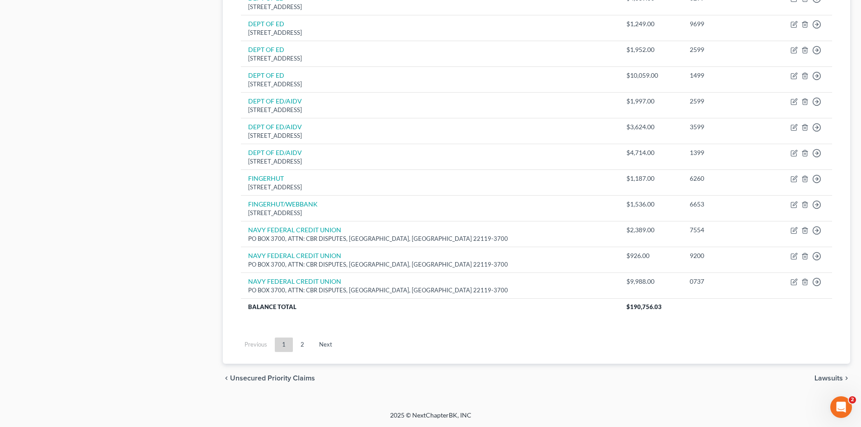
click at [303, 347] on link "2" at bounding box center [302, 344] width 18 height 14
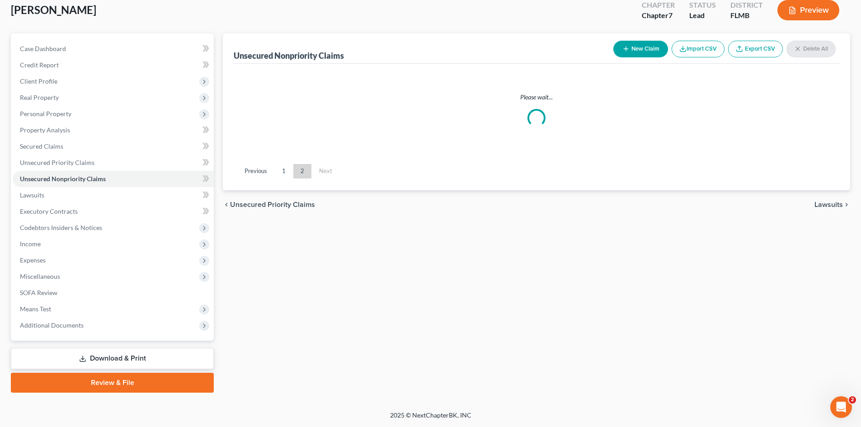
scroll to position [75, 0]
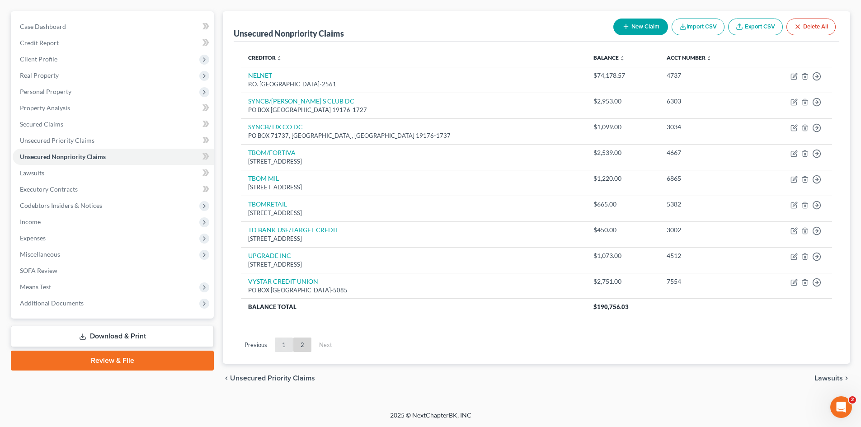
click at [284, 349] on link "1" at bounding box center [284, 344] width 18 height 14
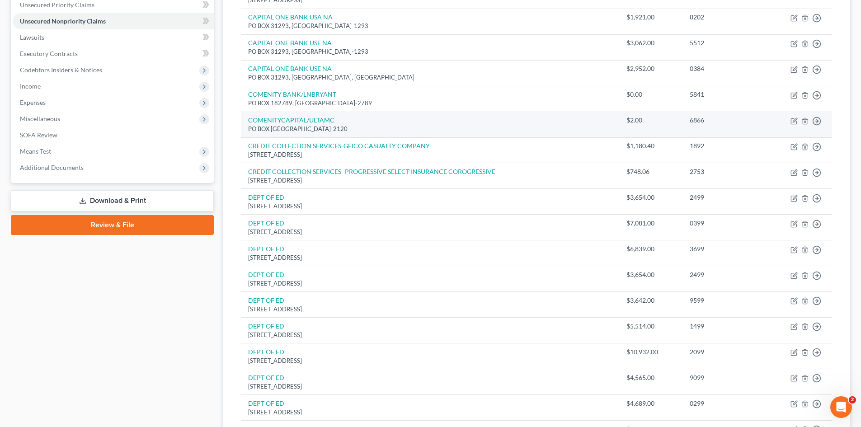
scroll to position [166, 0]
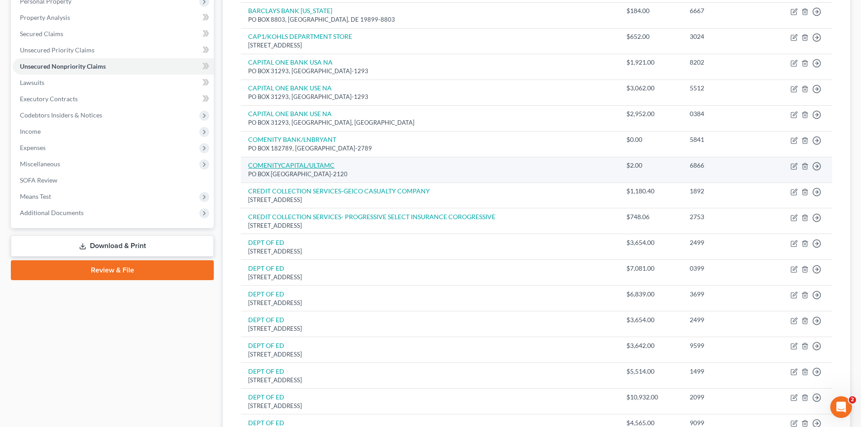
click at [323, 165] on link "COMENITYCAPITAL/ULTAMC" at bounding box center [291, 165] width 86 height 8
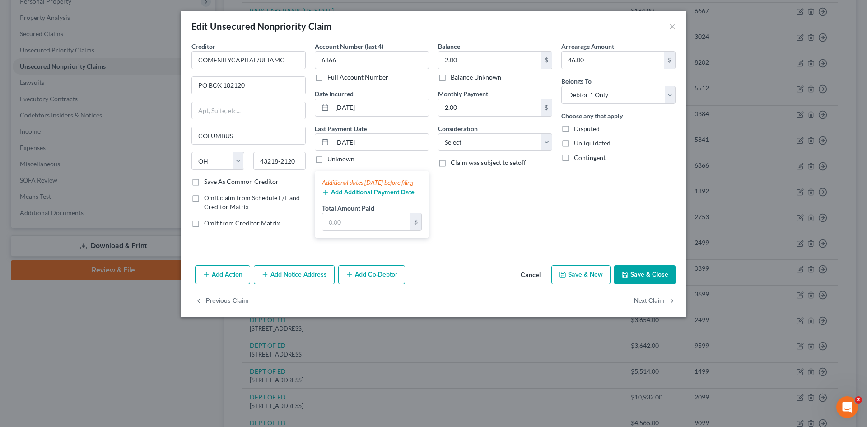
click at [526, 284] on button "Cancel" at bounding box center [531, 275] width 34 height 18
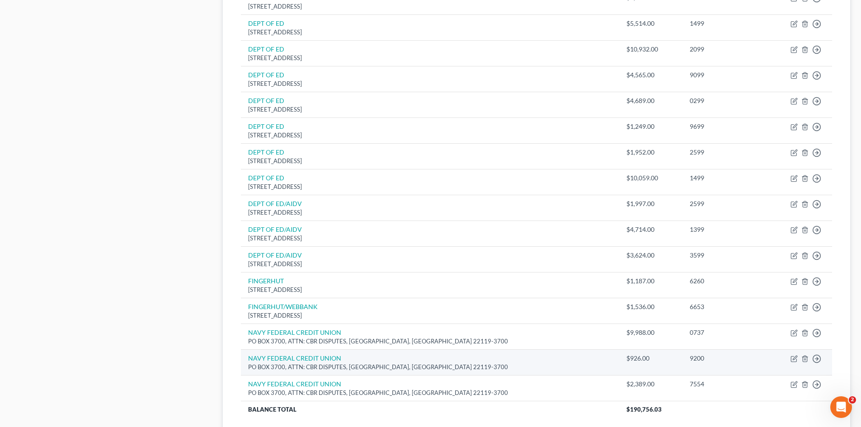
scroll to position [527, 0]
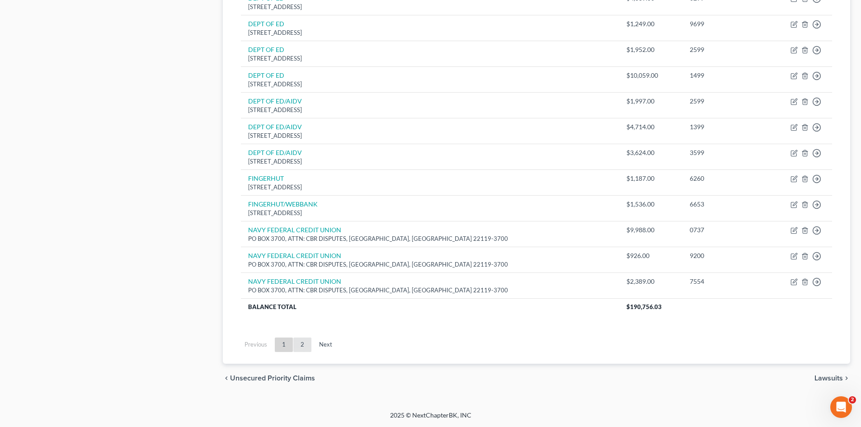
click at [305, 345] on link "2" at bounding box center [302, 344] width 18 height 14
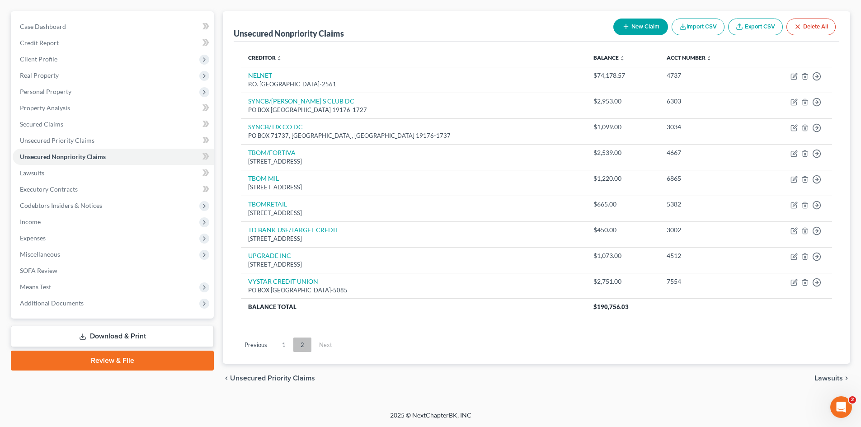
scroll to position [75, 0]
click at [633, 21] on button "New Claim" at bounding box center [640, 27] width 55 height 17
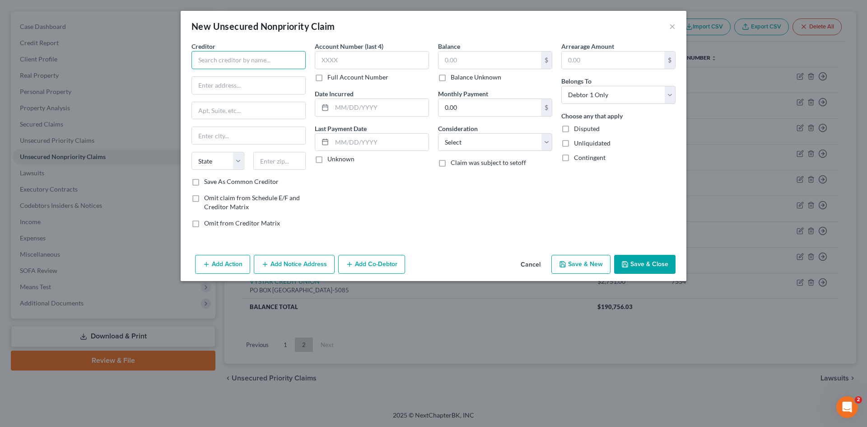
click at [272, 63] on input "text" at bounding box center [249, 60] width 114 height 18
click at [393, 56] on input "text" at bounding box center [372, 60] width 114 height 18
click at [247, 92] on input "text" at bounding box center [248, 85] width 113 height 17
drag, startPoint x: 536, startPoint y: 267, endPoint x: 526, endPoint y: 273, distance: 11.9
click at [536, 267] on button "Cancel" at bounding box center [531, 265] width 34 height 18
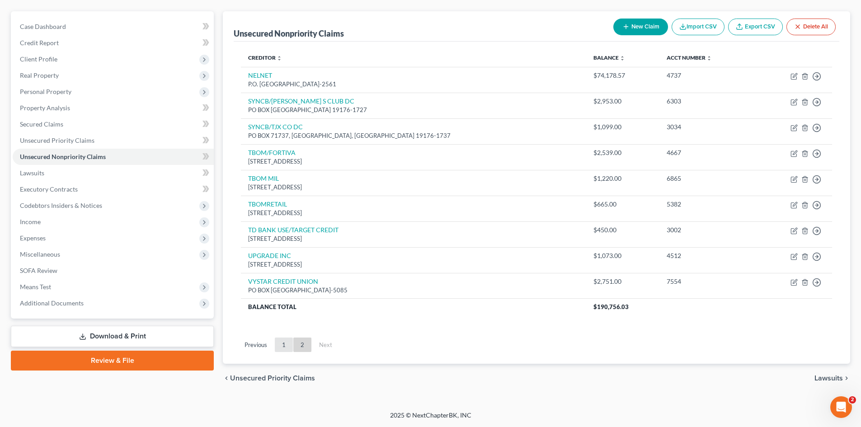
click at [280, 346] on link "1" at bounding box center [284, 344] width 18 height 14
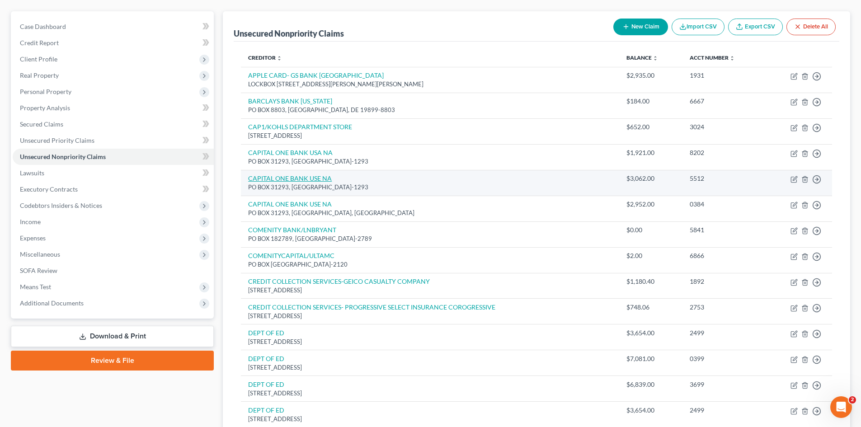
click at [275, 180] on link "CAPITAL ONE BANK USE NA" at bounding box center [290, 178] width 84 height 8
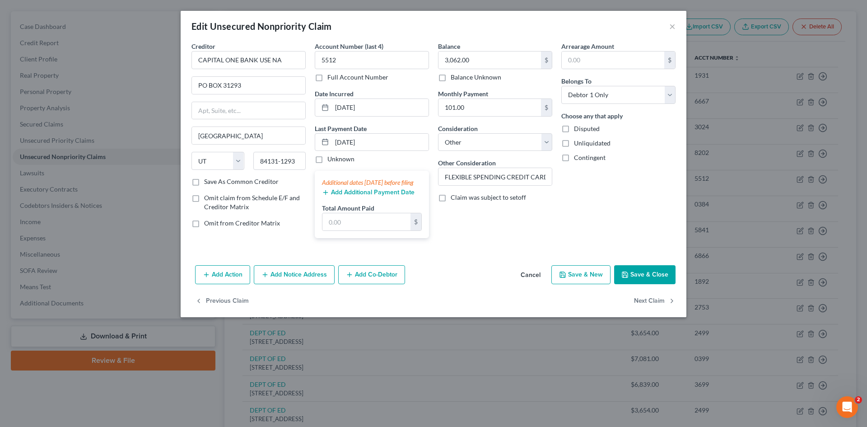
click at [523, 284] on button "Cancel" at bounding box center [531, 275] width 34 height 18
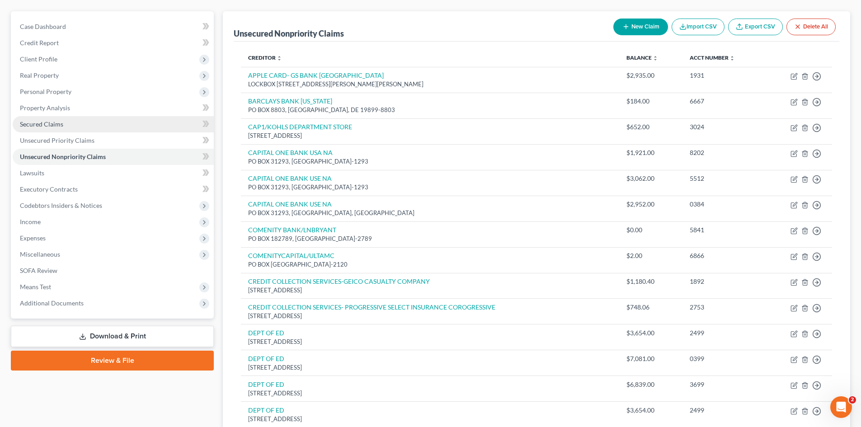
click at [54, 127] on span "Secured Claims" at bounding box center [41, 124] width 43 height 8
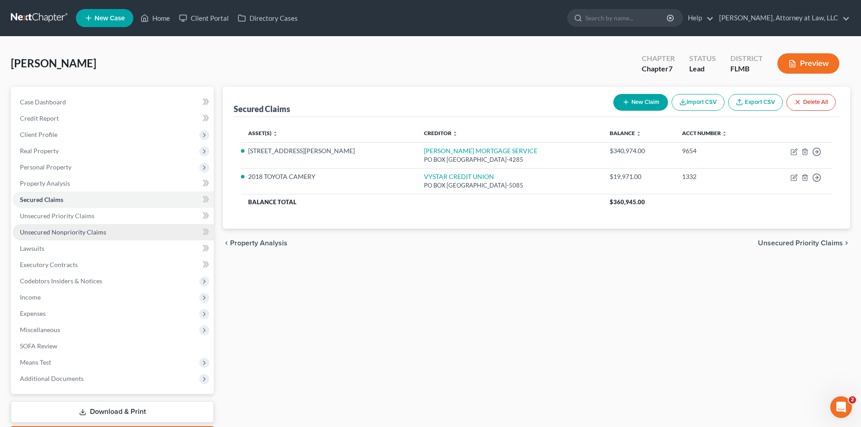
click at [89, 231] on span "Unsecured Nonpriority Claims" at bounding box center [63, 232] width 86 height 8
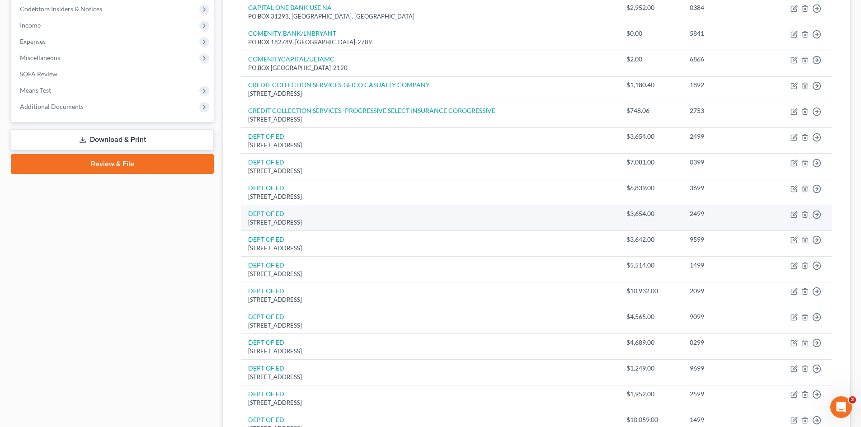
scroll to position [271, 0]
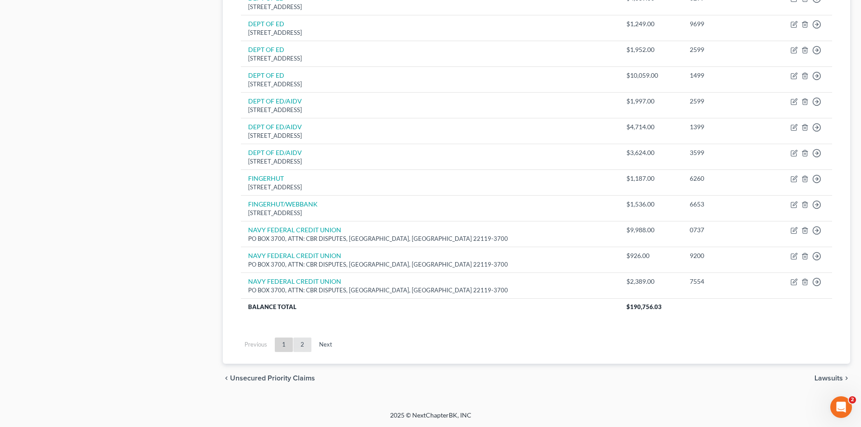
click at [309, 349] on link "2" at bounding box center [302, 344] width 18 height 14
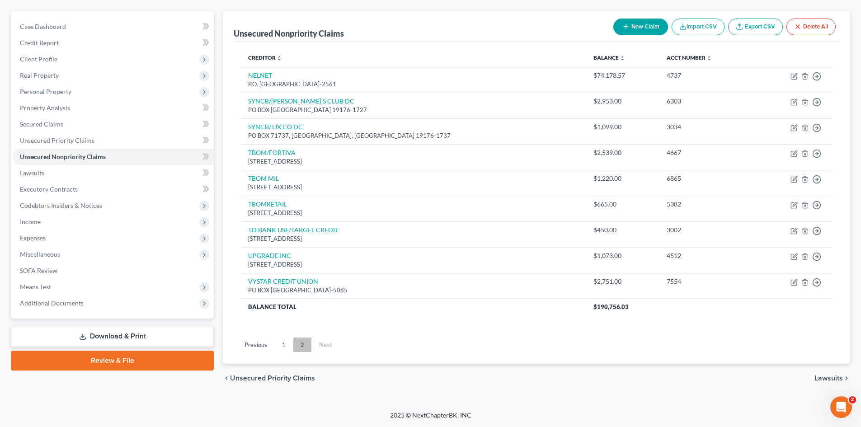
scroll to position [75, 0]
click at [646, 24] on button "New Claim" at bounding box center [640, 27] width 55 height 17
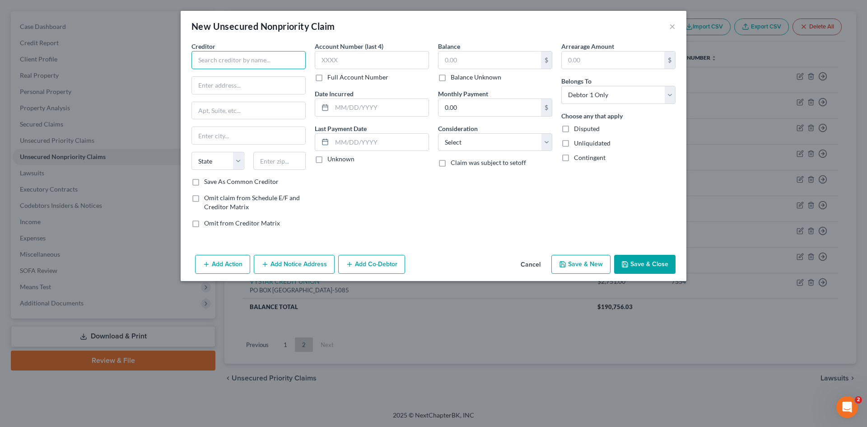
click at [226, 61] on input "text" at bounding box center [249, 60] width 114 height 18
click at [364, 66] on input "text" at bounding box center [372, 60] width 114 height 18
click at [523, 55] on input "text" at bounding box center [490, 59] width 103 height 17
click at [476, 108] on input "0.00" at bounding box center [490, 107] width 103 height 17
click at [476, 138] on select "Select Cable / Satellite Services Collection Agency Credit Card Debt Debt Couns…" at bounding box center [495, 142] width 114 height 18
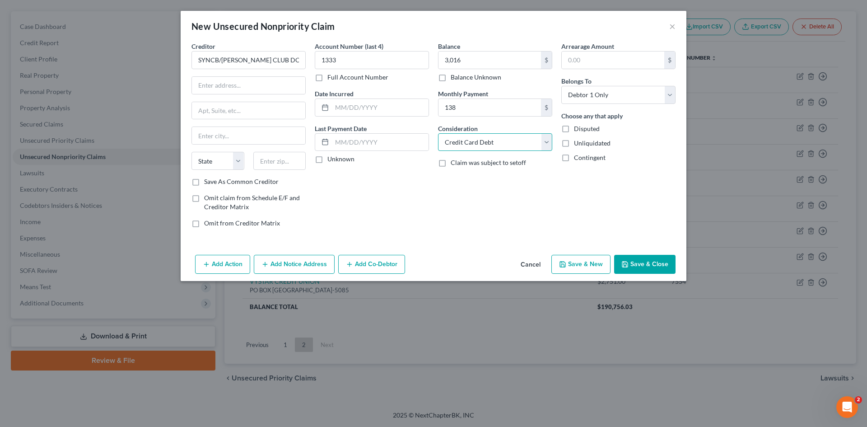
click at [438, 133] on select "Select Cable / Satellite Services Collection Agency Credit Card Debt Debt Couns…" at bounding box center [495, 142] width 114 height 18
click at [351, 105] on input "text" at bounding box center [380, 107] width 97 height 17
click at [328, 156] on label "Unknown" at bounding box center [341, 158] width 27 height 9
click at [331, 156] on input "Unknown" at bounding box center [334, 157] width 6 height 6
click at [213, 90] on input "text" at bounding box center [248, 85] width 113 height 17
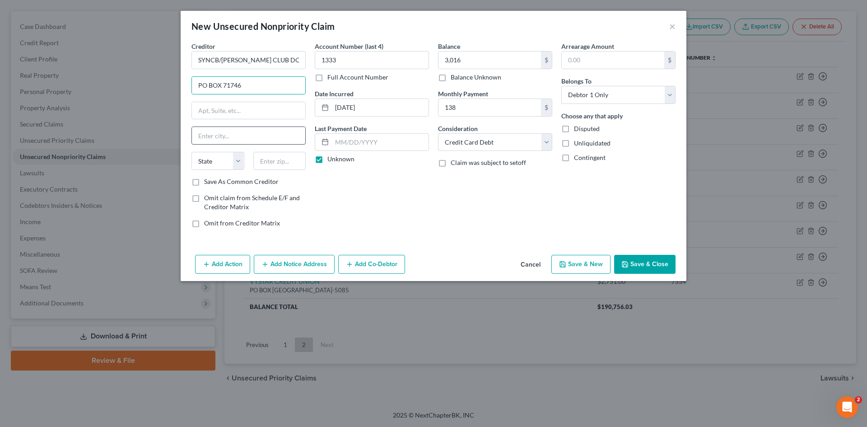
click at [213, 132] on input "text" at bounding box center [248, 135] width 113 height 17
click at [226, 164] on select "State [US_STATE] AK AR AZ CA CO CT DE DC [GEOGRAPHIC_DATA] [GEOGRAPHIC_DATA] GU…" at bounding box center [218, 161] width 53 height 18
click at [192, 152] on select "State [US_STATE] AK AR AZ CA CO CT DE DC [GEOGRAPHIC_DATA] [GEOGRAPHIC_DATA] GU…" at bounding box center [218, 161] width 53 height 18
click at [289, 163] on input "text" at bounding box center [279, 161] width 53 height 18
click at [646, 263] on button "Save & Close" at bounding box center [644, 264] width 61 height 19
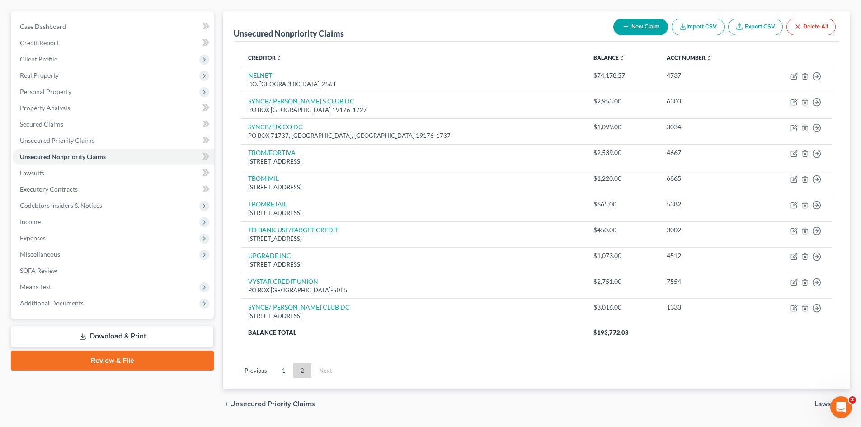
click at [642, 22] on button "New Claim" at bounding box center [640, 27] width 55 height 17
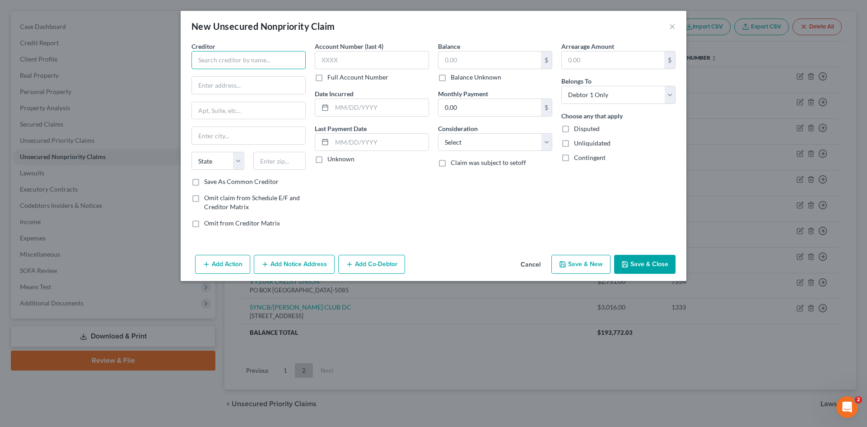
click at [255, 60] on input "text" at bounding box center [249, 60] width 114 height 18
click at [350, 64] on input "text" at bounding box center [372, 60] width 114 height 18
click at [470, 57] on input "text" at bounding box center [490, 59] width 103 height 17
click at [393, 145] on input "text" at bounding box center [380, 142] width 97 height 17
drag, startPoint x: 545, startPoint y: 138, endPoint x: 514, endPoint y: 150, distance: 33.1
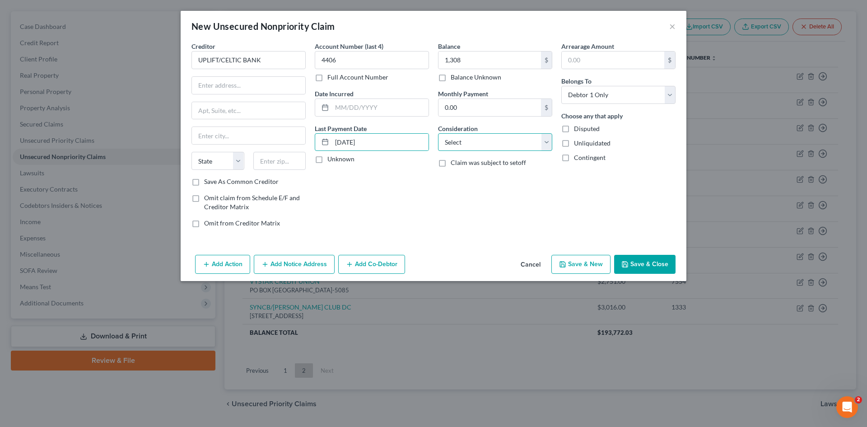
click at [545, 138] on select "Select Cable / Satellite Services Collection Agency Credit Card Debt Debt Couns…" at bounding box center [495, 142] width 114 height 18
click at [438, 133] on select "Select Cable / Satellite Services Collection Agency Credit Card Debt Debt Couns…" at bounding box center [495, 142] width 114 height 18
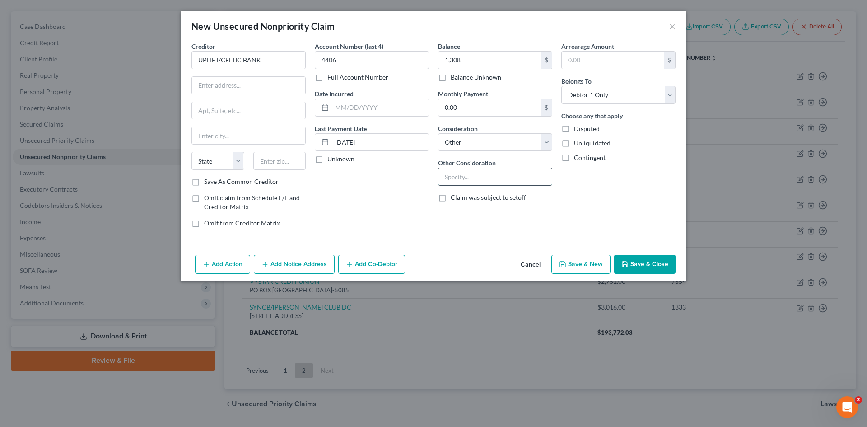
click at [452, 173] on input "text" at bounding box center [495, 176] width 113 height 17
click at [497, 112] on input "0.00" at bounding box center [490, 107] width 103 height 17
click at [354, 112] on input "text" at bounding box center [380, 107] width 97 height 17
click at [213, 86] on input "text" at bounding box center [248, 85] width 113 height 17
click at [257, 138] on input "text" at bounding box center [248, 135] width 113 height 17
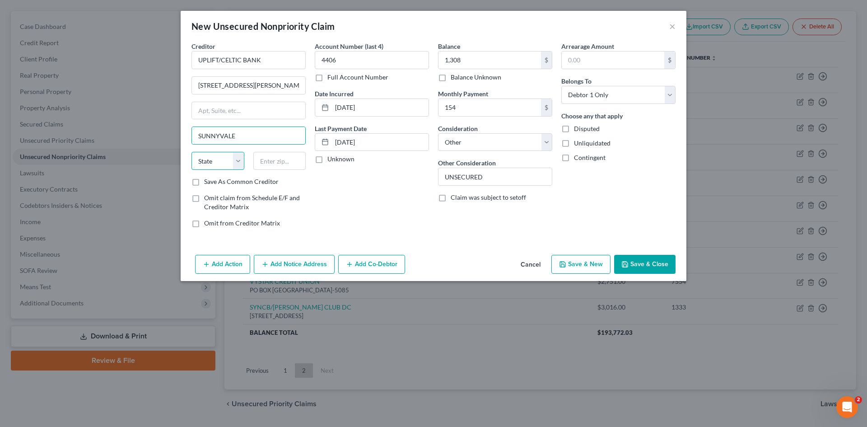
click at [231, 162] on select "State [US_STATE] AK AR AZ CA CO CT DE DC [GEOGRAPHIC_DATA] [GEOGRAPHIC_DATA] GU…" at bounding box center [218, 161] width 53 height 18
click at [192, 152] on select "State [US_STATE] AK AR AZ CA CO CT DE DC [GEOGRAPHIC_DATA] [GEOGRAPHIC_DATA] GU…" at bounding box center [218, 161] width 53 height 18
click at [276, 160] on input "text" at bounding box center [279, 161] width 53 height 18
click at [650, 264] on button "Save & Close" at bounding box center [644, 264] width 61 height 19
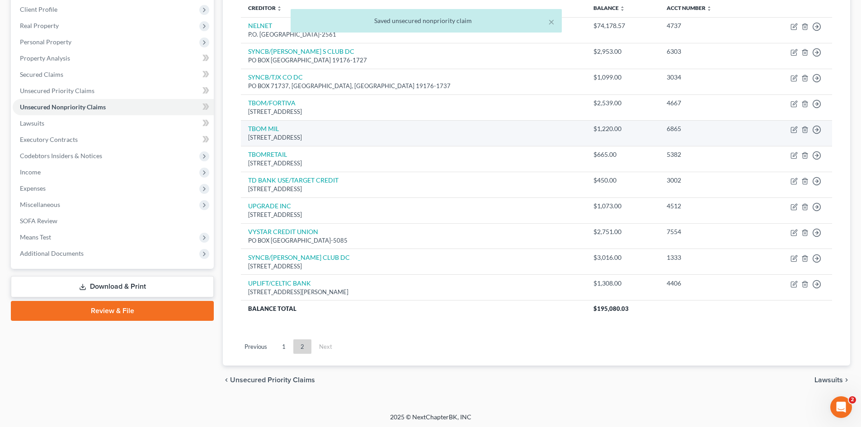
scroll to position [127, 0]
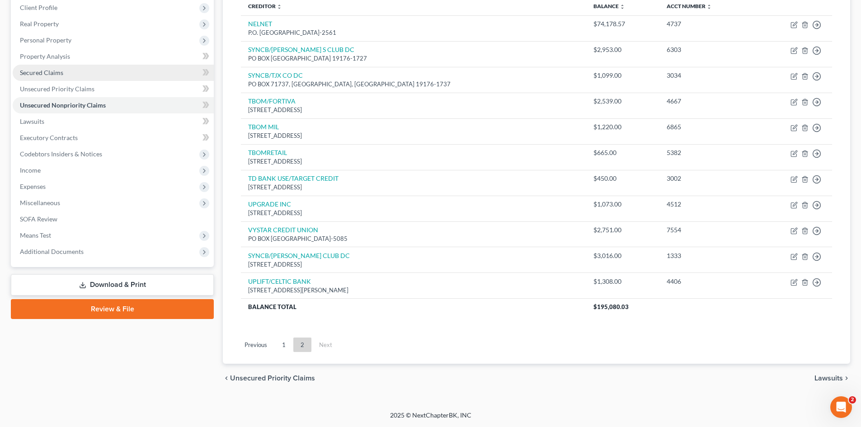
click at [54, 77] on link "Secured Claims" at bounding box center [113, 73] width 201 height 16
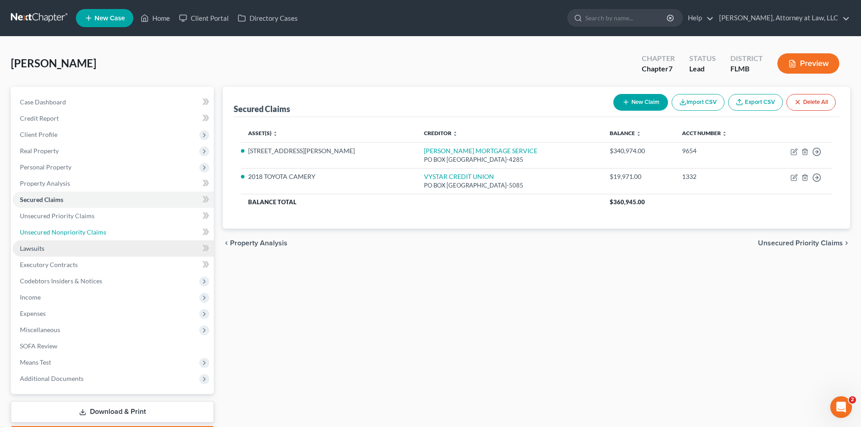
drag, startPoint x: 34, startPoint y: 234, endPoint x: 90, endPoint y: 241, distance: 56.9
click at [34, 234] on span "Unsecured Nonpriority Claims" at bounding box center [63, 232] width 86 height 8
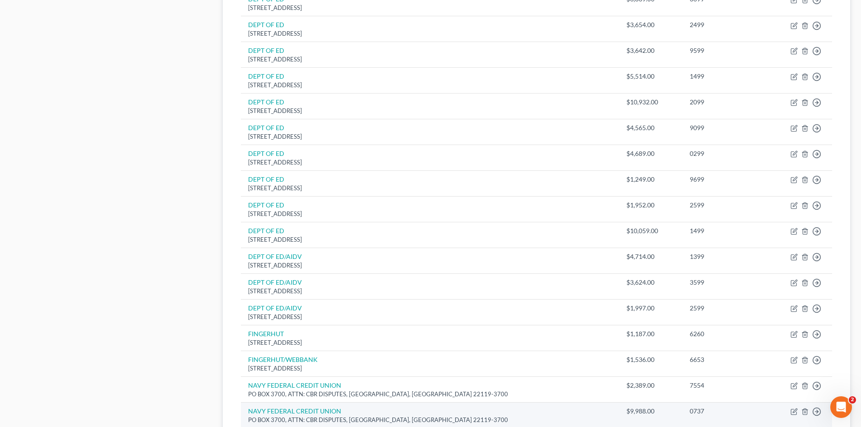
scroll to position [616, 0]
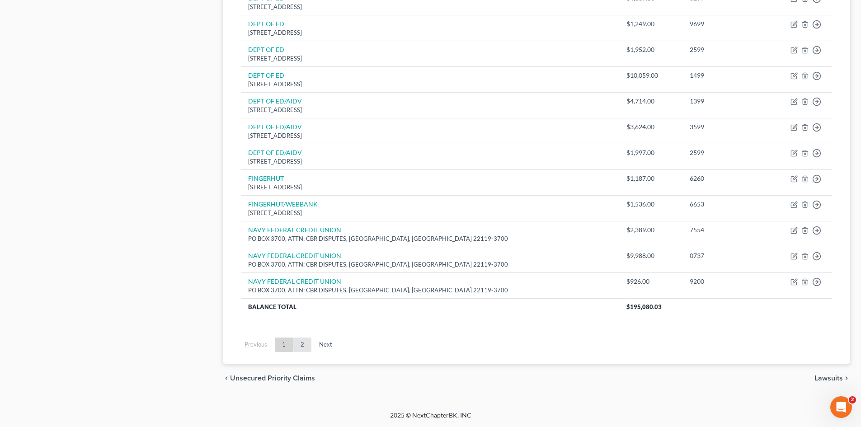
click at [299, 341] on link "2" at bounding box center [302, 344] width 18 height 14
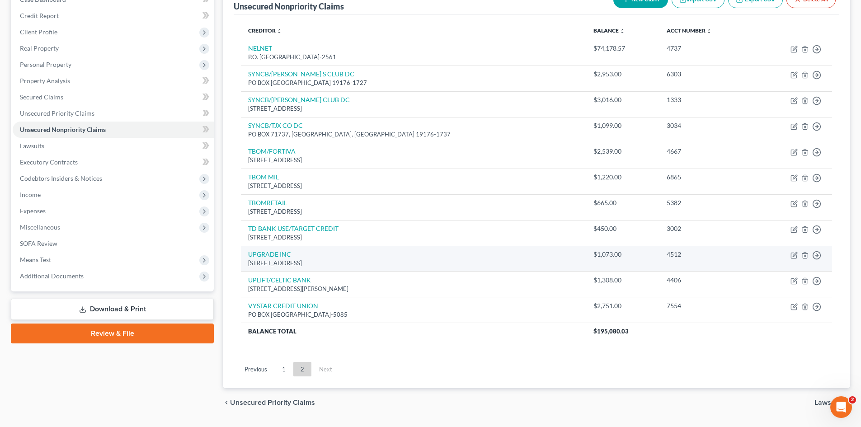
scroll to position [82, 0]
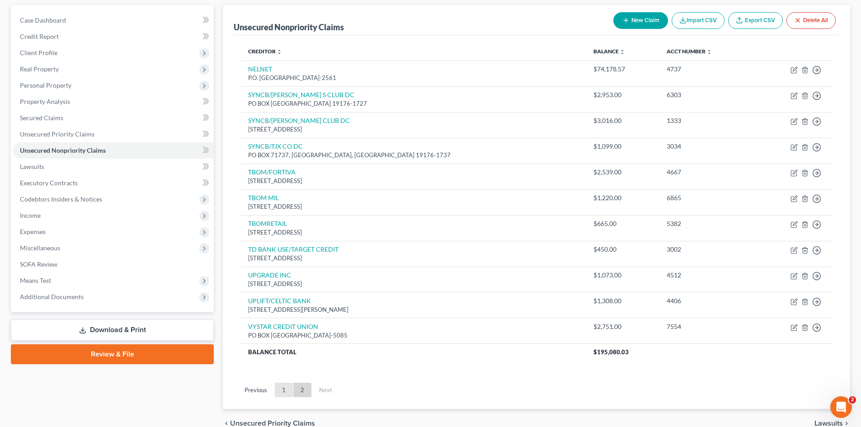
click at [286, 387] on link "1" at bounding box center [284, 390] width 18 height 14
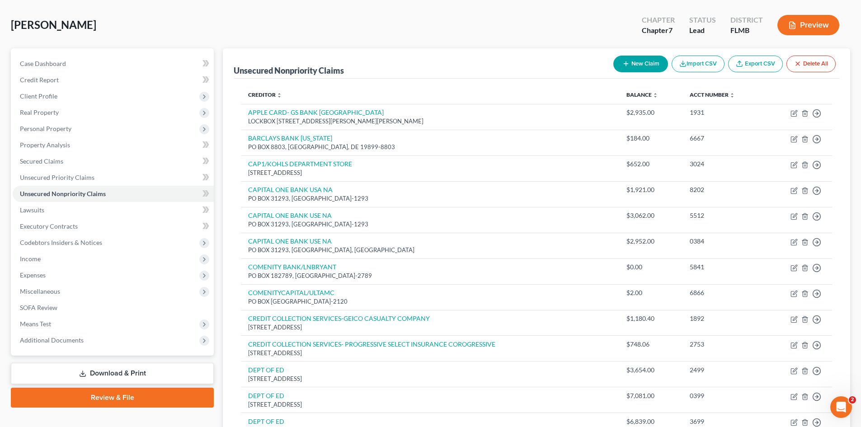
scroll to position [0, 0]
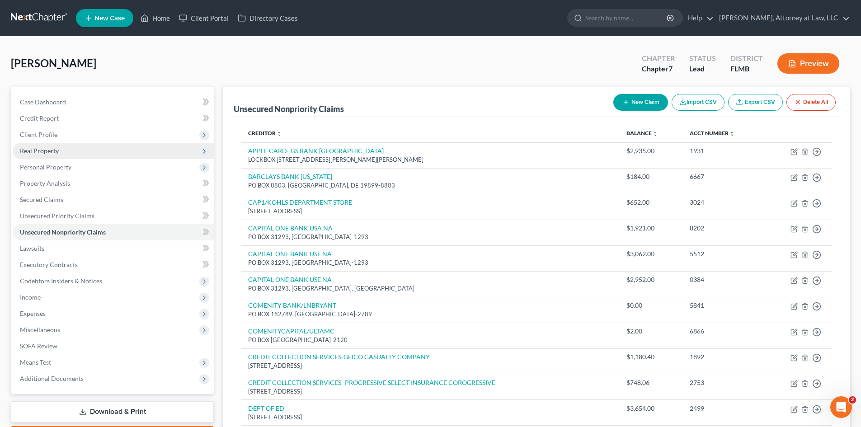
drag, startPoint x: 56, startPoint y: 151, endPoint x: 173, endPoint y: 149, distance: 116.6
click at [56, 151] on span "Real Property" at bounding box center [39, 151] width 39 height 8
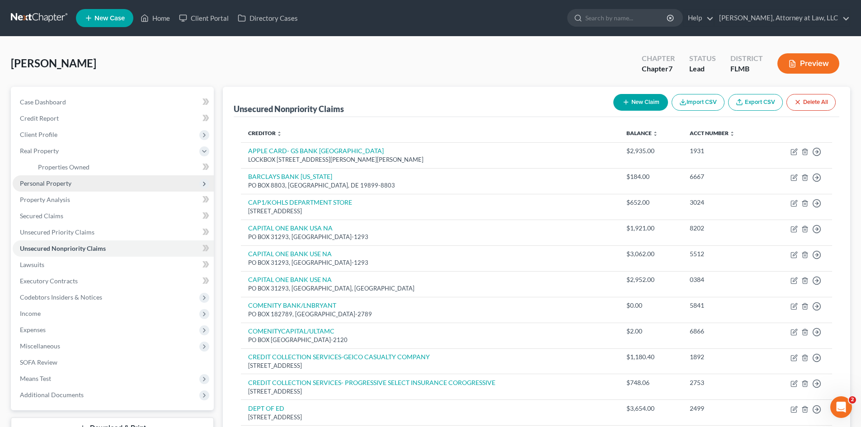
click at [48, 183] on span "Personal Property" at bounding box center [45, 183] width 51 height 8
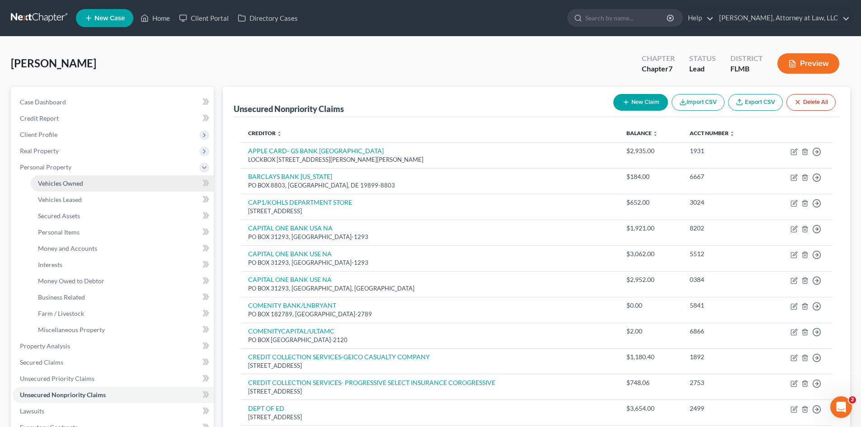
click at [78, 184] on span "Vehicles Owned" at bounding box center [60, 183] width 45 height 8
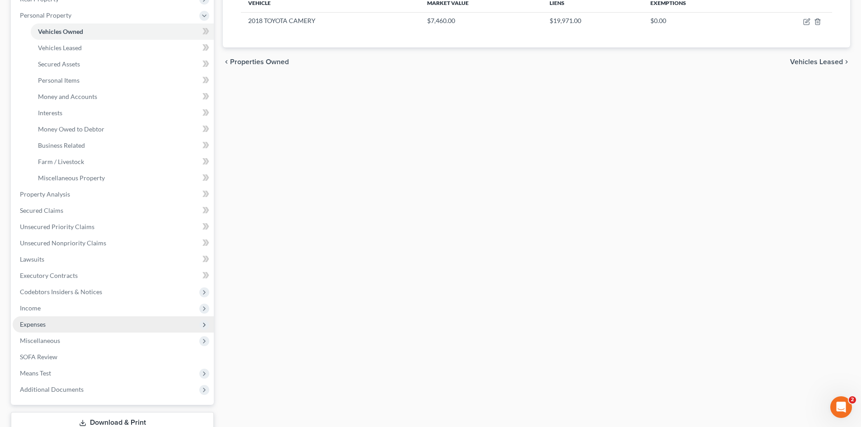
scroll to position [181, 0]
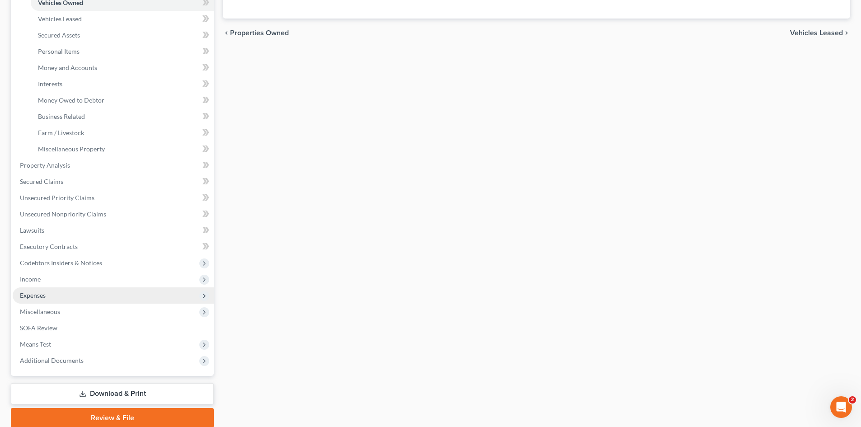
click at [33, 293] on span "Expenses" at bounding box center [33, 295] width 26 height 8
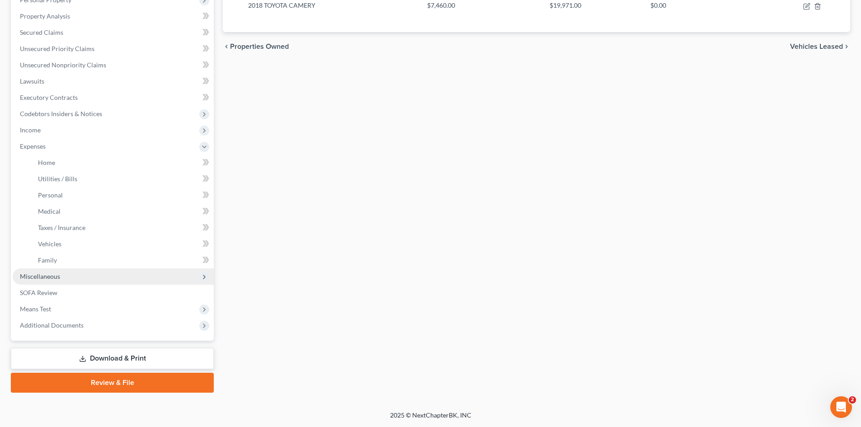
scroll to position [167, 0]
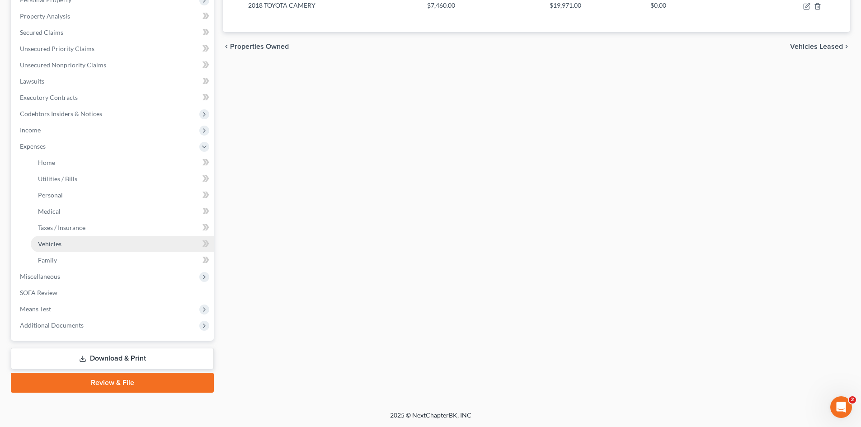
click at [49, 244] on span "Vehicles" at bounding box center [49, 244] width 23 height 8
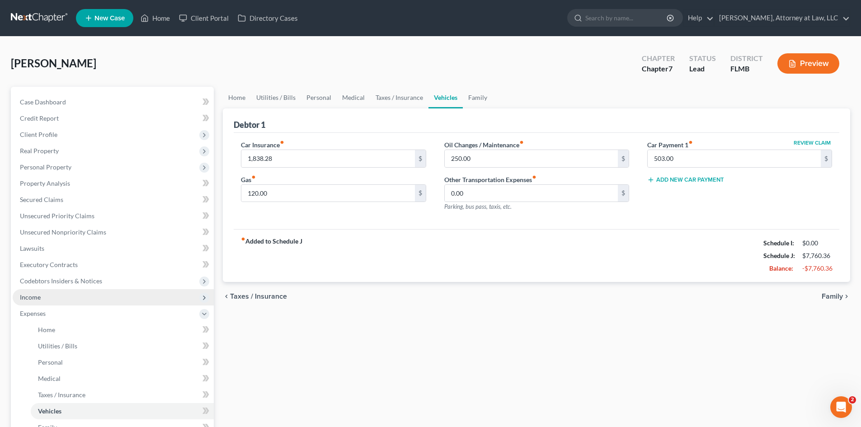
scroll to position [45, 0]
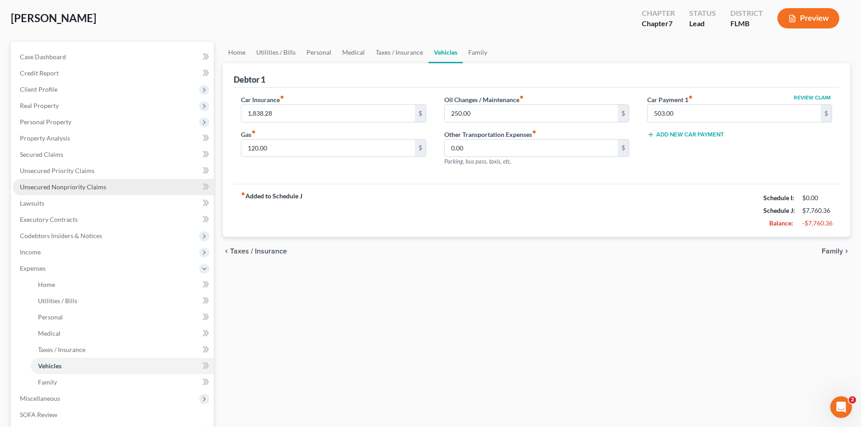
click at [77, 186] on span "Unsecured Nonpriority Claims" at bounding box center [63, 187] width 86 height 8
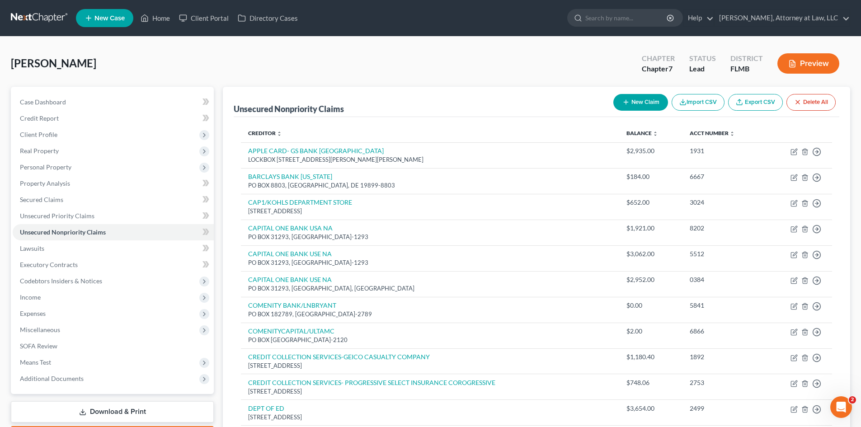
click at [643, 104] on button "New Claim" at bounding box center [640, 102] width 55 height 17
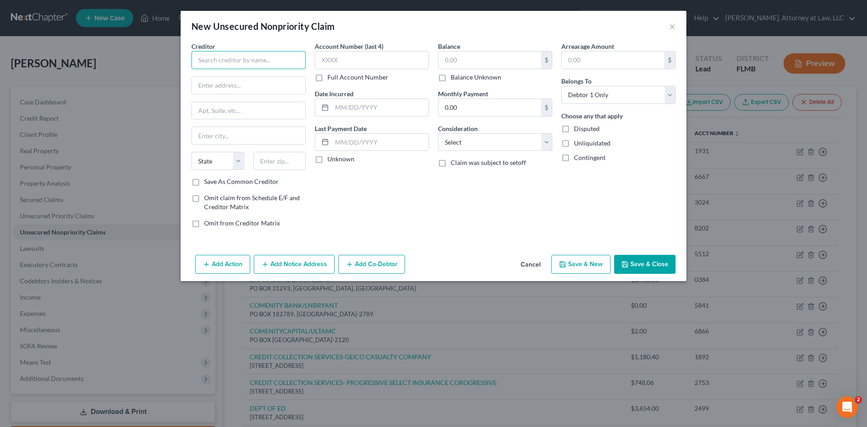
click at [281, 63] on input "text" at bounding box center [249, 60] width 114 height 18
click at [257, 83] on input "text" at bounding box center [248, 85] width 113 height 17
click at [253, 140] on input "text" at bounding box center [248, 135] width 113 height 17
click at [215, 164] on select "State [US_STATE] AK AR AZ CA CO CT DE DC [GEOGRAPHIC_DATA] [GEOGRAPHIC_DATA] GU…" at bounding box center [218, 161] width 53 height 18
click at [192, 152] on select "State [US_STATE] AK AR AZ CA CO CT DE DC [GEOGRAPHIC_DATA] [GEOGRAPHIC_DATA] GU…" at bounding box center [218, 161] width 53 height 18
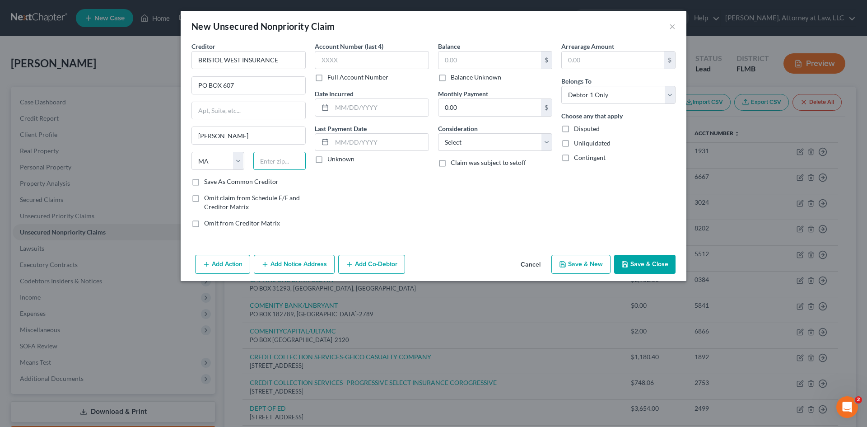
click at [267, 159] on input "text" at bounding box center [279, 161] width 53 height 18
click at [468, 146] on select "Select Cable / Satellite Services Collection Agency Credit Card Debt Debt Couns…" at bounding box center [495, 142] width 114 height 18
click at [438, 133] on select "Select Cable / Satellite Services Collection Agency Credit Card Debt Debt Couns…" at bounding box center [495, 142] width 114 height 18
click at [518, 59] on input "text" at bounding box center [490, 59] width 103 height 17
click at [396, 74] on div "Full Account Number" at bounding box center [372, 77] width 114 height 9
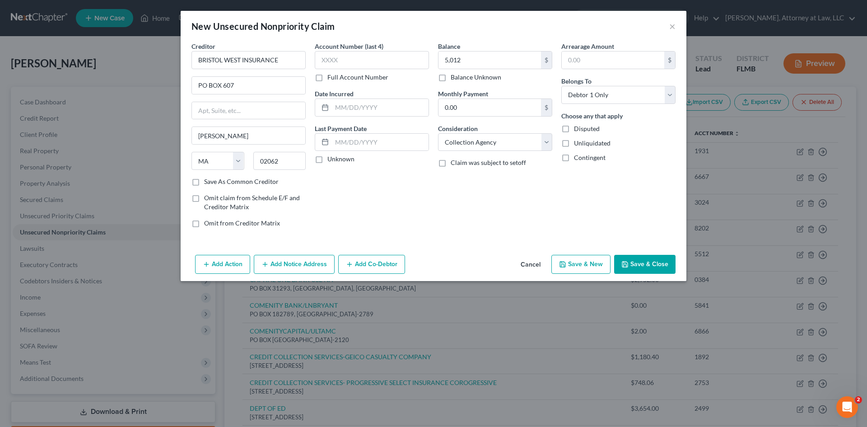
click at [328, 78] on label "Full Account Number" at bounding box center [358, 77] width 61 height 9
click at [331, 78] on input "Full Account Number" at bounding box center [334, 76] width 6 height 6
click at [332, 60] on input "text" at bounding box center [372, 60] width 114 height 18
drag, startPoint x: 324, startPoint y: 162, endPoint x: 316, endPoint y: 157, distance: 9.1
click at [328, 162] on label "Unknown" at bounding box center [341, 158] width 27 height 9
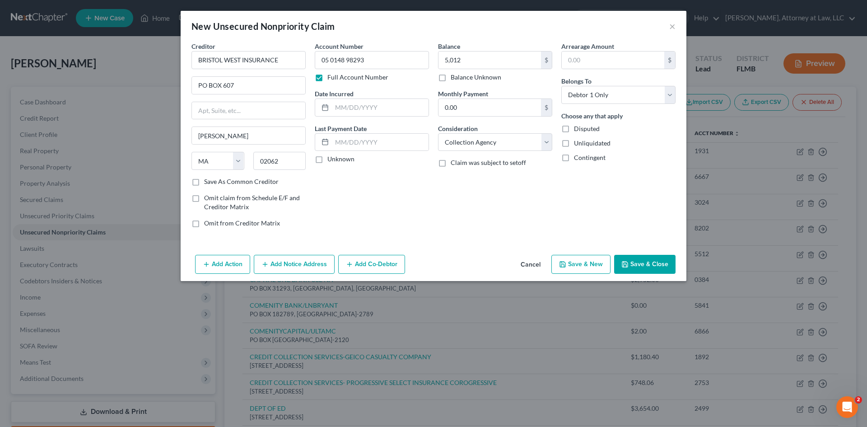
click at [331, 160] on input "Unknown" at bounding box center [334, 157] width 6 height 6
click at [328, 157] on label "Unknown" at bounding box center [341, 158] width 27 height 9
click at [331, 157] on input "Unknown" at bounding box center [334, 157] width 6 height 6
click at [328, 158] on label "Unknown" at bounding box center [341, 158] width 27 height 9
click at [331, 158] on input "Unknown" at bounding box center [334, 157] width 6 height 6
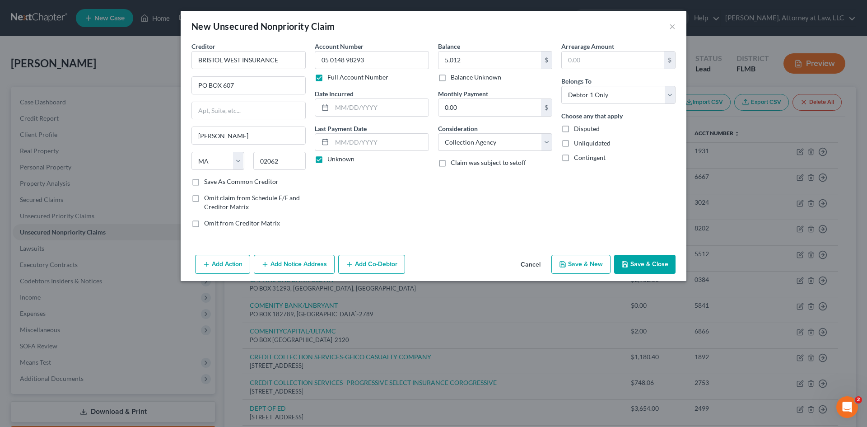
click at [328, 158] on label "Unknown" at bounding box center [341, 158] width 27 height 9
click at [331, 158] on input "Unknown" at bounding box center [334, 157] width 6 height 6
click at [328, 159] on label "Unknown" at bounding box center [341, 158] width 27 height 9
click at [331, 159] on input "Unknown" at bounding box center [334, 157] width 6 height 6
click at [194, 61] on input "BRISTOL WEST INSURANCE" at bounding box center [249, 60] width 114 height 18
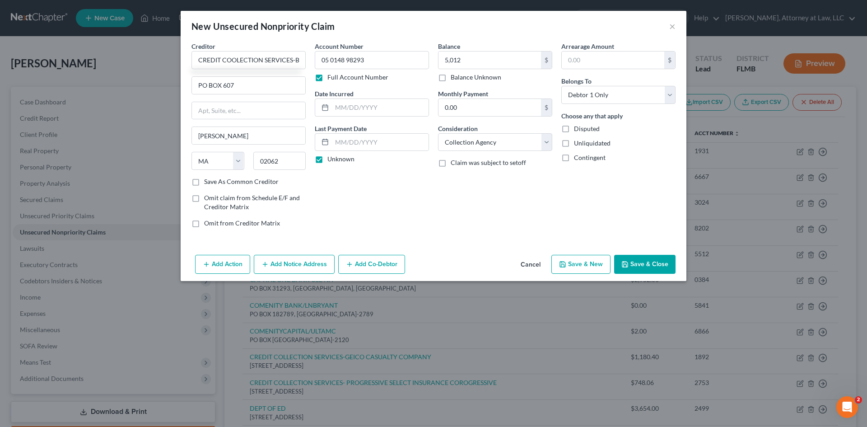
click at [650, 267] on button "Save & Close" at bounding box center [644, 264] width 61 height 19
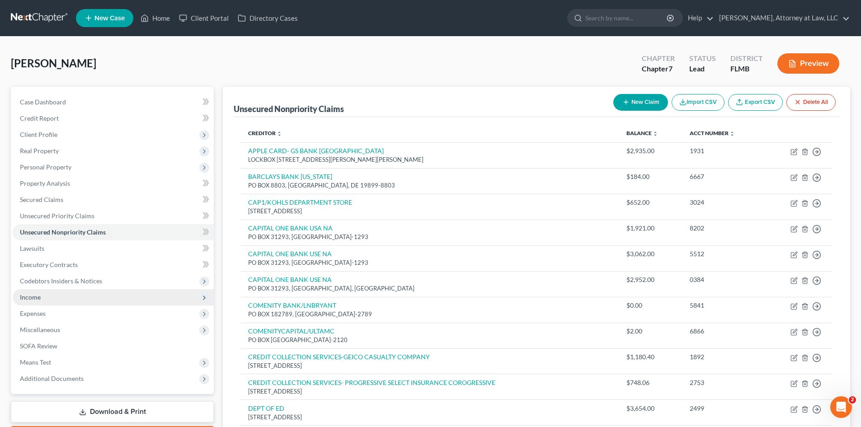
click at [35, 299] on span "Income" at bounding box center [30, 297] width 21 height 8
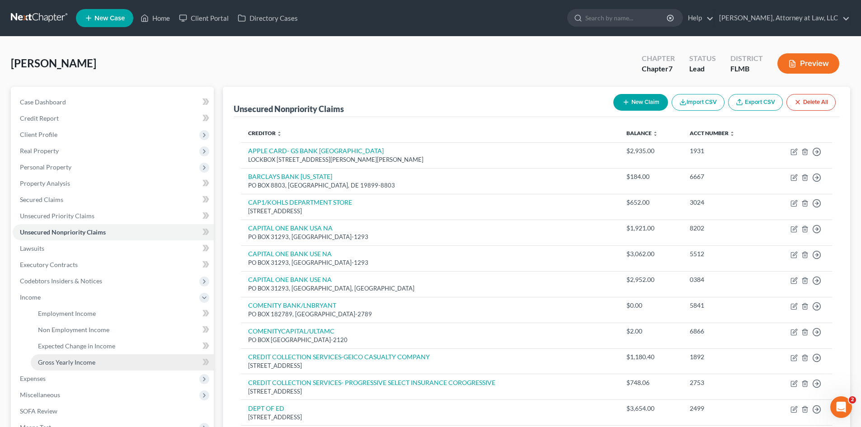
click at [73, 361] on span "Gross Yearly Income" at bounding box center [66, 362] width 57 height 8
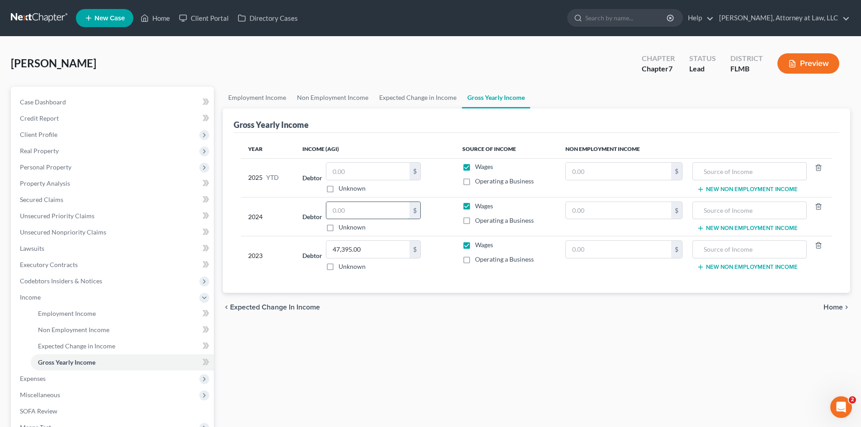
click at [364, 211] on input "text" at bounding box center [367, 210] width 83 height 17
click at [74, 231] on span "Unsecured Nonpriority Claims" at bounding box center [63, 232] width 86 height 8
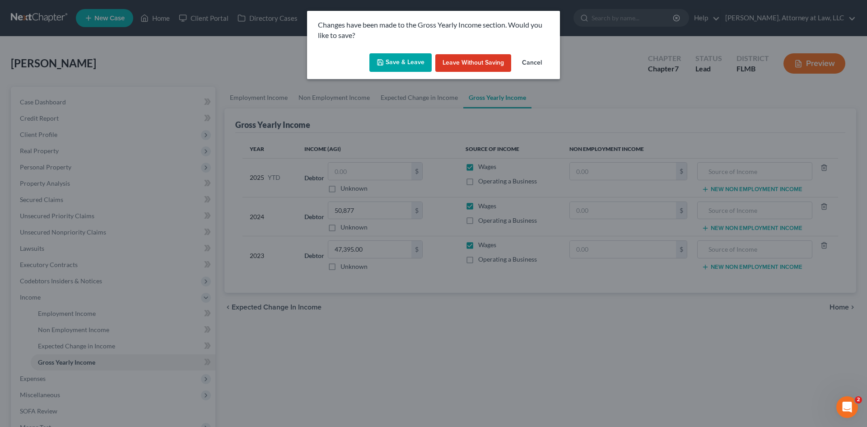
click at [401, 61] on button "Save & Leave" at bounding box center [401, 62] width 62 height 19
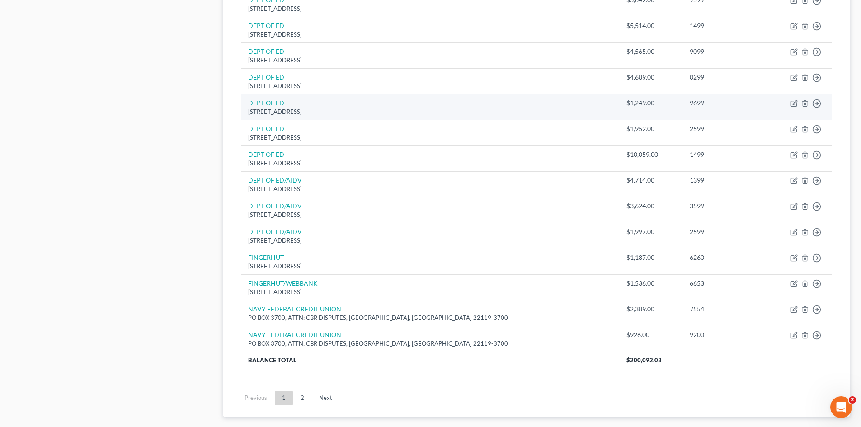
scroll to position [587, 0]
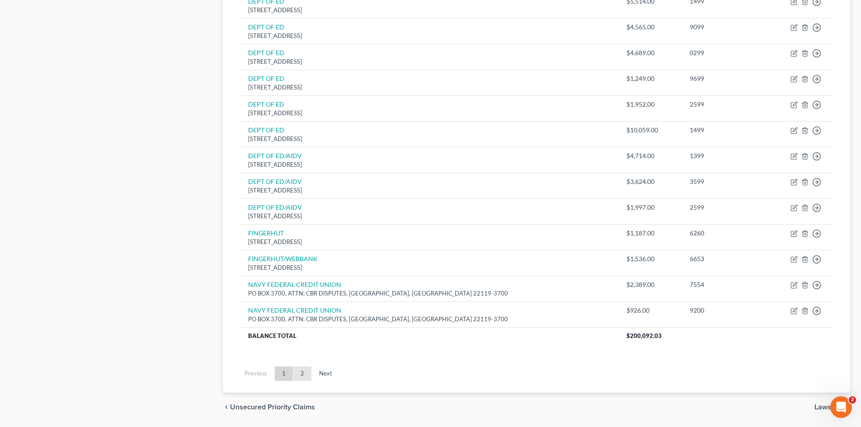
click at [300, 374] on link "2" at bounding box center [302, 373] width 18 height 14
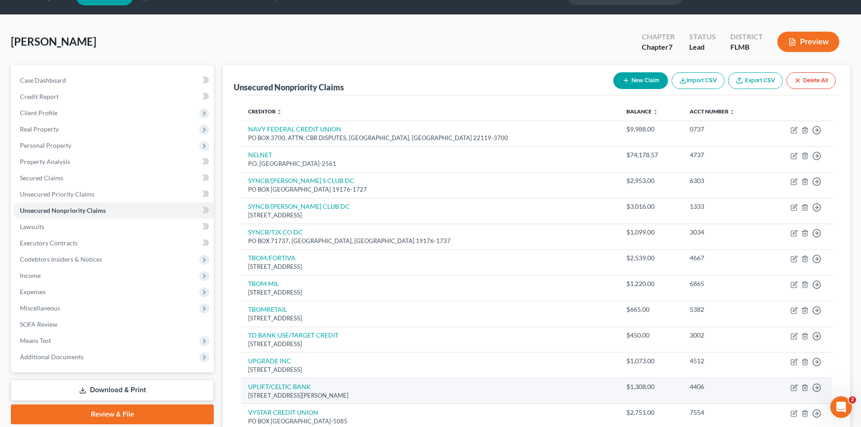
scroll to position [17, 0]
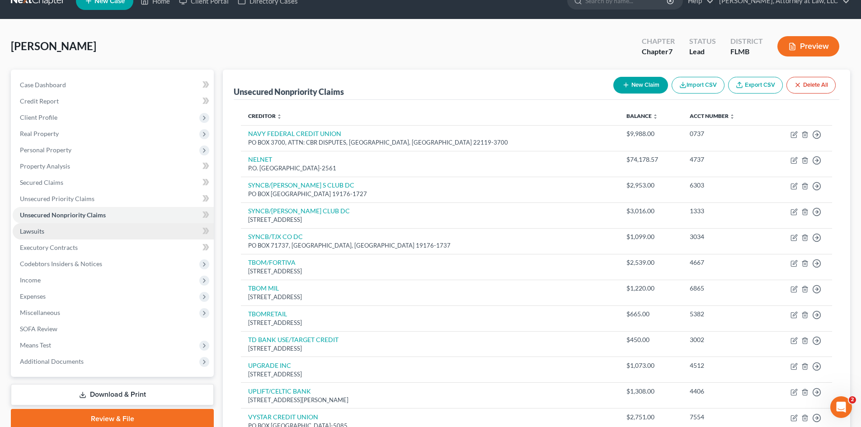
click at [25, 233] on span "Lawsuits" at bounding box center [32, 231] width 24 height 8
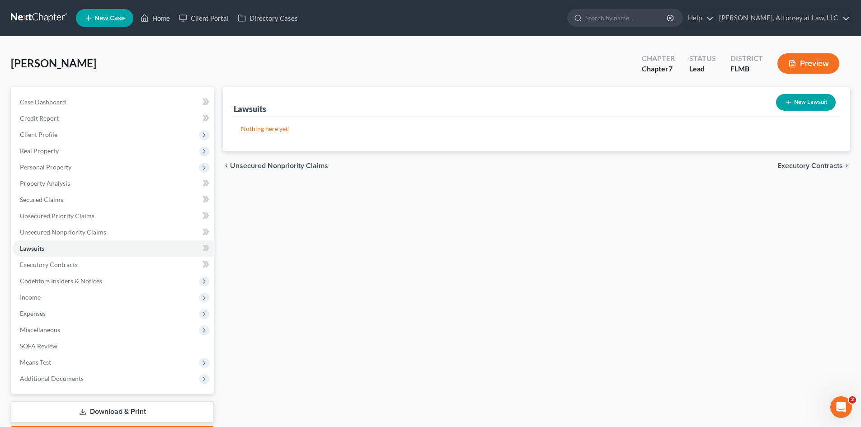
click at [806, 102] on button "New Lawsuit" at bounding box center [806, 102] width 60 height 17
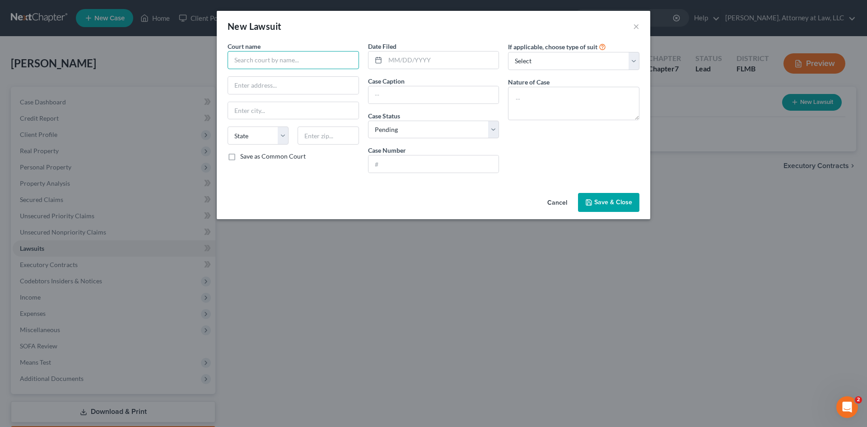
click at [278, 61] on input "text" at bounding box center [293, 60] width 131 height 18
click at [305, 62] on input "DUVAL COUNTY COURTHOUSE/FOURTH JU" at bounding box center [293, 60] width 131 height 18
click at [341, 57] on input "DUVAL COUNTY COURTHOUSE/FOURTH JU" at bounding box center [293, 60] width 131 height 18
drag, startPoint x: 320, startPoint y: 57, endPoint x: 316, endPoint y: 61, distance: 5.4
click at [319, 58] on input "DUVAL COUNTY COURTHOUSE/FOURTH JUDICIAL" at bounding box center [293, 60] width 131 height 18
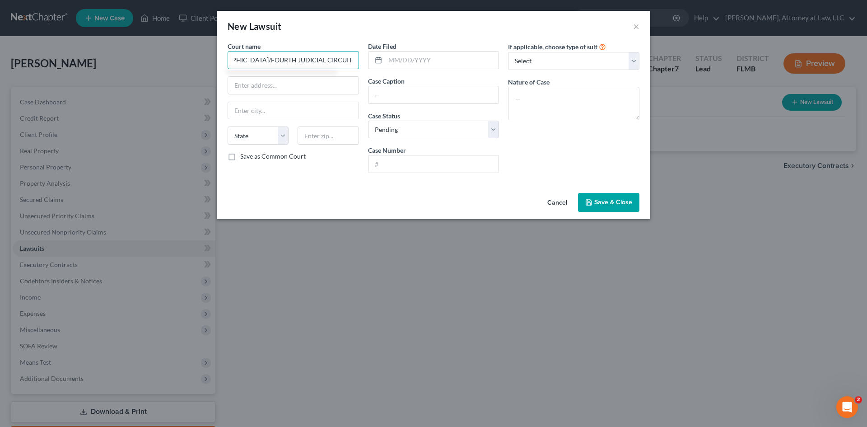
scroll to position [0, 58]
click at [309, 83] on input "text" at bounding box center [293, 85] width 131 height 17
click at [267, 117] on input "text" at bounding box center [293, 110] width 131 height 17
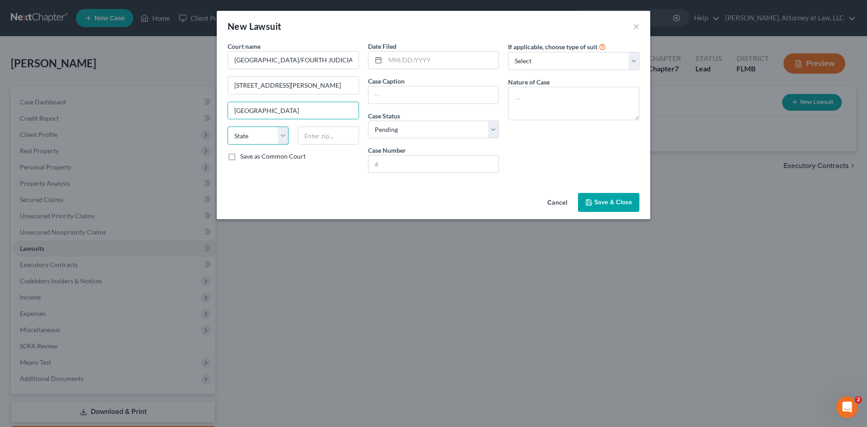
drag, startPoint x: 268, startPoint y: 131, endPoint x: 266, endPoint y: 137, distance: 6.1
click at [268, 131] on select "State [US_STATE] AK AR AZ CA CO CT DE DC [GEOGRAPHIC_DATA] [GEOGRAPHIC_DATA] GU…" at bounding box center [258, 135] width 61 height 18
click at [228, 126] on select "State [US_STATE] AK AR AZ CA CO CT DE DC [GEOGRAPHIC_DATA] [GEOGRAPHIC_DATA] GU…" at bounding box center [258, 135] width 61 height 18
click at [315, 134] on input "text" at bounding box center [328, 135] width 61 height 18
click at [455, 99] on input "text" at bounding box center [434, 94] width 131 height 17
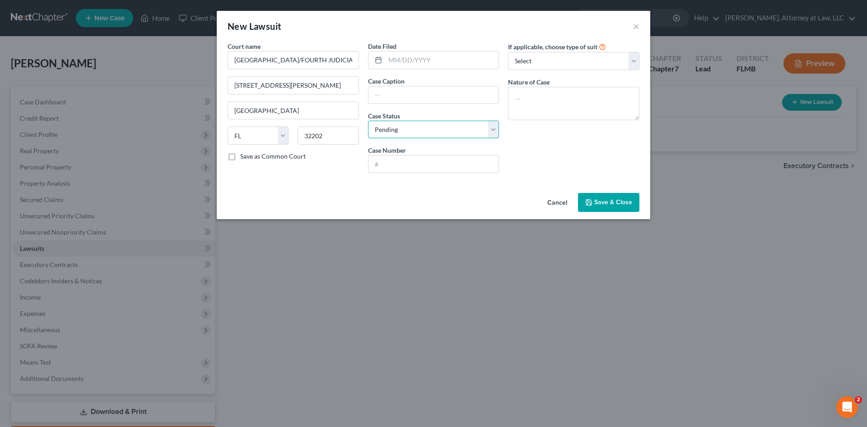
click at [483, 129] on select "Select Pending On Appeal Concluded" at bounding box center [433, 130] width 131 height 18
click at [368, 121] on select "Select Pending On Appeal Concluded" at bounding box center [433, 130] width 131 height 18
click at [424, 164] on input "text" at bounding box center [434, 163] width 131 height 17
click at [628, 56] on select "Select Repossession Garnishment Foreclosure Attached, Seized, Or Levied Other" at bounding box center [573, 61] width 131 height 18
click at [508, 52] on select "Select Repossession Garnishment Foreclosure Attached, Seized, Or Levied Other" at bounding box center [573, 61] width 131 height 18
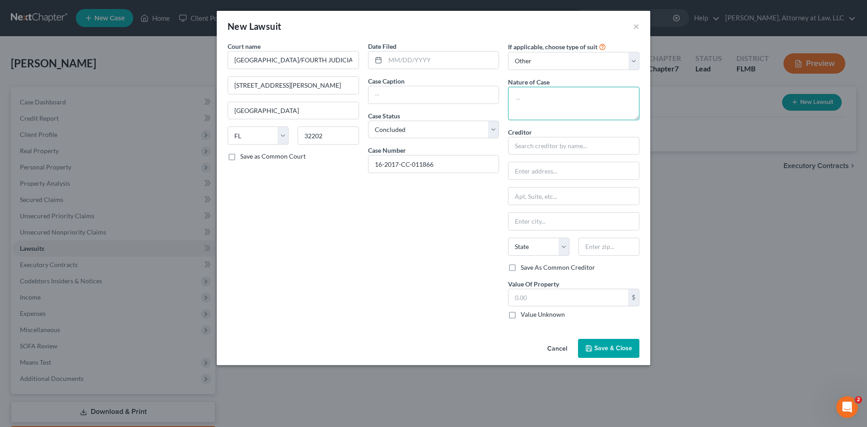
click at [579, 106] on textarea at bounding box center [573, 103] width 131 height 33
click at [631, 61] on select "Select Repossession Garnishment Foreclosure Attached, Seized, Or Levied Other" at bounding box center [573, 61] width 131 height 18
click at [508, 52] on select "Select Repossession Garnishment Foreclosure Attached, Seized, Or Levied Other" at bounding box center [573, 61] width 131 height 18
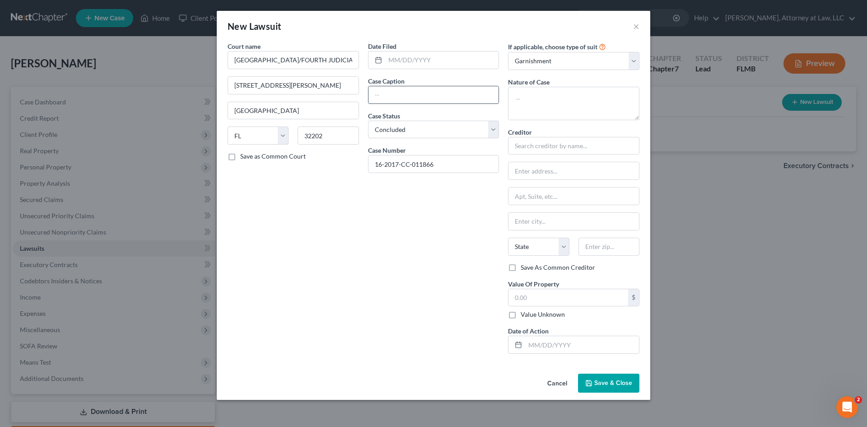
click at [384, 96] on input "text" at bounding box center [434, 94] width 131 height 17
click at [414, 98] on input "text" at bounding box center [434, 94] width 131 height 17
click at [408, 61] on input "text" at bounding box center [442, 59] width 114 height 17
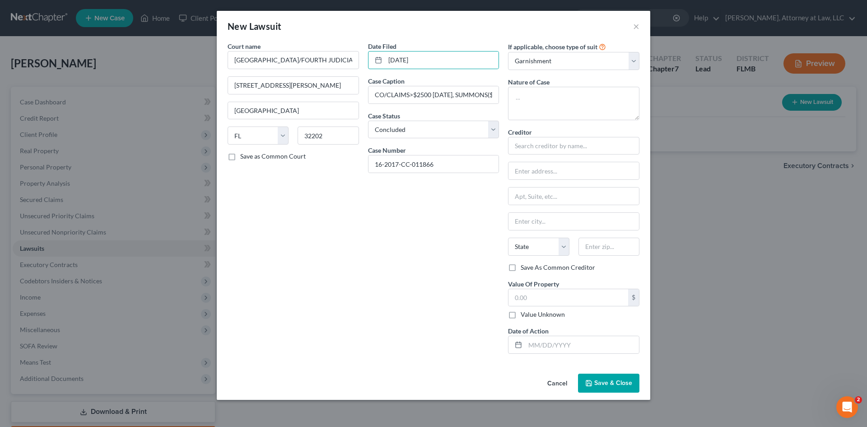
click at [626, 381] on span "Save & Close" at bounding box center [613, 383] width 38 height 8
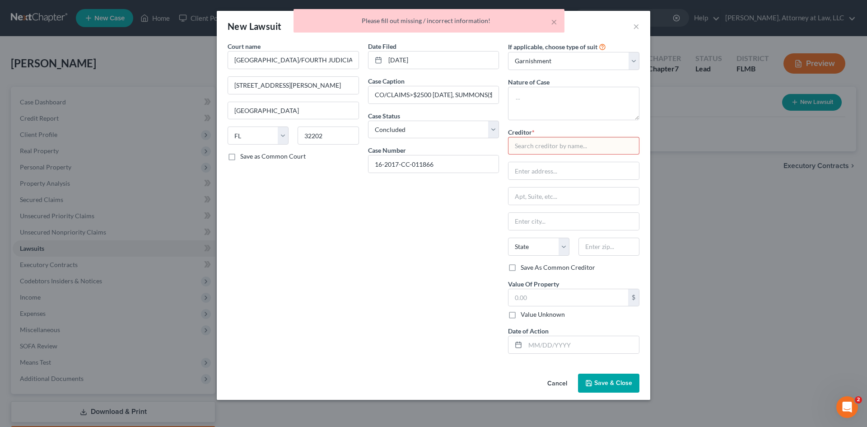
click at [552, 147] on input "text" at bounding box center [573, 146] width 131 height 18
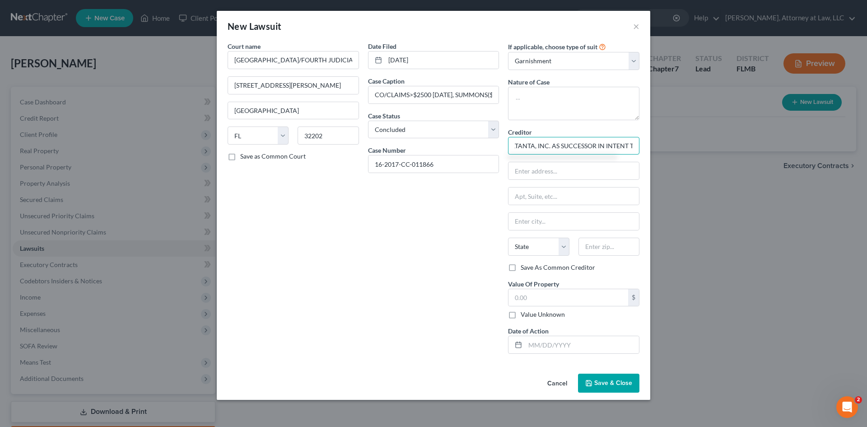
scroll to position [0, 47]
click at [526, 178] on input "text" at bounding box center [574, 170] width 131 height 17
click at [525, 192] on input "text" at bounding box center [574, 195] width 131 height 17
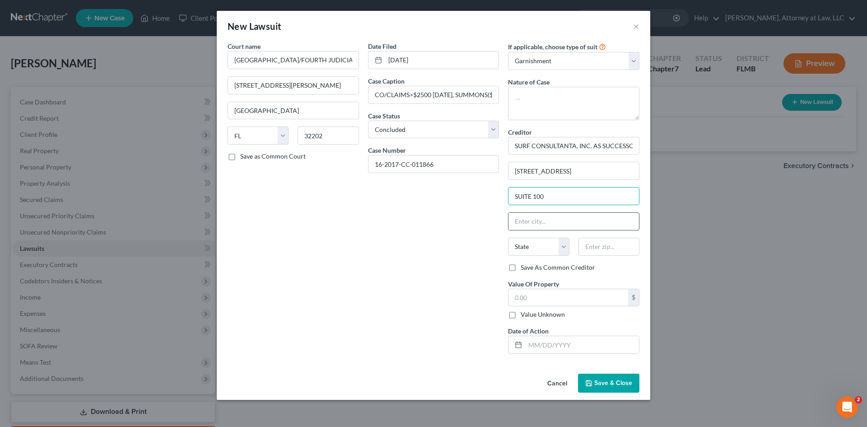
click at [536, 220] on input "text" at bounding box center [574, 221] width 131 height 17
click at [545, 243] on select "State [US_STATE] AK AR AZ CA CO CT DE DC [GEOGRAPHIC_DATA] [GEOGRAPHIC_DATA] GU…" at bounding box center [538, 247] width 61 height 18
click at [508, 238] on select "State [US_STATE] AK AR AZ CA CO CT DE DC [GEOGRAPHIC_DATA] [GEOGRAPHIC_DATA] GU…" at bounding box center [538, 247] width 61 height 18
click at [606, 250] on input "text" at bounding box center [609, 247] width 61 height 18
click at [603, 379] on span "Save & Close" at bounding box center [613, 383] width 38 height 8
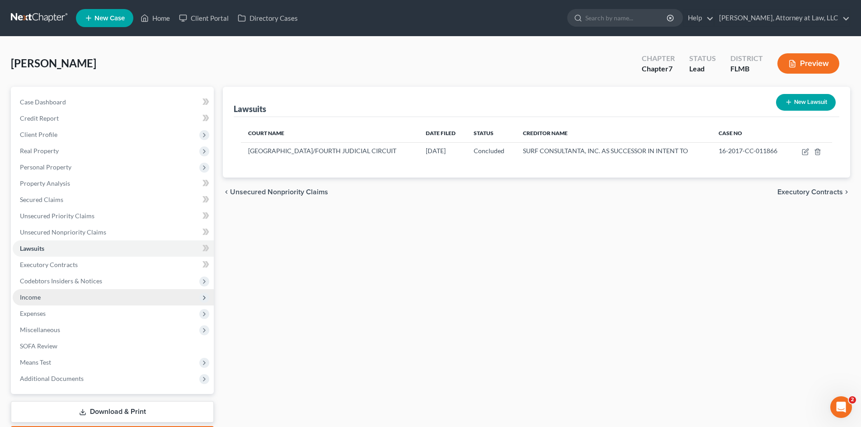
click at [36, 299] on span "Income" at bounding box center [30, 297] width 21 height 8
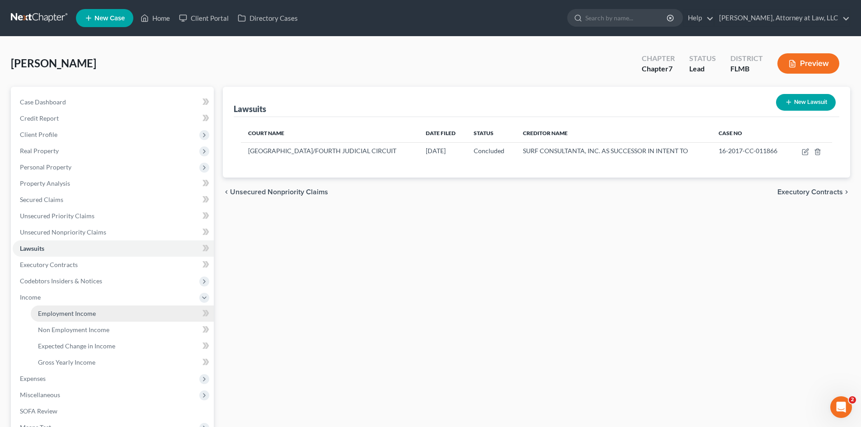
click at [75, 306] on link "Employment Income" at bounding box center [122, 313] width 183 height 16
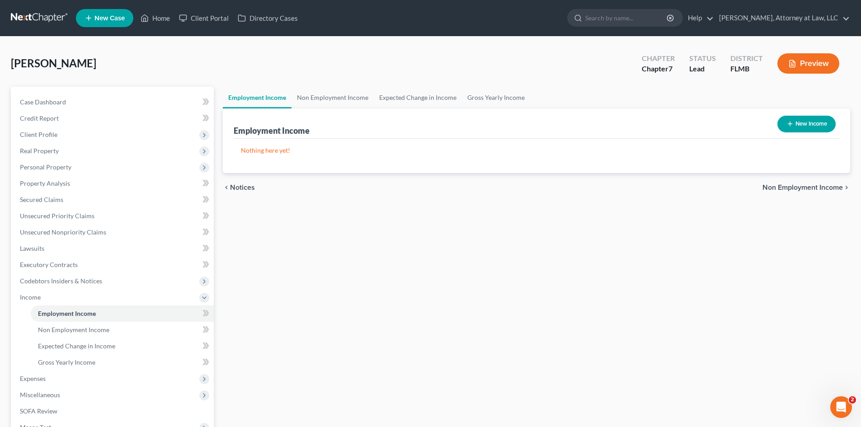
click at [800, 126] on button "New Income" at bounding box center [806, 124] width 58 height 17
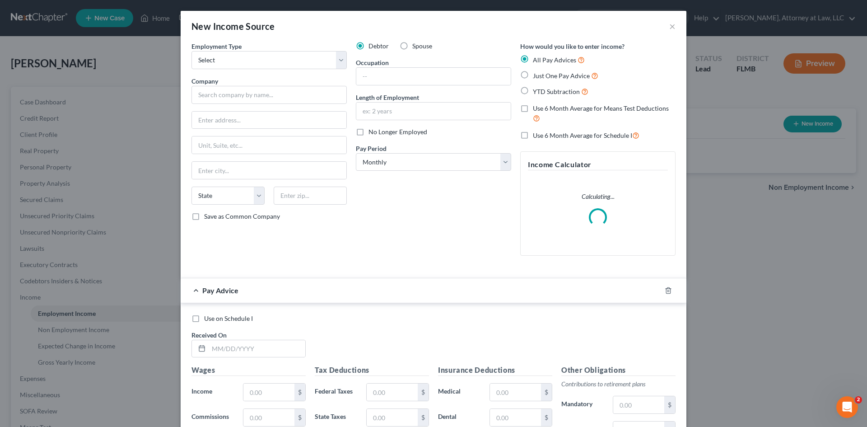
click at [533, 75] on label "Just One Pay Advice" at bounding box center [566, 75] width 66 height 10
click at [537, 75] on input "Just One Pay Advice" at bounding box center [540, 73] width 6 height 6
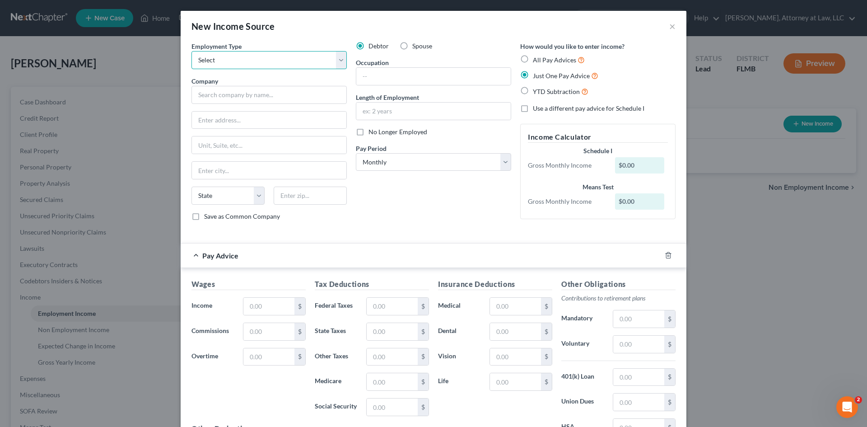
click at [338, 63] on select "Select Full or [DEMOGRAPHIC_DATA] Employment Self Employment" at bounding box center [269, 60] width 155 height 18
click at [192, 51] on select "Select Full or [DEMOGRAPHIC_DATA] Employment Self Employment" at bounding box center [269, 60] width 155 height 18
click at [196, 98] on input "text" at bounding box center [269, 95] width 155 height 18
click at [244, 124] on input "text" at bounding box center [269, 120] width 154 height 17
click at [245, 167] on input "text" at bounding box center [269, 170] width 154 height 17
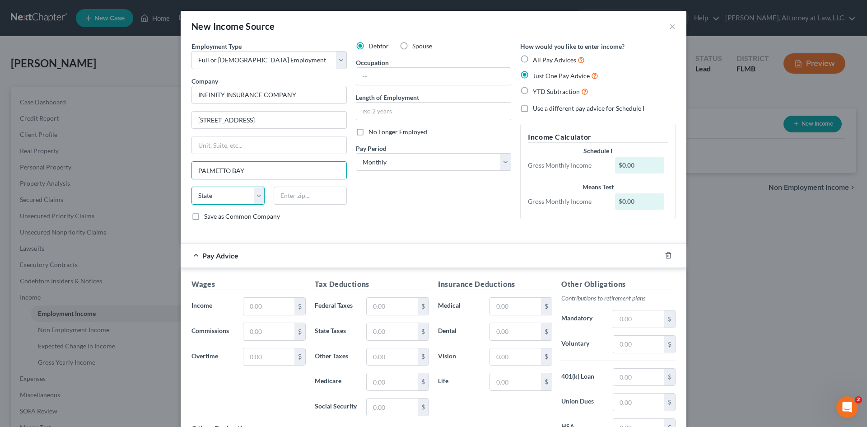
drag, startPoint x: 252, startPoint y: 189, endPoint x: 251, endPoint y: 200, distance: 10.5
click at [252, 189] on select "State [US_STATE] AK AR AZ CA CO CT DE DC [GEOGRAPHIC_DATA] [GEOGRAPHIC_DATA] GU…" at bounding box center [228, 196] width 73 height 18
click at [192, 187] on select "State [US_STATE] AK AR AZ CA CO CT DE DC [GEOGRAPHIC_DATA] [GEOGRAPHIC_DATA] GU…" at bounding box center [228, 196] width 73 height 18
click at [288, 192] on input "text" at bounding box center [310, 196] width 73 height 18
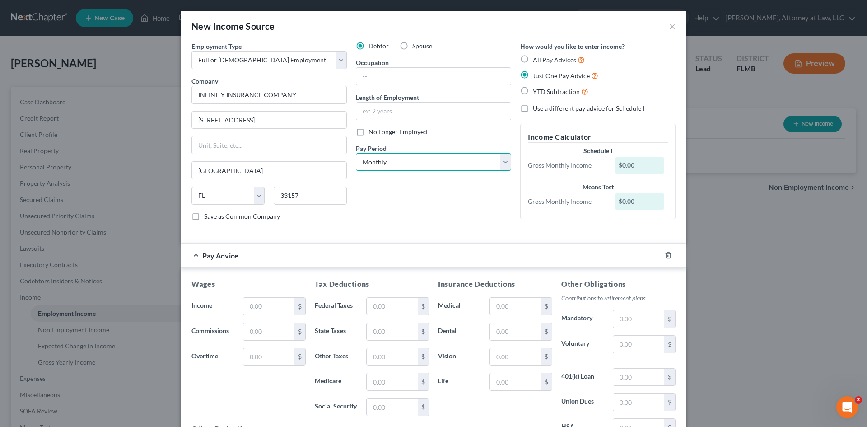
drag, startPoint x: 495, startPoint y: 160, endPoint x: 481, endPoint y: 170, distance: 17.5
click at [495, 160] on select "Select Monthly Twice Monthly Every Other Week Weekly" at bounding box center [433, 162] width 155 height 18
click at [356, 153] on select "Select Monthly Twice Monthly Every Other Week Weekly" at bounding box center [433, 162] width 155 height 18
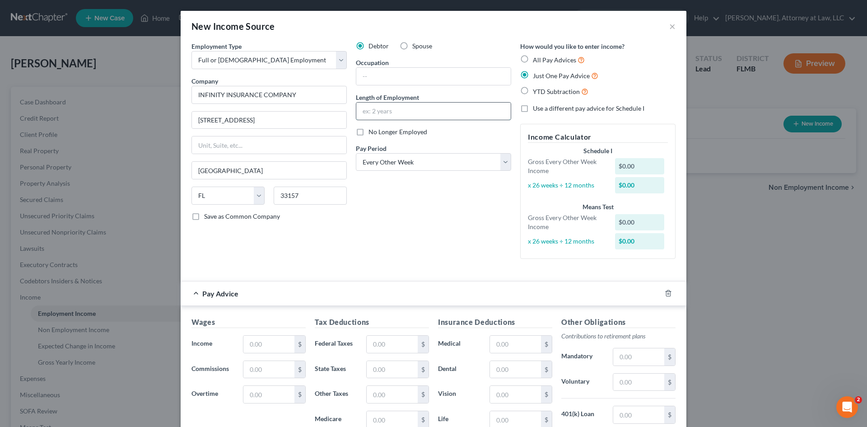
click at [429, 109] on input "text" at bounding box center [433, 111] width 154 height 17
click at [388, 215] on div "Debtor Spouse Occupation Length of Employment No Longer Employed Pay Period * S…" at bounding box center [433, 154] width 164 height 225
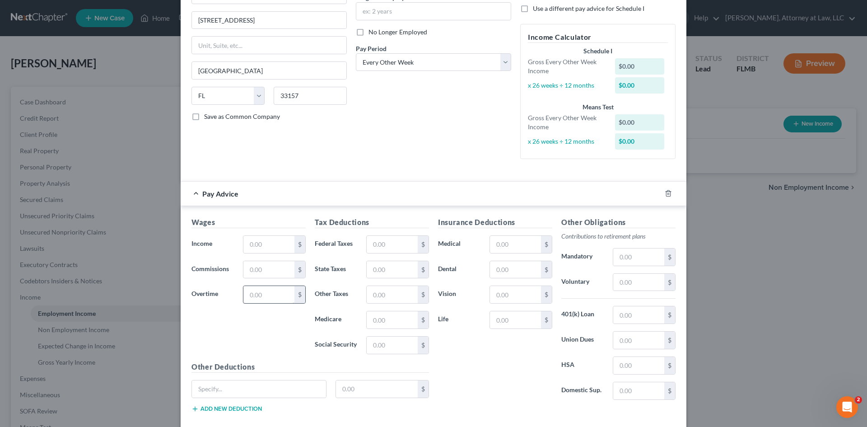
scroll to position [136, 0]
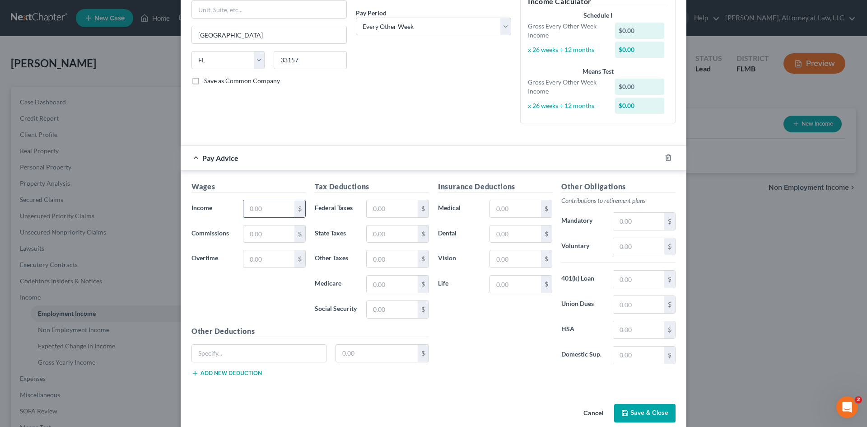
click at [266, 207] on input "text" at bounding box center [268, 208] width 51 height 17
click at [407, 207] on input "text" at bounding box center [392, 208] width 51 height 17
click at [400, 286] on input "text" at bounding box center [392, 284] width 51 height 17
click at [396, 313] on input "text" at bounding box center [392, 309] width 51 height 17
click at [642, 279] on input "text" at bounding box center [638, 279] width 51 height 17
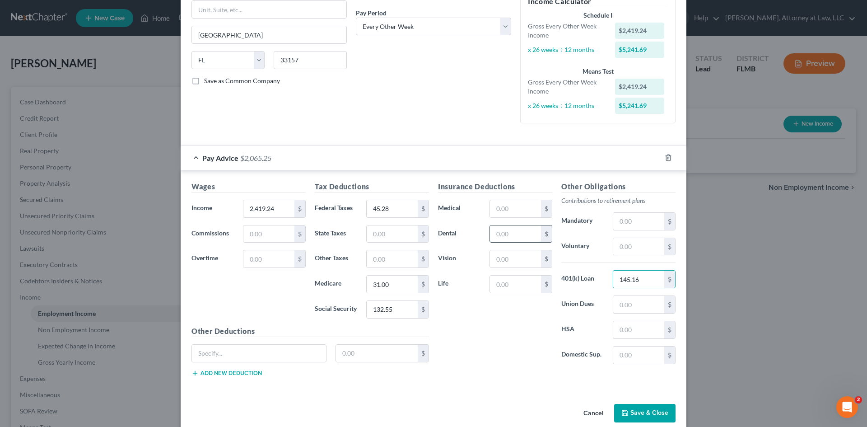
click at [523, 236] on input "text" at bounding box center [515, 233] width 51 height 17
click at [627, 332] on input "text" at bounding box center [638, 329] width 51 height 17
click at [525, 262] on input "text" at bounding box center [515, 258] width 51 height 17
click at [500, 208] on input "text" at bounding box center [515, 208] width 51 height 17
click at [496, 288] on input "text" at bounding box center [515, 284] width 51 height 17
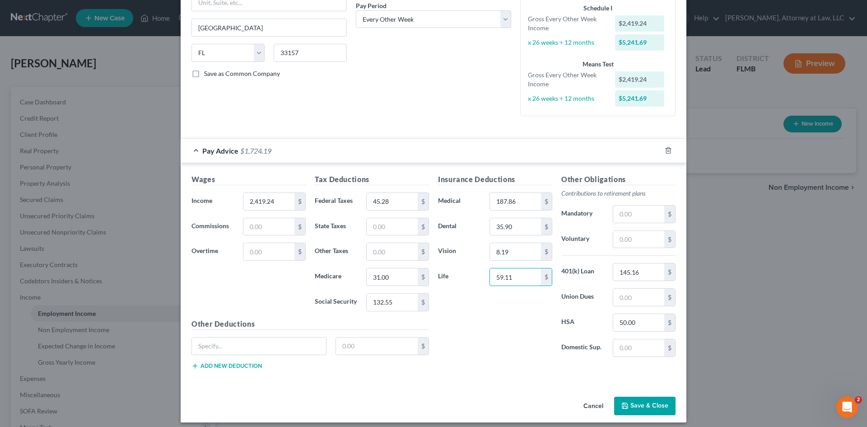
scroll to position [149, 0]
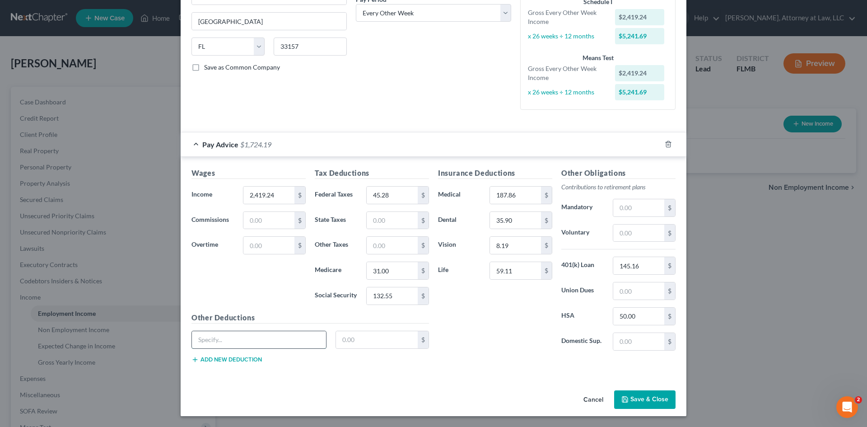
click at [253, 342] on input "text" at bounding box center [259, 339] width 134 height 17
click at [373, 344] on input "text" at bounding box center [377, 339] width 82 height 17
click at [226, 357] on button "Add new deduction" at bounding box center [227, 359] width 70 height 7
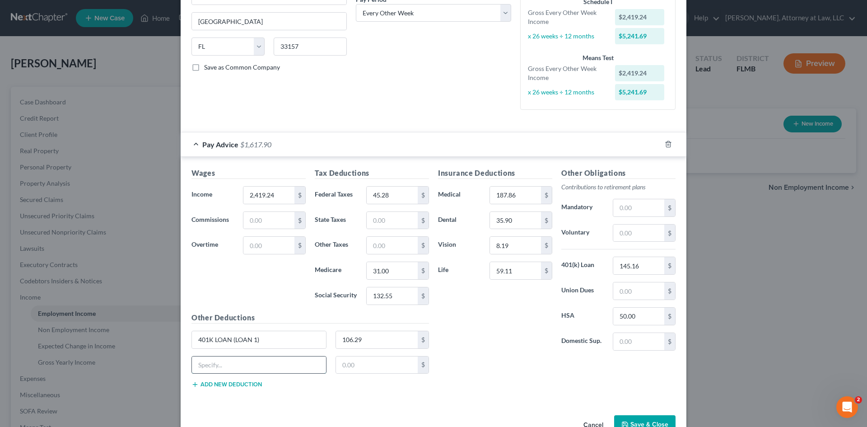
click at [216, 369] on input "text" at bounding box center [259, 364] width 134 height 17
click at [344, 366] on input "text" at bounding box center [377, 364] width 82 height 17
click at [227, 384] on button "Add new deduction" at bounding box center [227, 384] width 70 height 7
click at [223, 388] on input "text" at bounding box center [259, 389] width 134 height 17
click at [360, 389] on input "text" at bounding box center [377, 389] width 82 height 17
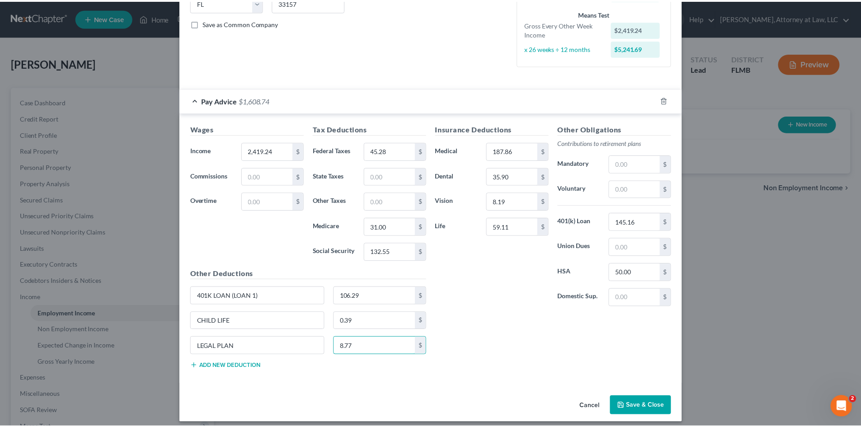
scroll to position [200, 0]
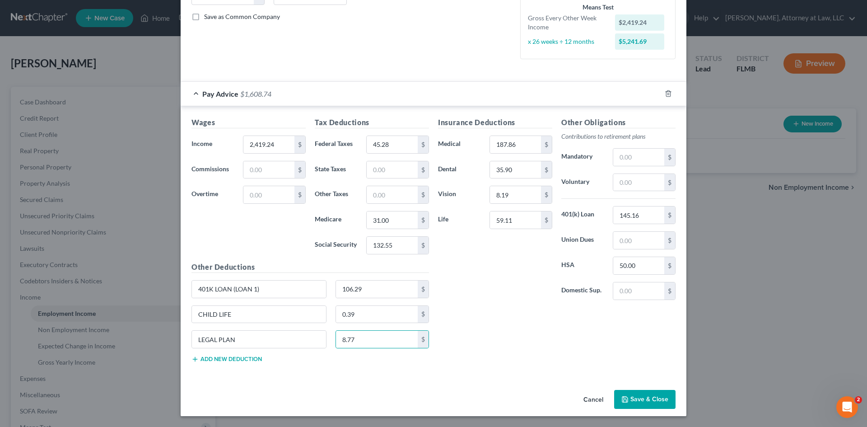
click at [646, 397] on button "Save & Close" at bounding box center [644, 399] width 61 height 19
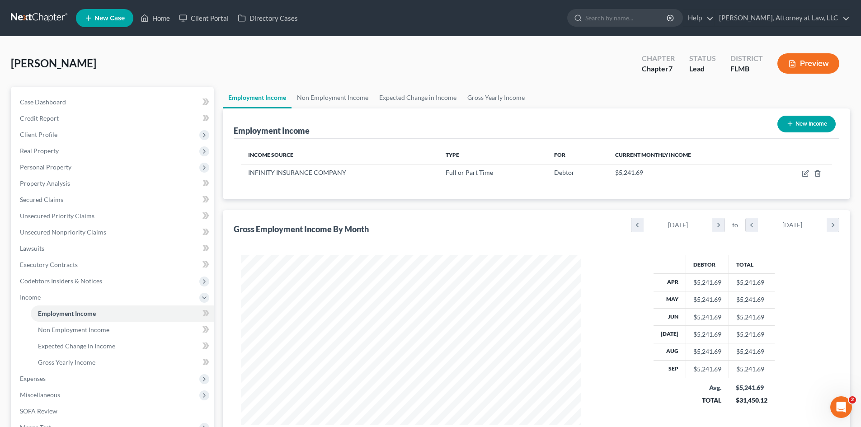
scroll to position [451575, 451388]
drag, startPoint x: 484, startPoint y: 98, endPoint x: 479, endPoint y: 105, distance: 8.8
click at [484, 98] on link "Gross Yearly Income" at bounding box center [496, 98] width 68 height 22
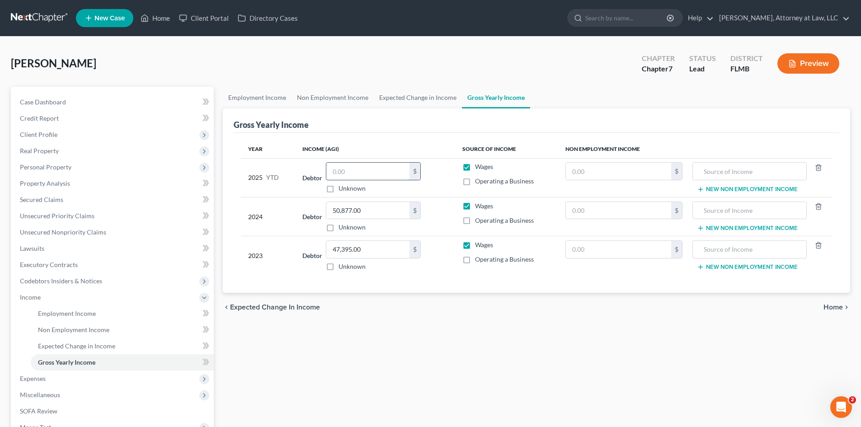
click at [337, 171] on input "text" at bounding box center [367, 171] width 83 height 17
click at [436, 98] on link "Expected Change in Income" at bounding box center [418, 98] width 88 height 22
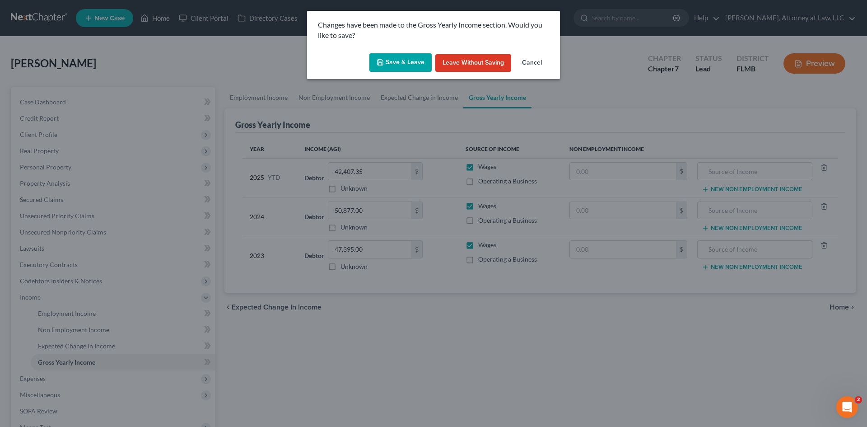
click at [412, 67] on button "Save & Leave" at bounding box center [401, 62] width 62 height 19
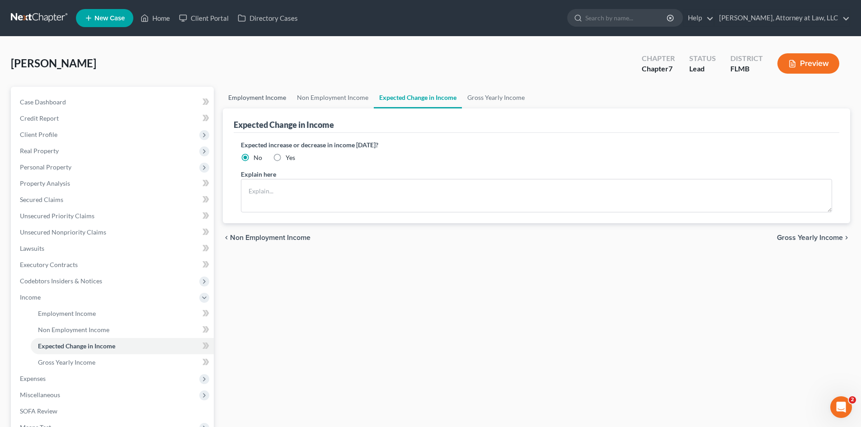
click at [256, 100] on link "Employment Income" at bounding box center [257, 98] width 69 height 22
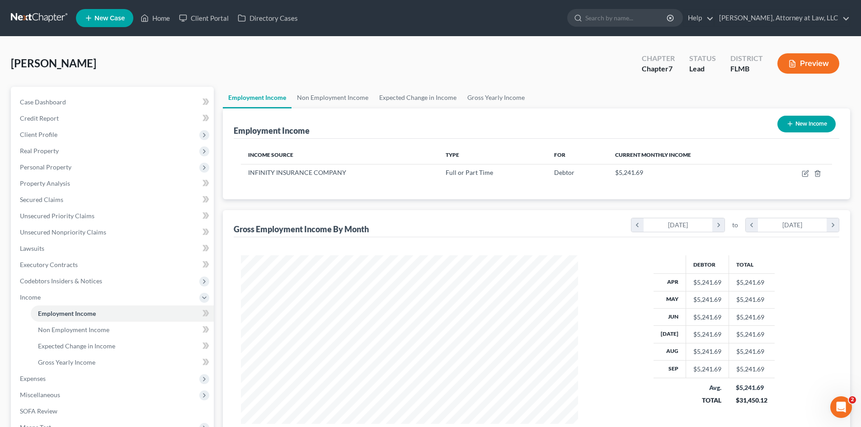
scroll to position [169, 355]
click at [356, 100] on link "Non Employment Income" at bounding box center [332, 98] width 82 height 22
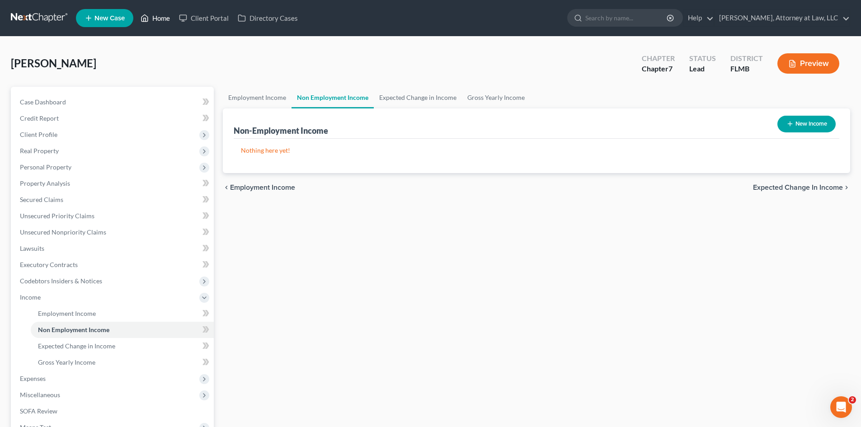
drag, startPoint x: 163, startPoint y: 19, endPoint x: 201, endPoint y: 123, distance: 111.2
click at [163, 19] on link "Home" at bounding box center [155, 18] width 38 height 16
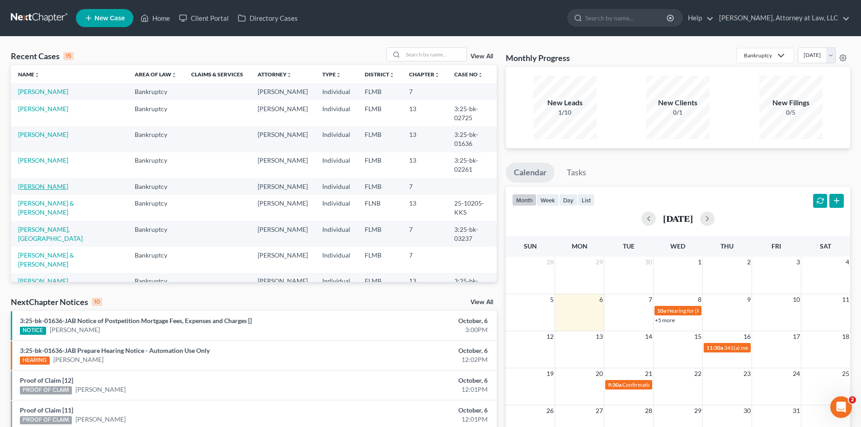
click at [68, 190] on link "[PERSON_NAME]" at bounding box center [43, 187] width 50 height 8
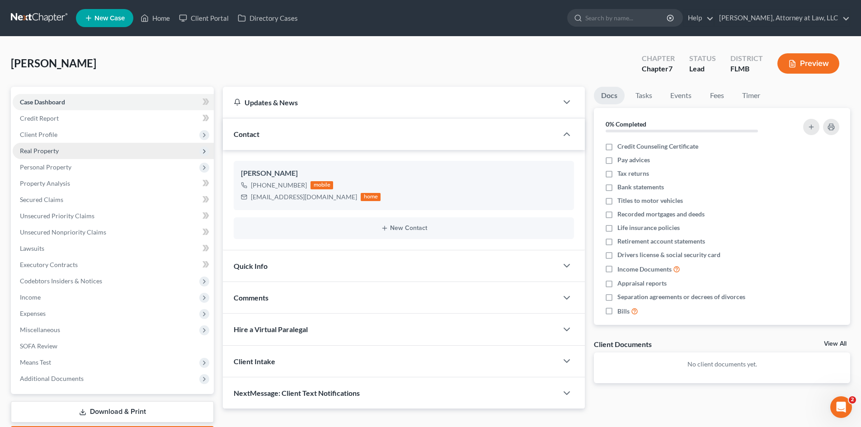
click at [55, 152] on span "Real Property" at bounding box center [39, 151] width 39 height 8
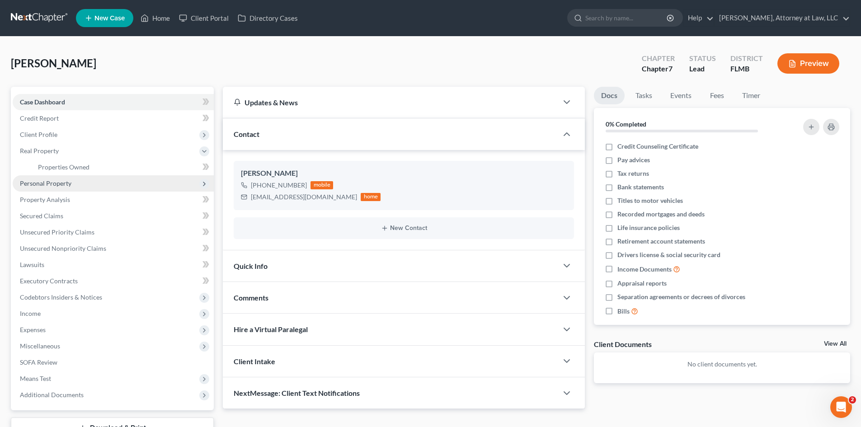
click at [51, 184] on span "Personal Property" at bounding box center [45, 183] width 51 height 8
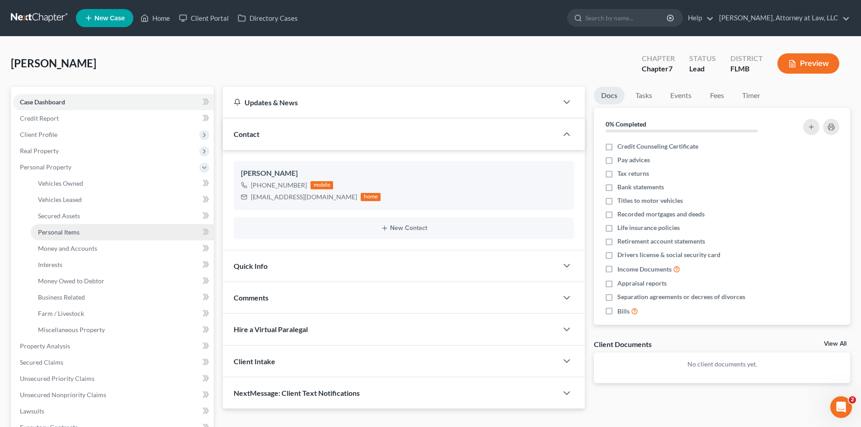
click at [73, 229] on span "Personal Items" at bounding box center [59, 232] width 42 height 8
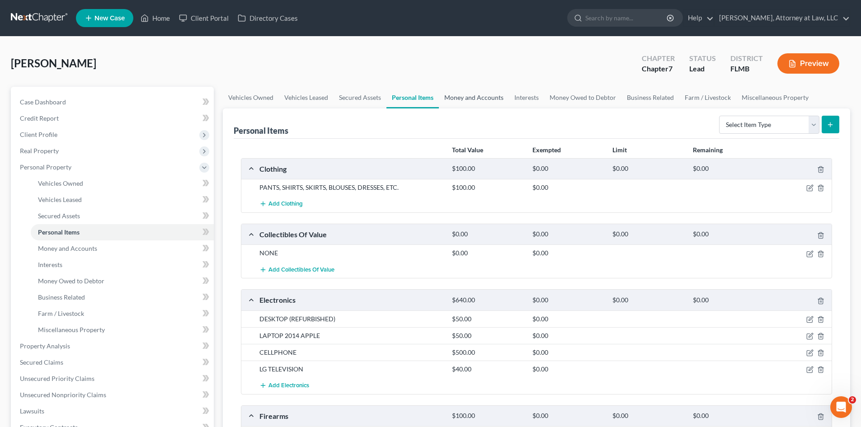
click at [465, 103] on link "Money and Accounts" at bounding box center [474, 98] width 70 height 22
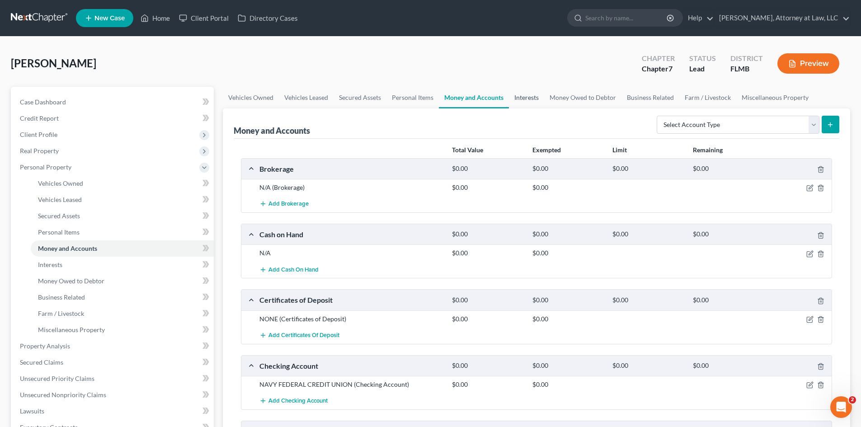
click at [527, 97] on link "Interests" at bounding box center [526, 98] width 35 height 22
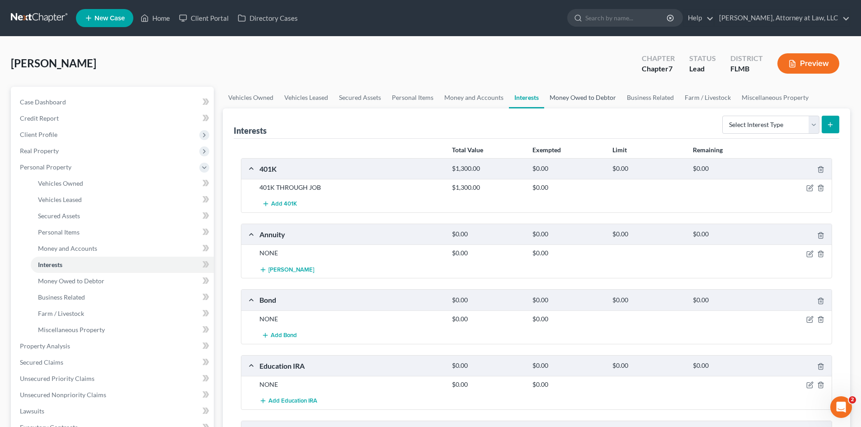
click at [574, 97] on link "Money Owed to Debtor" at bounding box center [582, 98] width 77 height 22
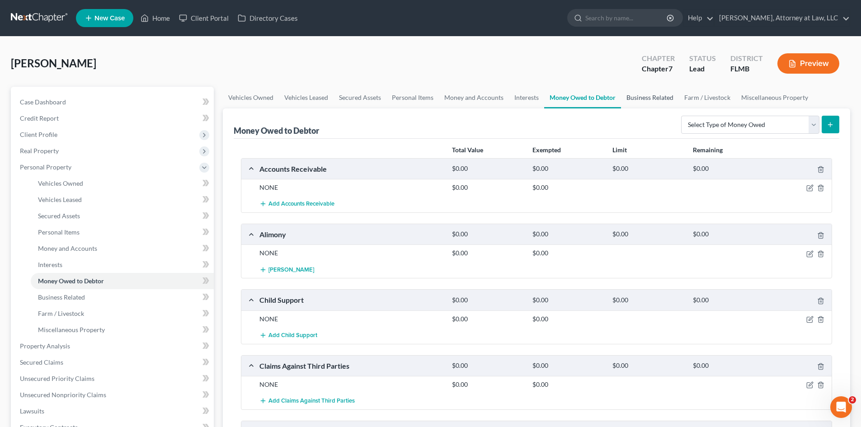
click at [662, 99] on link "Business Related" at bounding box center [650, 98] width 58 height 22
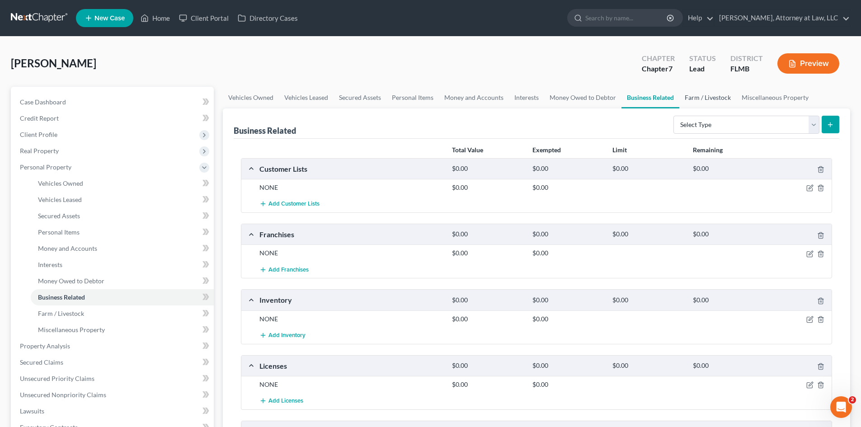
click at [713, 99] on link "Farm / Livestock" at bounding box center [707, 98] width 57 height 22
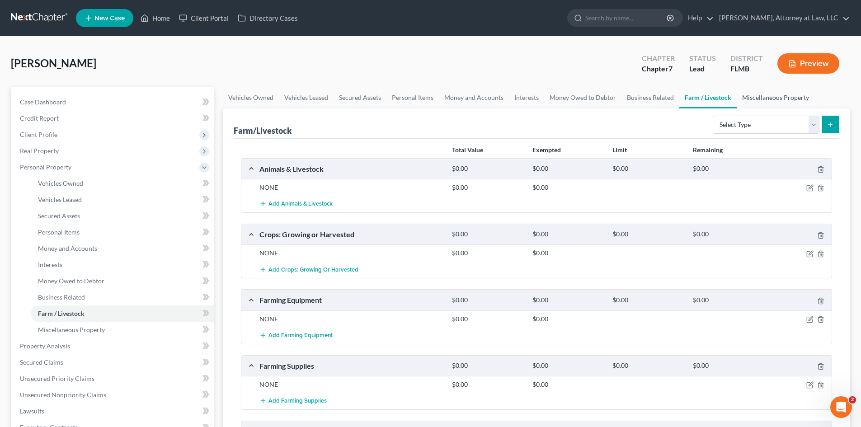
click at [774, 99] on link "Miscellaneous Property" at bounding box center [775, 98] width 78 height 22
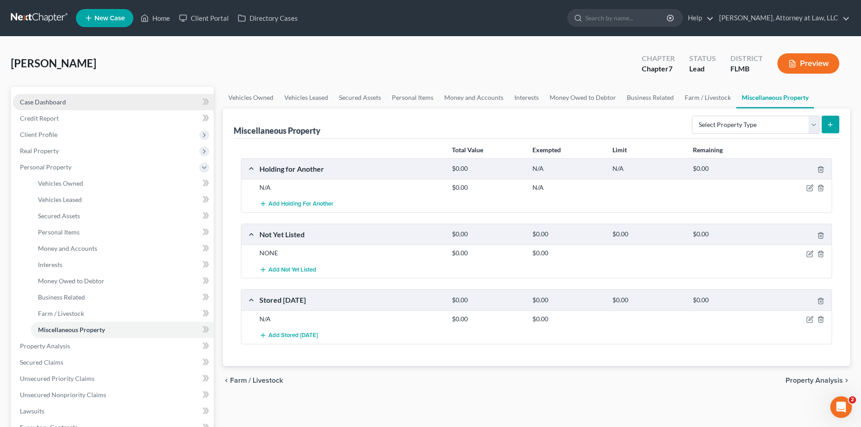
click at [53, 102] on span "Case Dashboard" at bounding box center [43, 102] width 46 height 8
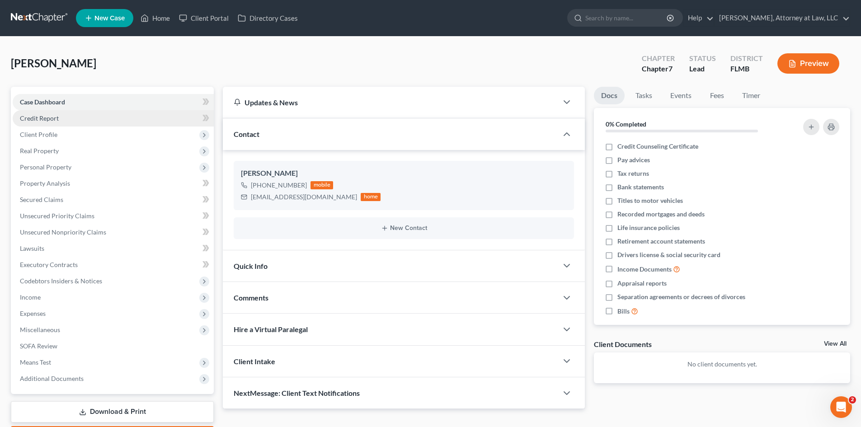
click at [58, 122] on link "Credit Report" at bounding box center [113, 118] width 201 height 16
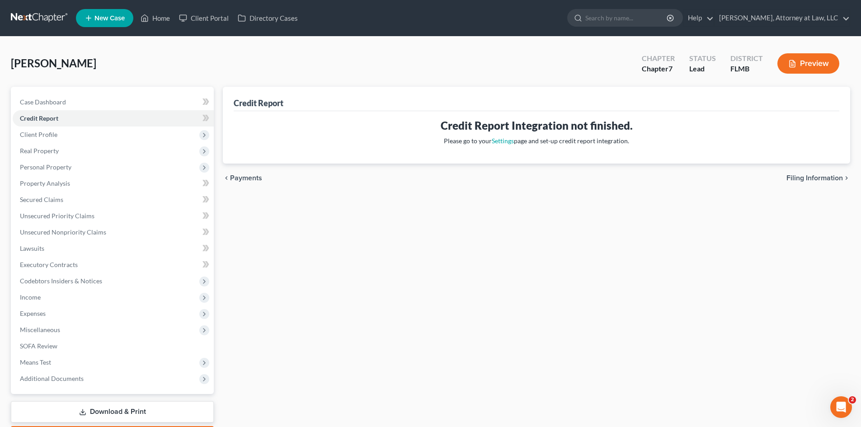
click at [838, 176] on span "Filing Information" at bounding box center [814, 177] width 56 height 7
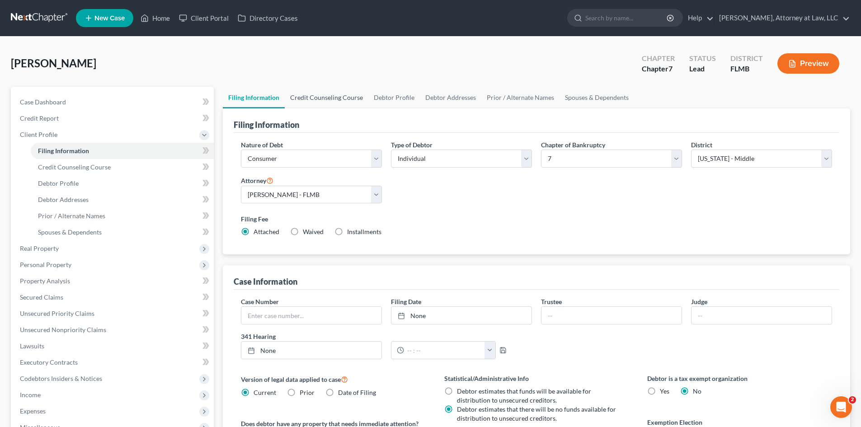
click at [320, 92] on link "Credit Counseling Course" at bounding box center [327, 98] width 84 height 22
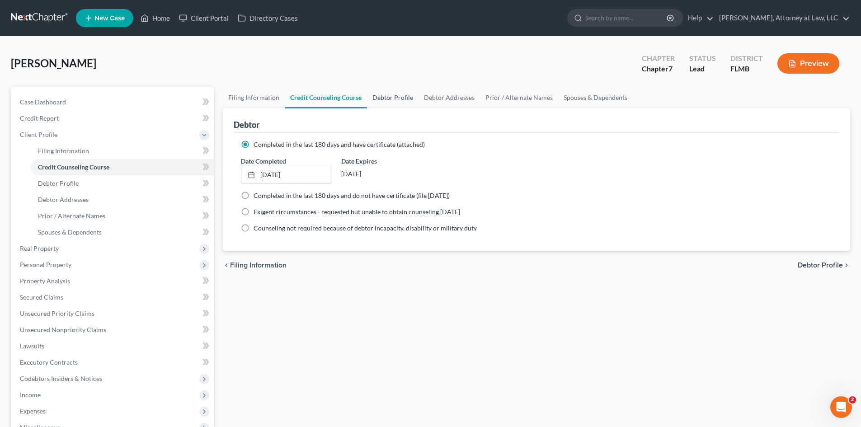
click at [395, 96] on link "Debtor Profile" at bounding box center [392, 98] width 51 height 22
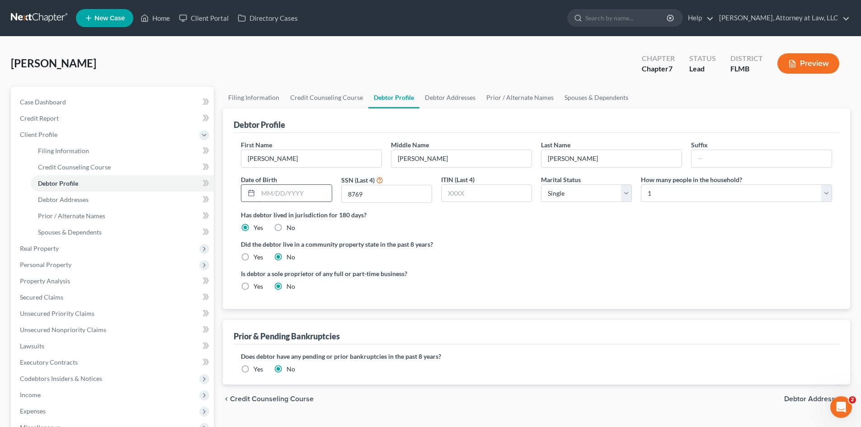
click at [277, 198] on input "text" at bounding box center [294, 193] width 73 height 17
click at [468, 100] on link "Debtor Addresses" at bounding box center [449, 98] width 61 height 22
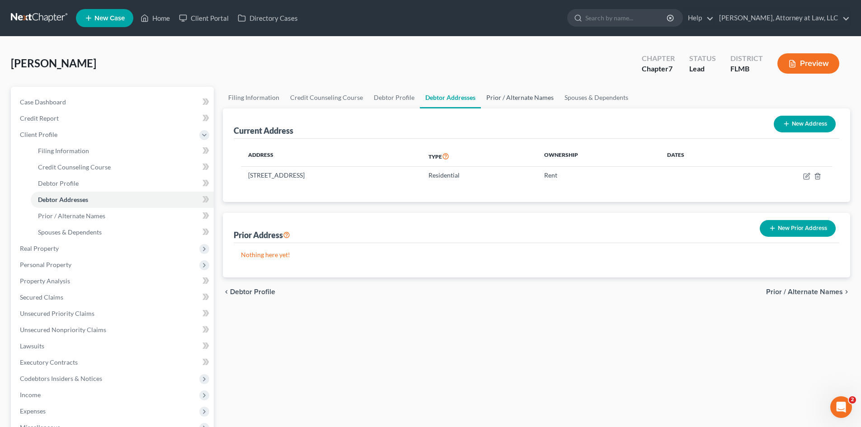
click at [501, 100] on link "Prior / Alternate Names" at bounding box center [520, 98] width 78 height 22
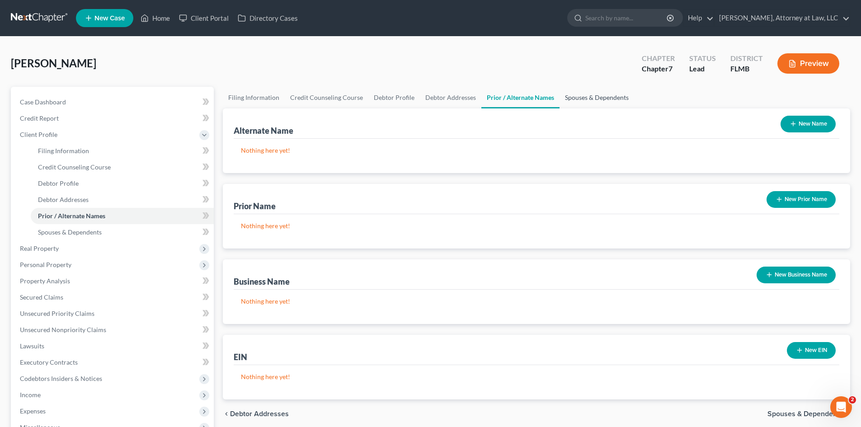
click at [579, 102] on link "Spouses & Dependents" at bounding box center [596, 98] width 75 height 22
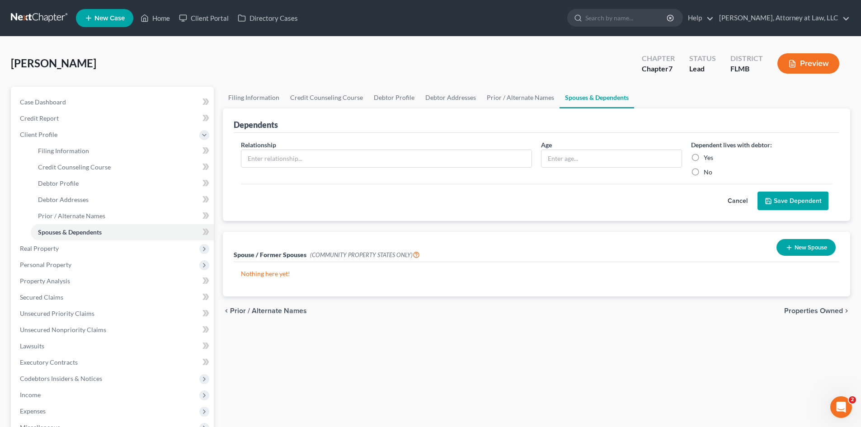
click at [794, 314] on span "Properties Owned" at bounding box center [813, 310] width 59 height 7
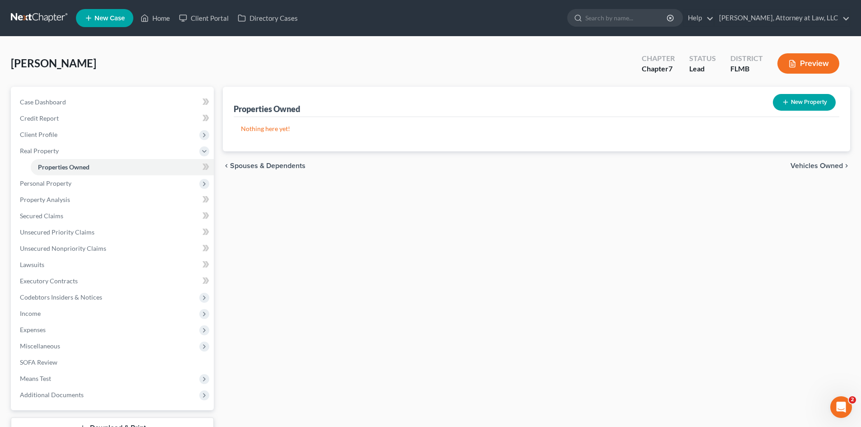
click at [810, 162] on span "Vehicles Owned" at bounding box center [816, 165] width 52 height 7
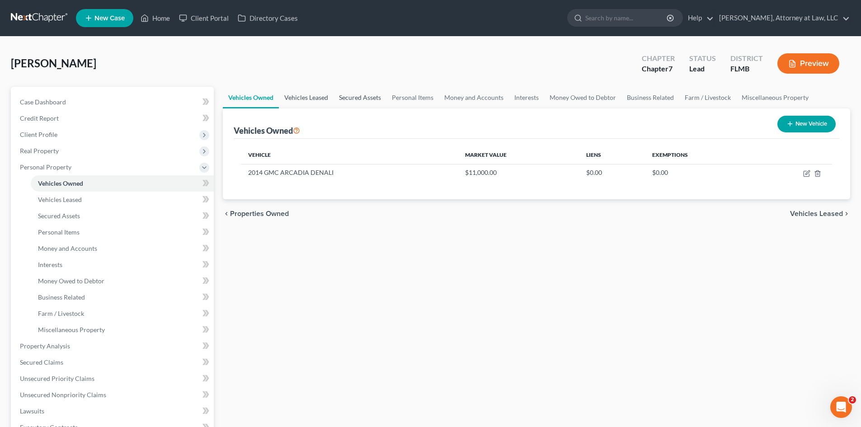
click at [324, 95] on link "Vehicles Leased" at bounding box center [306, 98] width 55 height 22
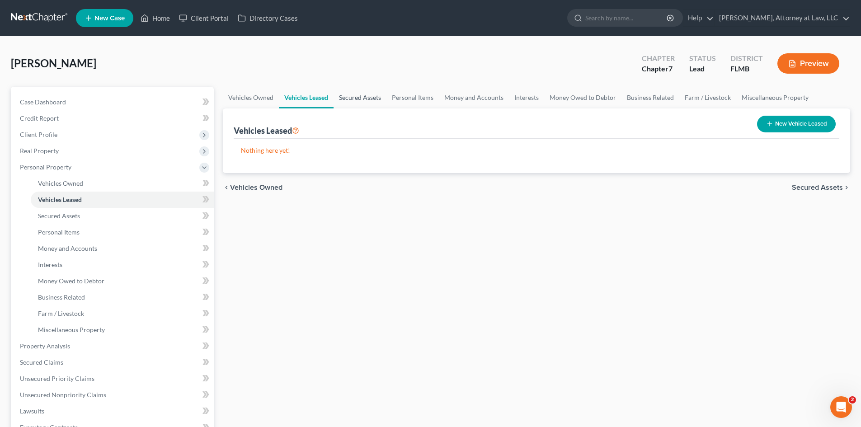
click at [366, 102] on link "Secured Assets" at bounding box center [359, 98] width 53 height 22
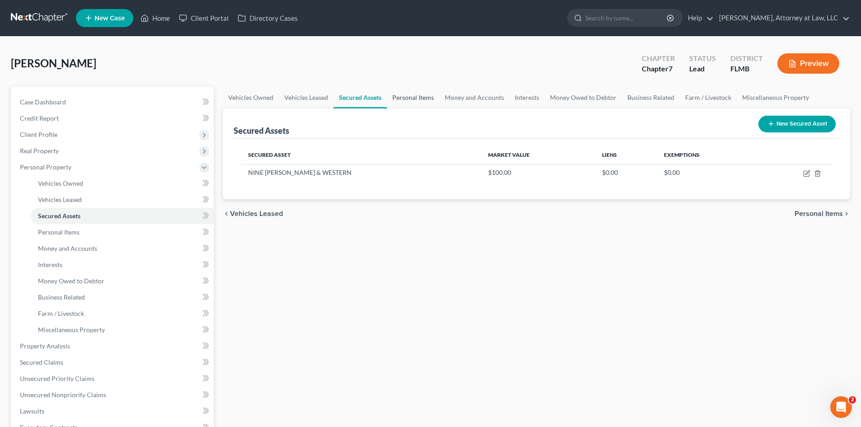
click at [398, 104] on link "Personal Items" at bounding box center [413, 98] width 52 height 22
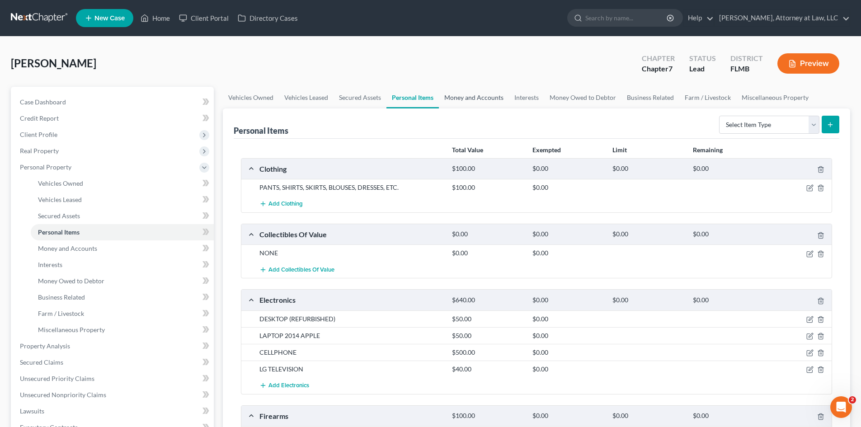
click at [470, 104] on link "Money and Accounts" at bounding box center [474, 98] width 70 height 22
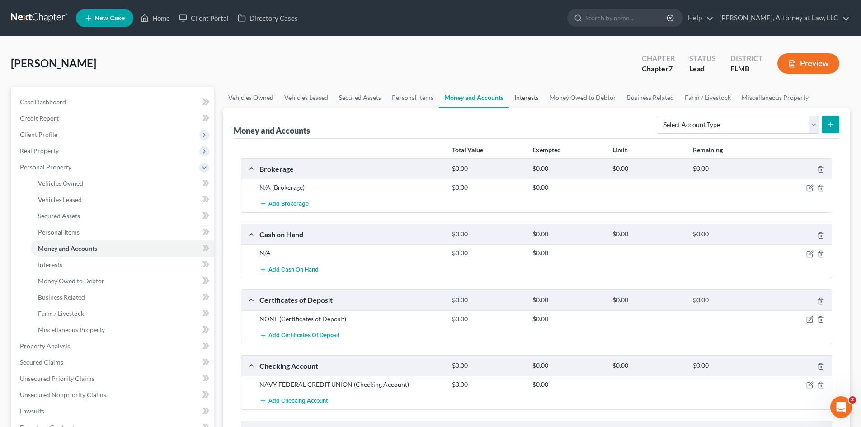
click at [524, 106] on link "Interests" at bounding box center [526, 98] width 35 height 22
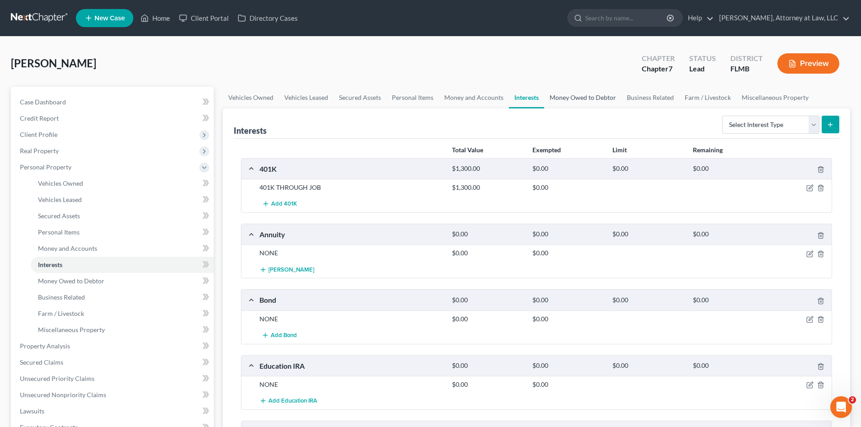
click at [587, 102] on link "Money Owed to Debtor" at bounding box center [582, 98] width 77 height 22
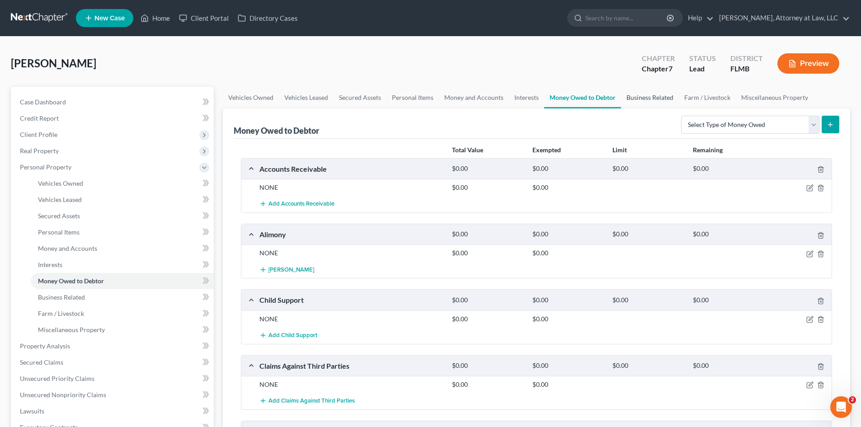
click at [661, 101] on link "Business Related" at bounding box center [650, 98] width 58 height 22
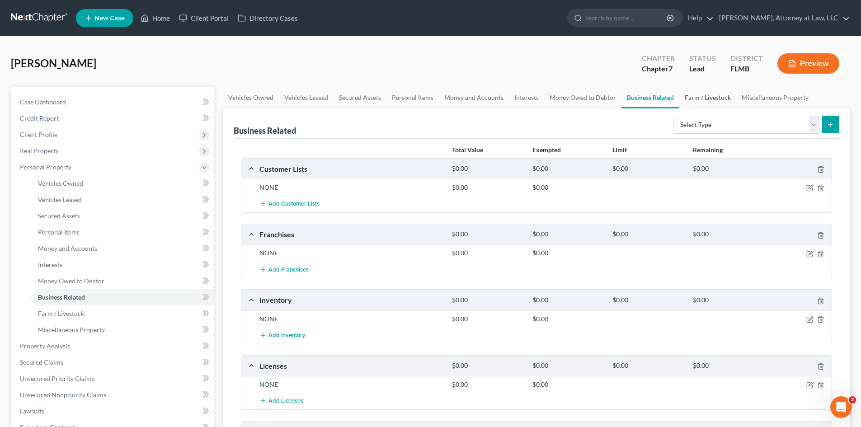
click at [713, 98] on link "Farm / Livestock" at bounding box center [707, 98] width 57 height 22
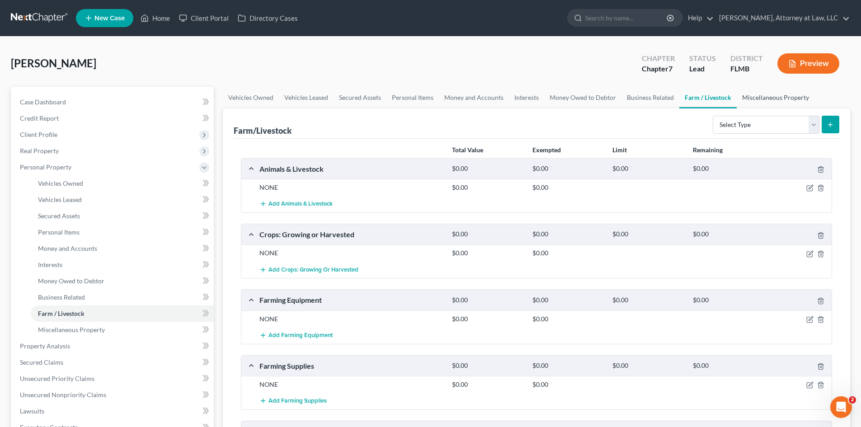
click at [786, 99] on link "Miscellaneous Property" at bounding box center [775, 98] width 78 height 22
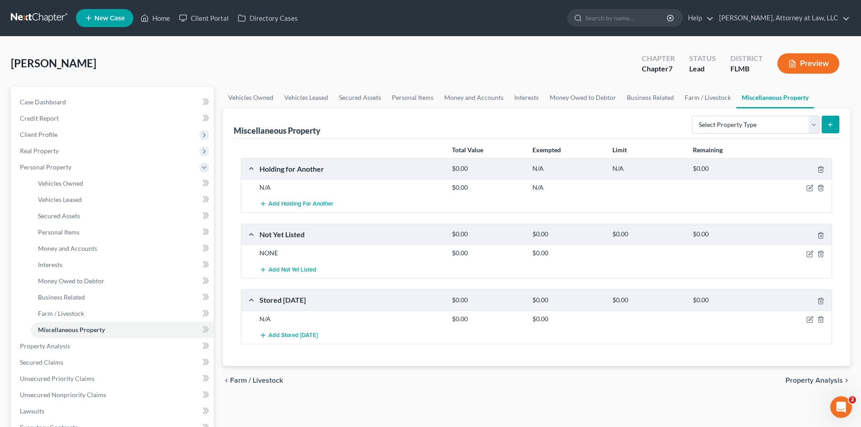
click at [808, 379] on span "Property Analysis" at bounding box center [813, 380] width 57 height 7
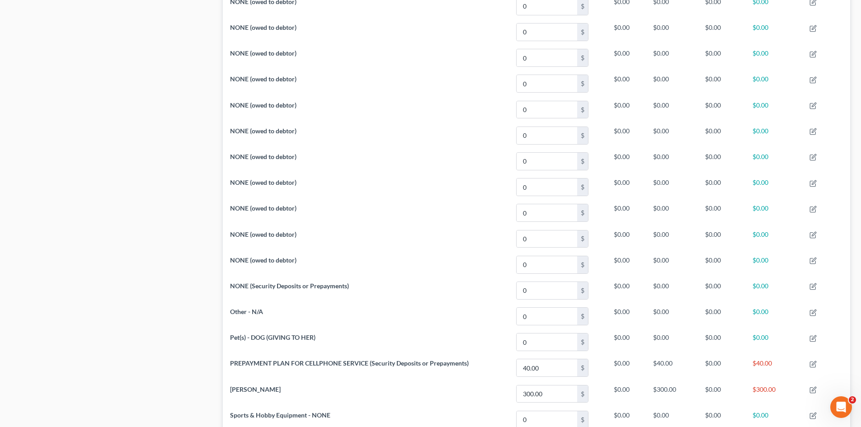
scroll to position [2033, 0]
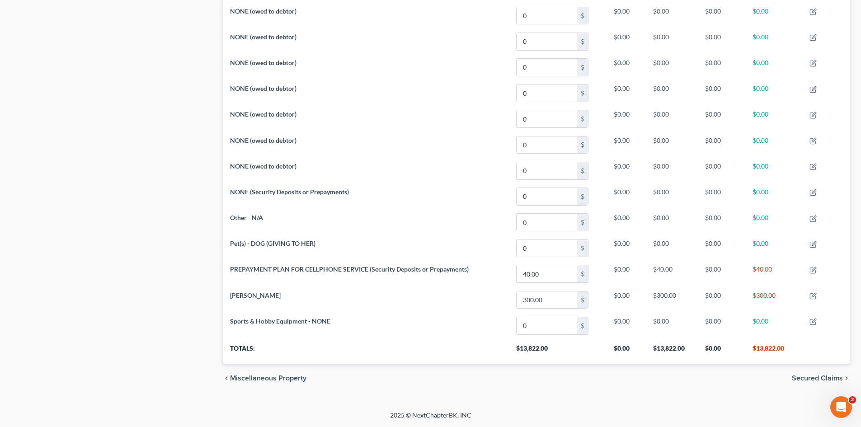
click at [802, 377] on span "Secured Claims" at bounding box center [816, 377] width 51 height 7
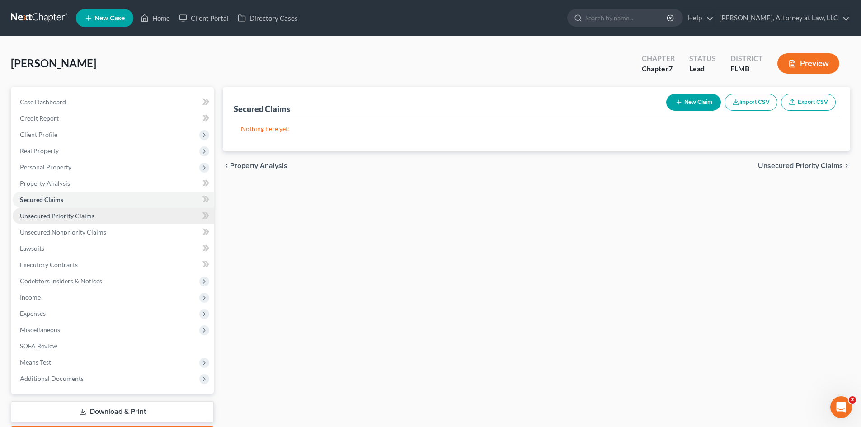
click at [60, 215] on span "Unsecured Priority Claims" at bounding box center [57, 216] width 75 height 8
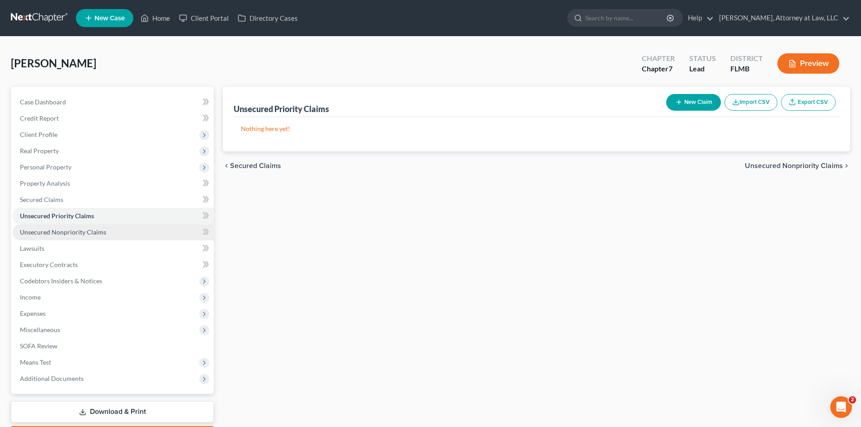
click at [66, 228] on span "Unsecured Nonpriority Claims" at bounding box center [63, 232] width 86 height 8
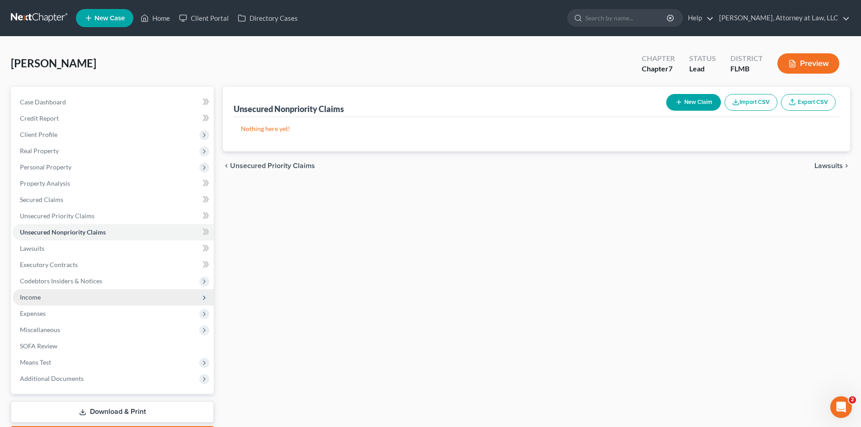
click at [36, 302] on span "Income" at bounding box center [113, 297] width 201 height 16
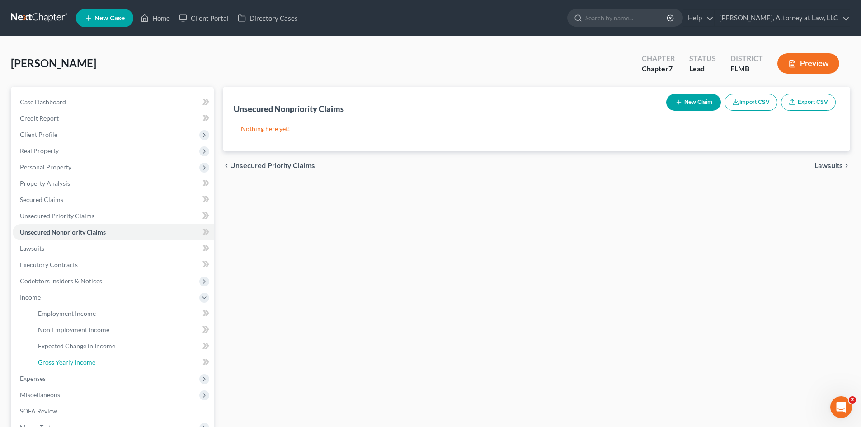
click at [70, 364] on span "Gross Yearly Income" at bounding box center [66, 362] width 57 height 8
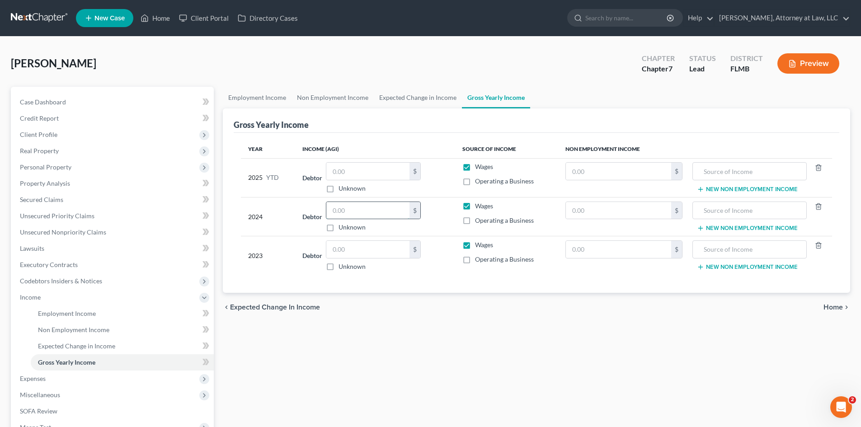
click at [360, 212] on input "text" at bounding box center [367, 210] width 83 height 17
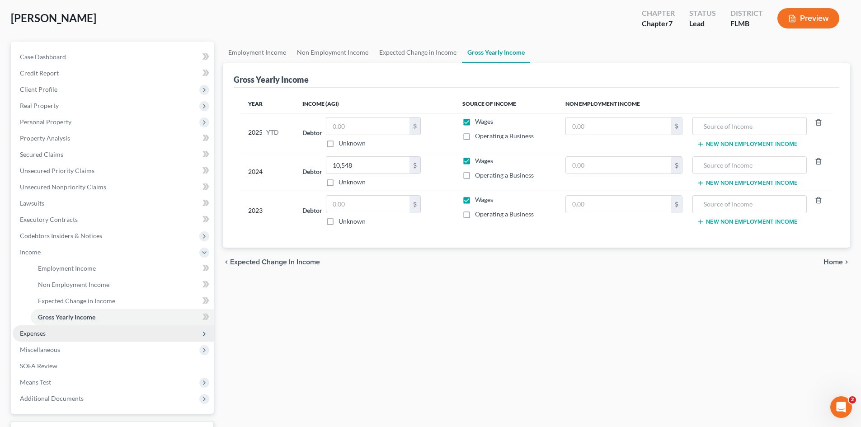
drag, startPoint x: 32, startPoint y: 332, endPoint x: 47, endPoint y: 325, distance: 16.2
click at [32, 332] on span "Expenses" at bounding box center [33, 333] width 26 height 8
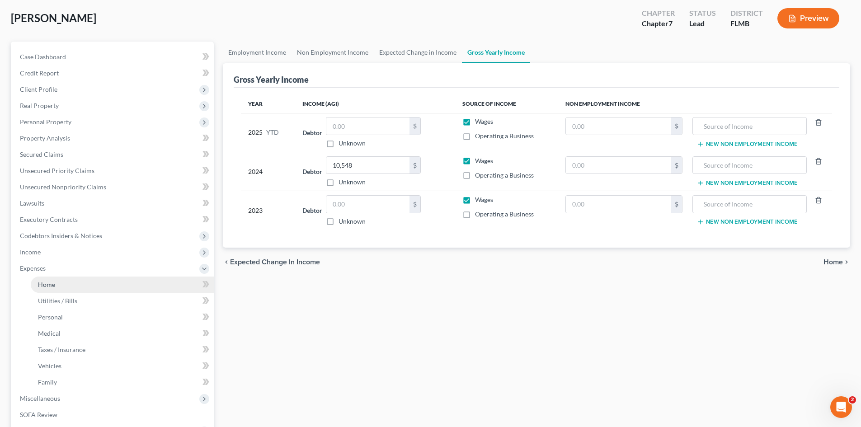
click at [53, 286] on span "Home" at bounding box center [46, 285] width 17 height 8
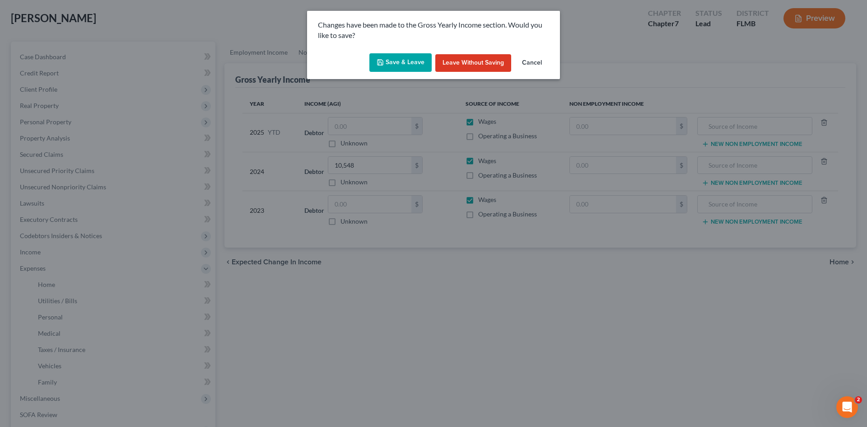
click at [390, 56] on button "Save & Leave" at bounding box center [401, 62] width 62 height 19
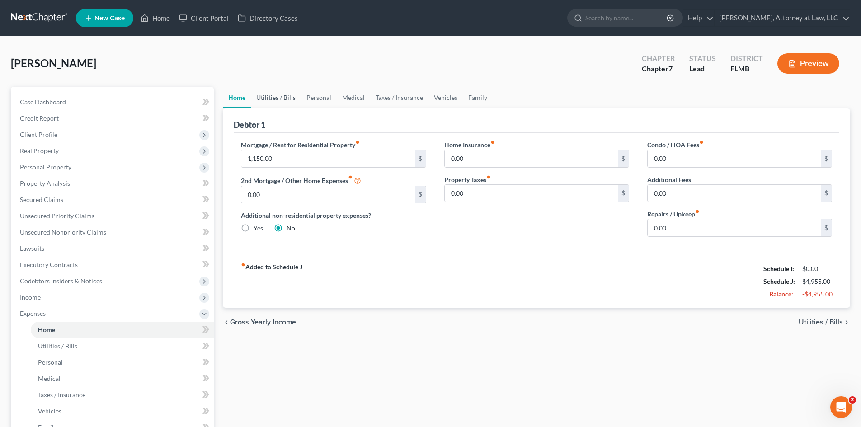
click at [278, 94] on link "Utilities / Bills" at bounding box center [276, 98] width 50 height 22
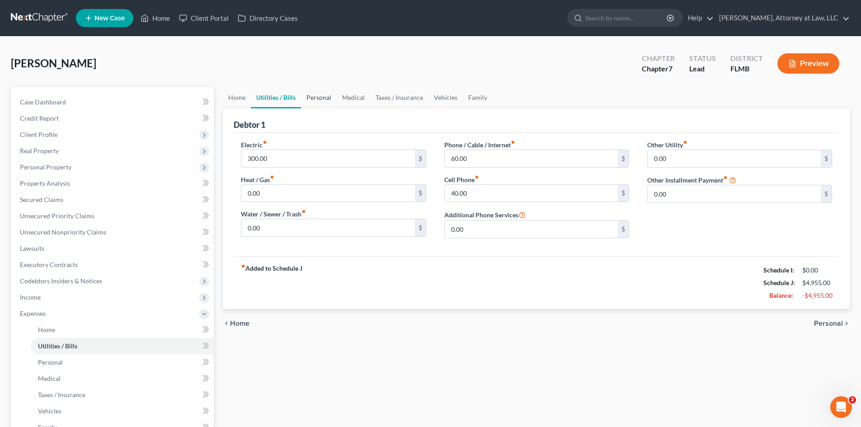
click at [323, 97] on link "Personal" at bounding box center [319, 98] width 36 height 22
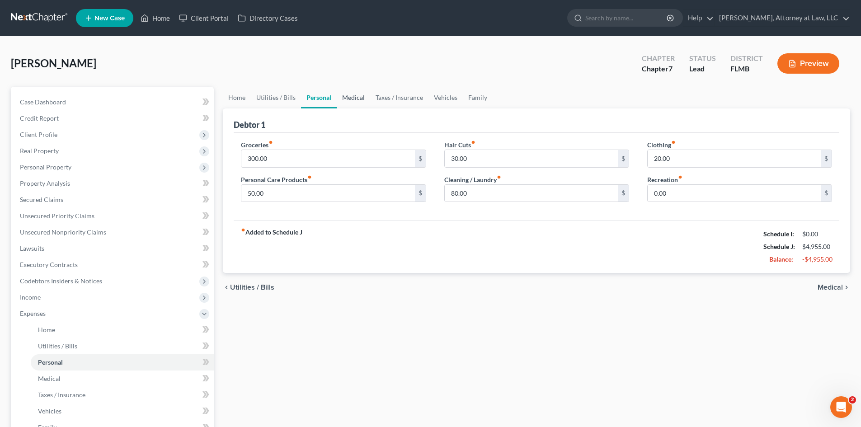
click at [352, 100] on link "Medical" at bounding box center [353, 98] width 33 height 22
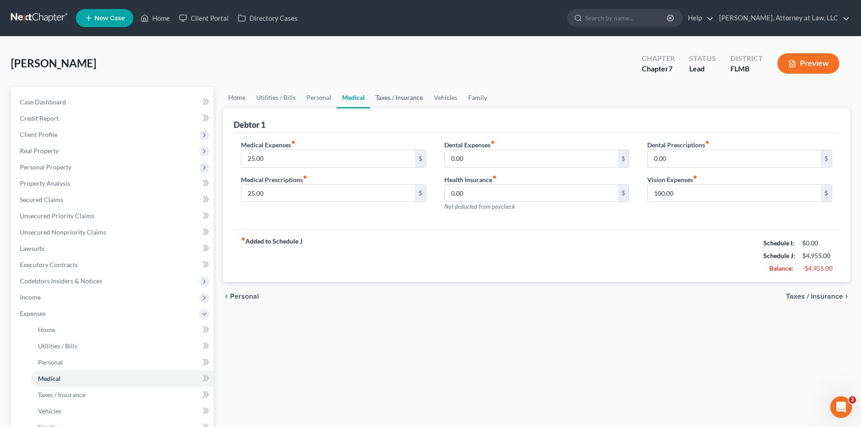
click at [391, 97] on link "Taxes / Insurance" at bounding box center [399, 98] width 58 height 22
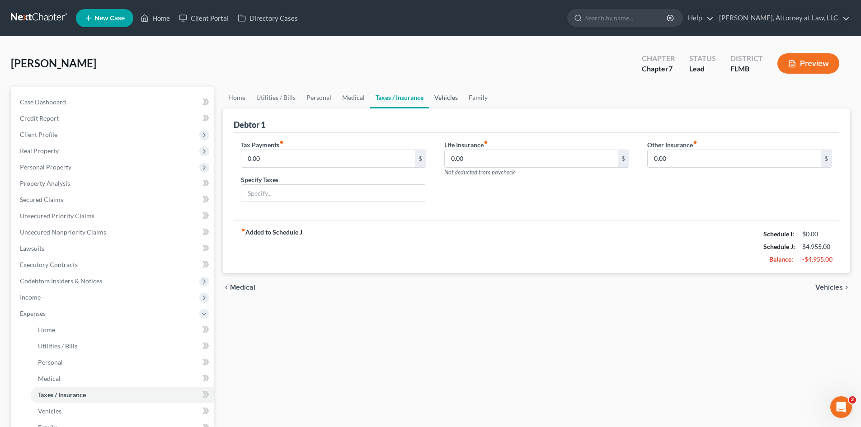
click at [433, 101] on link "Vehicles" at bounding box center [446, 98] width 34 height 22
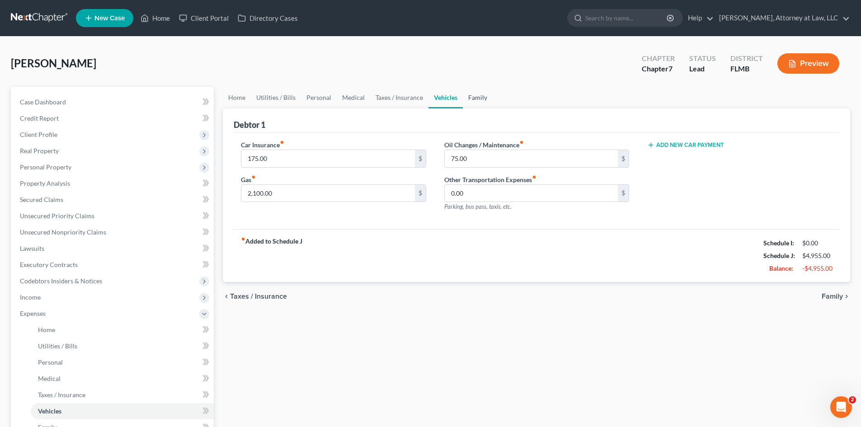
click at [477, 96] on link "Family" at bounding box center [478, 98] width 30 height 22
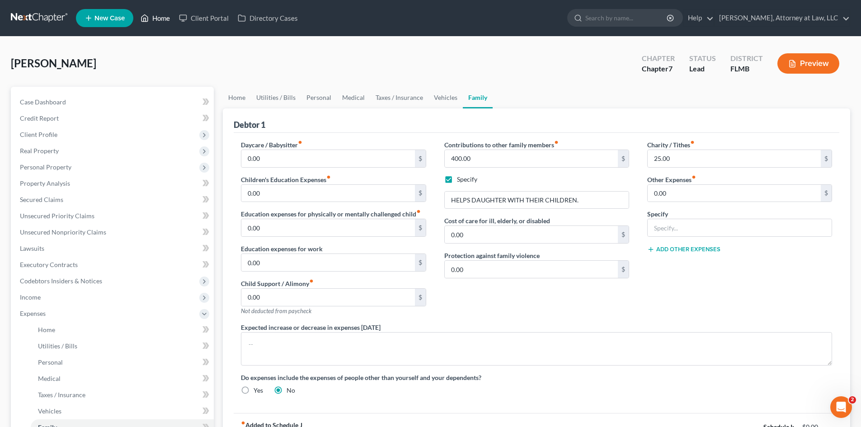
drag, startPoint x: 160, startPoint y: 19, endPoint x: 167, endPoint y: 51, distance: 32.8
click at [160, 19] on link "Home" at bounding box center [155, 18] width 38 height 16
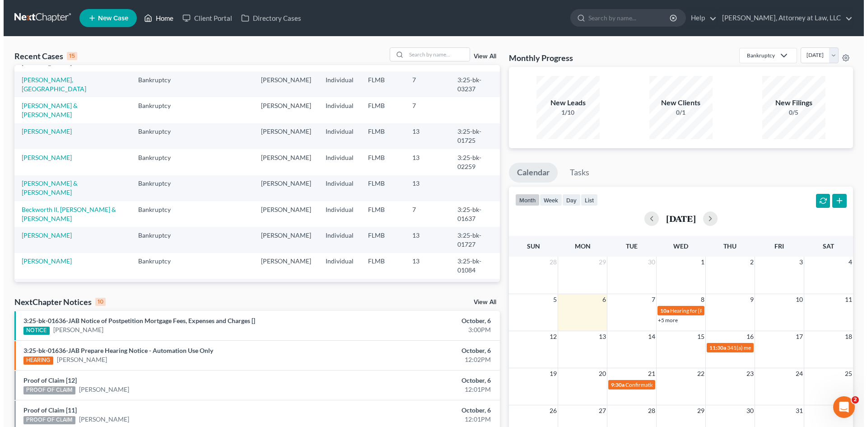
scroll to position [181, 0]
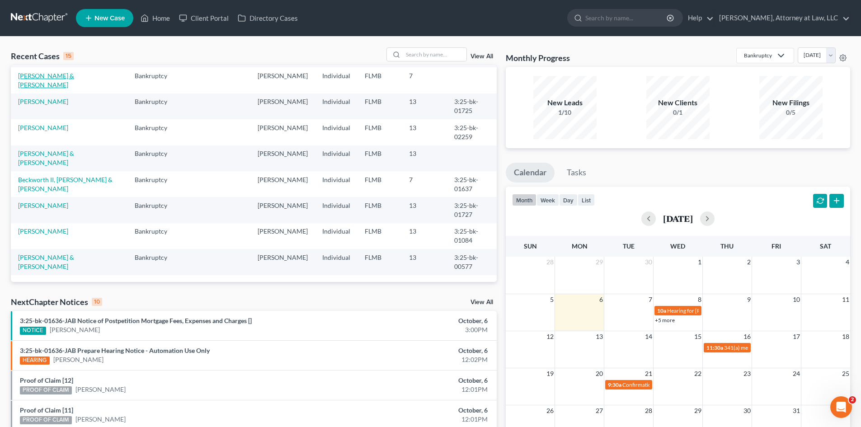
click at [72, 89] on link "[PERSON_NAME] & [PERSON_NAME]" at bounding box center [46, 80] width 56 height 17
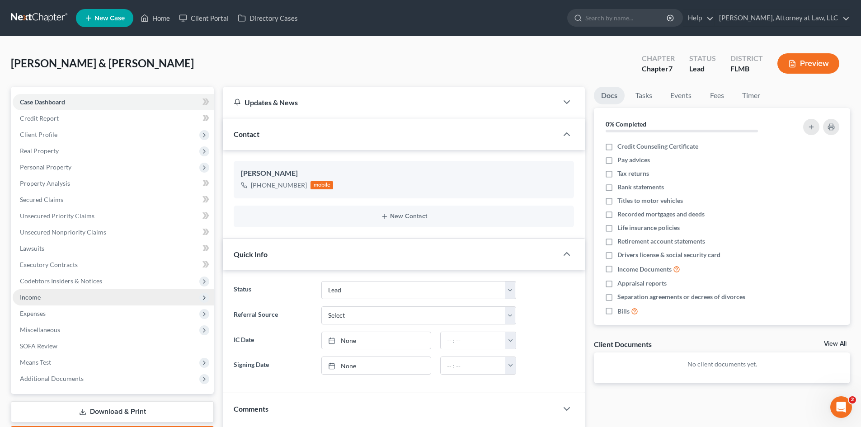
click at [46, 298] on span "Income" at bounding box center [113, 297] width 201 height 16
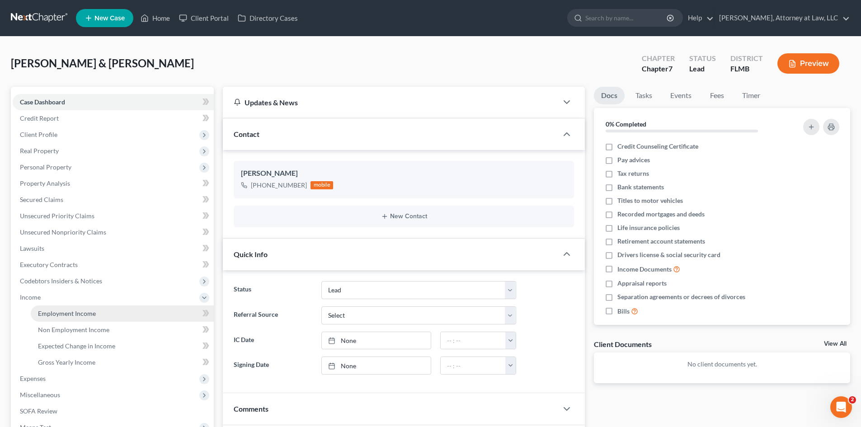
click at [74, 314] on span "Employment Income" at bounding box center [67, 313] width 58 height 8
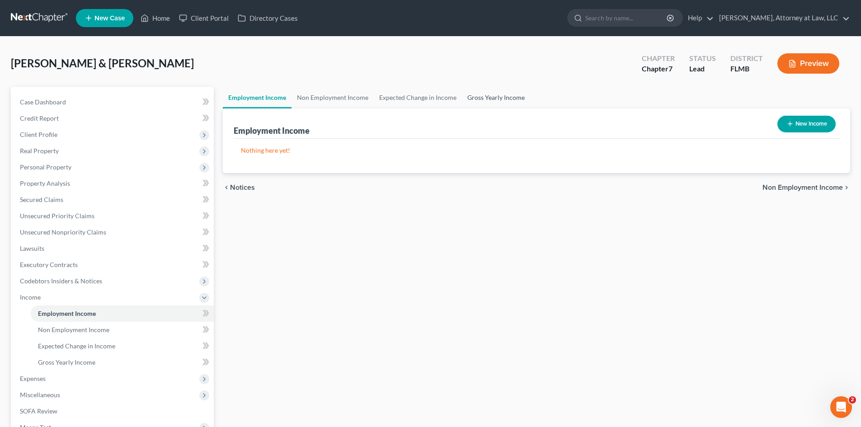
click at [481, 93] on link "Gross Yearly Income" at bounding box center [496, 98] width 68 height 22
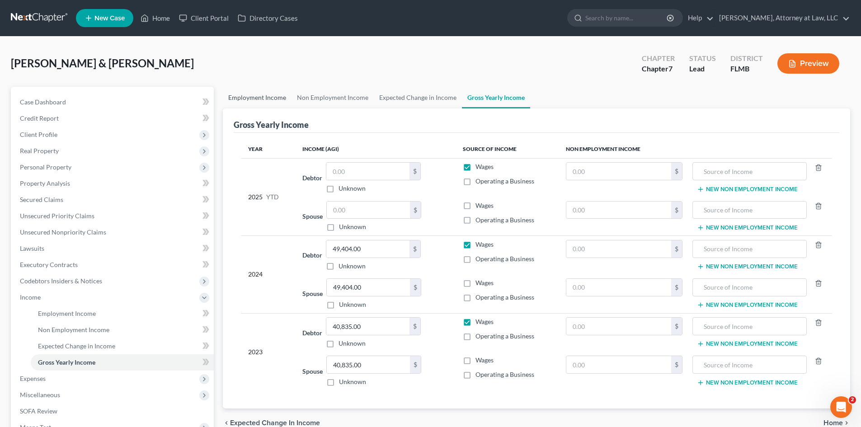
click at [256, 96] on link "Employment Income" at bounding box center [257, 98] width 69 height 22
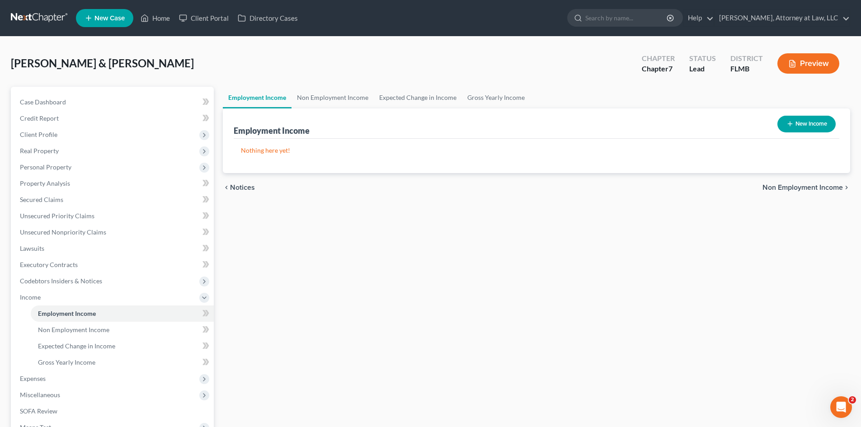
click at [821, 122] on button "New Income" at bounding box center [806, 124] width 58 height 17
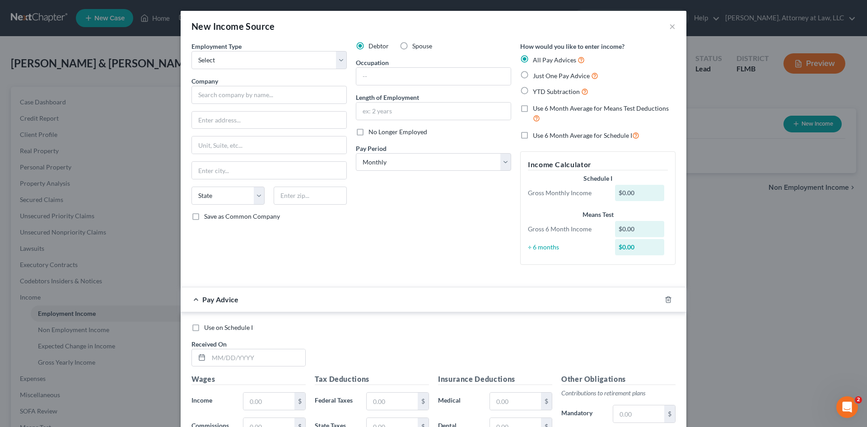
click at [533, 75] on label "Just One Pay Advice" at bounding box center [566, 75] width 66 height 10
click at [537, 75] on input "Just One Pay Advice" at bounding box center [540, 73] width 6 height 6
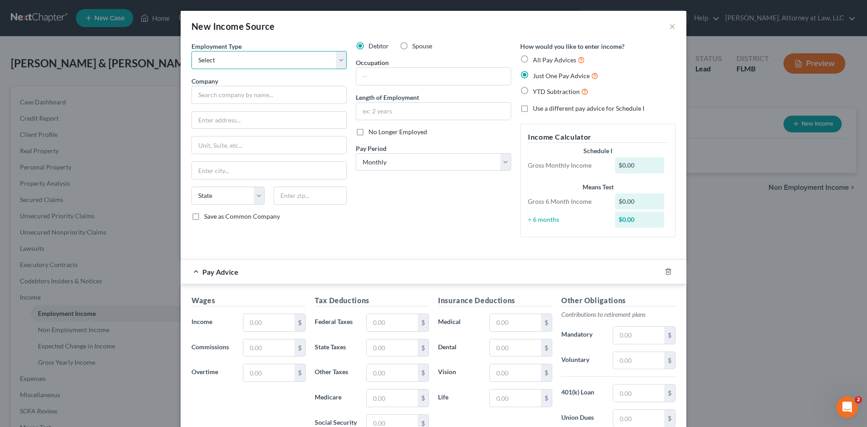
drag, startPoint x: 314, startPoint y: 59, endPoint x: 293, endPoint y: 69, distance: 22.6
click at [314, 59] on select "Select Full or [DEMOGRAPHIC_DATA] Employment Self Employment" at bounding box center [269, 60] width 155 height 18
click at [192, 51] on select "Select Full or [DEMOGRAPHIC_DATA] Employment Self Employment" at bounding box center [269, 60] width 155 height 18
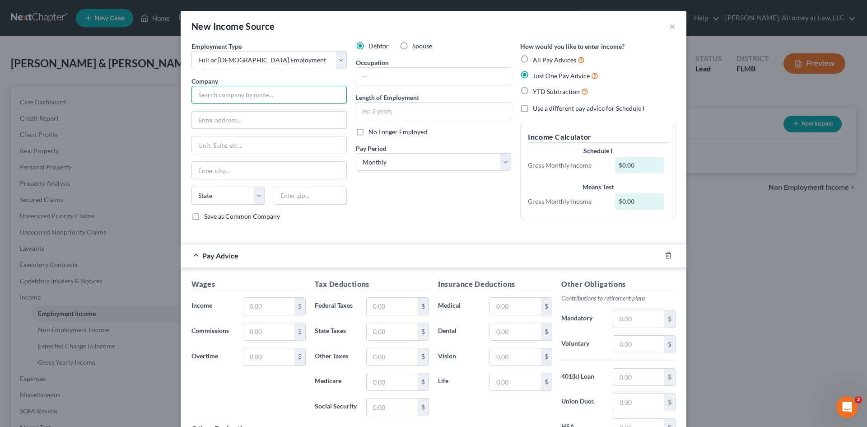
click at [299, 98] on input "text" at bounding box center [269, 95] width 155 height 18
click at [200, 124] on input "text" at bounding box center [269, 120] width 154 height 17
click at [198, 141] on input "text" at bounding box center [269, 144] width 154 height 17
click at [196, 165] on input "text" at bounding box center [269, 170] width 154 height 17
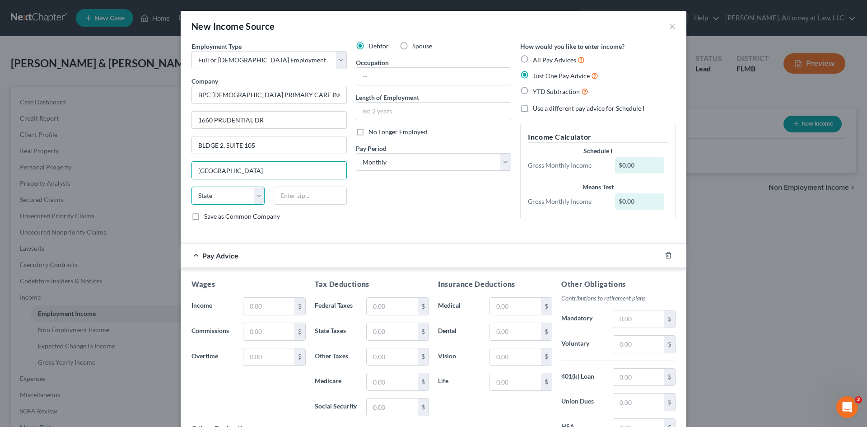
click at [203, 196] on select "State [US_STATE] AK AR AZ CA CO CT DE DC [GEOGRAPHIC_DATA] [GEOGRAPHIC_DATA] GU…" at bounding box center [228, 196] width 73 height 18
click at [192, 187] on select "State [US_STATE] AK AR AZ CA CO CT DE DC [GEOGRAPHIC_DATA] [GEOGRAPHIC_DATA] GU…" at bounding box center [228, 196] width 73 height 18
click at [327, 192] on input "text" at bounding box center [310, 196] width 73 height 18
click at [385, 76] on input "text" at bounding box center [433, 76] width 154 height 17
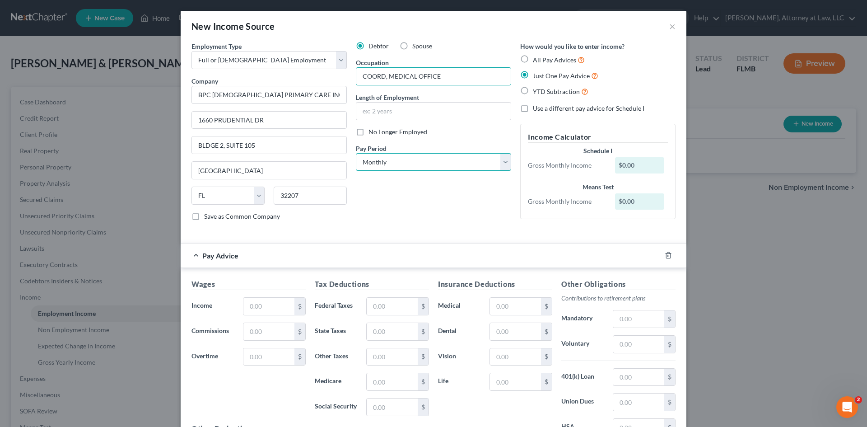
click at [453, 168] on select "Select Monthly Twice Monthly Every Other Week Weekly" at bounding box center [433, 162] width 155 height 18
click at [356, 153] on select "Select Monthly Twice Monthly Every Other Week Weekly" at bounding box center [433, 162] width 155 height 18
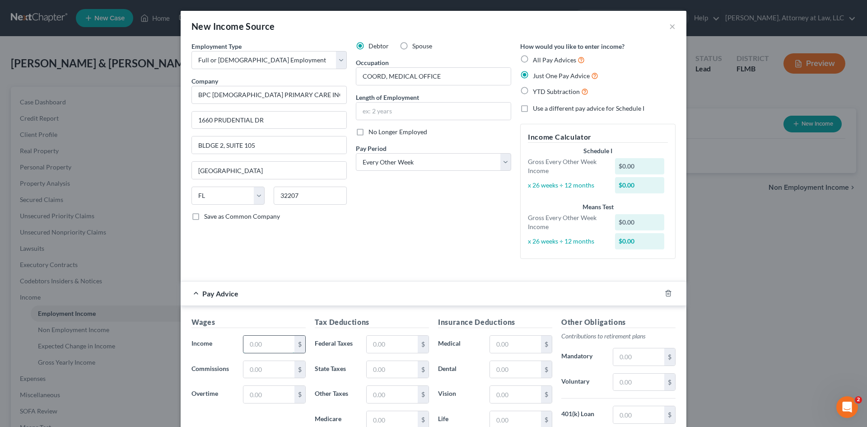
click at [266, 343] on input "text" at bounding box center [268, 344] width 51 height 17
click at [404, 348] on input "text" at bounding box center [392, 344] width 51 height 17
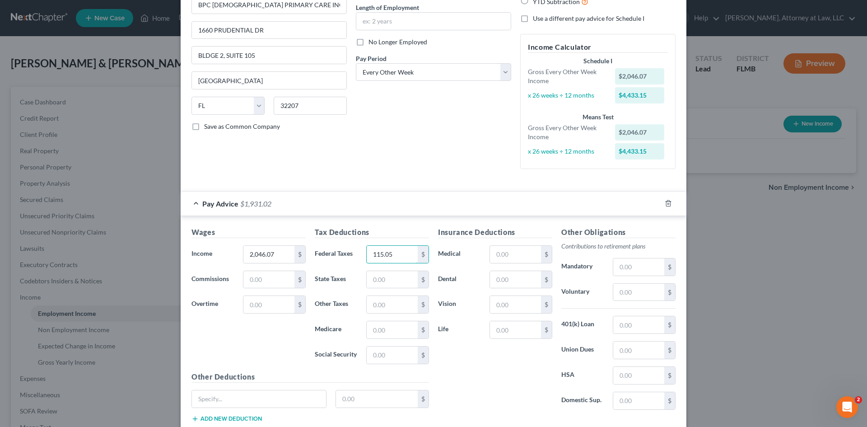
scroll to position [90, 0]
click at [383, 327] on input "text" at bounding box center [392, 329] width 51 height 17
click at [380, 355] on input "text" at bounding box center [392, 354] width 51 height 17
drag, startPoint x: 515, startPoint y: 250, endPoint x: 513, endPoint y: 254, distance: 5.1
click at [515, 250] on input "text" at bounding box center [515, 253] width 51 height 17
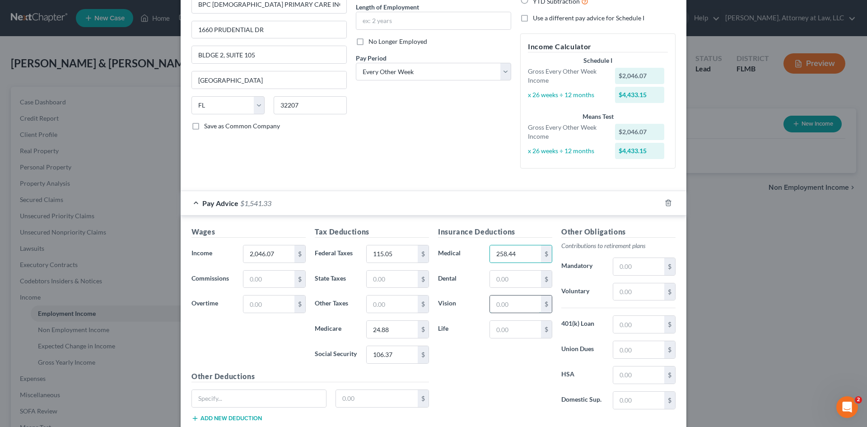
click at [506, 300] on input "text" at bounding box center [515, 303] width 51 height 17
click at [512, 328] on input "text" at bounding box center [515, 329] width 51 height 17
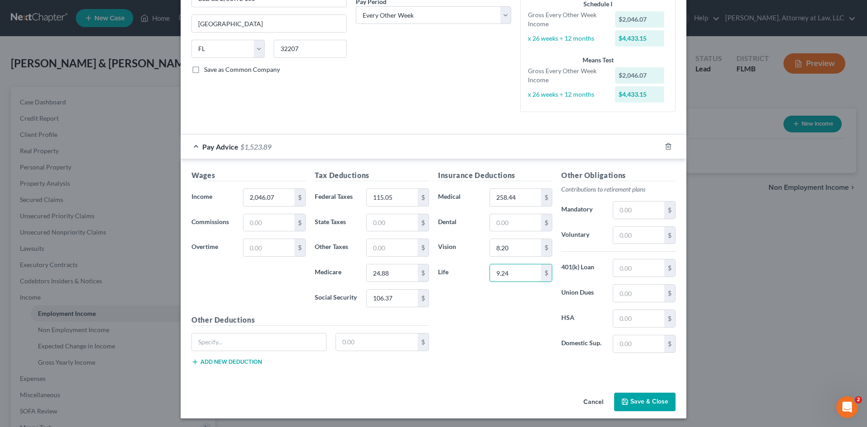
scroll to position [149, 0]
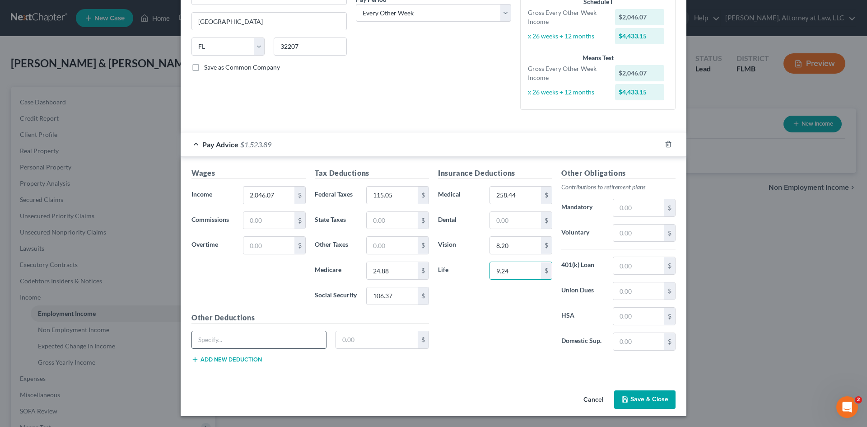
click at [214, 341] on input "text" at bounding box center [259, 339] width 134 height 17
click at [360, 339] on input "text" at bounding box center [377, 339] width 82 height 17
click at [641, 267] on input "text" at bounding box center [638, 265] width 51 height 17
click at [214, 358] on button "Add new deduction" at bounding box center [227, 359] width 70 height 7
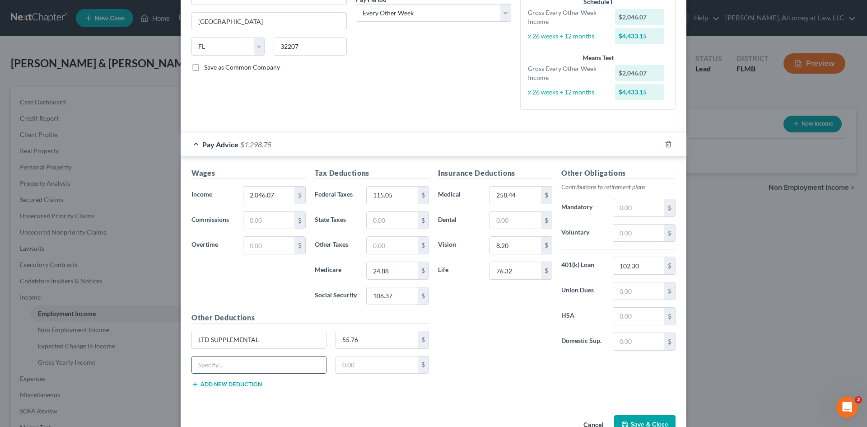
click at [212, 364] on input "text" at bounding box center [259, 364] width 134 height 17
click at [376, 359] on input "text" at bounding box center [377, 364] width 82 height 17
click at [653, 230] on input "text" at bounding box center [638, 233] width 51 height 17
click at [231, 383] on button "Add new deduction" at bounding box center [227, 384] width 70 height 7
click at [216, 386] on input "text" at bounding box center [259, 389] width 134 height 17
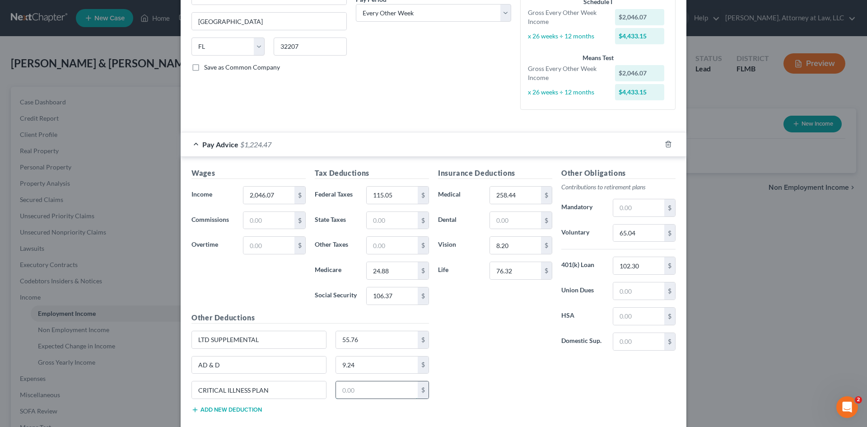
click at [359, 385] on input "text" at bounding box center [377, 389] width 82 height 17
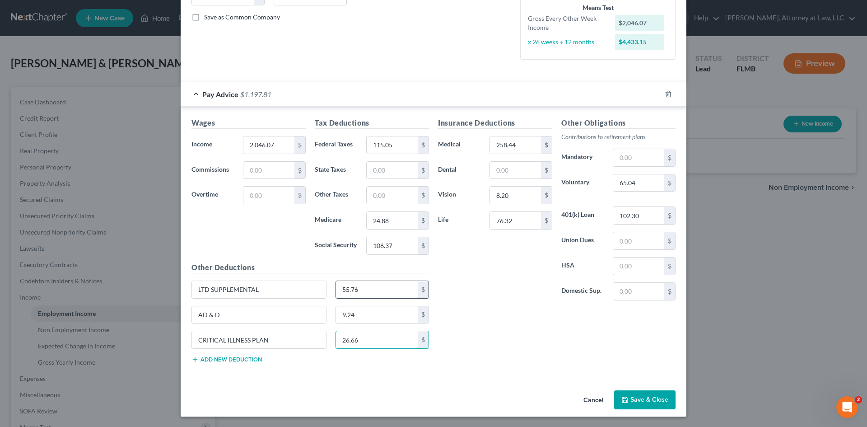
scroll to position [200, 0]
click at [237, 357] on button "Add new deduction" at bounding box center [227, 359] width 70 height 7
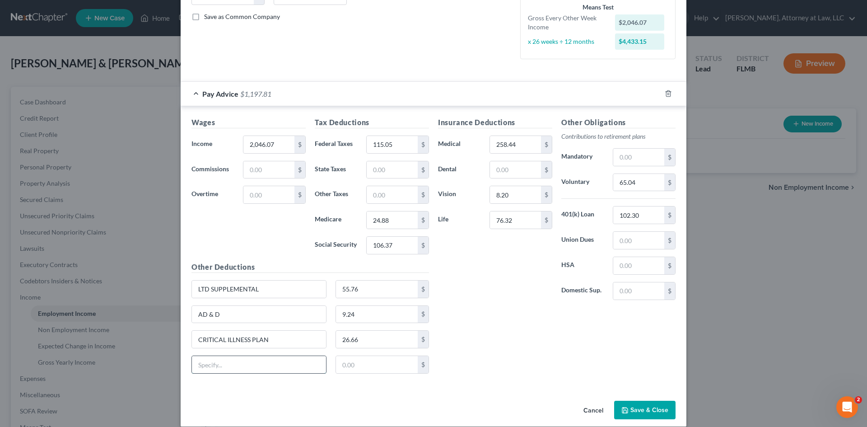
click at [220, 365] on input "text" at bounding box center [259, 364] width 134 height 17
click at [202, 371] on input "text" at bounding box center [259, 364] width 134 height 17
click at [377, 366] on input "text" at bounding box center [377, 364] width 82 height 17
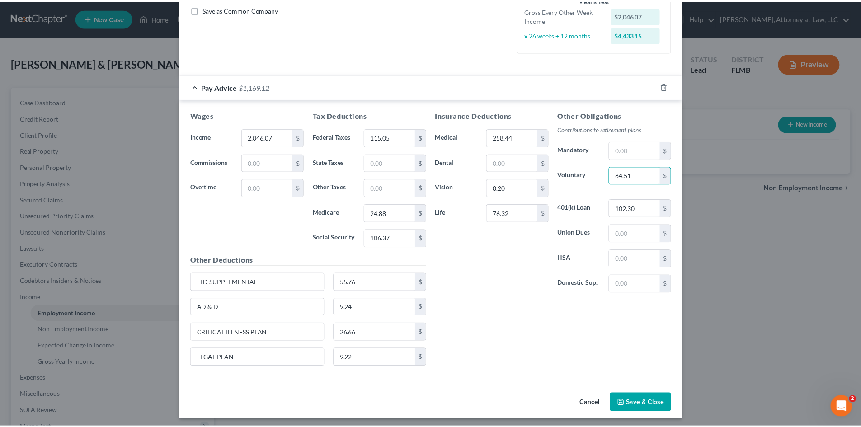
scroll to position [210, 0]
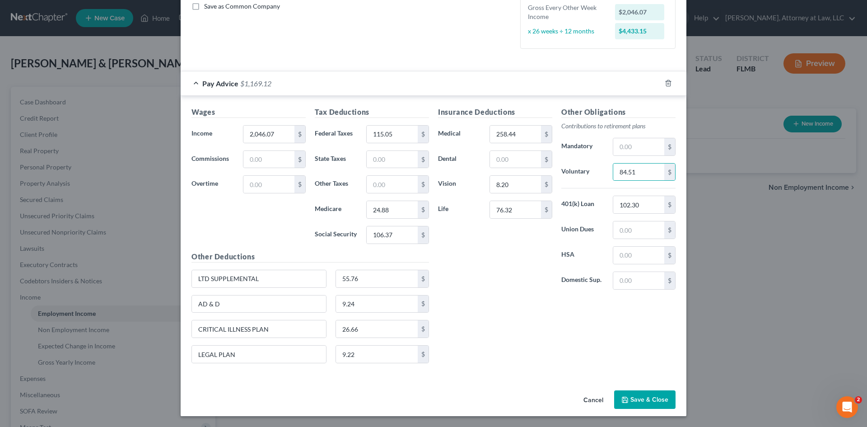
click at [665, 397] on button "Save & Close" at bounding box center [644, 399] width 61 height 19
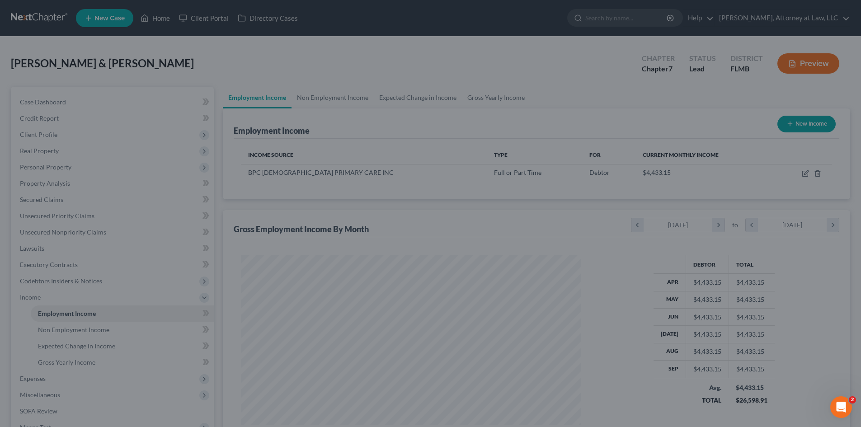
scroll to position [169, 355]
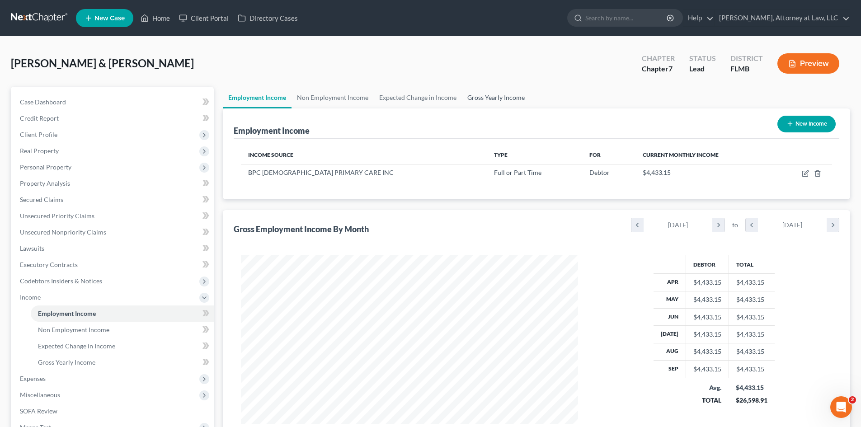
drag, startPoint x: 494, startPoint y: 96, endPoint x: 500, endPoint y: 108, distance: 12.9
click at [494, 96] on link "Gross Yearly Income" at bounding box center [496, 98] width 68 height 22
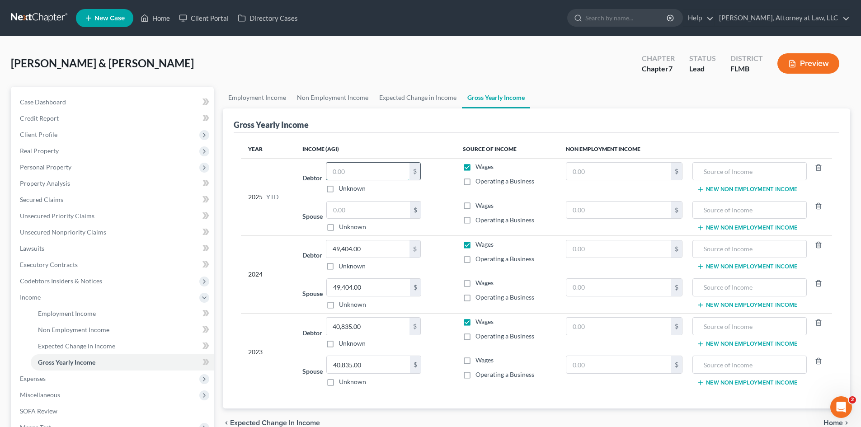
click at [361, 173] on input "text" at bounding box center [367, 171] width 83 height 17
click at [339, 227] on label "Unknown" at bounding box center [352, 226] width 27 height 9
click at [342, 227] on input "Unknown" at bounding box center [345, 225] width 6 height 6
click at [339, 229] on label "Unknown" at bounding box center [352, 226] width 27 height 9
click at [342, 228] on input "Unknown" at bounding box center [345, 225] width 6 height 6
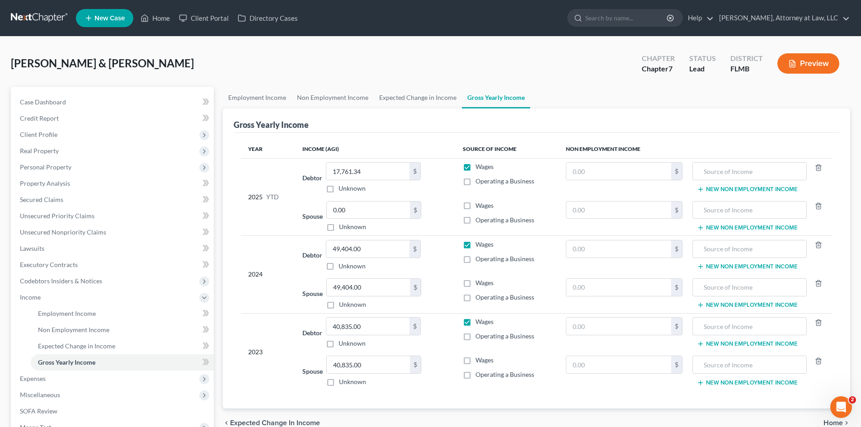
click at [339, 305] on label "Unknown" at bounding box center [352, 304] width 27 height 9
click at [342, 305] on input "Unknown" at bounding box center [345, 303] width 6 height 6
click at [339, 222] on label "Unknown" at bounding box center [352, 226] width 27 height 9
click at [342, 222] on input "Unknown" at bounding box center [345, 225] width 6 height 6
drag, startPoint x: 333, startPoint y: 228, endPoint x: 369, endPoint y: 297, distance: 77.8
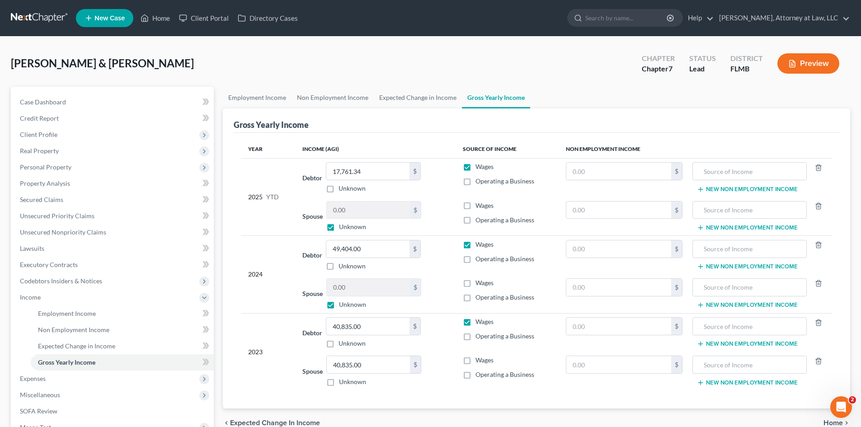
click at [339, 228] on label "Unknown" at bounding box center [352, 226] width 27 height 9
click at [342, 228] on input "Unknown" at bounding box center [345, 225] width 6 height 6
click at [339, 227] on label "Unknown" at bounding box center [352, 226] width 27 height 9
click at [342, 227] on input "Unknown" at bounding box center [345, 225] width 6 height 6
click at [339, 383] on label "Unknown" at bounding box center [352, 381] width 27 height 9
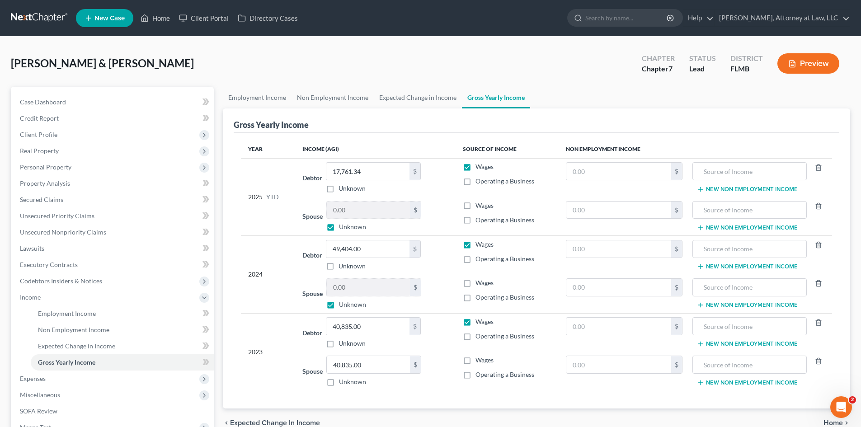
click at [342, 383] on input "Unknown" at bounding box center [345, 380] width 6 height 6
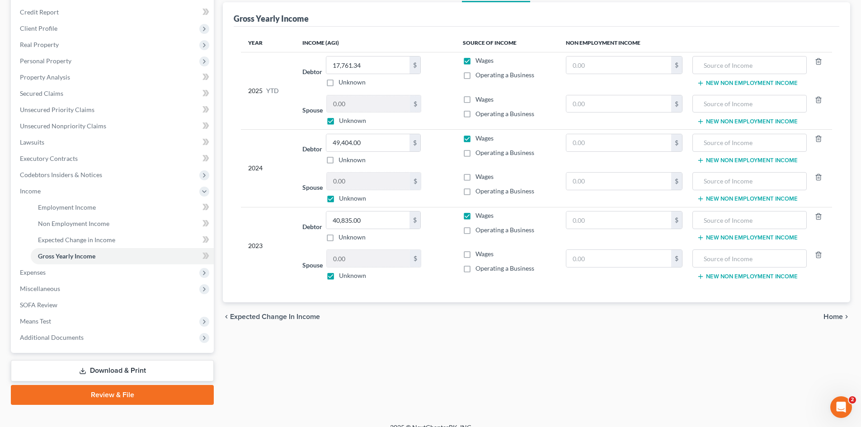
scroll to position [118, 0]
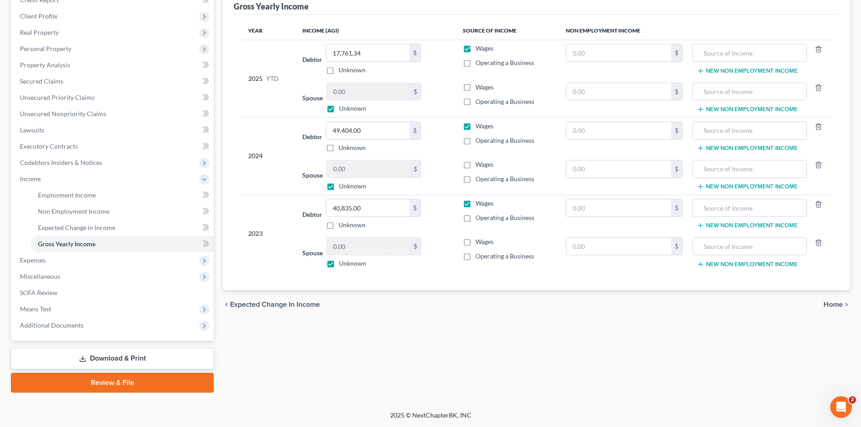
click at [838, 304] on span "Home" at bounding box center [832, 304] width 19 height 7
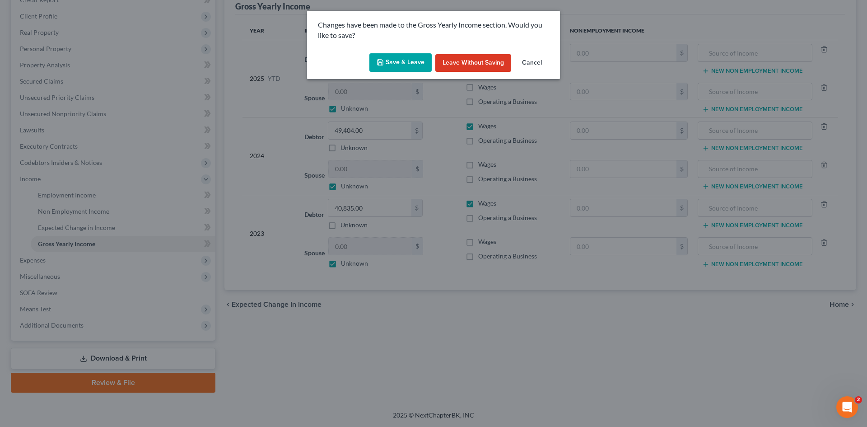
click at [404, 54] on button "Save & Leave" at bounding box center [401, 62] width 62 height 19
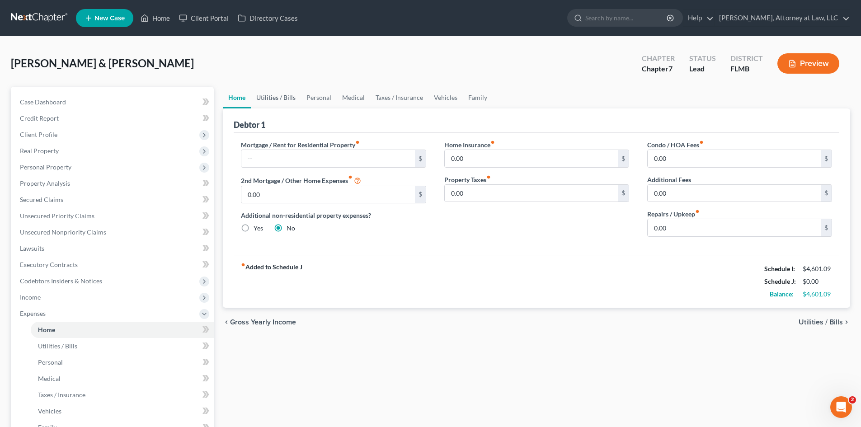
click at [263, 97] on link "Utilities / Bills" at bounding box center [276, 98] width 50 height 22
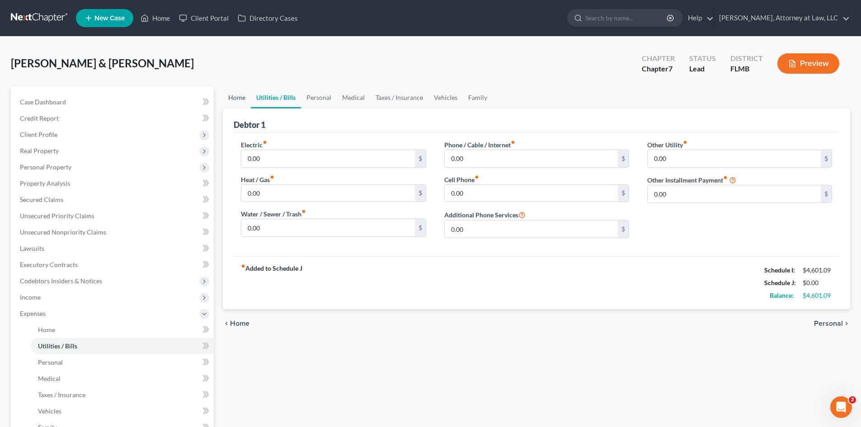
click at [232, 101] on link "Home" at bounding box center [237, 98] width 28 height 22
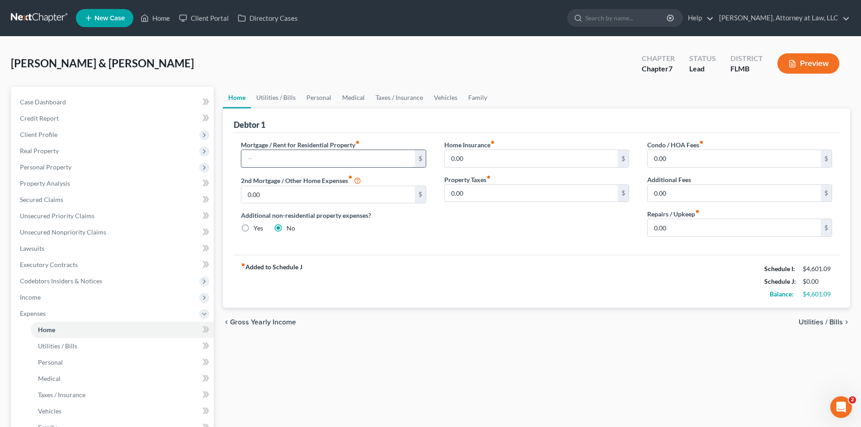
click at [299, 161] on input "text" at bounding box center [327, 158] width 173 height 17
click at [518, 161] on input "0.00" at bounding box center [531, 158] width 173 height 17
click at [685, 159] on input "0.00" at bounding box center [733, 158] width 173 height 17
click at [678, 234] on input "0.00" at bounding box center [733, 227] width 173 height 17
click at [274, 100] on link "Utilities / Bills" at bounding box center [276, 98] width 50 height 22
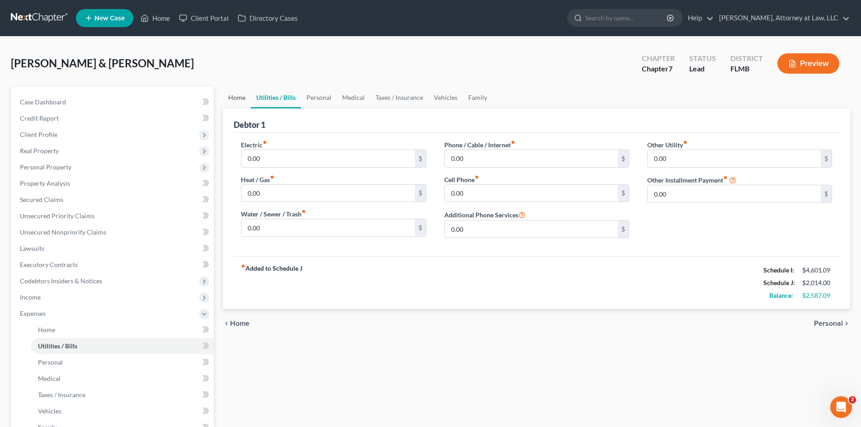
click at [235, 98] on link "Home" at bounding box center [237, 98] width 28 height 22
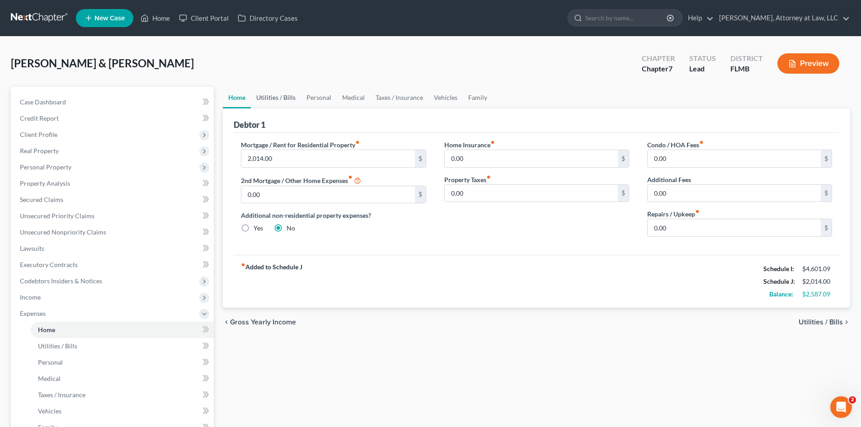
click at [294, 101] on link "Utilities / Bills" at bounding box center [276, 98] width 50 height 22
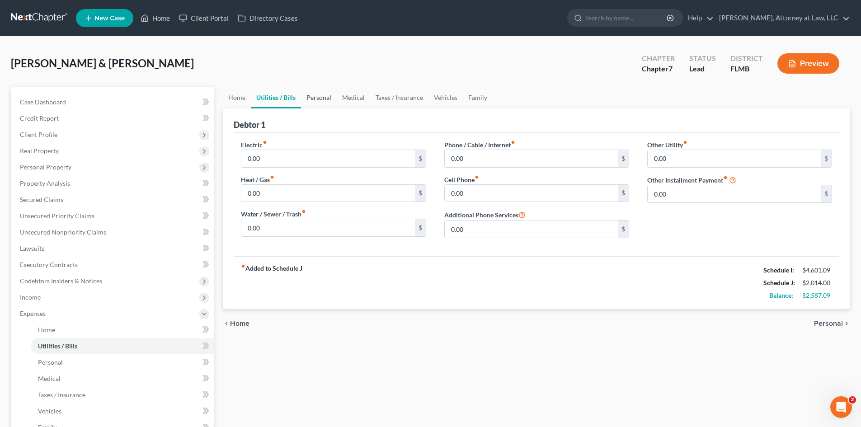
click at [323, 98] on link "Personal" at bounding box center [319, 98] width 36 height 22
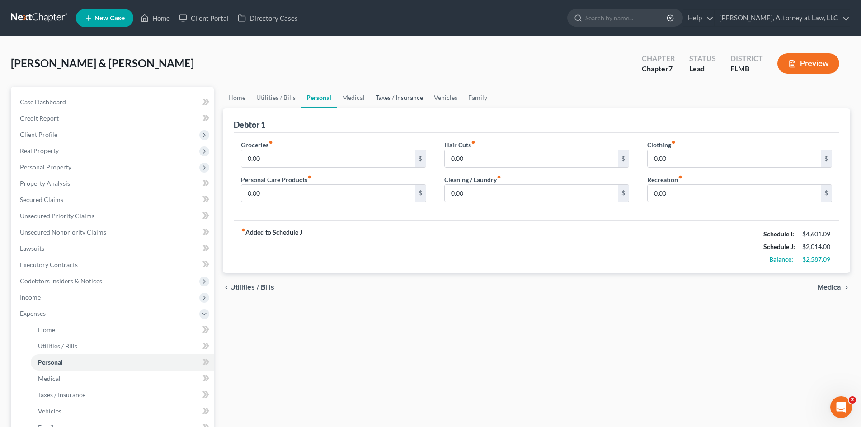
click at [400, 102] on link "Taxes / Insurance" at bounding box center [399, 98] width 58 height 22
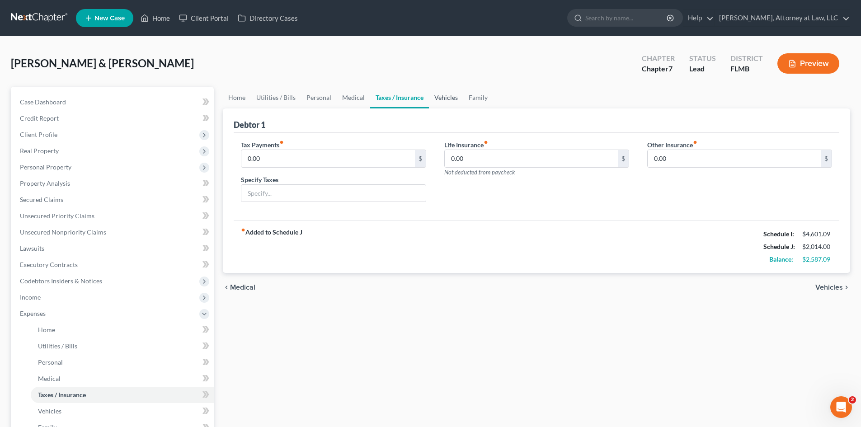
click at [444, 102] on link "Vehicles" at bounding box center [446, 98] width 34 height 22
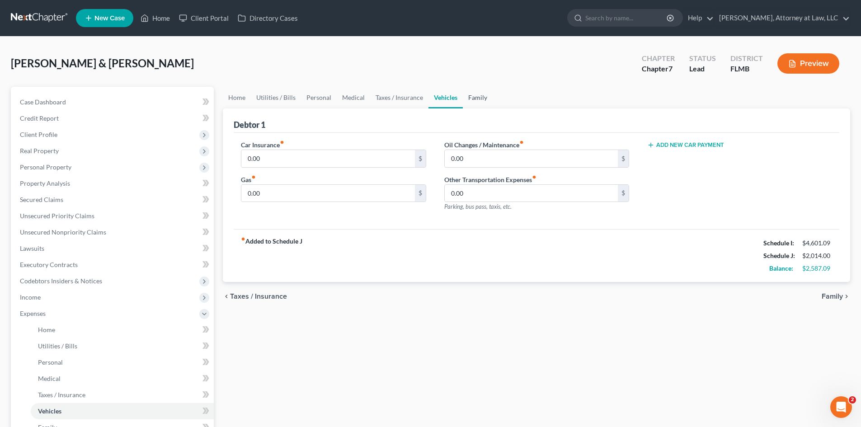
click at [476, 101] on link "Family" at bounding box center [478, 98] width 30 height 22
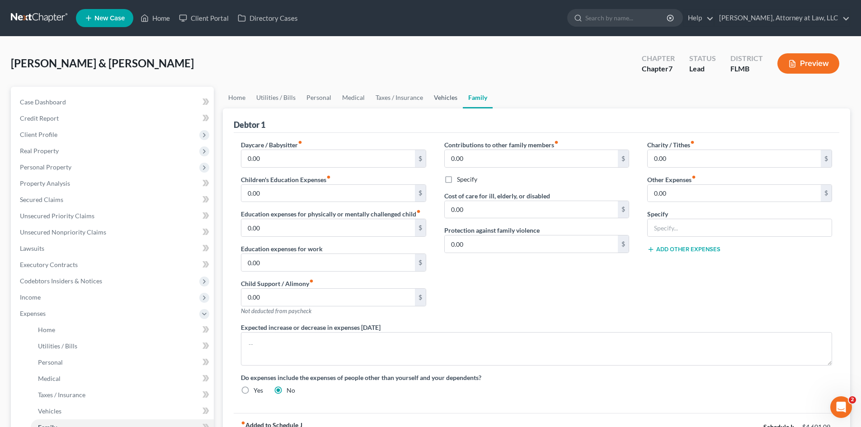
click at [449, 100] on link "Vehicles" at bounding box center [445, 98] width 34 height 22
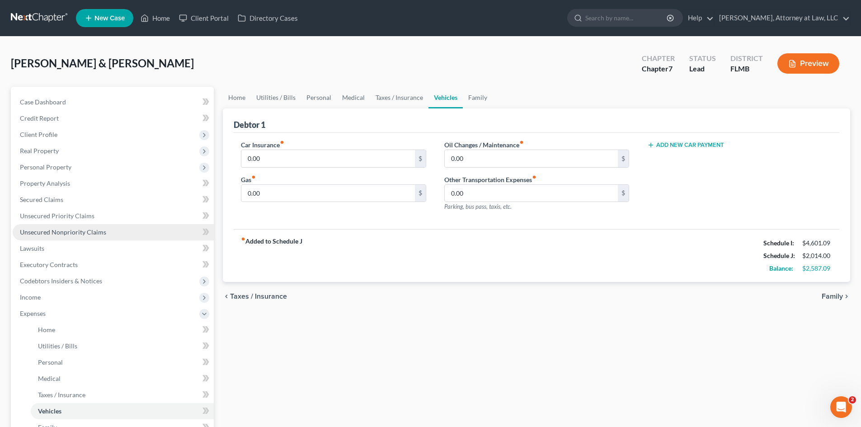
click at [51, 231] on span "Unsecured Nonpriority Claims" at bounding box center [63, 232] width 86 height 8
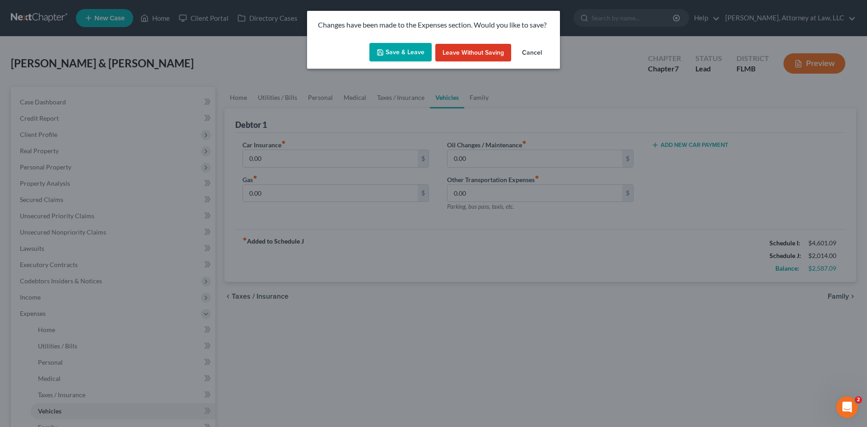
click at [417, 56] on button "Save & Leave" at bounding box center [401, 52] width 62 height 19
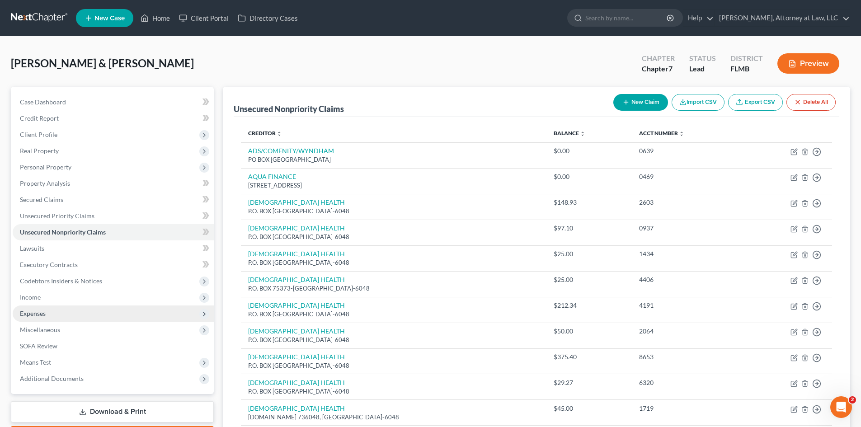
click at [40, 315] on span "Expenses" at bounding box center [33, 313] width 26 height 8
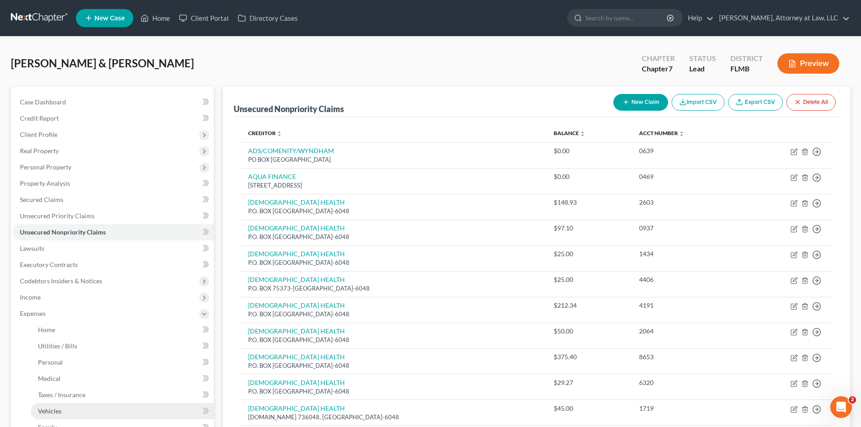
click at [56, 408] on span "Vehicles" at bounding box center [49, 411] width 23 height 8
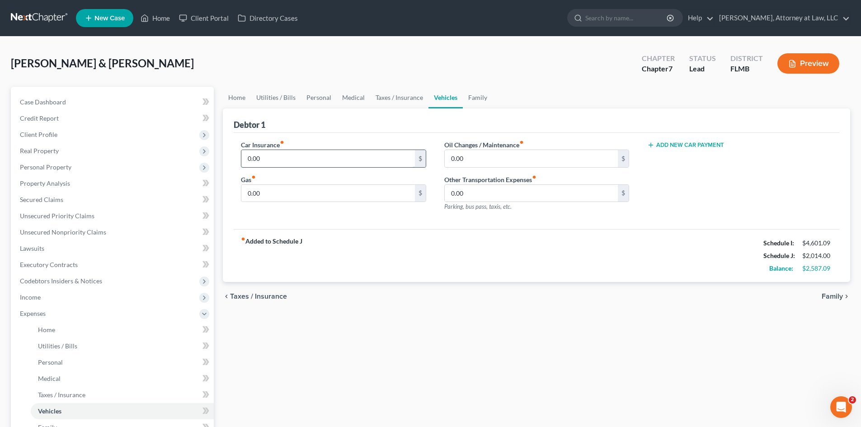
click at [280, 155] on input "0.00" at bounding box center [327, 158] width 173 height 17
click at [272, 198] on input "0.00" at bounding box center [327, 193] width 173 height 17
click at [476, 154] on input "0.00" at bounding box center [531, 158] width 173 height 17
click at [509, 187] on input "0.00" at bounding box center [531, 193] width 173 height 17
click at [391, 94] on link "Taxes / Insurance" at bounding box center [399, 98] width 58 height 22
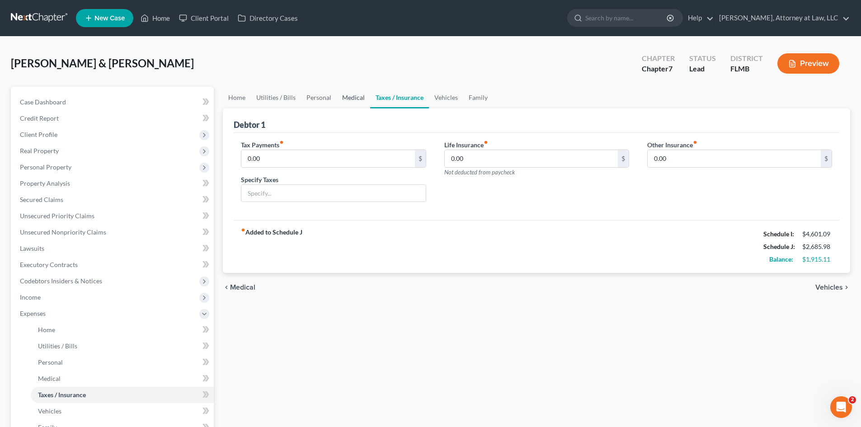
drag, startPoint x: 352, startPoint y: 97, endPoint x: 472, endPoint y: 141, distance: 128.2
click at [352, 97] on link "Medical" at bounding box center [353, 98] width 33 height 22
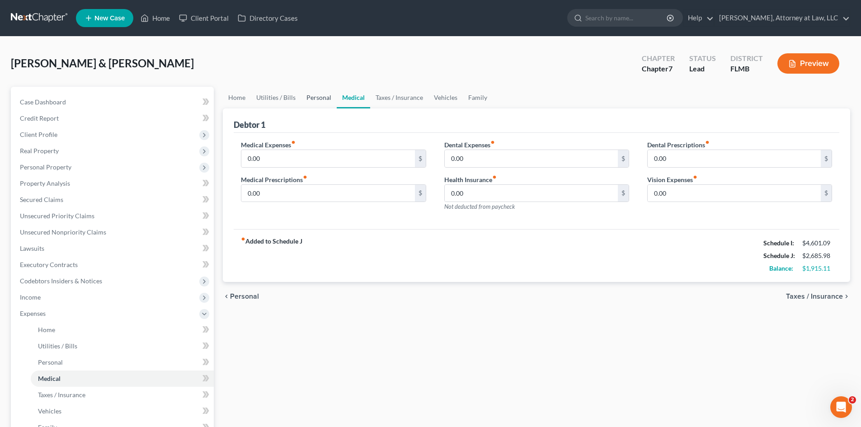
click at [329, 98] on link "Personal" at bounding box center [319, 98] width 36 height 22
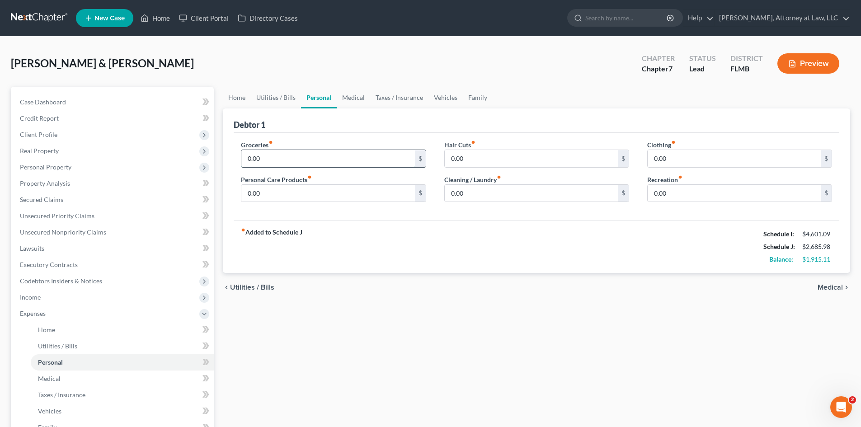
drag, startPoint x: 337, startPoint y: 157, endPoint x: 423, endPoint y: 166, distance: 86.8
click at [337, 157] on input "0.00" at bounding box center [327, 158] width 173 height 17
click at [282, 99] on link "Utilities / Bills" at bounding box center [276, 98] width 50 height 22
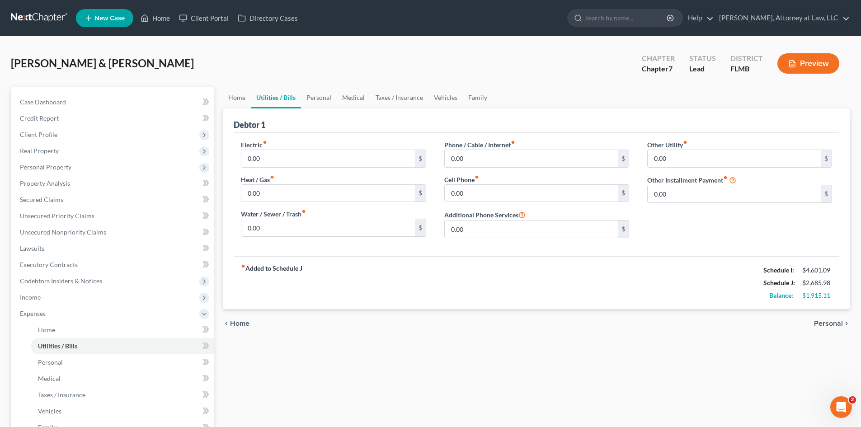
click at [278, 97] on link "Utilities / Bills" at bounding box center [276, 98] width 50 height 22
click at [270, 161] on input "0.00" at bounding box center [327, 158] width 173 height 17
click at [269, 189] on input "0.00" at bounding box center [327, 193] width 173 height 17
click at [502, 156] on input "0.00" at bounding box center [531, 158] width 173 height 17
click at [548, 192] on input "0.00" at bounding box center [531, 193] width 173 height 17
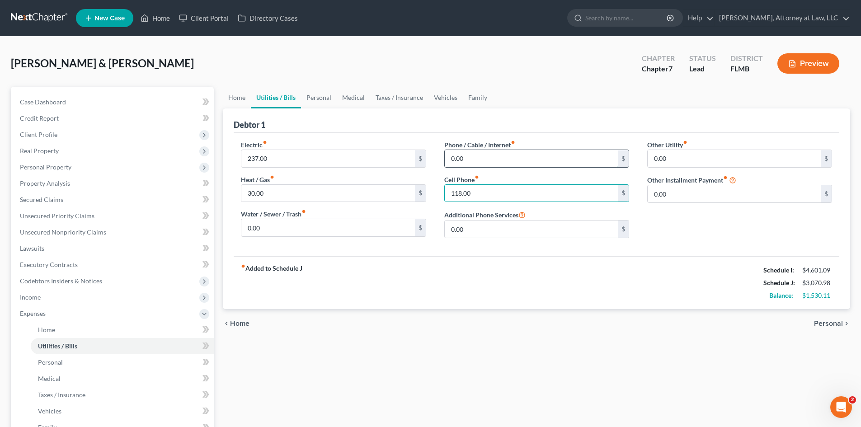
click at [492, 160] on input "0.00" at bounding box center [531, 158] width 173 height 17
click at [245, 97] on link "Home" at bounding box center [237, 98] width 28 height 22
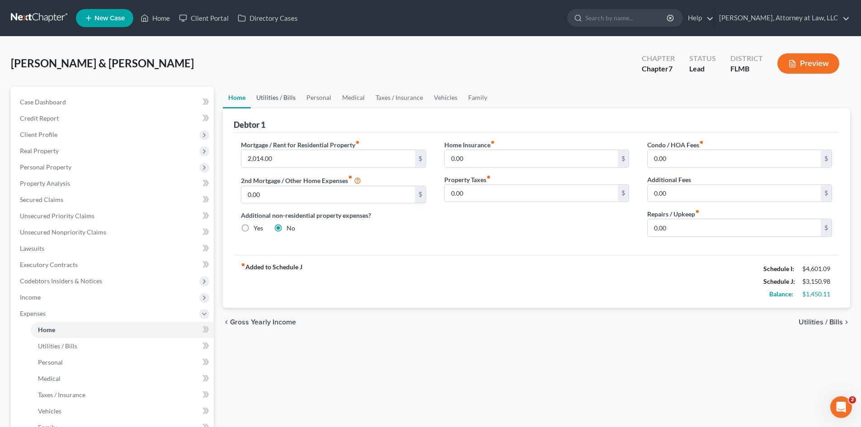
click at [270, 90] on link "Utilities / Bills" at bounding box center [276, 98] width 50 height 22
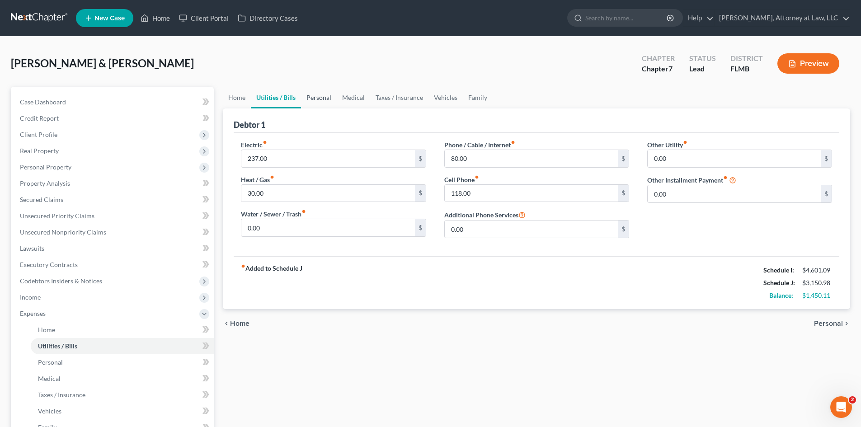
click at [321, 100] on link "Personal" at bounding box center [319, 98] width 36 height 22
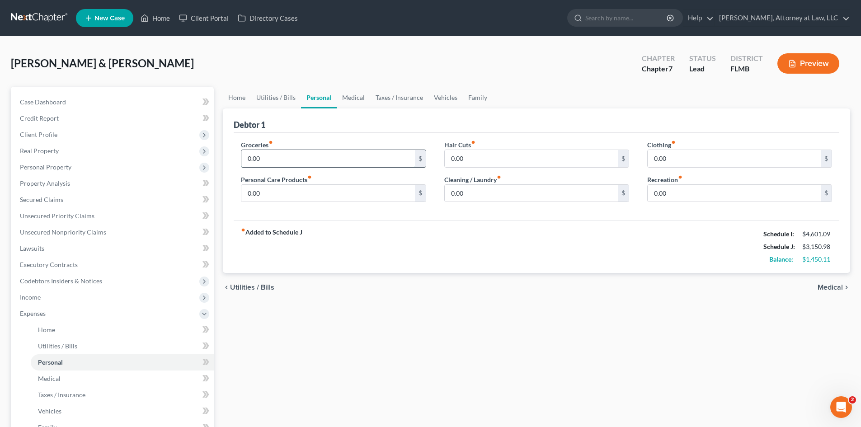
click at [301, 156] on input "0.00" at bounding box center [327, 158] width 173 height 17
click at [293, 200] on input "0.00" at bounding box center [327, 193] width 173 height 17
click at [481, 154] on input "0.00" at bounding box center [531, 158] width 173 height 17
click at [478, 193] on input "0.00" at bounding box center [531, 193] width 173 height 17
click at [721, 161] on input "0.00" at bounding box center [733, 158] width 173 height 17
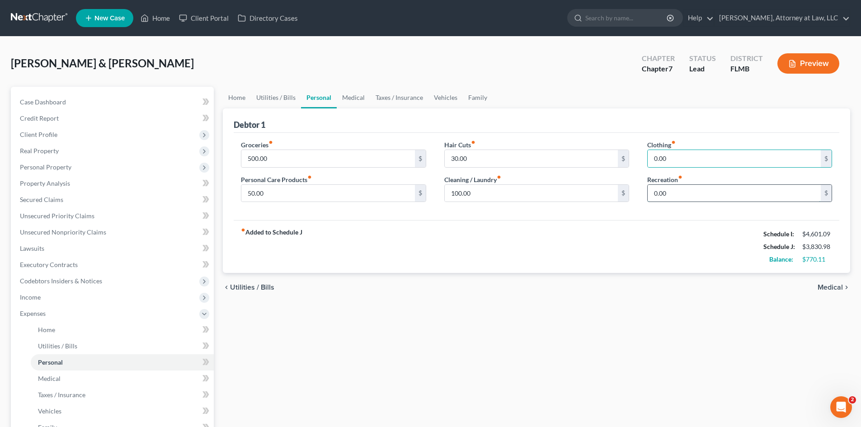
click at [707, 197] on input "0.00" at bounding box center [733, 193] width 173 height 17
click at [468, 97] on link "Family" at bounding box center [478, 98] width 30 height 22
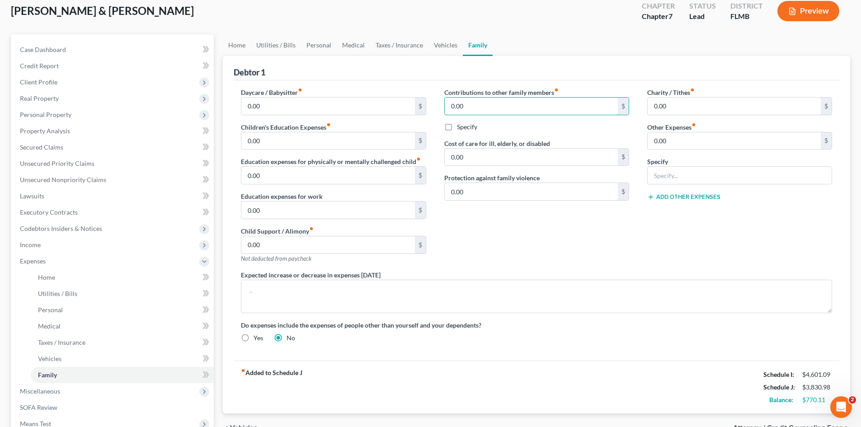
scroll to position [167, 0]
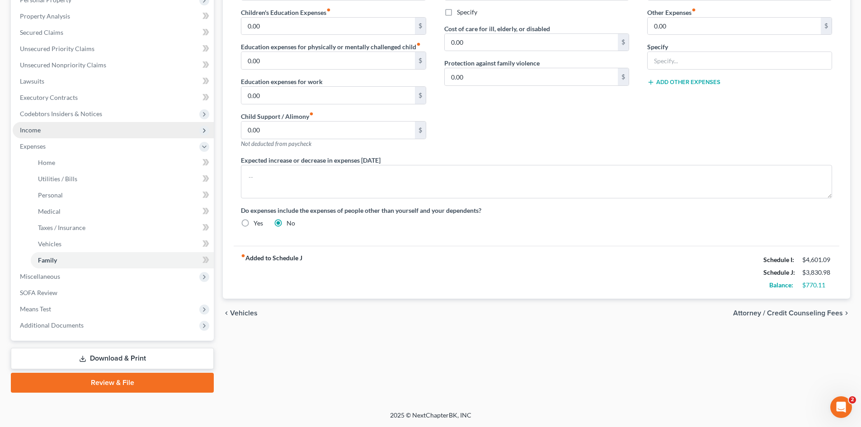
click at [35, 127] on span "Income" at bounding box center [30, 130] width 21 height 8
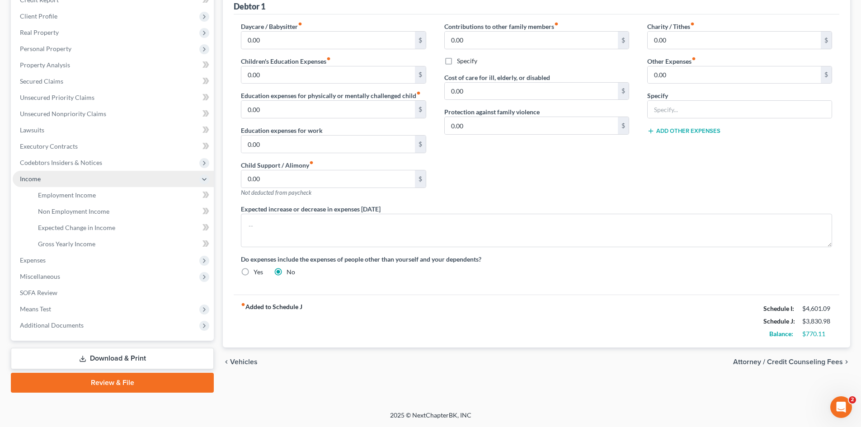
scroll to position [118, 0]
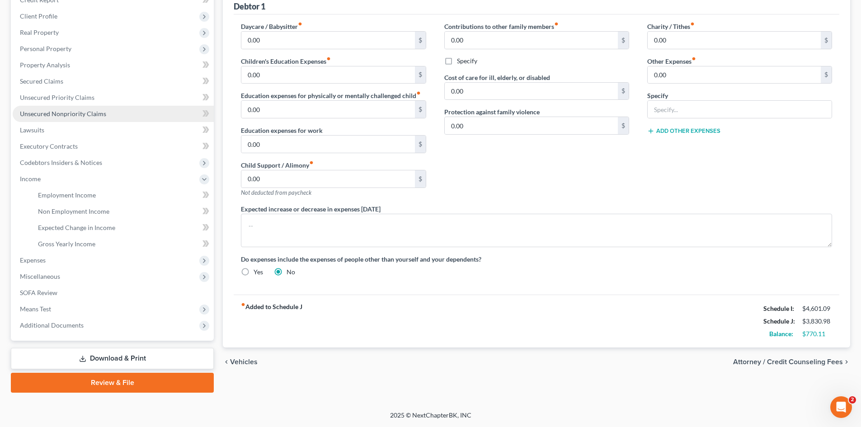
click at [65, 115] on span "Unsecured Nonpriority Claims" at bounding box center [63, 114] width 86 height 8
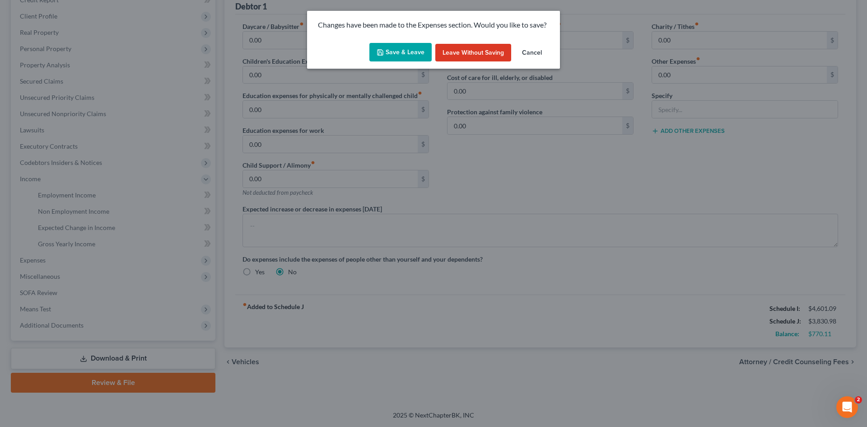
click at [396, 49] on button "Save & Leave" at bounding box center [401, 52] width 62 height 19
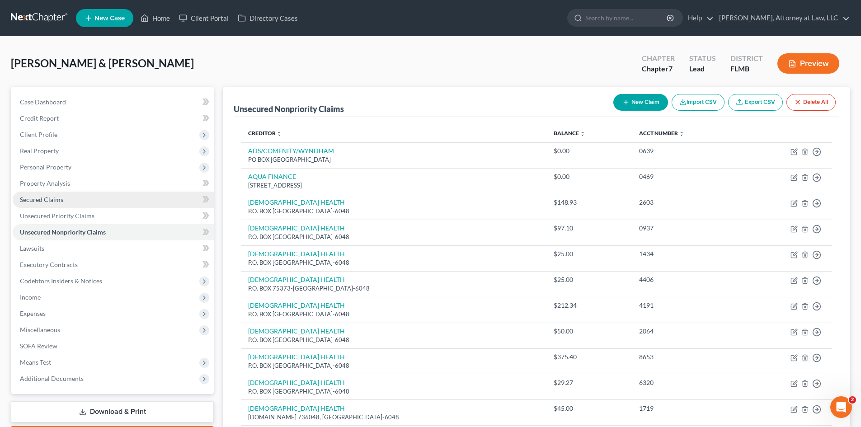
click at [36, 200] on span "Secured Claims" at bounding box center [41, 200] width 43 height 8
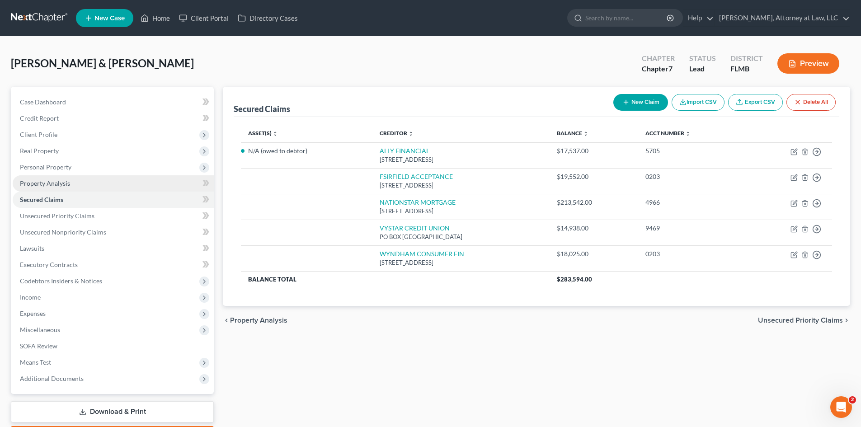
click at [46, 185] on span "Property Analysis" at bounding box center [45, 183] width 50 height 8
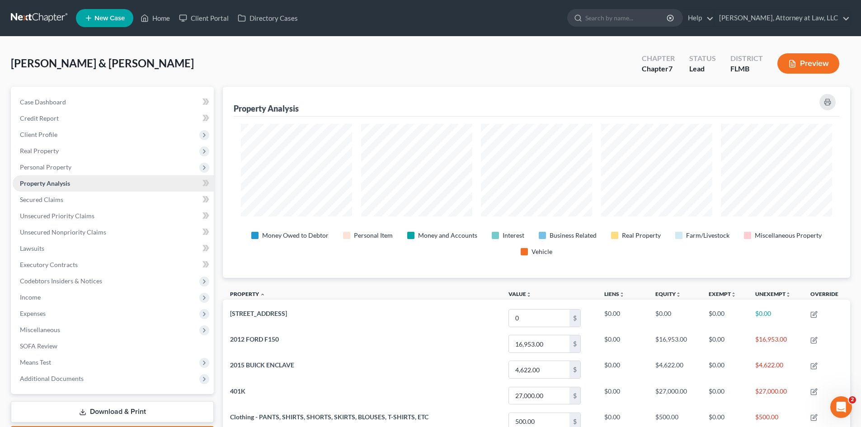
scroll to position [191, 627]
click at [45, 105] on span "Case Dashboard" at bounding box center [43, 102] width 46 height 8
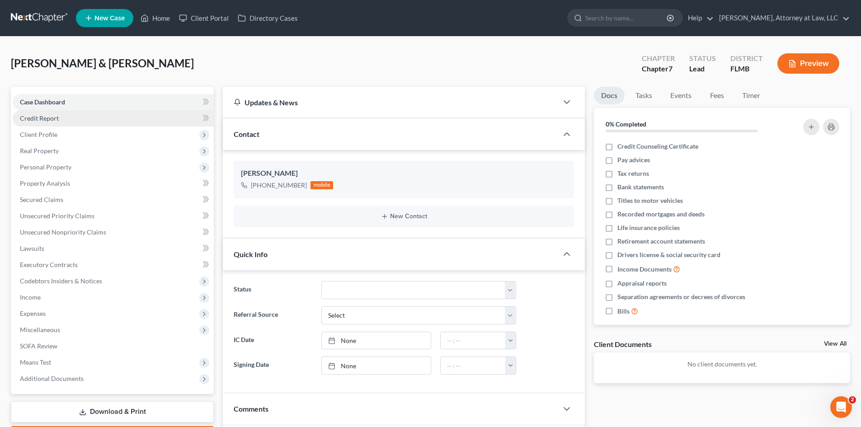
click at [54, 122] on link "Credit Report" at bounding box center [113, 118] width 201 height 16
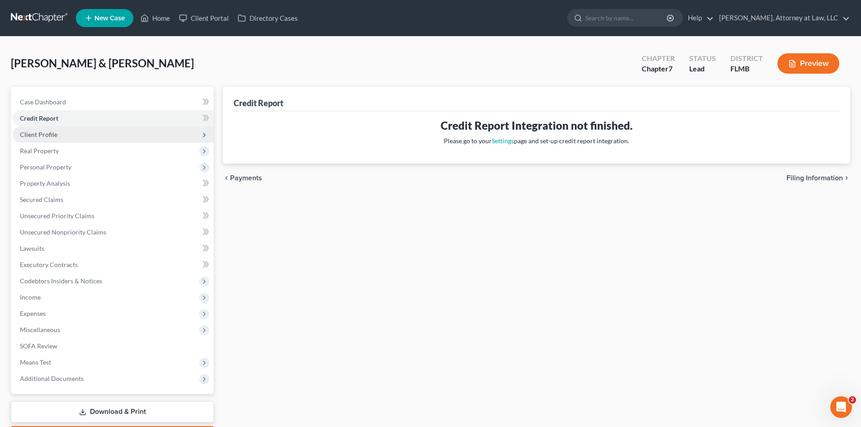
click at [39, 136] on span "Client Profile" at bounding box center [38, 135] width 37 height 8
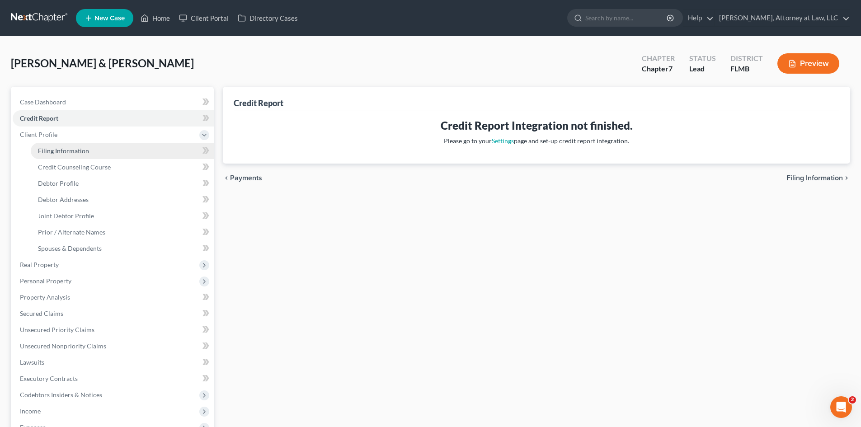
click at [54, 154] on link "Filing Information" at bounding box center [122, 151] width 183 height 16
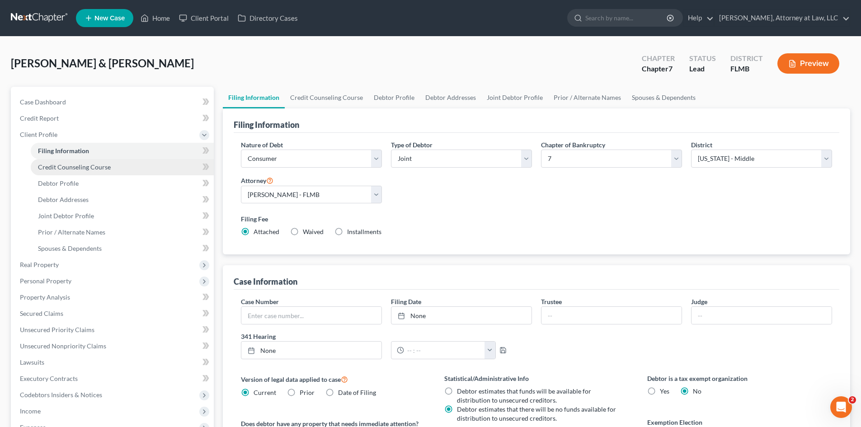
click at [77, 167] on span "Credit Counseling Course" at bounding box center [74, 167] width 73 height 8
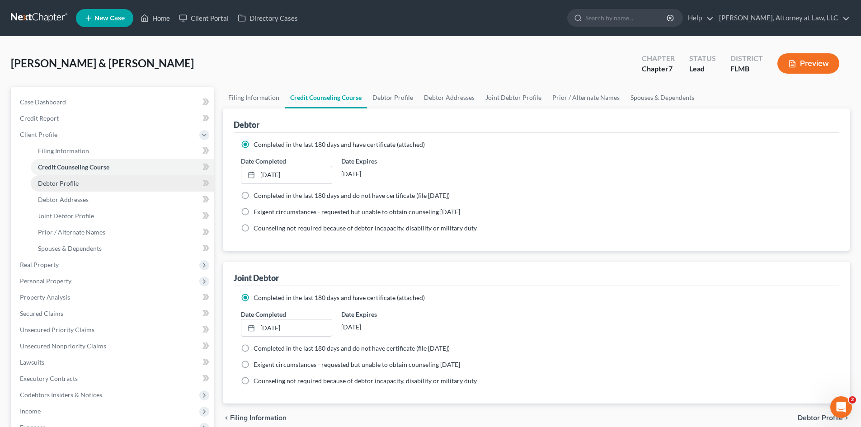
click at [64, 187] on span "Debtor Profile" at bounding box center [58, 183] width 41 height 8
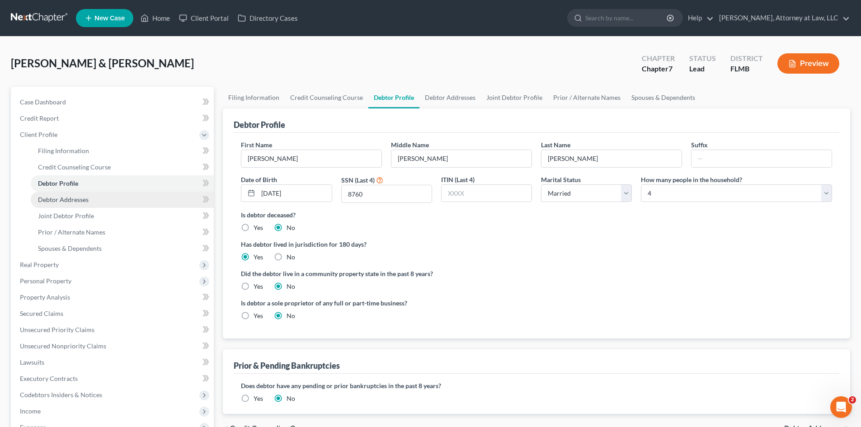
click at [70, 201] on span "Debtor Addresses" at bounding box center [63, 200] width 51 height 8
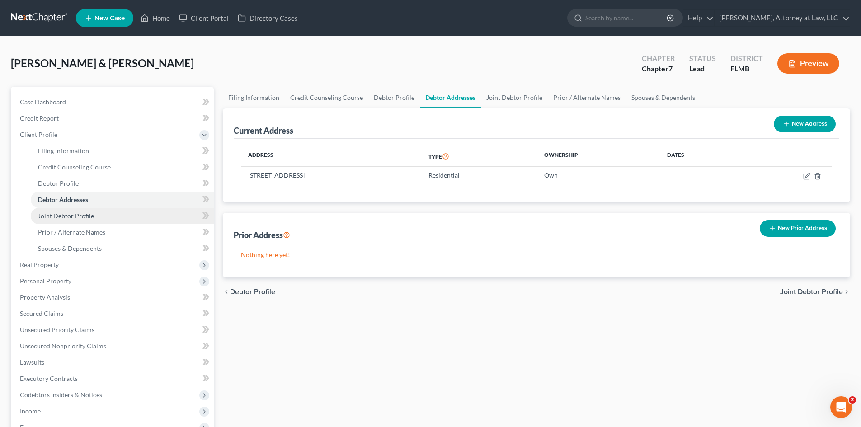
click at [71, 217] on span "Joint Debtor Profile" at bounding box center [66, 216] width 56 height 8
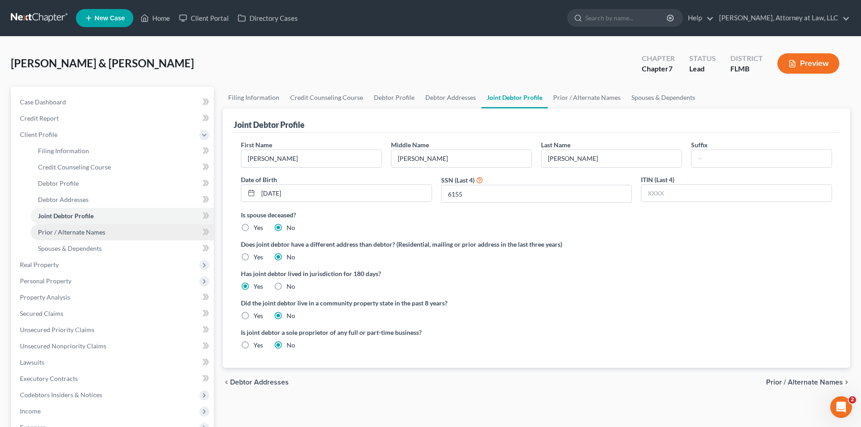
click at [83, 230] on span "Prior / Alternate Names" at bounding box center [71, 232] width 67 height 8
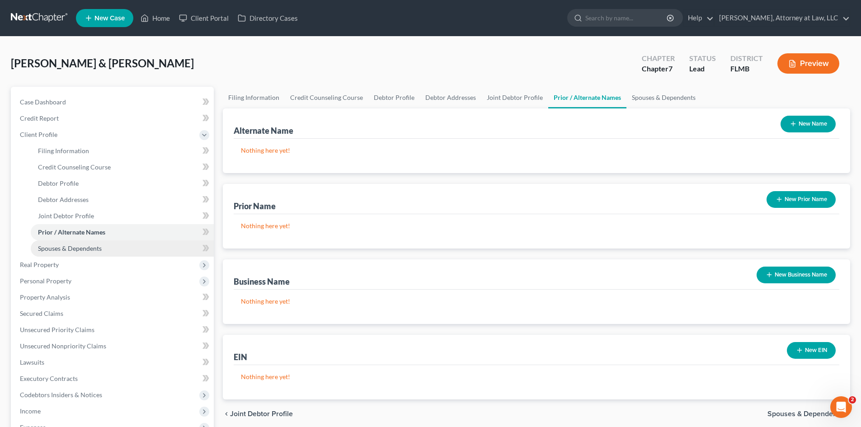
click at [88, 249] on span "Spouses & Dependents" at bounding box center [70, 248] width 64 height 8
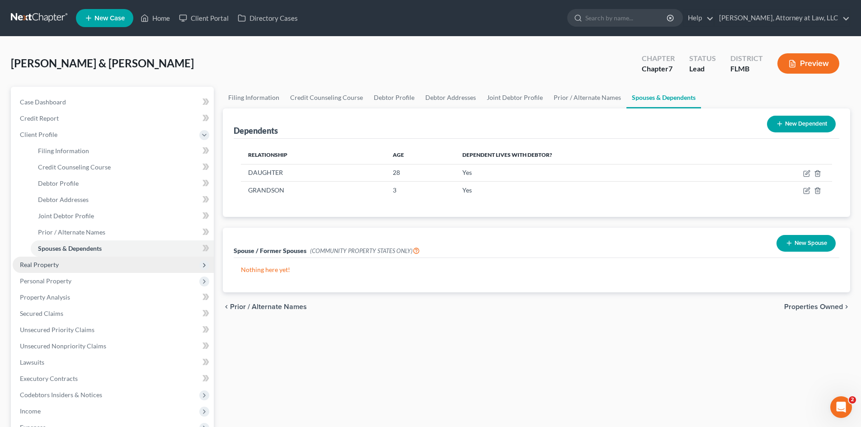
click at [57, 264] on span "Real Property" at bounding box center [39, 265] width 39 height 8
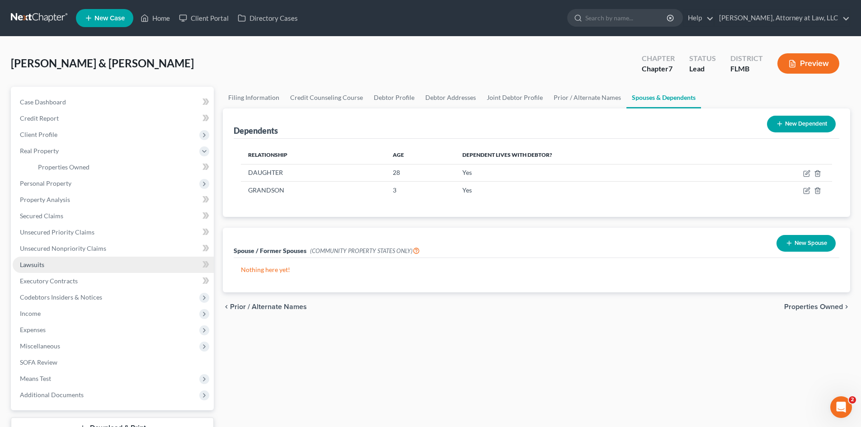
click at [47, 267] on link "Lawsuits" at bounding box center [113, 265] width 201 height 16
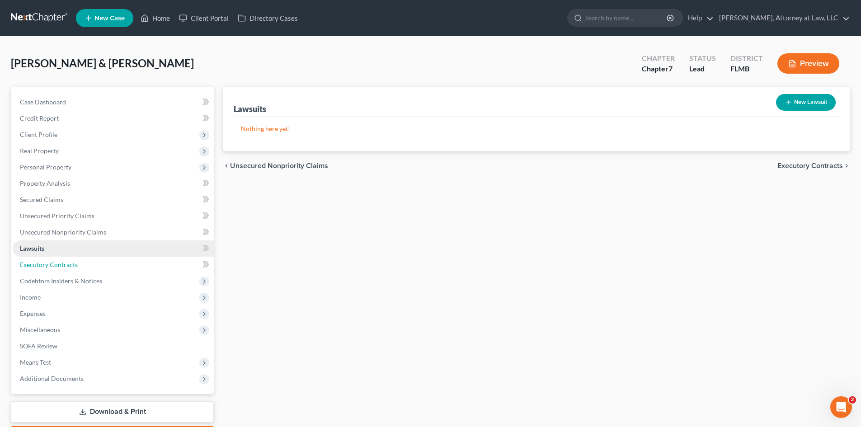
click at [47, 267] on span "Executory Contracts" at bounding box center [49, 265] width 58 height 8
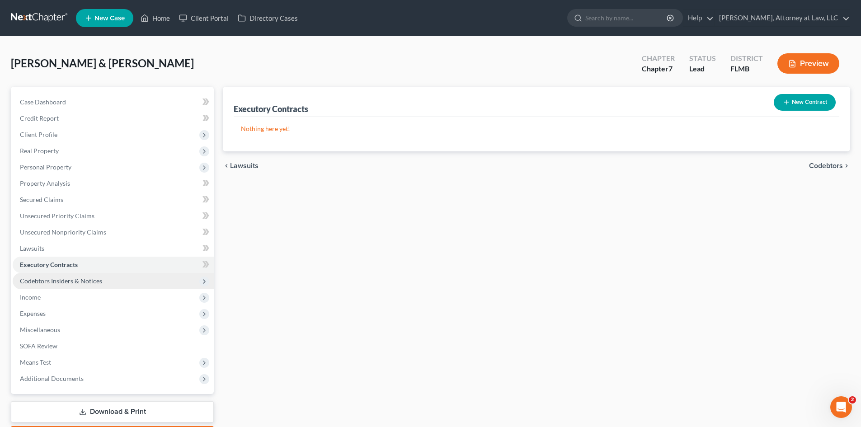
click at [47, 281] on span "Codebtors Insiders & Notices" at bounding box center [61, 281] width 82 height 8
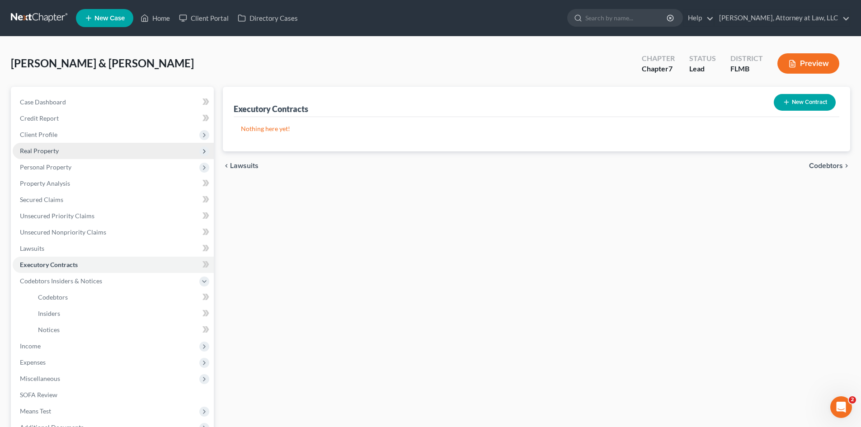
click at [35, 154] on span "Real Property" at bounding box center [113, 151] width 201 height 16
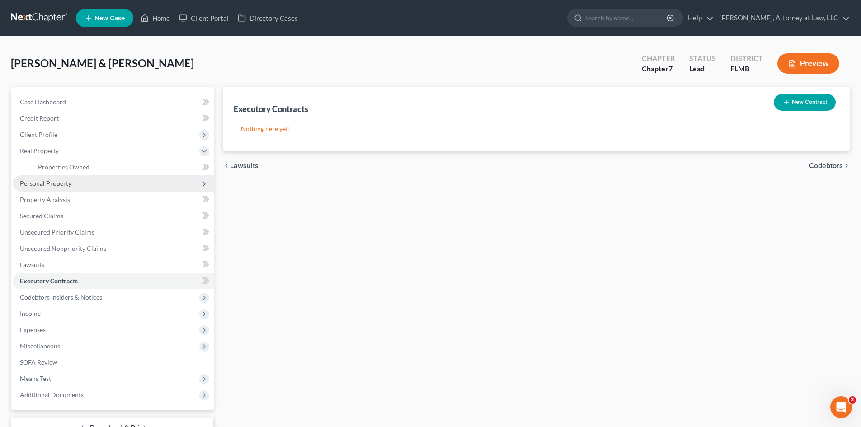
click at [54, 185] on span "Personal Property" at bounding box center [45, 183] width 51 height 8
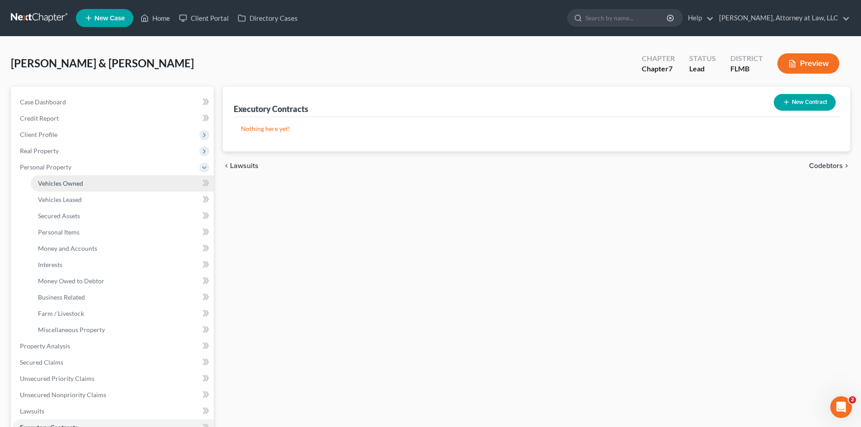
click at [78, 186] on span "Vehicles Owned" at bounding box center [60, 183] width 45 height 8
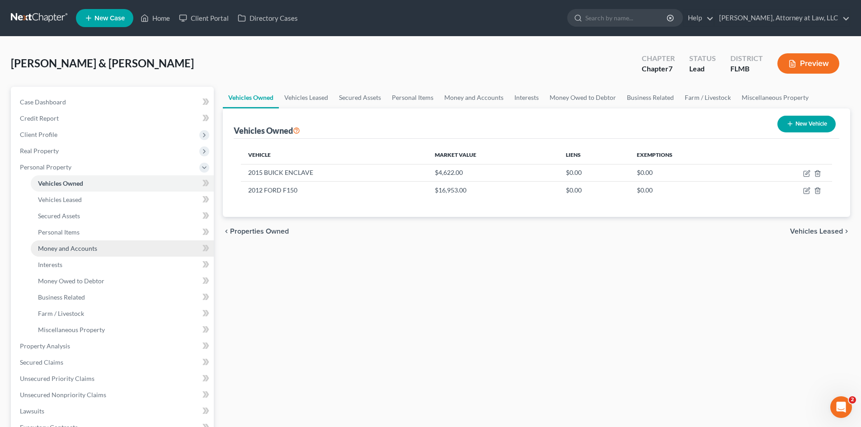
click at [69, 251] on span "Money and Accounts" at bounding box center [67, 248] width 59 height 8
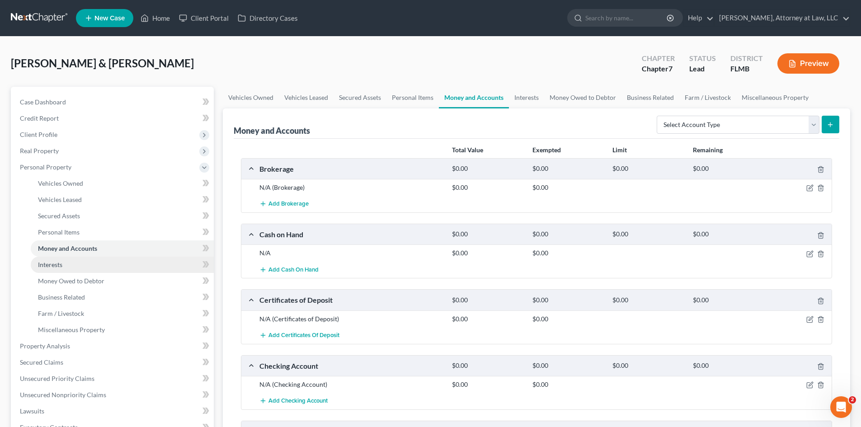
click at [55, 263] on span "Interests" at bounding box center [50, 265] width 24 height 8
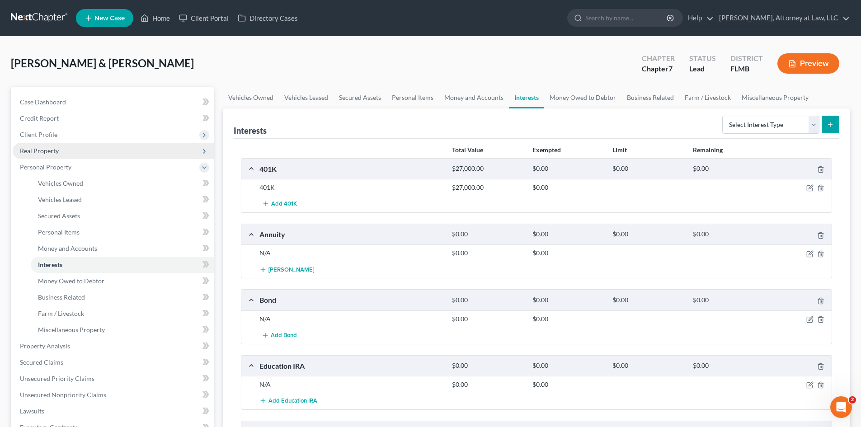
click at [42, 152] on span "Real Property" at bounding box center [39, 151] width 39 height 8
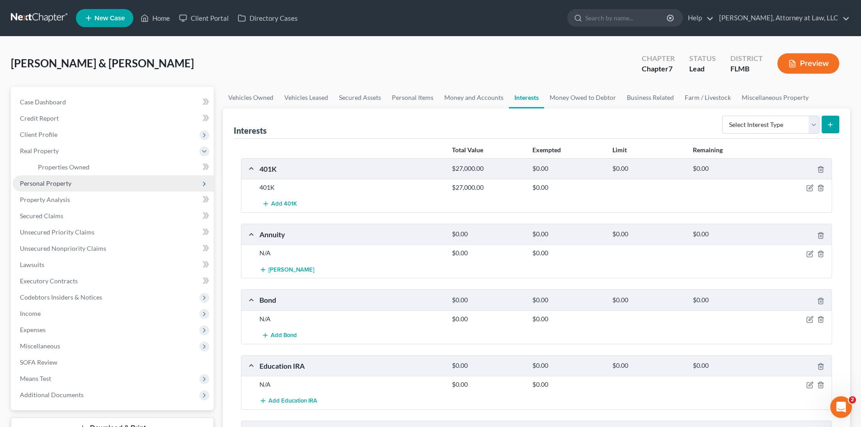
click at [33, 187] on span "Personal Property" at bounding box center [113, 183] width 201 height 16
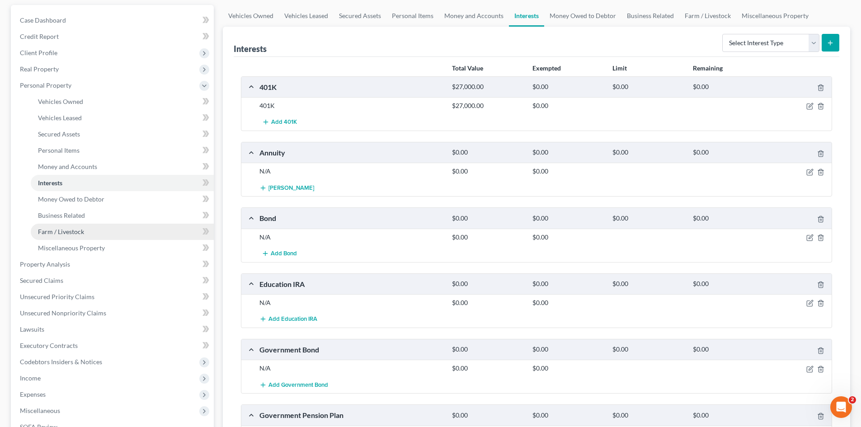
scroll to position [90, 0]
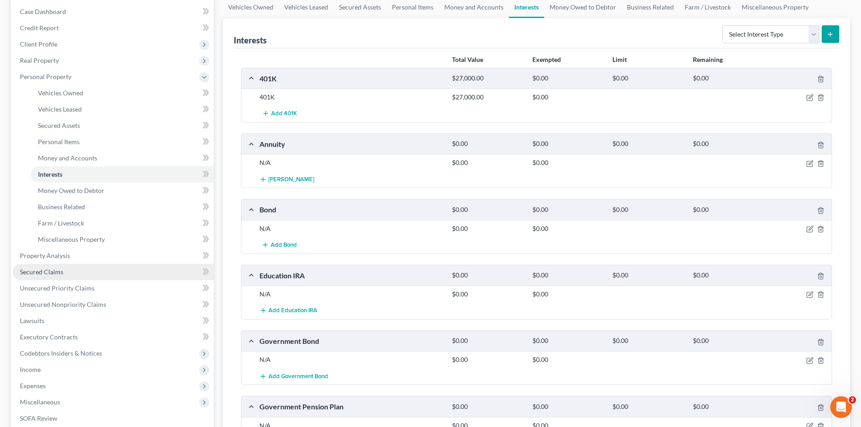
click at [42, 270] on span "Secured Claims" at bounding box center [41, 272] width 43 height 8
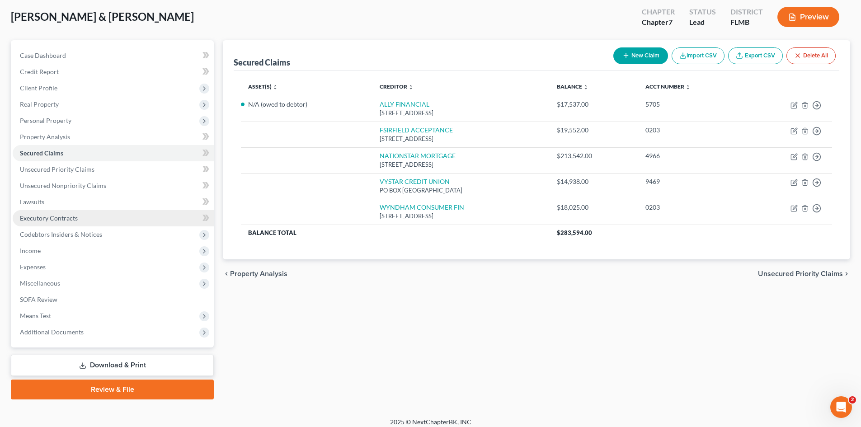
scroll to position [53, 0]
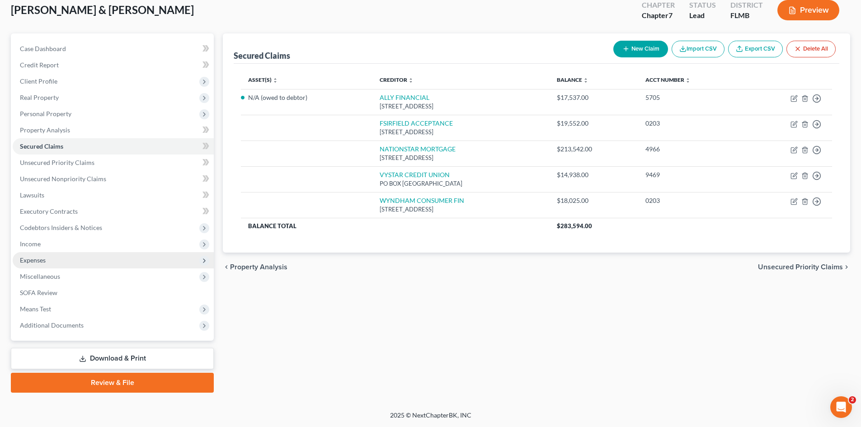
click at [40, 260] on span "Expenses" at bounding box center [33, 260] width 26 height 8
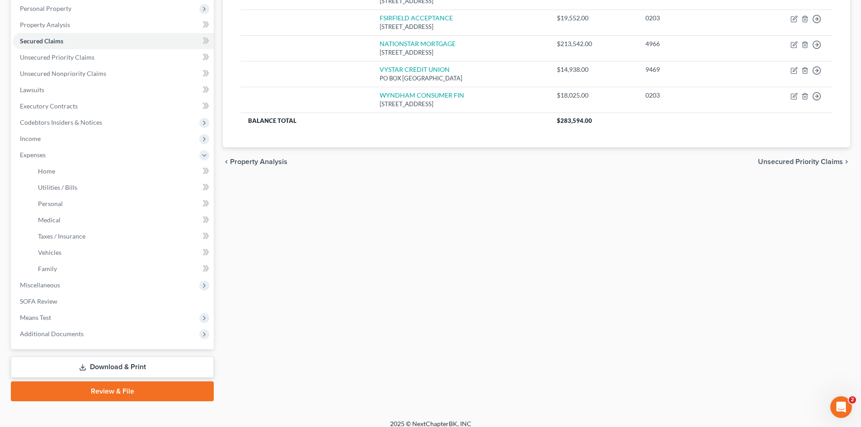
scroll to position [167, 0]
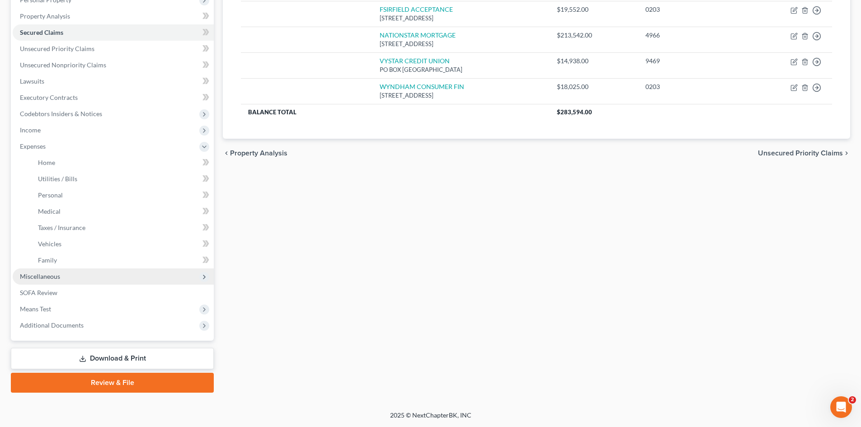
click at [47, 278] on span "Miscellaneous" at bounding box center [40, 276] width 40 height 8
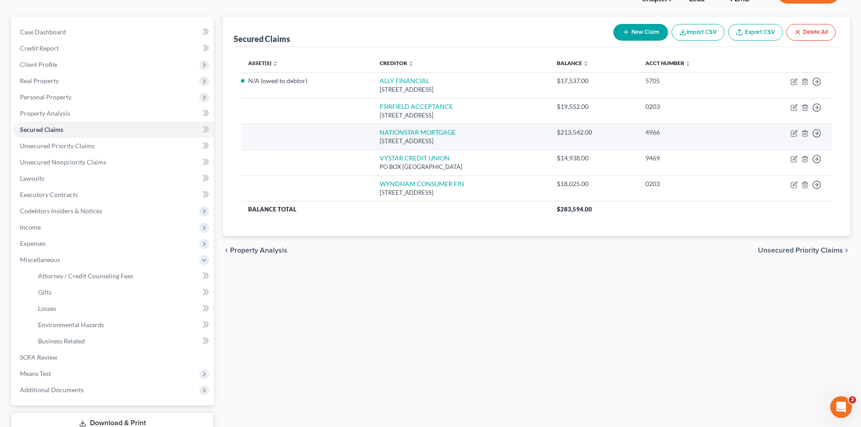
scroll to position [0, 0]
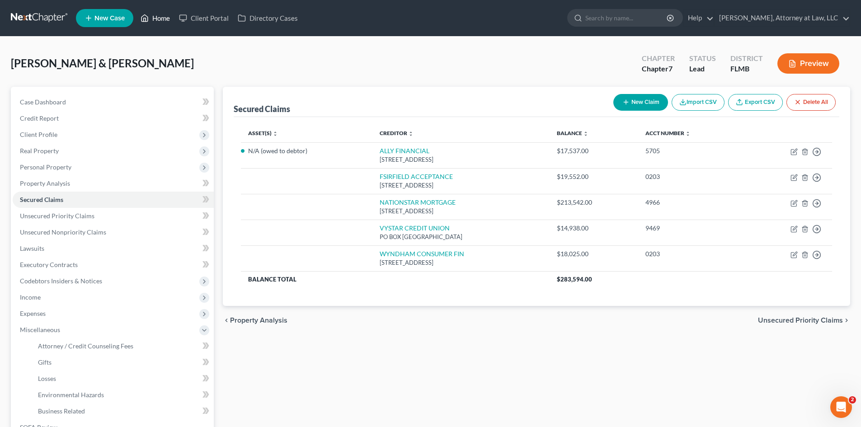
click at [166, 16] on link "Home" at bounding box center [155, 18] width 38 height 16
